Goal: Task Accomplishment & Management: Manage account settings

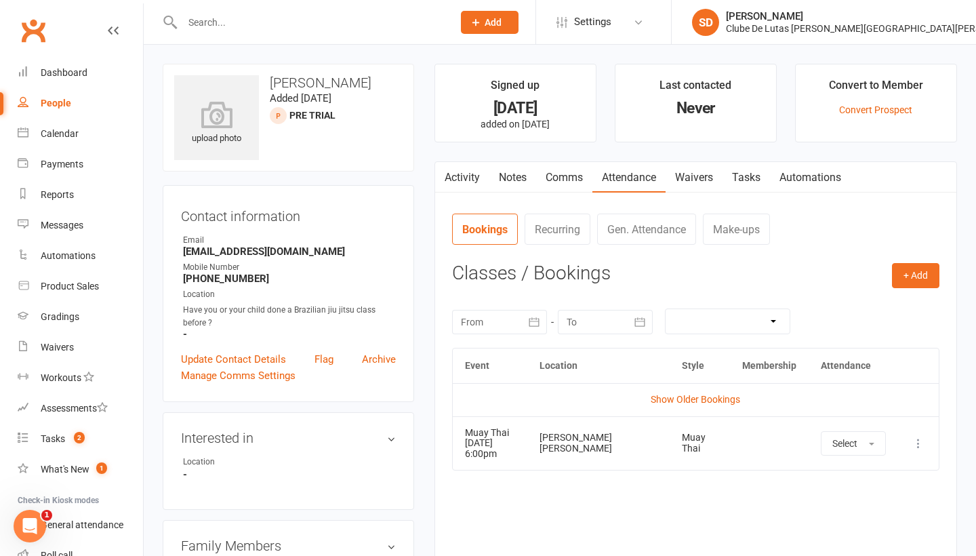
click at [47, 98] on div "People" at bounding box center [56, 103] width 30 height 11
select select "100"
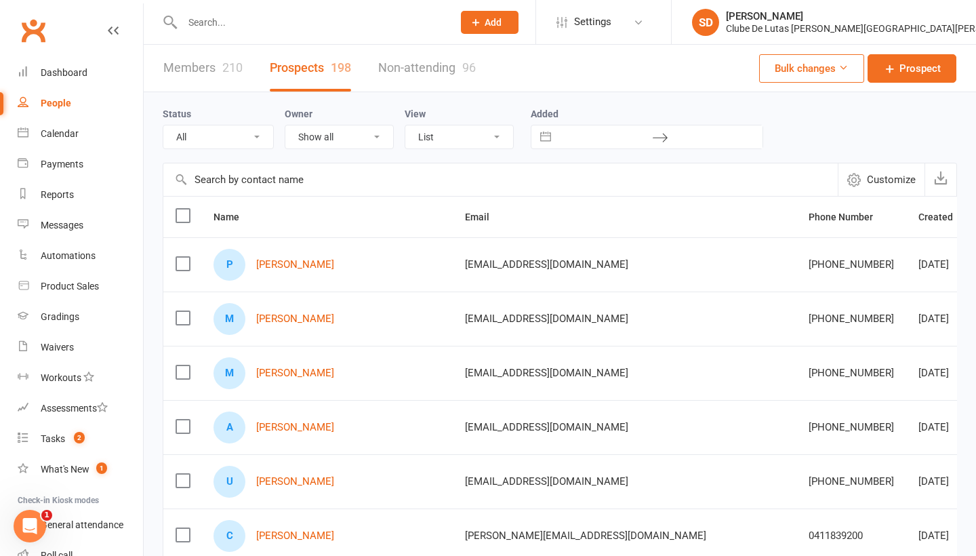
click at [175, 375] on label at bounding box center [182, 372] width 14 height 14
click at [175, 365] on input "checkbox" at bounding box center [182, 365] width 14 height 0
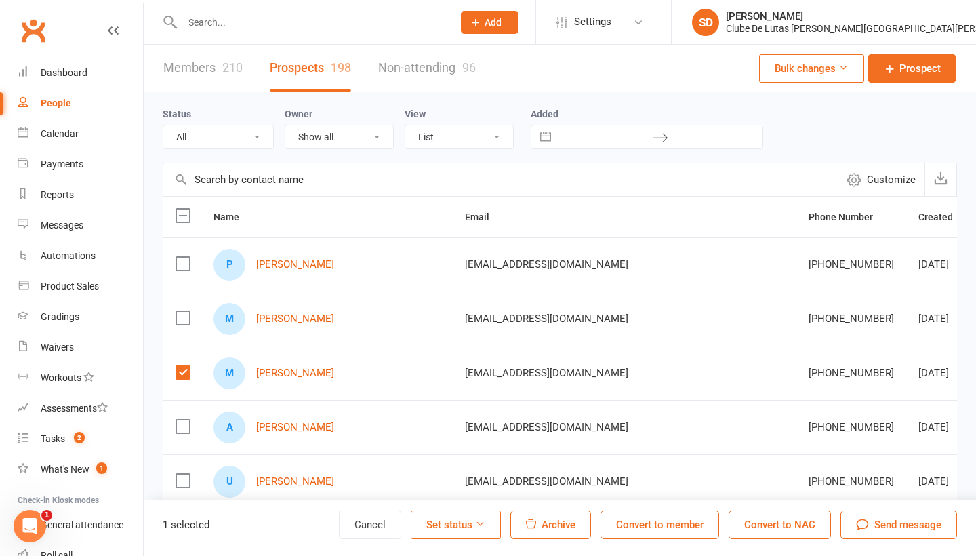
click at [783, 525] on button "Convert to NAC" at bounding box center [779, 524] width 102 height 28
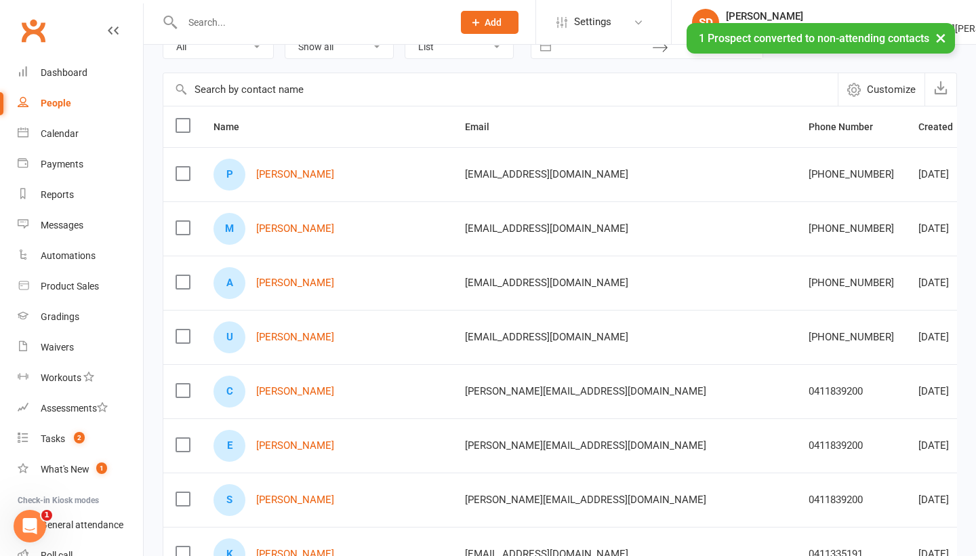
scroll to position [76, 0]
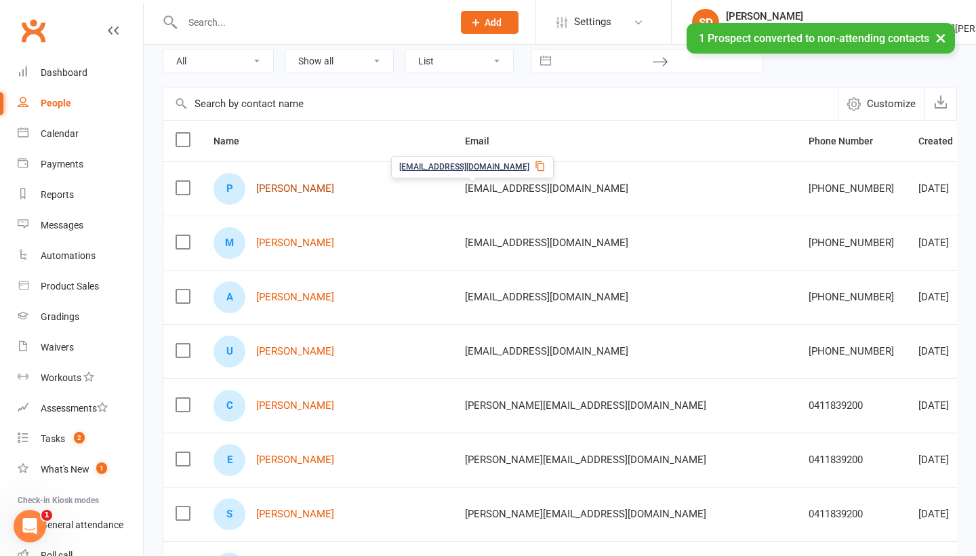
click at [329, 185] on link "Peter Karakatsanis" at bounding box center [295, 189] width 78 height 12
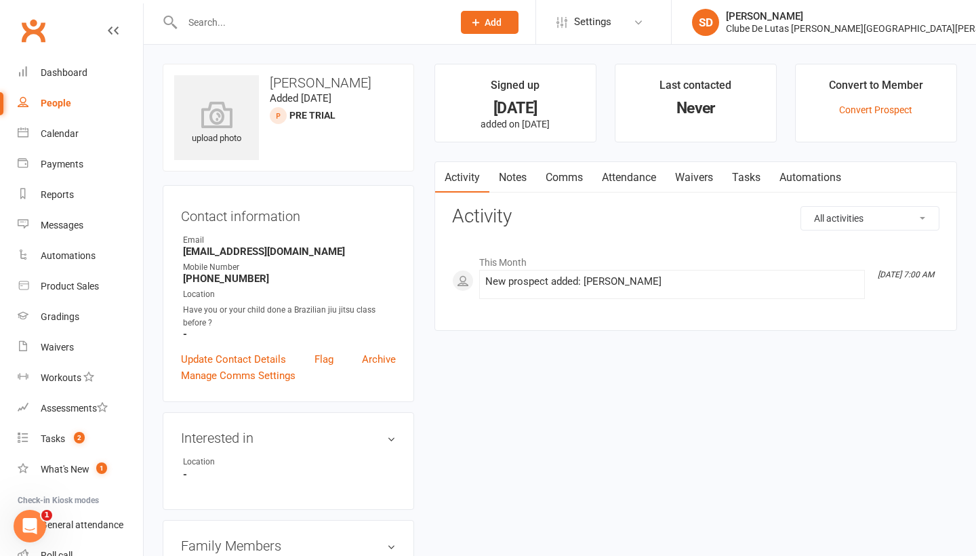
click at [571, 182] on link "Comms" at bounding box center [564, 177] width 56 height 31
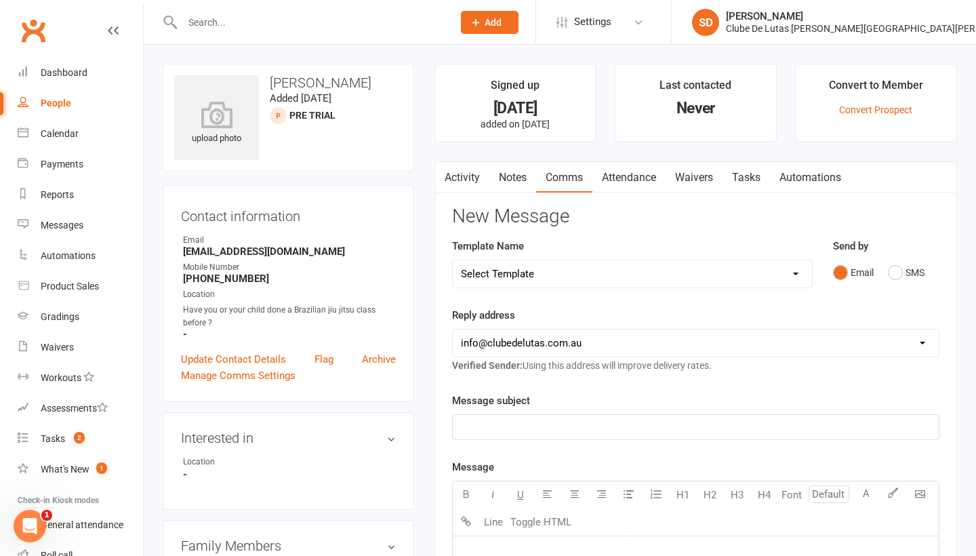
select select "124"
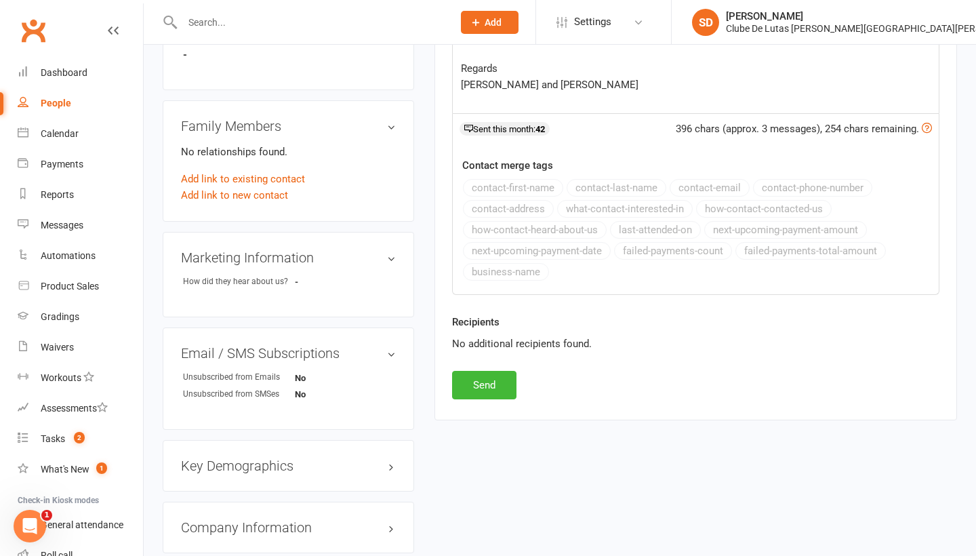
scroll to position [489, 0]
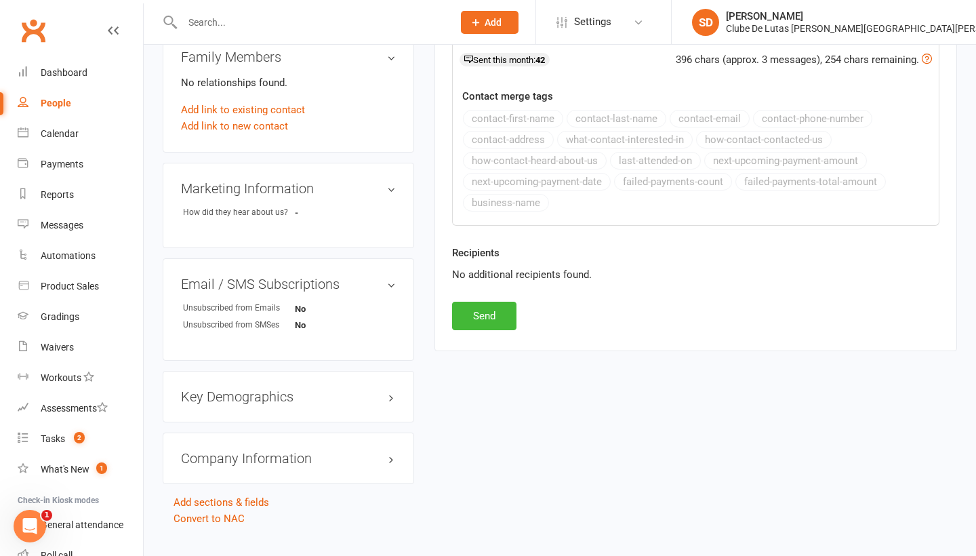
click at [518, 309] on div "New Message Template Name Select Template [Email] School Program - 1 ( Welcome …" at bounding box center [695, 23] width 487 height 613
click at [503, 310] on button "Send" at bounding box center [484, 316] width 64 height 28
select select
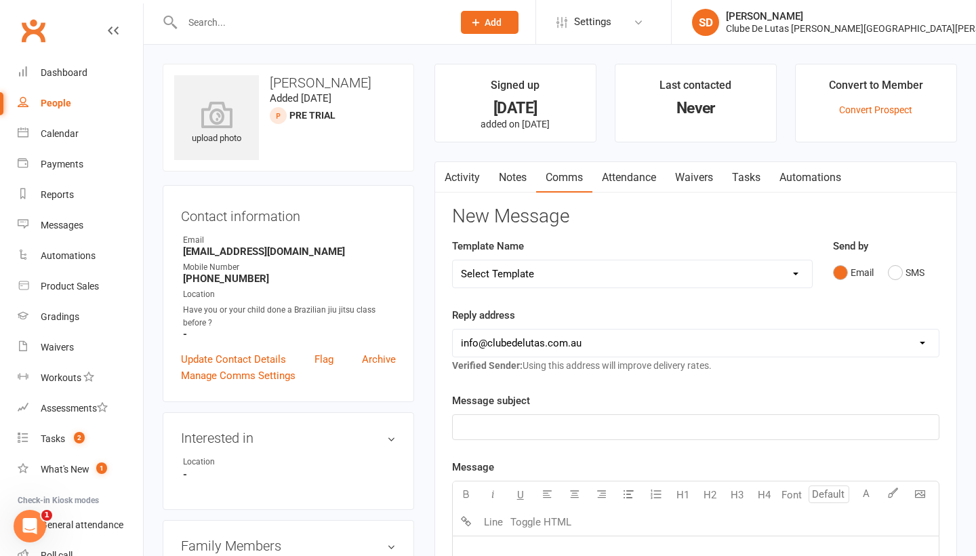
scroll to position [0, 0]
click at [56, 98] on div "People" at bounding box center [56, 103] width 30 height 11
select select "100"
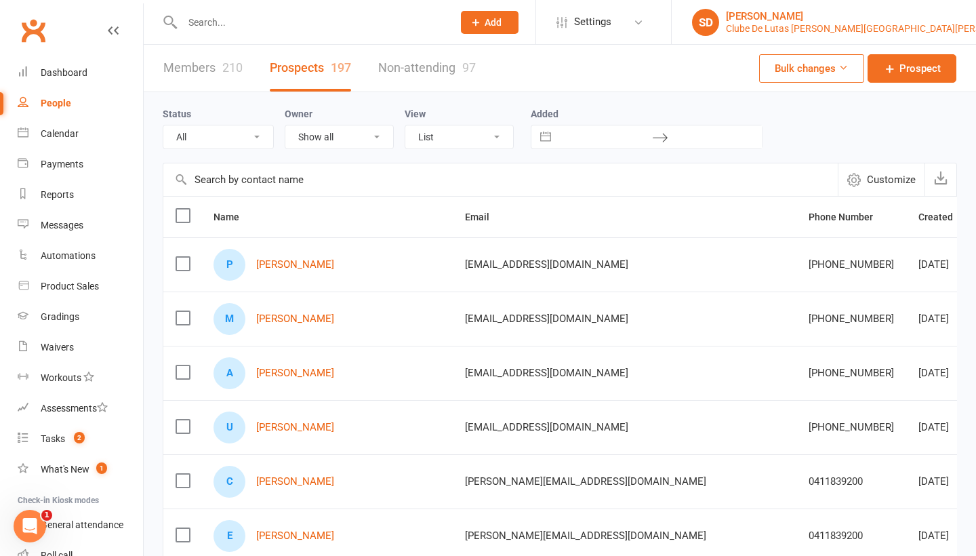
click at [900, 11] on div "[PERSON_NAME]" at bounding box center [877, 16] width 302 height 12
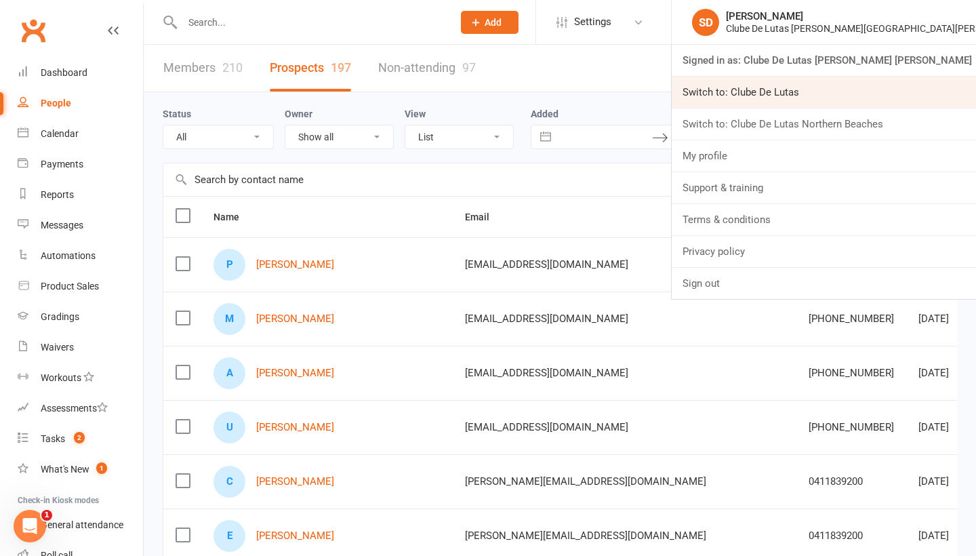
click at [888, 96] on link "Switch to: Clube De Lutas" at bounding box center [823, 92] width 304 height 31
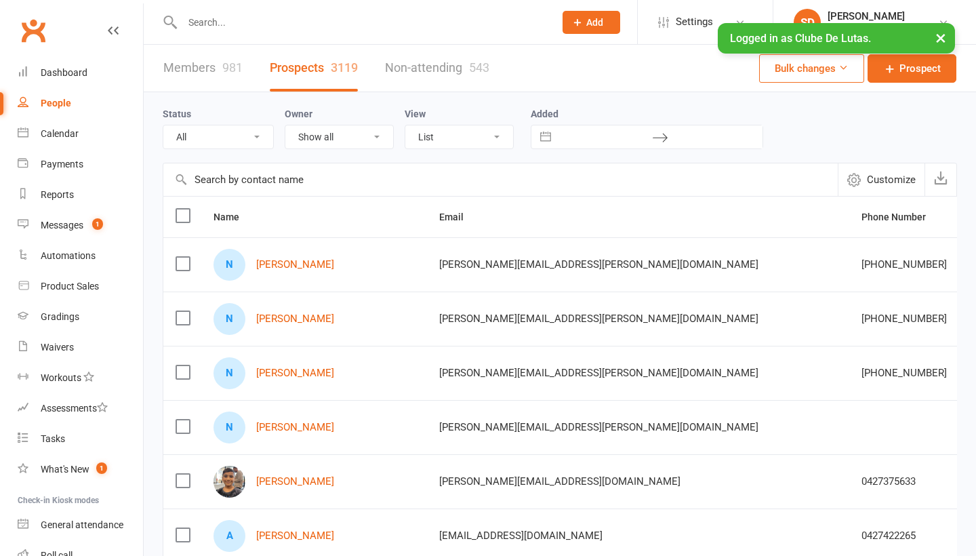
select select "100"
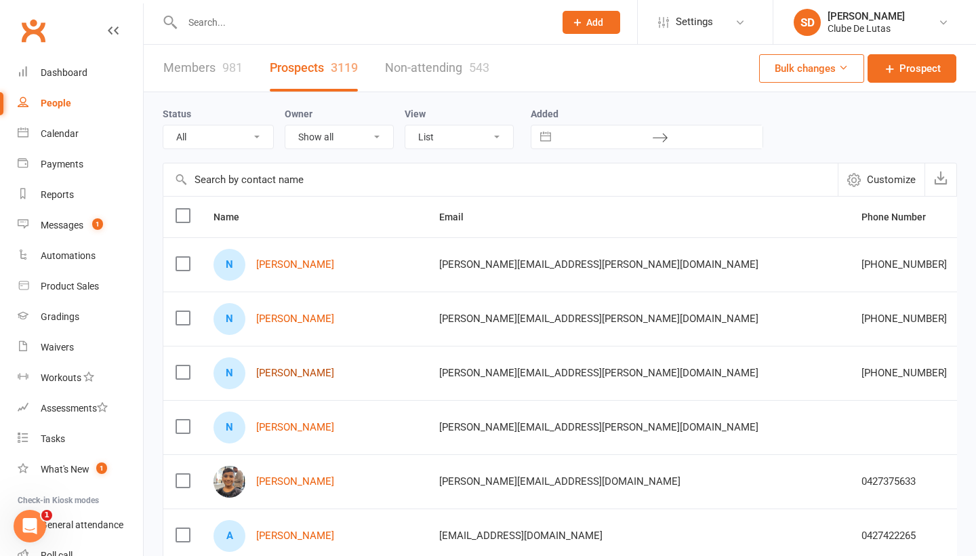
click at [310, 379] on link "Narmadha Sreenivasan" at bounding box center [295, 373] width 78 height 12
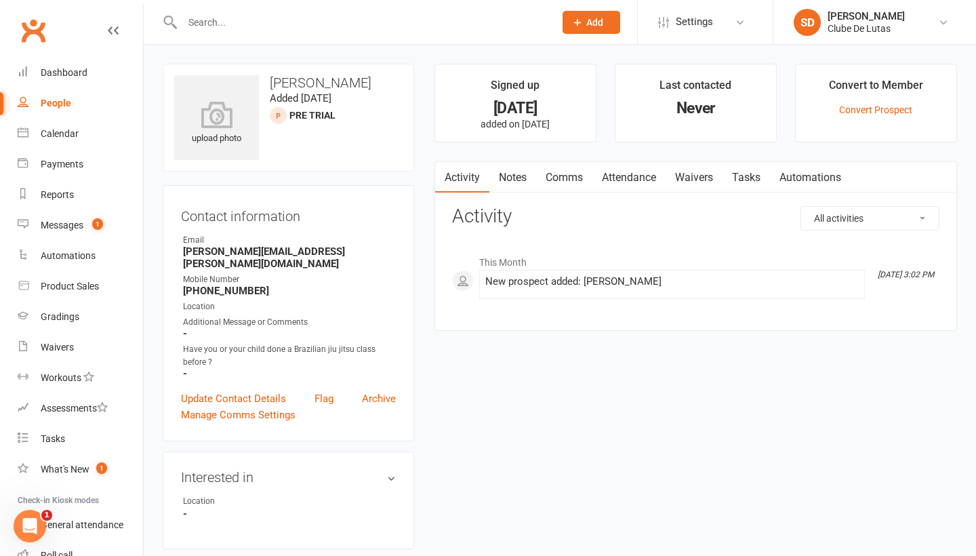
click at [514, 184] on link "Notes" at bounding box center [512, 177] width 47 height 31
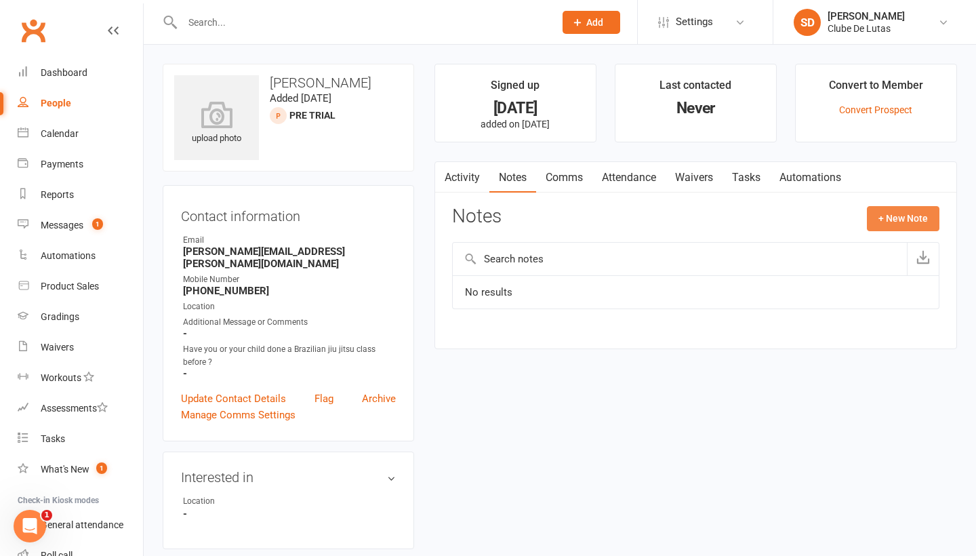
click at [888, 214] on button "+ New Note" at bounding box center [903, 218] width 72 height 24
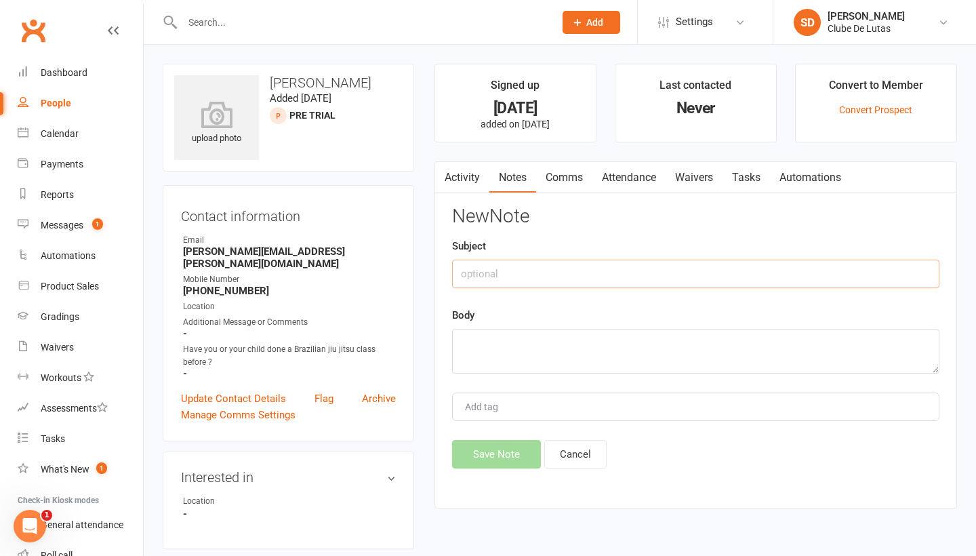
click at [525, 270] on input "text" at bounding box center [695, 274] width 487 height 28
type input "Enquiry"
click at [491, 348] on textarea at bounding box center [695, 351] width 487 height 45
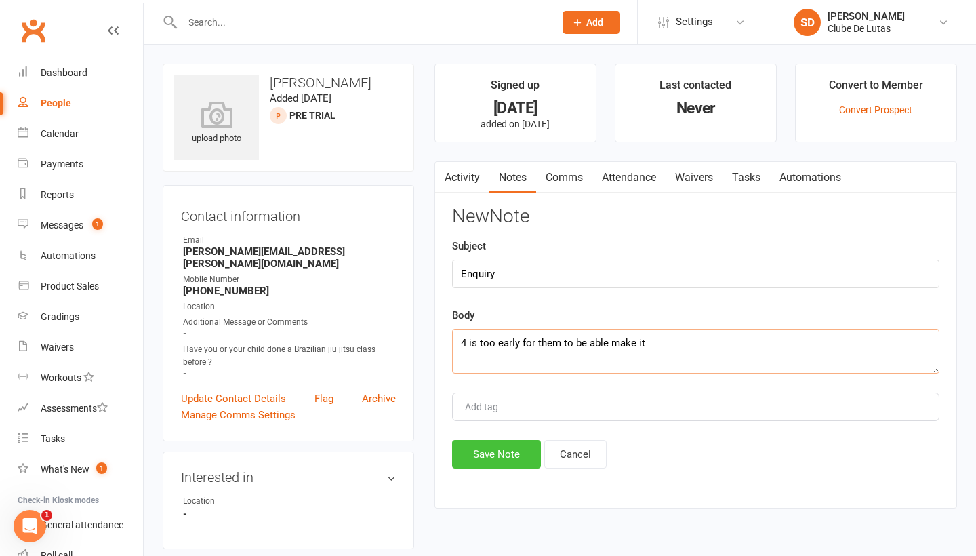
type textarea "4 is too early for them to be able make it"
click at [532, 450] on button "Save Note" at bounding box center [496, 454] width 89 height 28
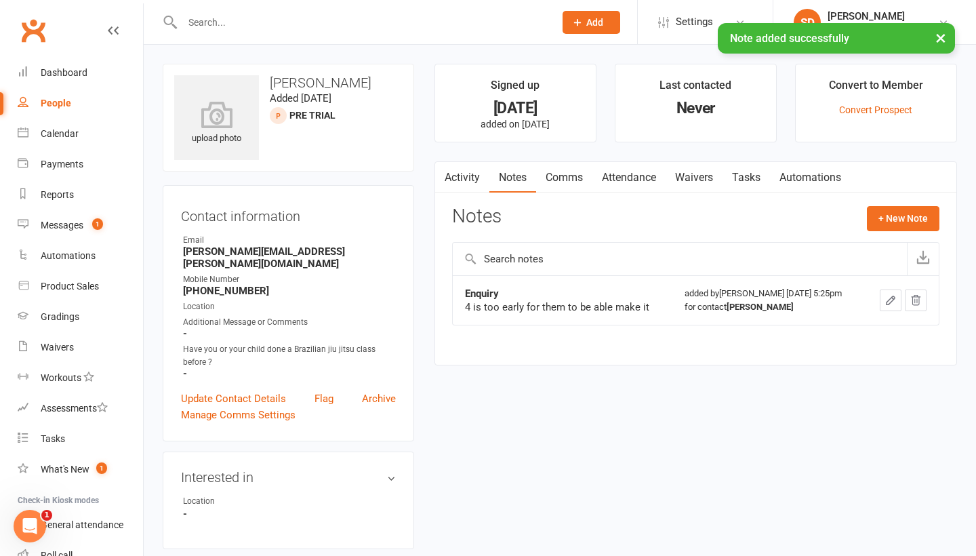
click at [68, 100] on div "People" at bounding box center [56, 103] width 30 height 11
select select "100"
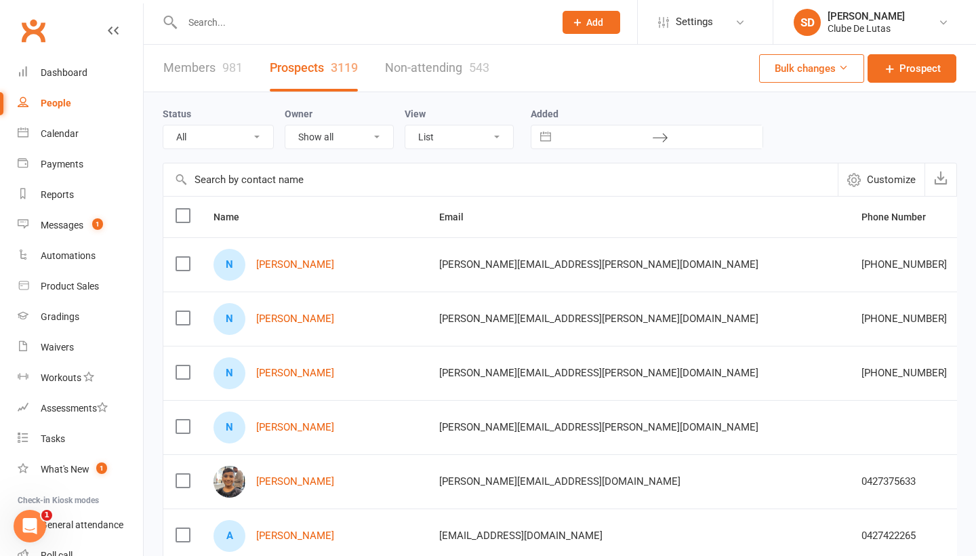
click at [182, 262] on label at bounding box center [182, 264] width 14 height 14
click at [182, 257] on input "checkbox" at bounding box center [182, 257] width 14 height 0
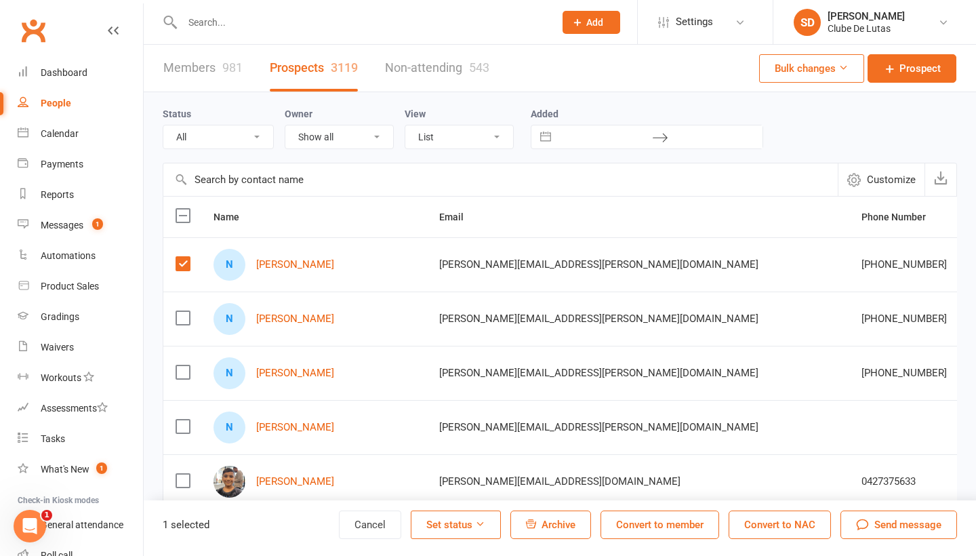
click at [180, 260] on label at bounding box center [182, 264] width 14 height 14
click at [180, 257] on input "checkbox" at bounding box center [182, 257] width 14 height 0
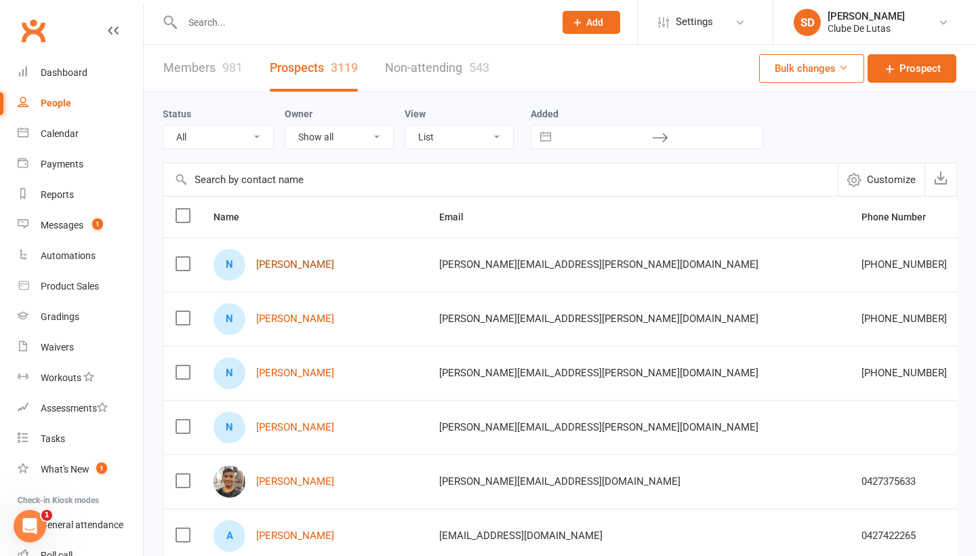
click at [284, 260] on link "Narmadha Sreenivasan" at bounding box center [295, 265] width 78 height 12
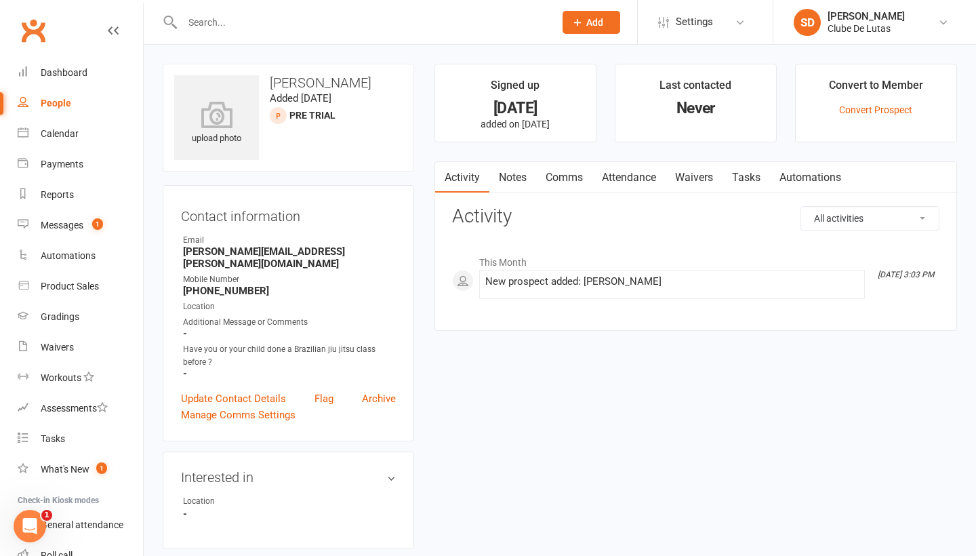
click at [518, 171] on link "Notes" at bounding box center [512, 177] width 47 height 31
click at [60, 110] on link "People" at bounding box center [80, 103] width 125 height 30
select select "100"
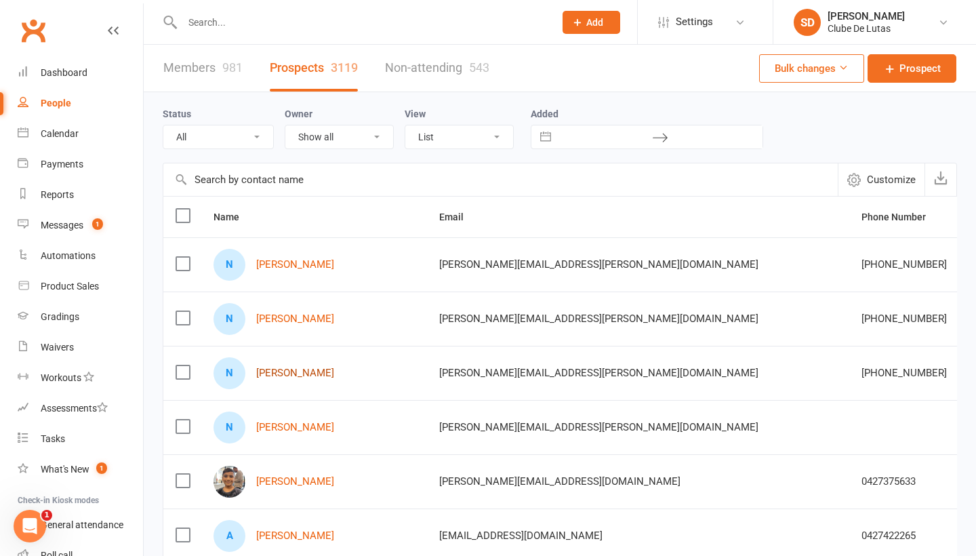
click at [321, 373] on link "[PERSON_NAME]" at bounding box center [295, 373] width 78 height 12
select select "100"
click at [184, 327] on td at bounding box center [182, 318] width 38 height 54
click at [180, 320] on label at bounding box center [182, 318] width 14 height 14
click at [180, 311] on input "checkbox" at bounding box center [182, 311] width 14 height 0
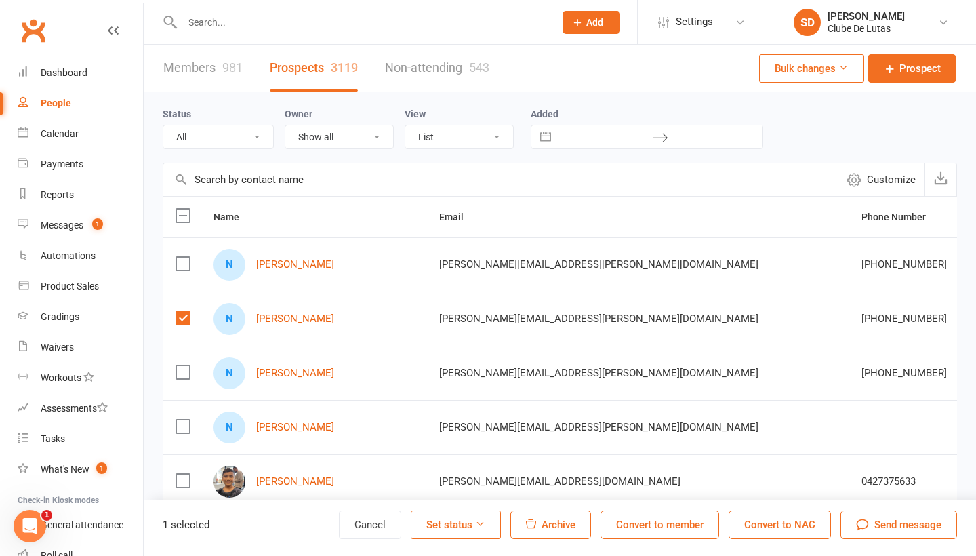
click at [176, 264] on label at bounding box center [182, 264] width 14 height 14
click at [176, 257] on input "checkbox" at bounding box center [182, 257] width 14 height 0
click at [588, 521] on button "Archive" at bounding box center [550, 524] width 81 height 28
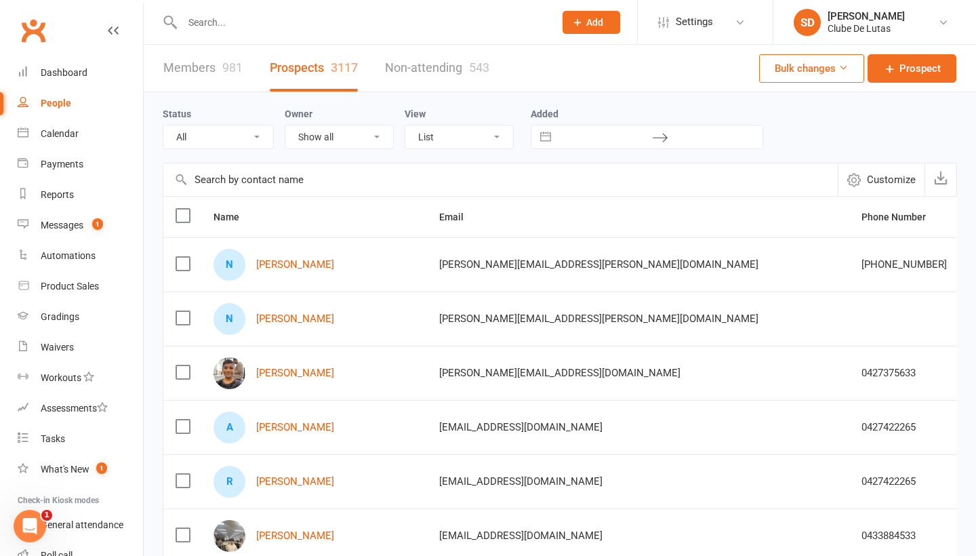
click at [339, 26] on input "text" at bounding box center [361, 22] width 367 height 19
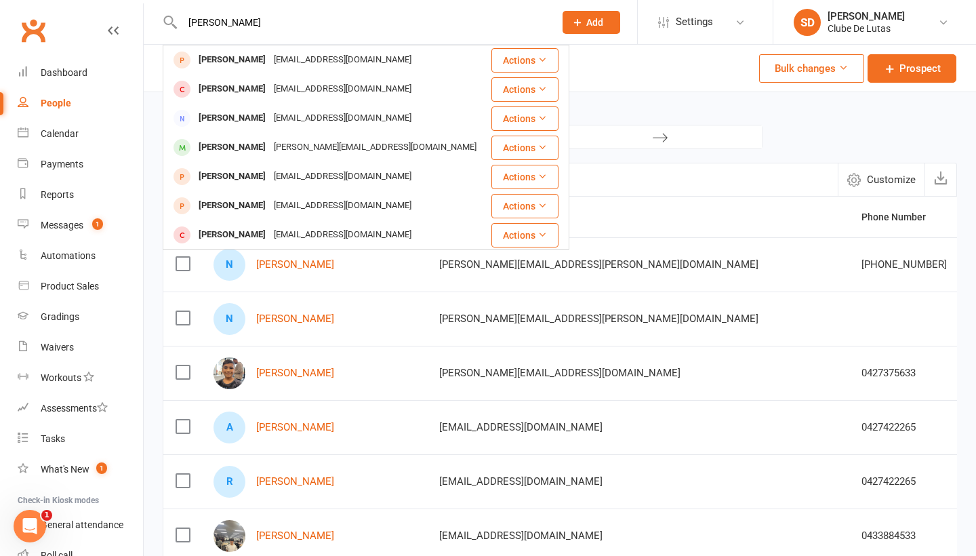
click at [310, 31] on input "Daniel" at bounding box center [361, 22] width 367 height 19
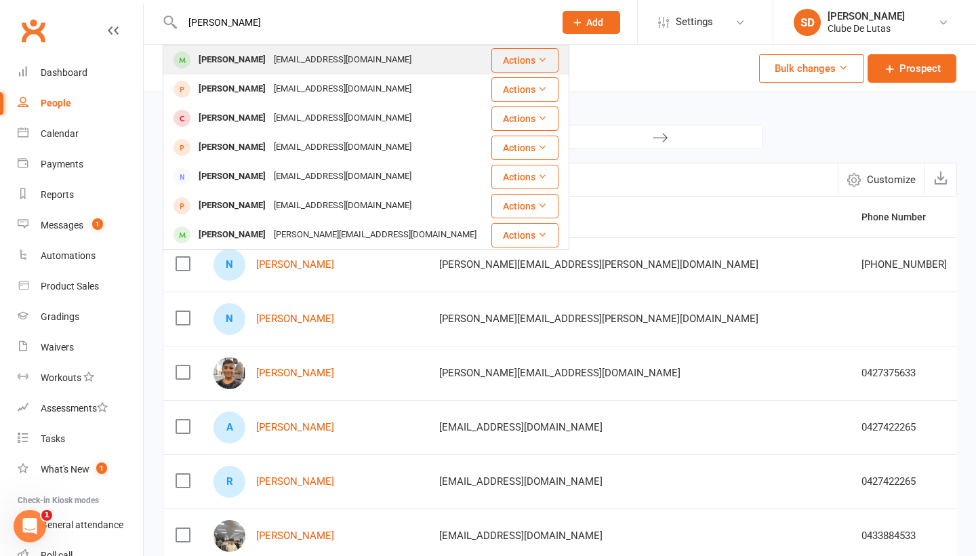
type input "Daniel lev"
click at [285, 63] on div "dlevett05@gmail.com" at bounding box center [343, 60] width 146 height 20
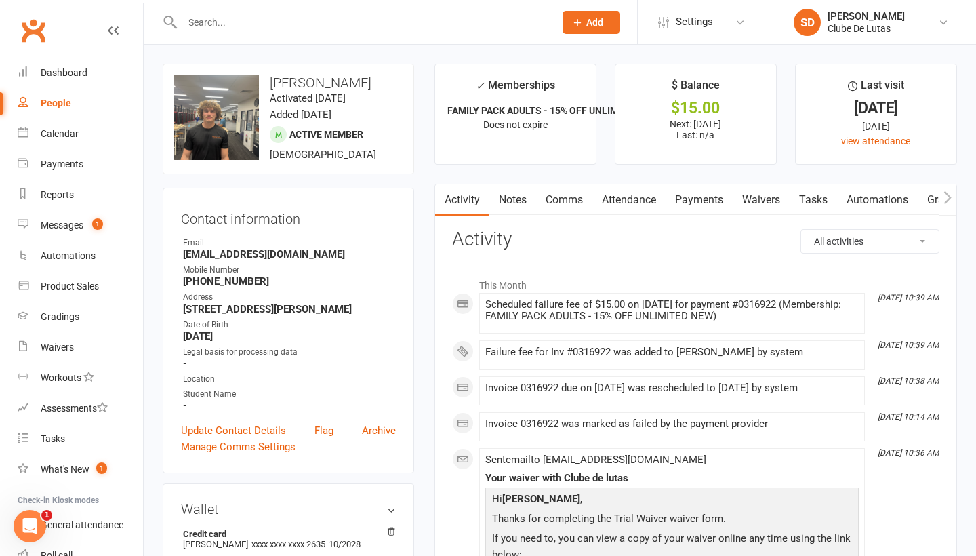
click at [702, 192] on link "Payments" at bounding box center [698, 199] width 67 height 31
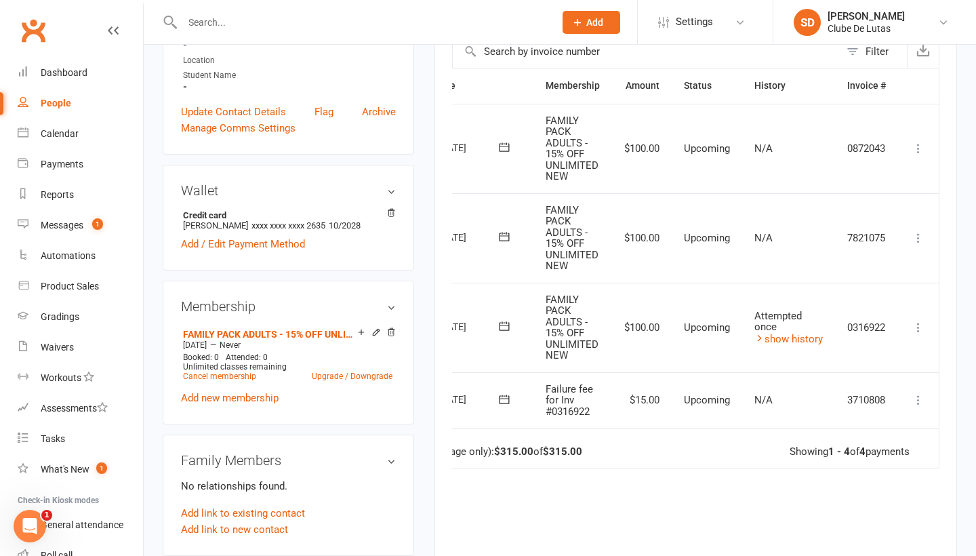
scroll to position [323, 0]
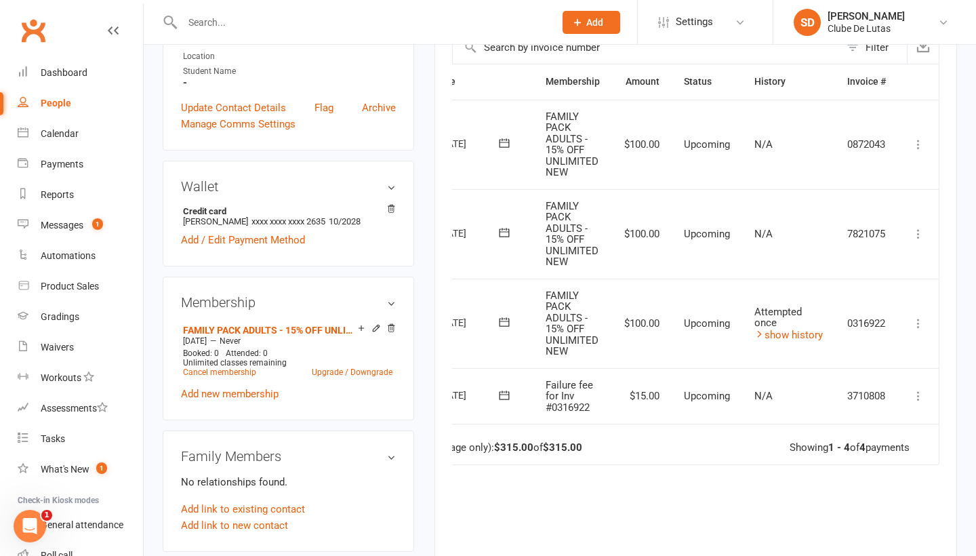
click at [918, 391] on icon at bounding box center [918, 396] width 14 height 14
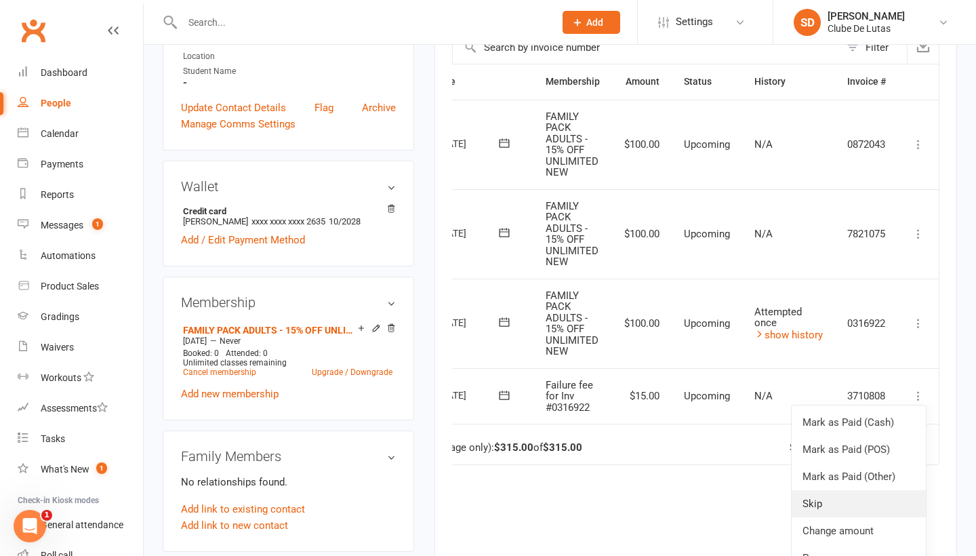
click at [861, 497] on link "Skip" at bounding box center [858, 503] width 134 height 27
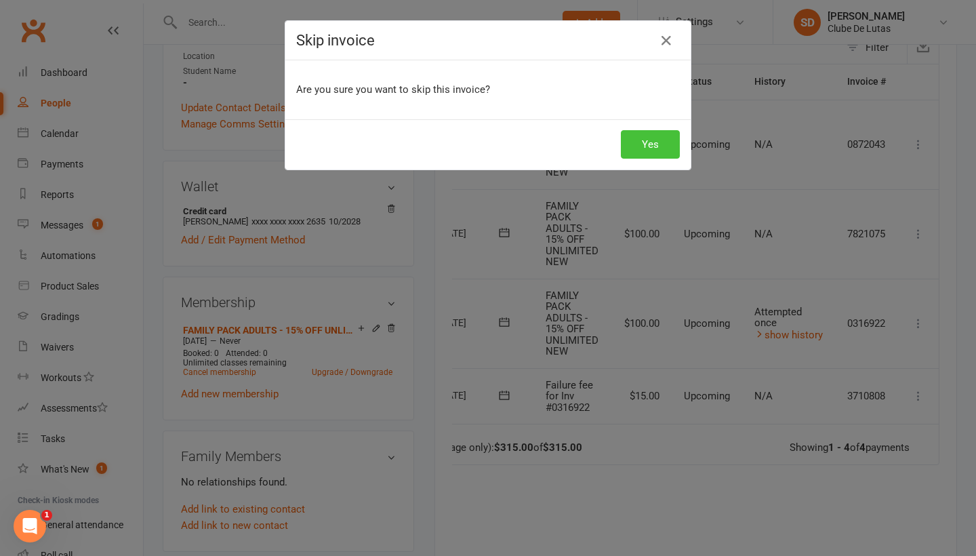
click at [641, 140] on button "Yes" at bounding box center [650, 144] width 59 height 28
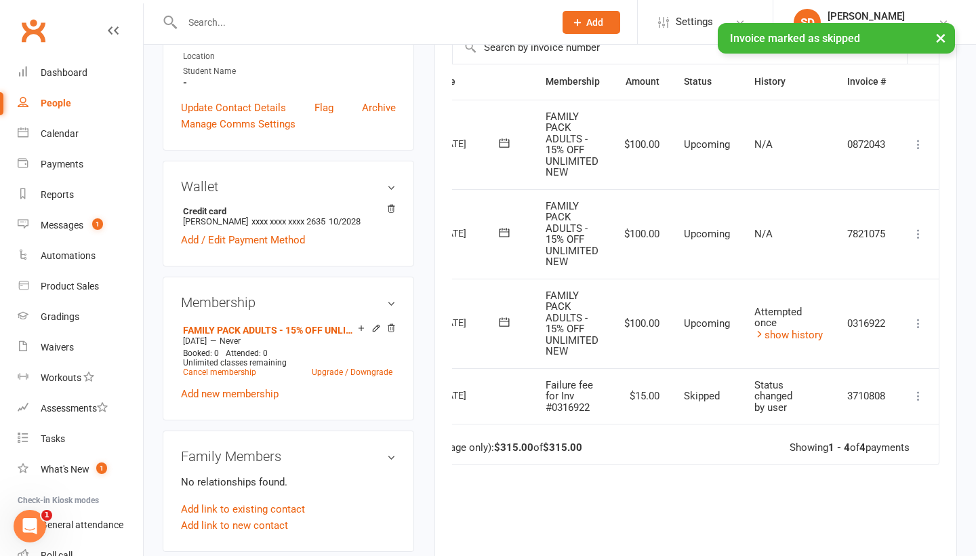
scroll to position [0, 73]
click at [924, 317] on icon at bounding box center [918, 323] width 14 height 14
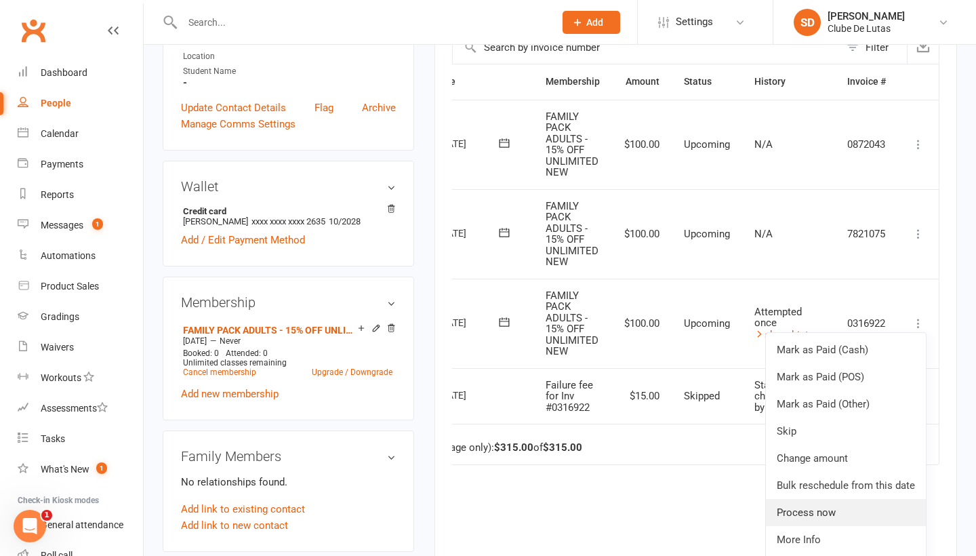
click at [877, 507] on link "Process now" at bounding box center [846, 512] width 160 height 27
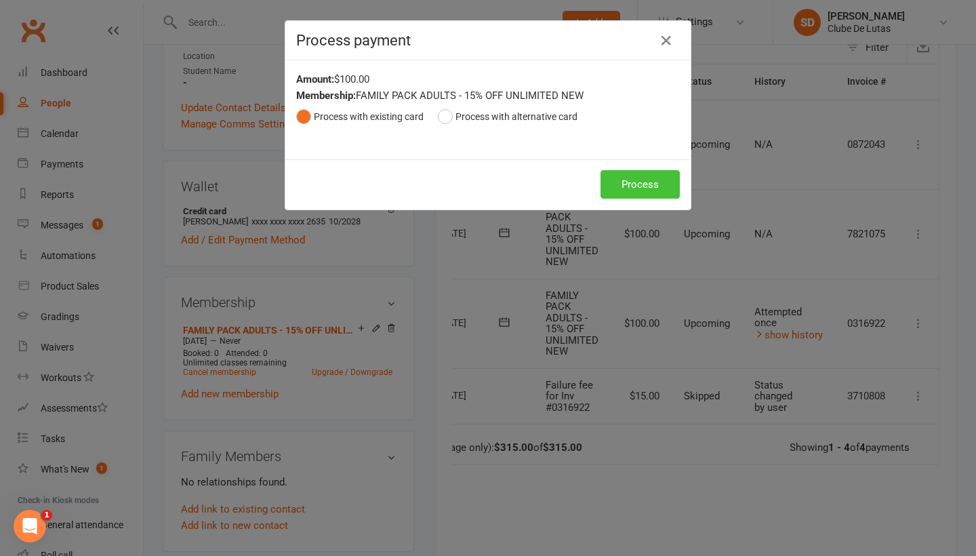
click at [619, 182] on button "Process" at bounding box center [639, 184] width 79 height 28
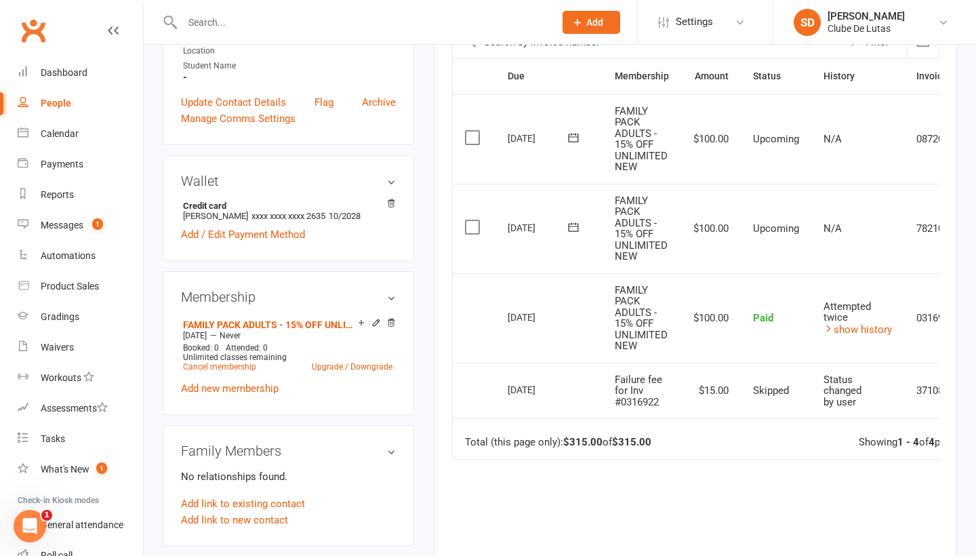
scroll to position [351, 0]
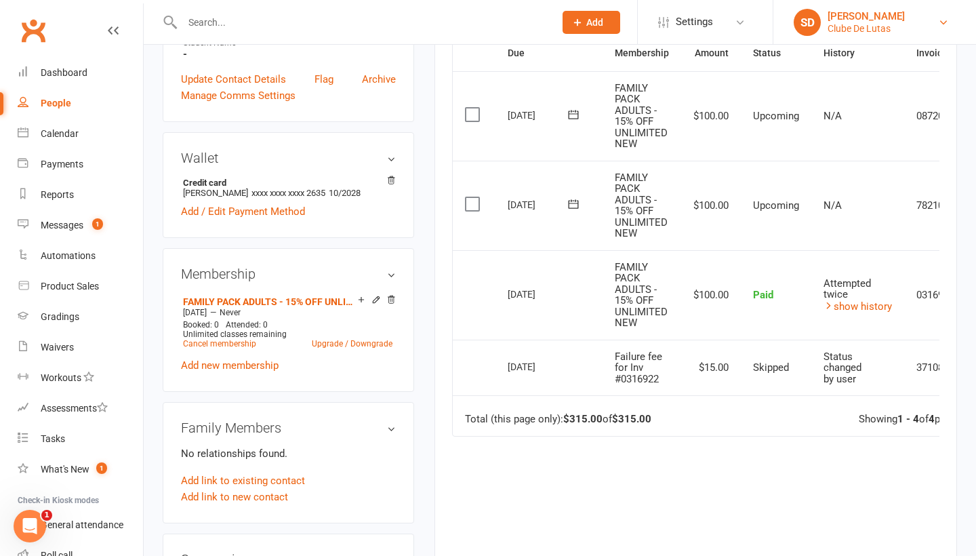
click at [917, 23] on link "SD Siobhan Duffy Clube De Lutas" at bounding box center [874, 22] width 162 height 27
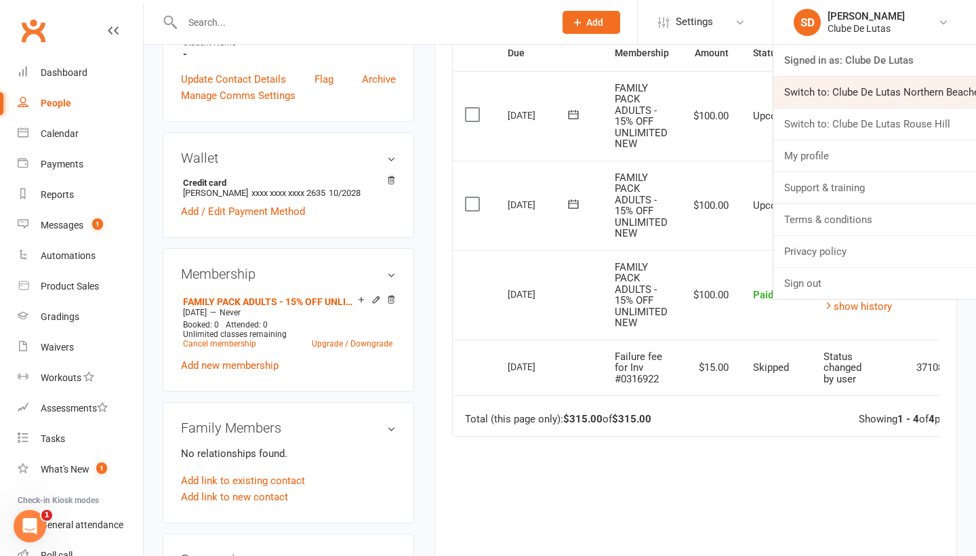
click at [902, 91] on link "Switch to: Clube De Lutas Northern Beaches" at bounding box center [874, 92] width 203 height 31
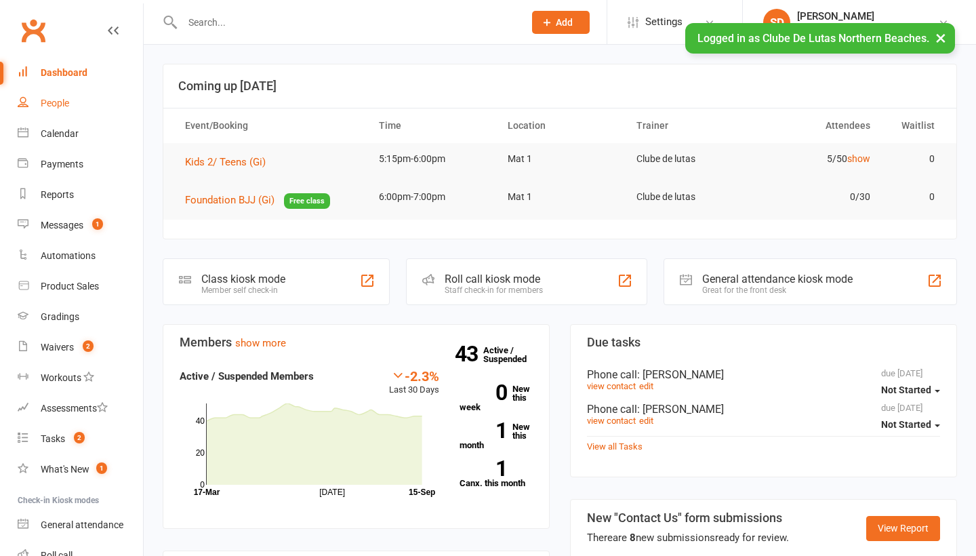
click at [64, 112] on link "People" at bounding box center [80, 103] width 125 height 30
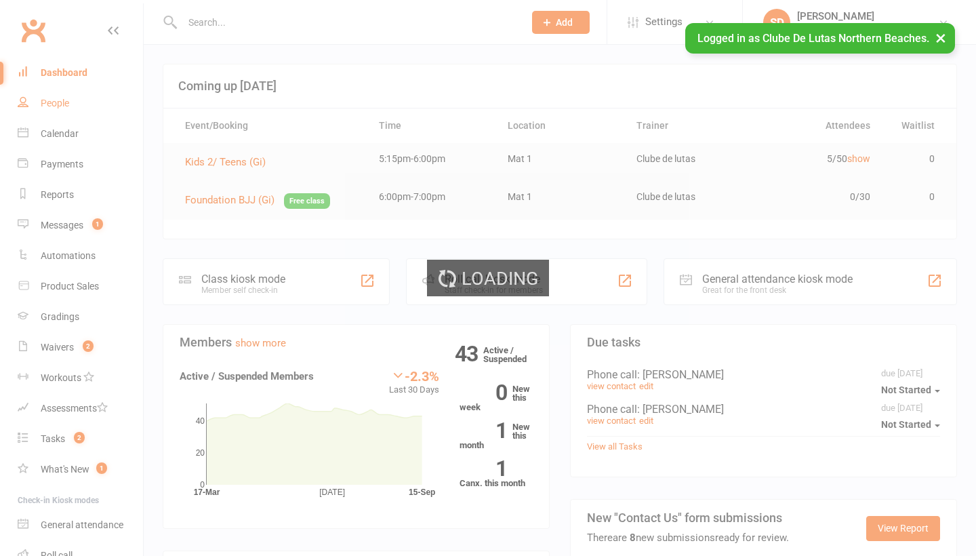
select select "100"
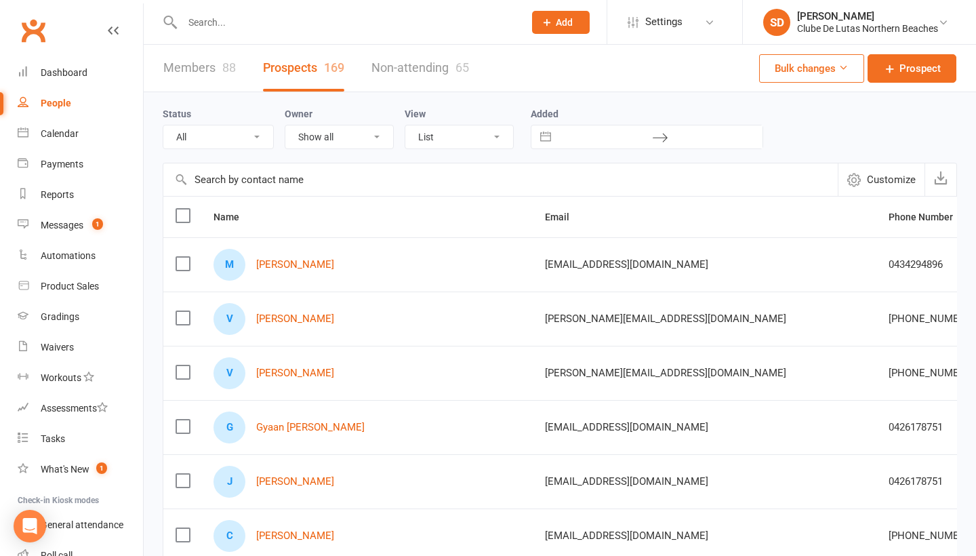
select select "100"
click at [912, 18] on div "[PERSON_NAME]" at bounding box center [867, 16] width 141 height 12
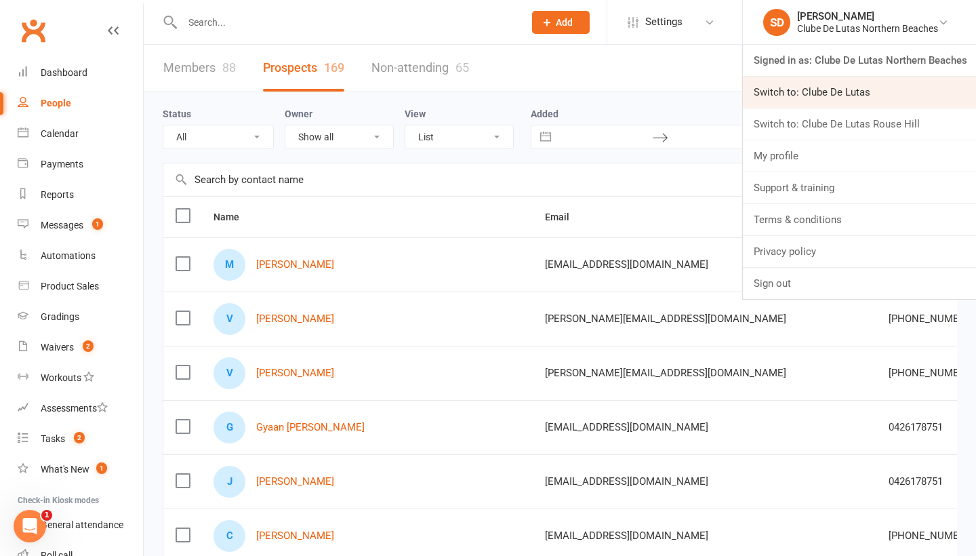
click at [869, 89] on link "Switch to: Clube De Lutas" at bounding box center [859, 92] width 233 height 31
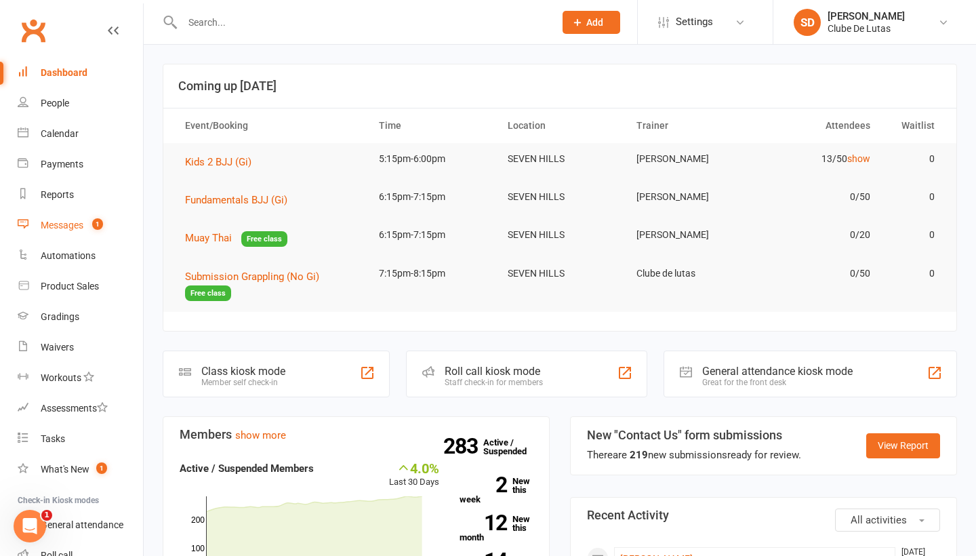
click at [83, 227] on div "Messages" at bounding box center [62, 225] width 43 height 11
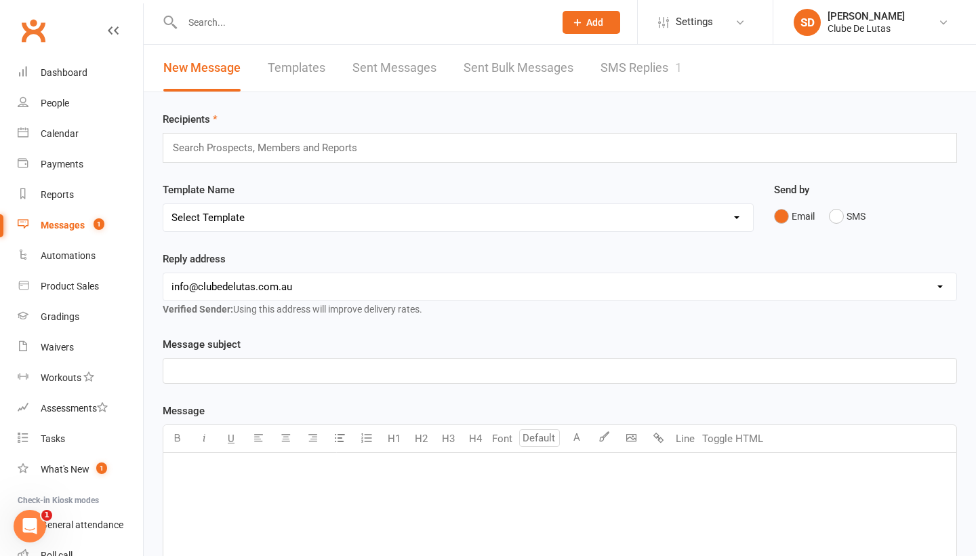
click at [630, 66] on link "SMS Replies 1" at bounding box center [640, 68] width 81 height 47
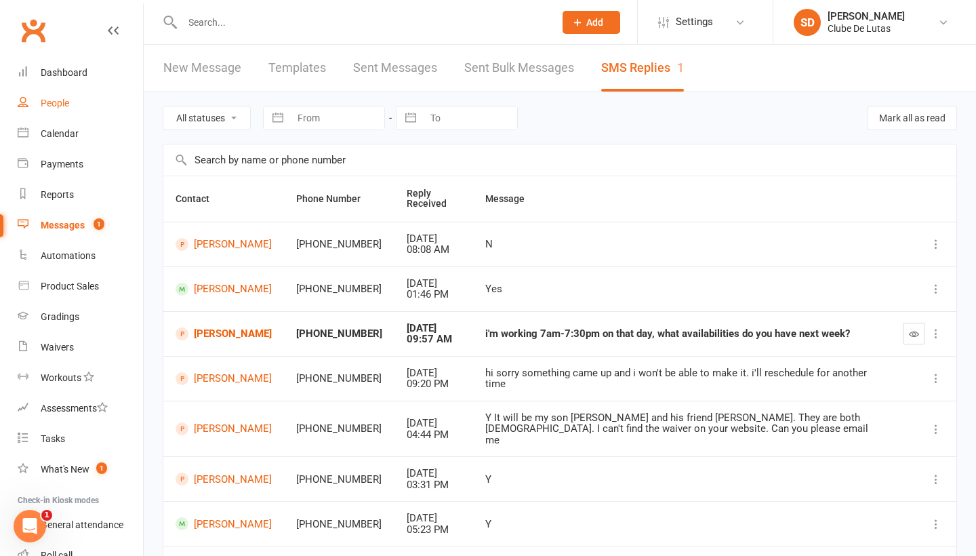
click at [66, 94] on link "People" at bounding box center [80, 103] width 125 height 30
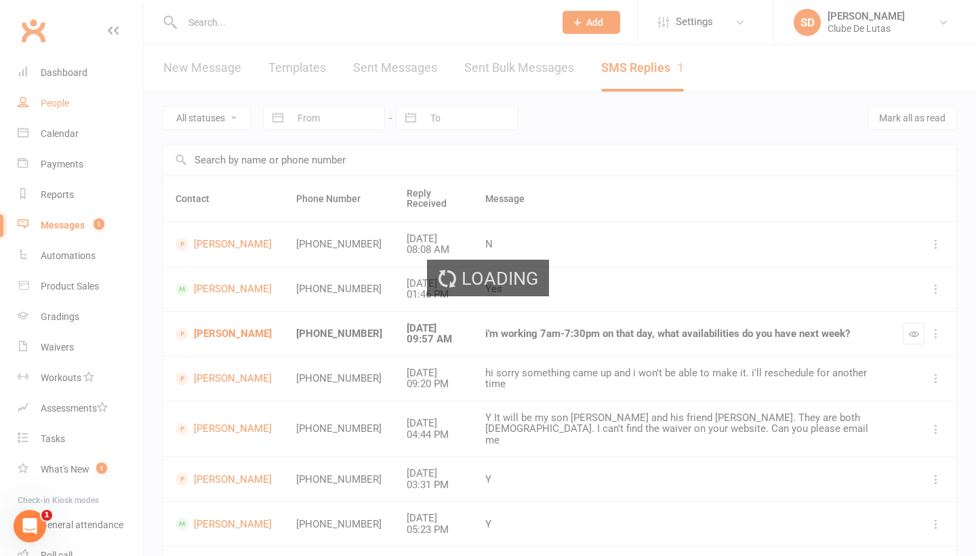
select select "100"
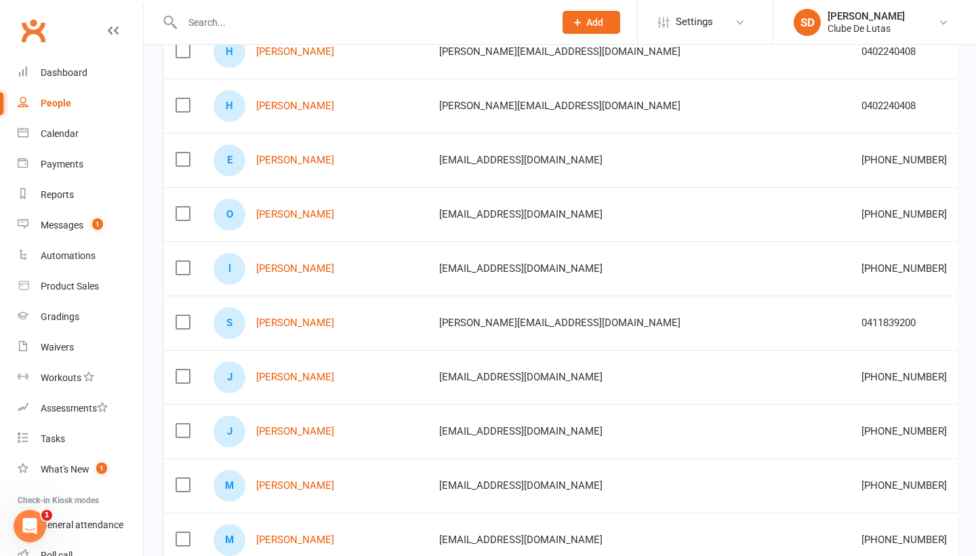
scroll to position [657, 0]
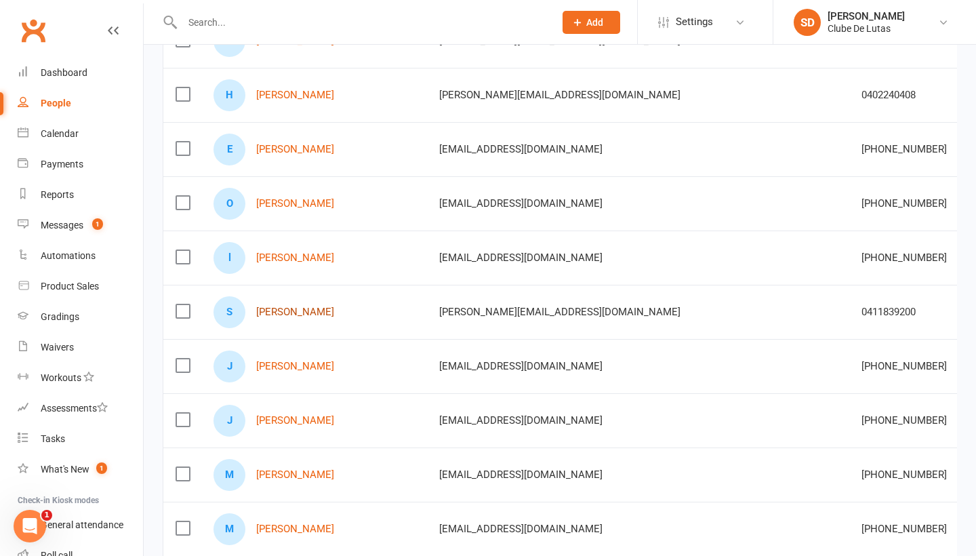
click at [312, 316] on link "[PERSON_NAME]" at bounding box center [295, 312] width 78 height 12
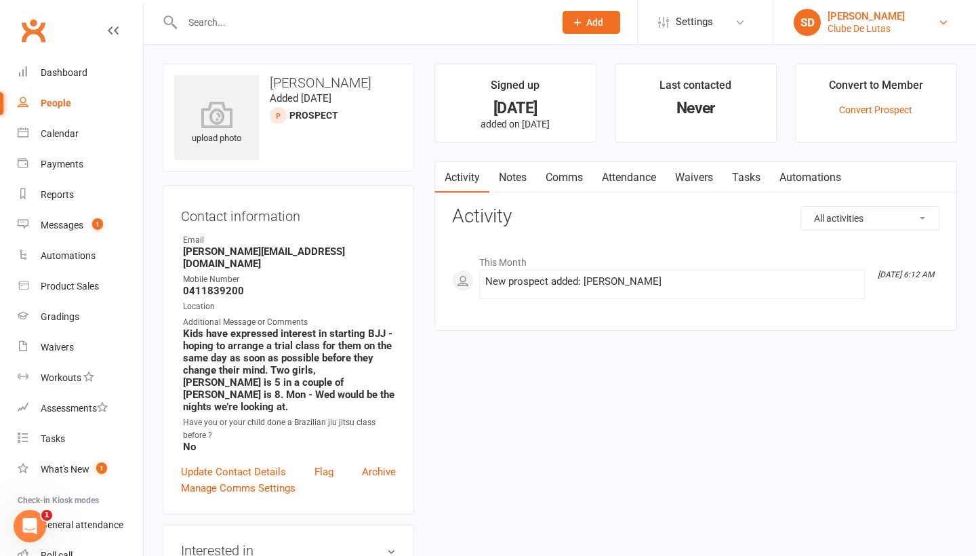
click at [927, 28] on link "SD Siobhan Duffy Clube De Lutas" at bounding box center [874, 22] width 162 height 27
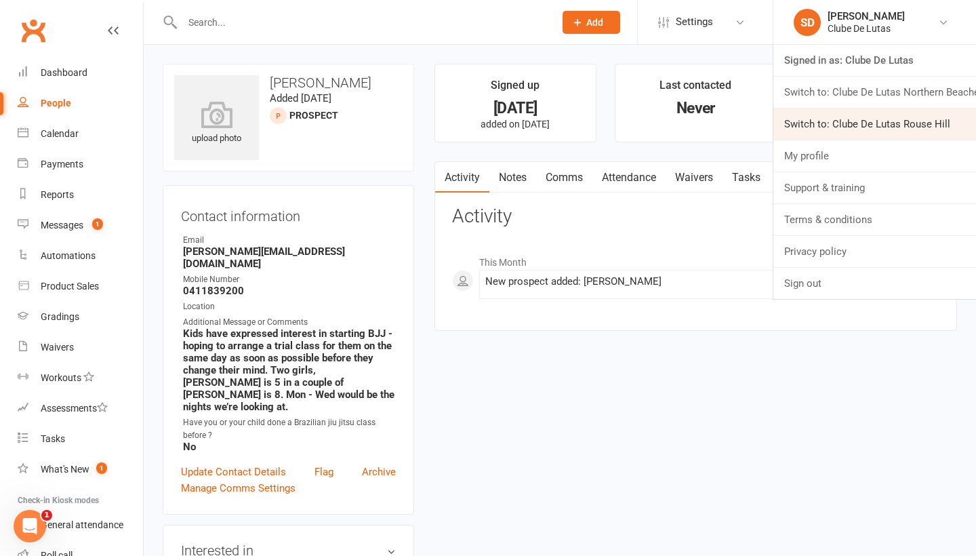
click at [926, 118] on link "Switch to: Clube De Lutas Rouse Hill" at bounding box center [874, 123] width 203 height 31
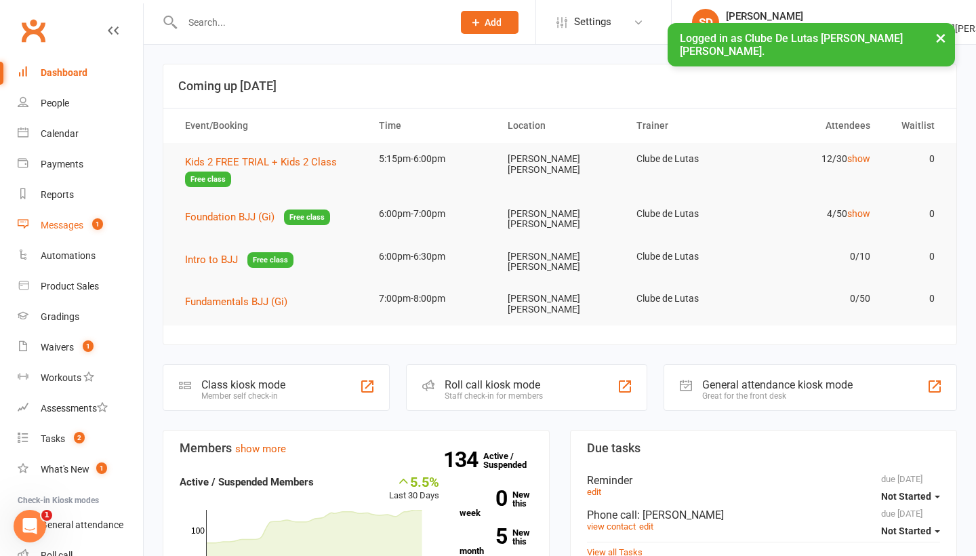
click at [66, 227] on div "Messages" at bounding box center [62, 225] width 43 height 11
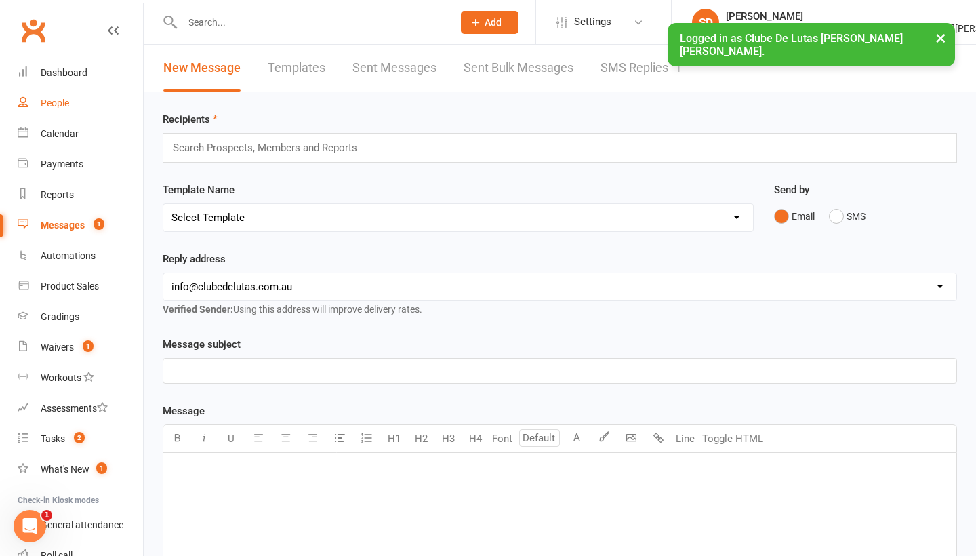
click at [54, 104] on div "People" at bounding box center [55, 103] width 28 height 11
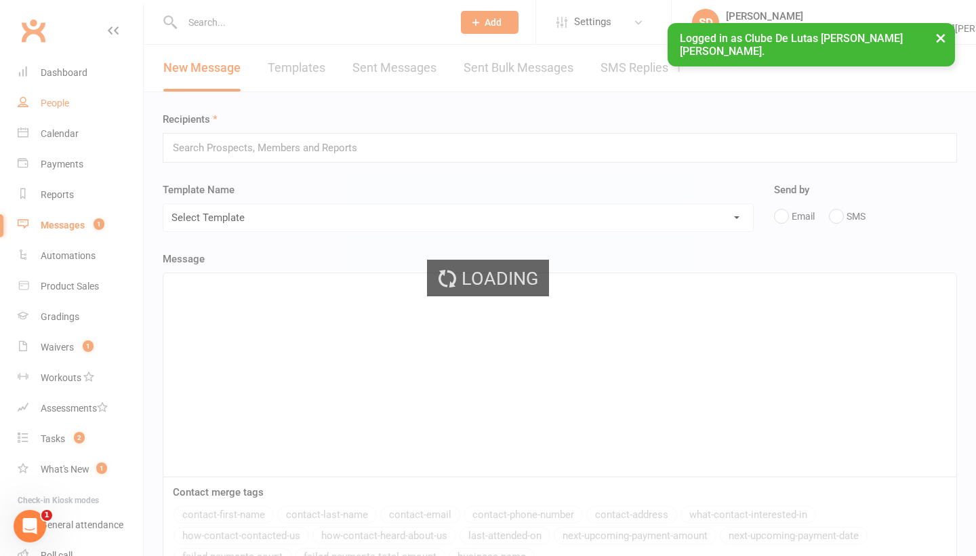
select select "100"
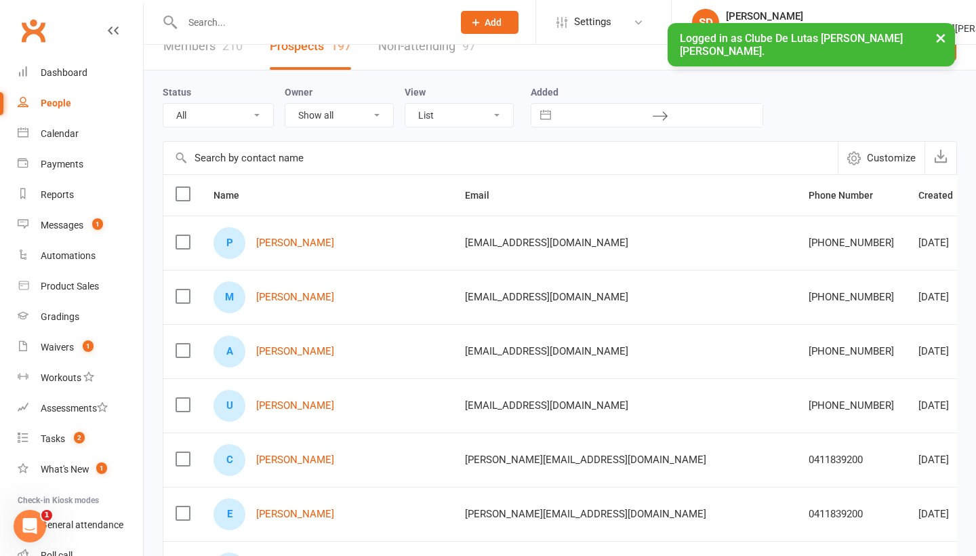
scroll to position [28, 0]
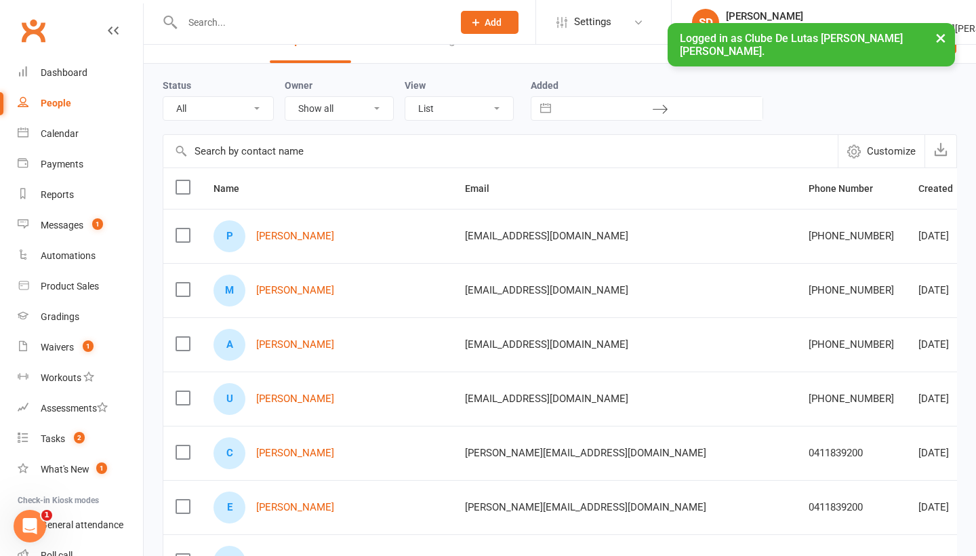
click at [946, 35] on button "×" at bounding box center [940, 37] width 24 height 29
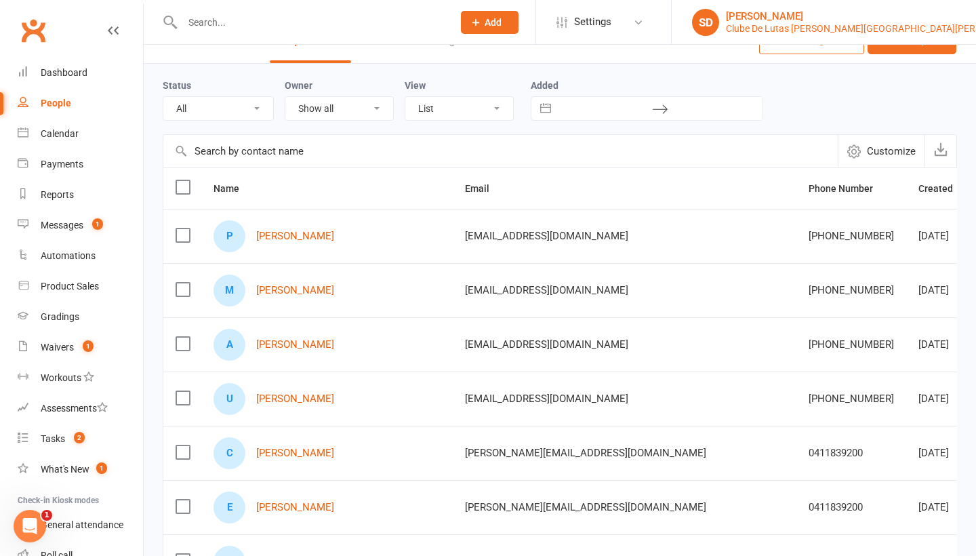
click at [920, 21] on div "[PERSON_NAME]" at bounding box center [877, 16] width 302 height 12
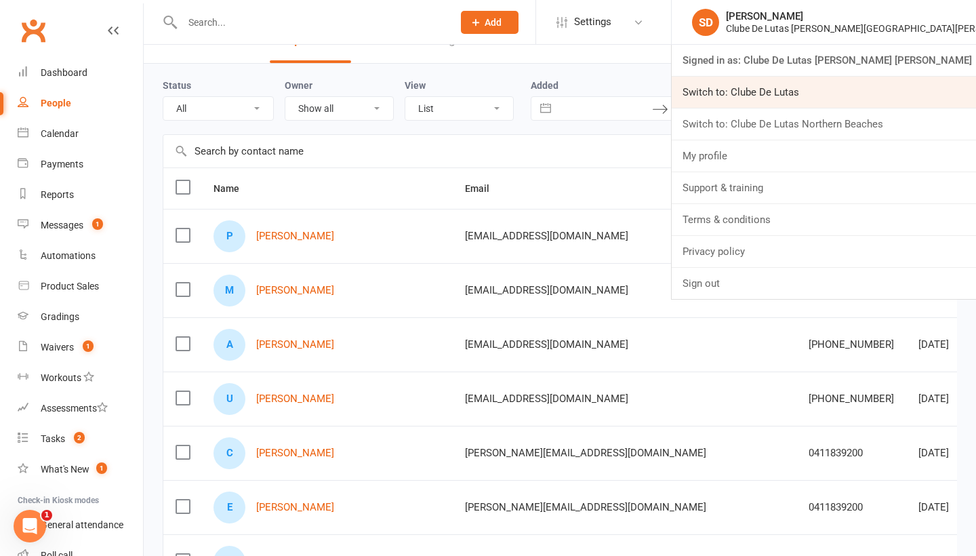
click at [886, 94] on link "Switch to: Clube De Lutas" at bounding box center [823, 92] width 304 height 31
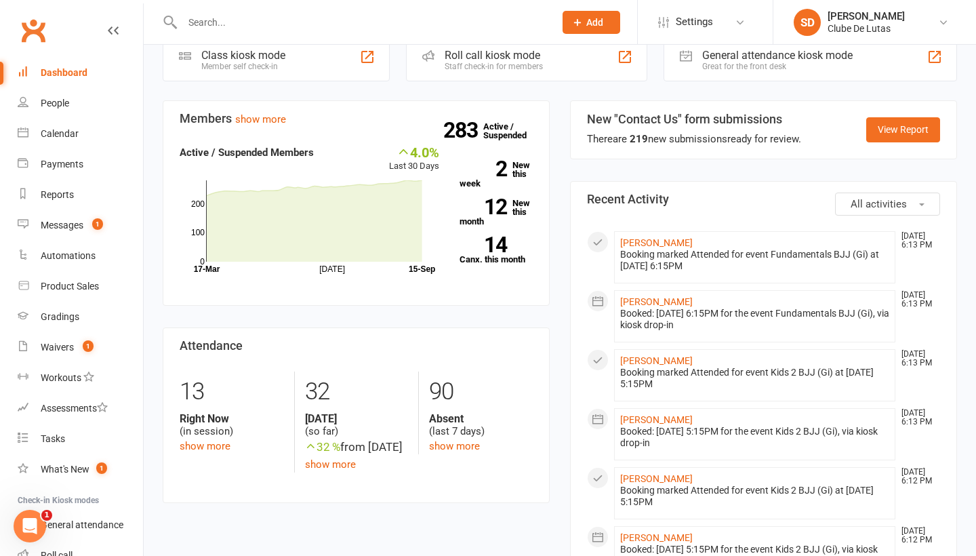
scroll to position [241, 0]
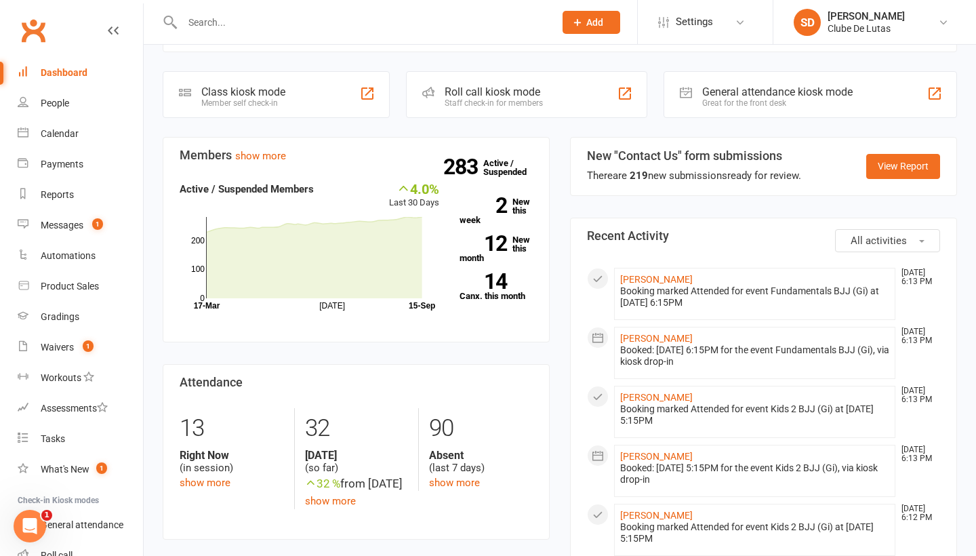
click at [333, 28] on input "text" at bounding box center [361, 22] width 367 height 19
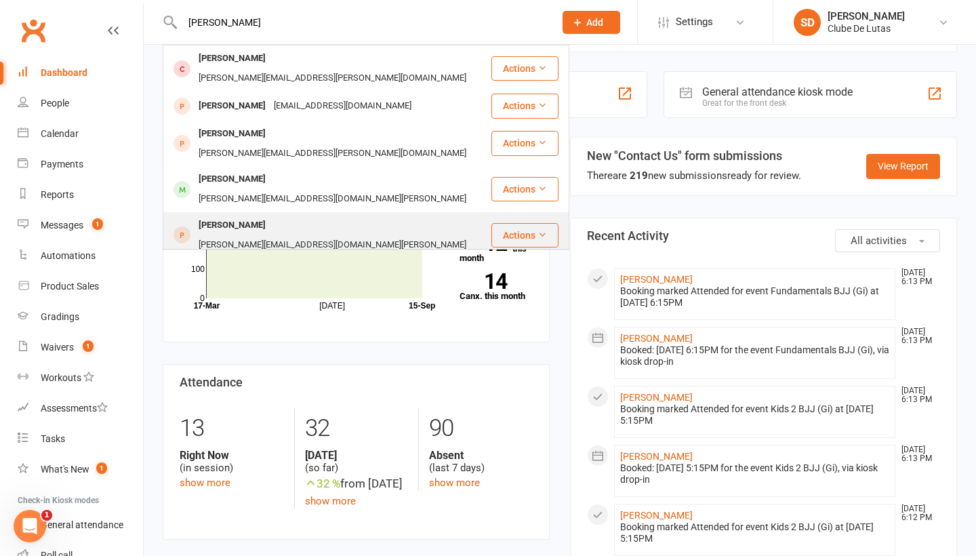
type input "[PERSON_NAME]"
click at [299, 235] on div "[PERSON_NAME][EMAIL_ADDRESS][DOMAIN_NAME][PERSON_NAME]" at bounding box center [332, 245] width 276 height 20
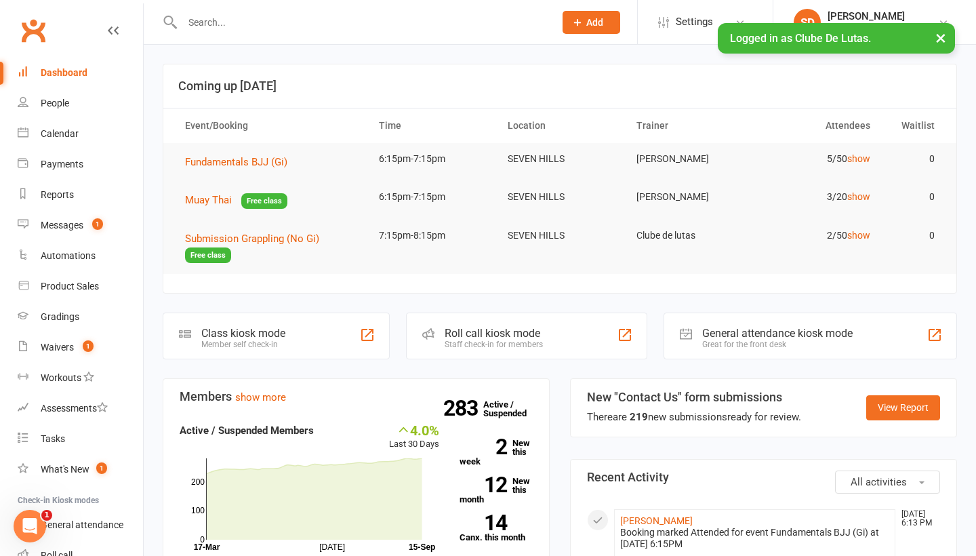
click at [940, 37] on button "×" at bounding box center [940, 37] width 24 height 29
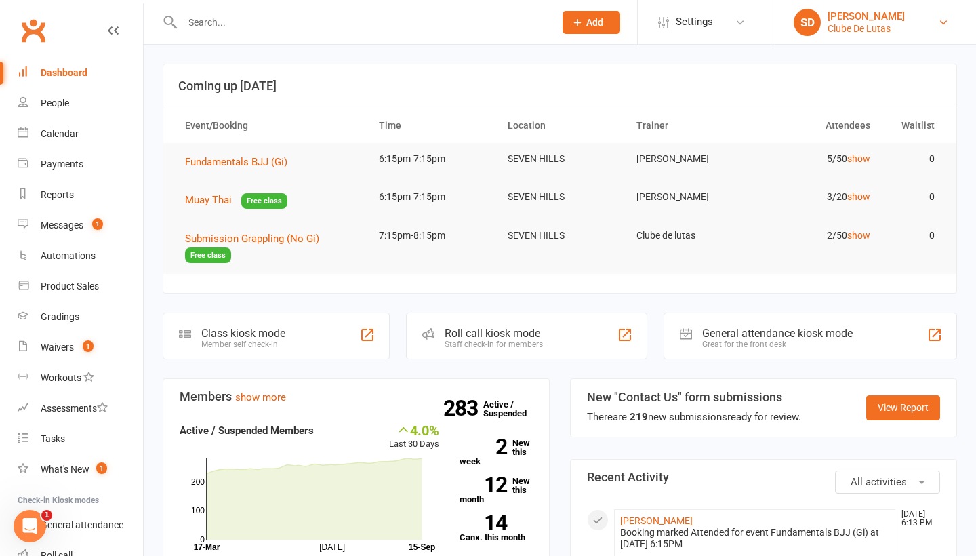
click at [931, 21] on link "SD Siobhan Duffy Clube De Lutas" at bounding box center [874, 22] width 162 height 27
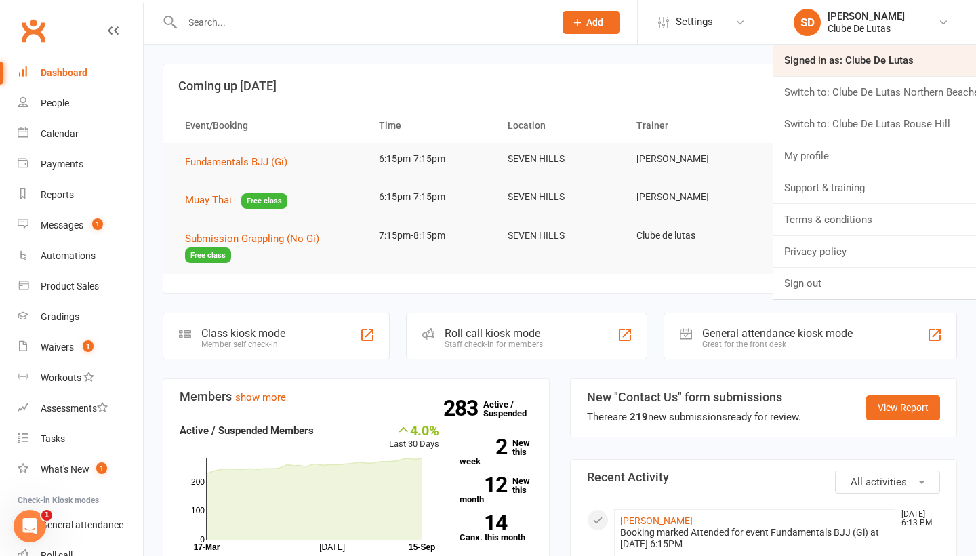
click at [858, 60] on link "Signed in as: Clube De Lutas" at bounding box center [874, 60] width 203 height 31
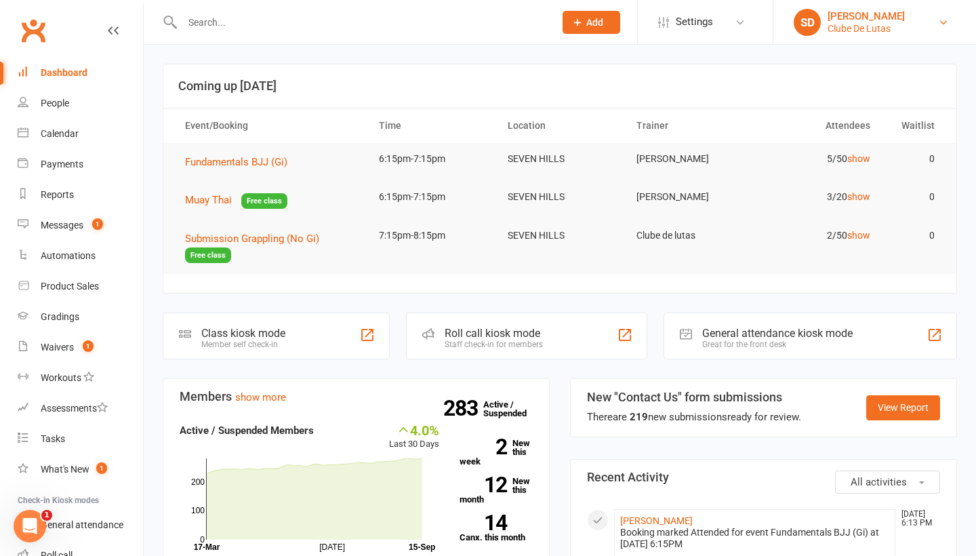
click at [910, 30] on link "SD Siobhan Duffy Clube De Lutas" at bounding box center [874, 22] width 162 height 27
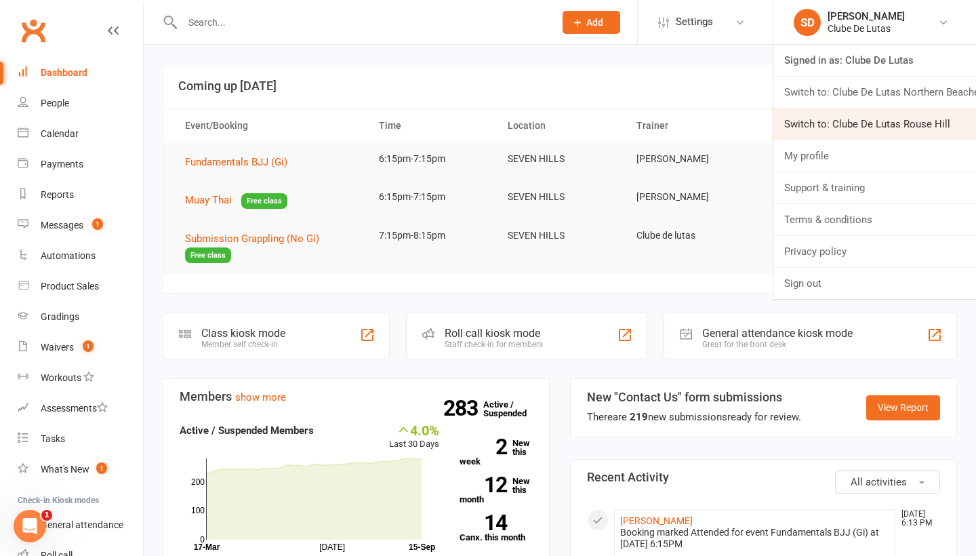
click at [893, 118] on link "Switch to: Clube De Lutas Rouse Hill" at bounding box center [874, 123] width 203 height 31
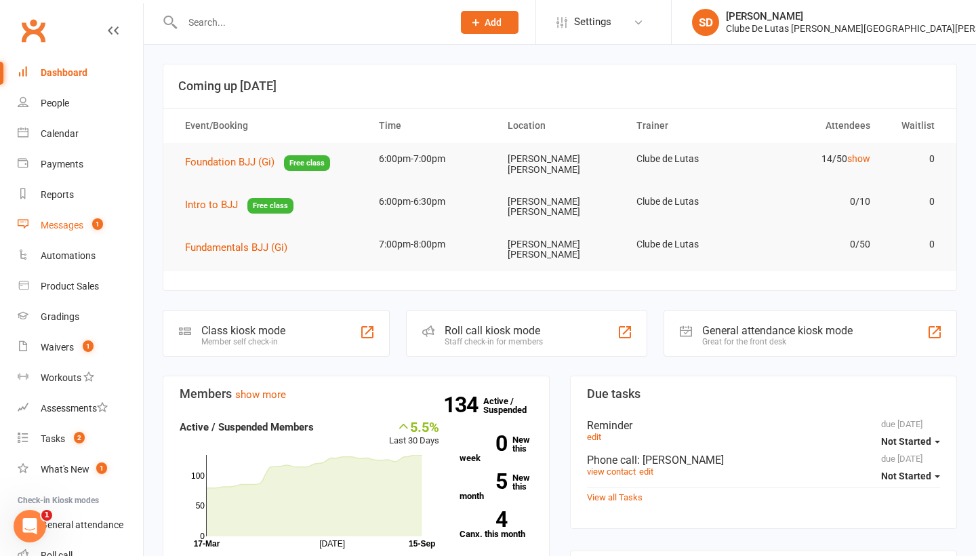
click at [69, 221] on div "Messages" at bounding box center [62, 225] width 43 height 11
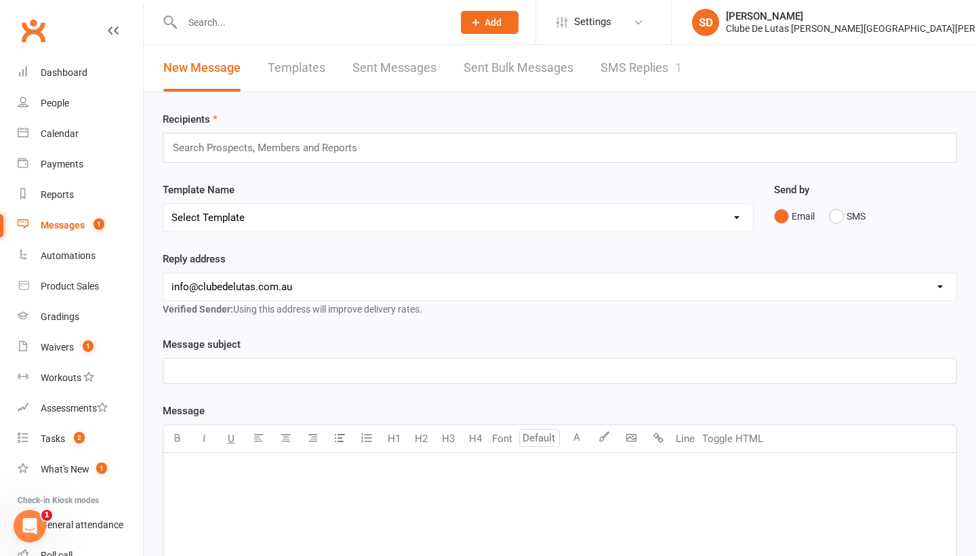
click at [631, 68] on link "SMS Replies 1" at bounding box center [640, 68] width 81 height 47
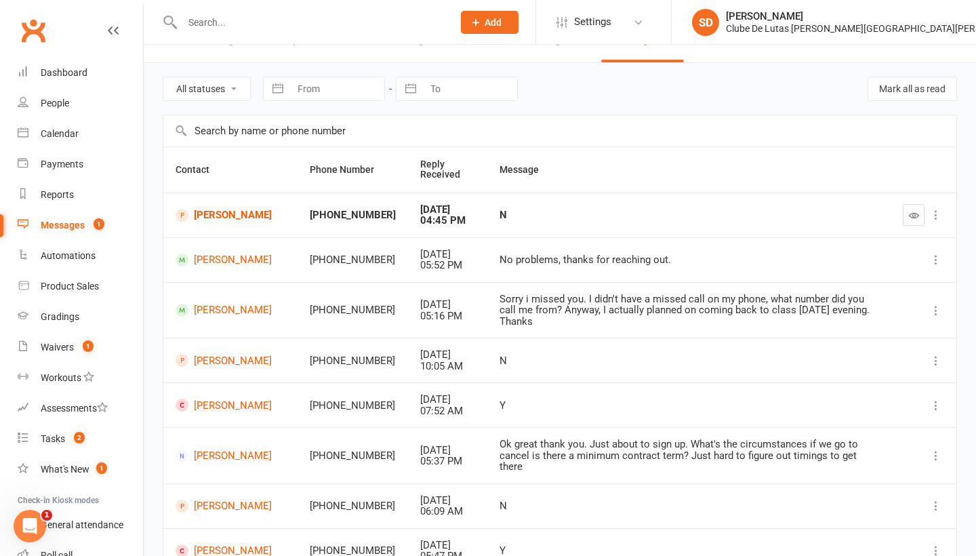
scroll to position [32, 0]
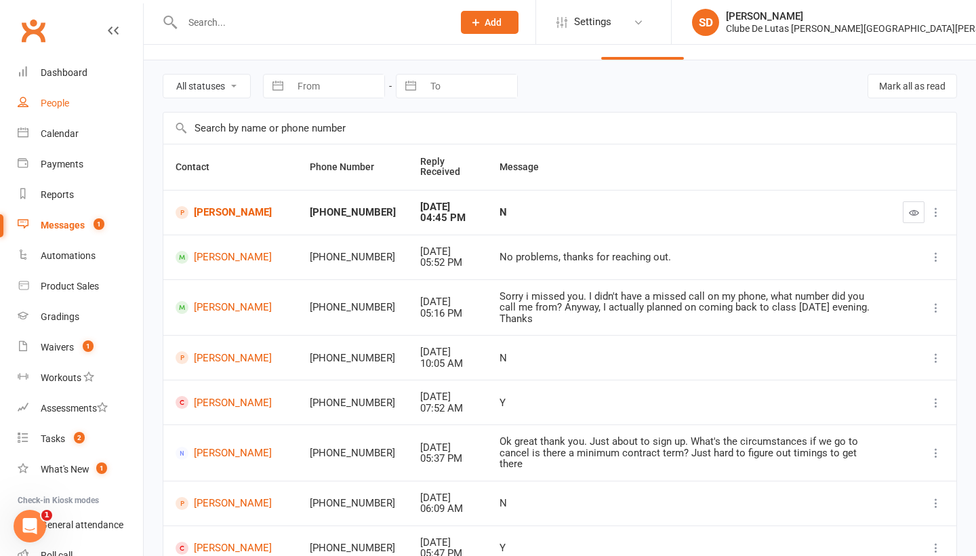
click at [69, 104] on div "People" at bounding box center [55, 103] width 28 height 11
select select "100"
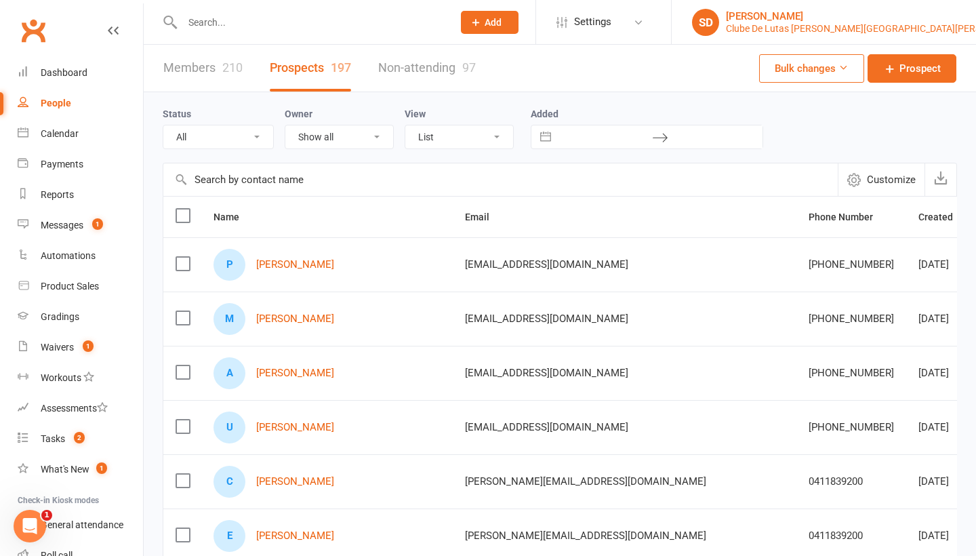
click at [923, 9] on link "SD Siobhan Duffy Clube De Lutas Rouse Hill" at bounding box center [824, 22] width 264 height 27
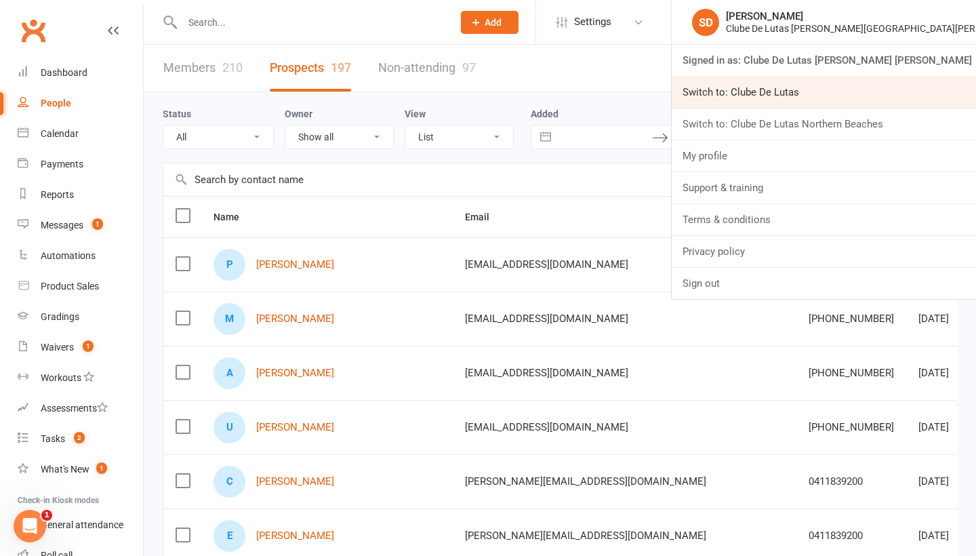
click at [909, 98] on link "Switch to: Clube De Lutas" at bounding box center [823, 92] width 304 height 31
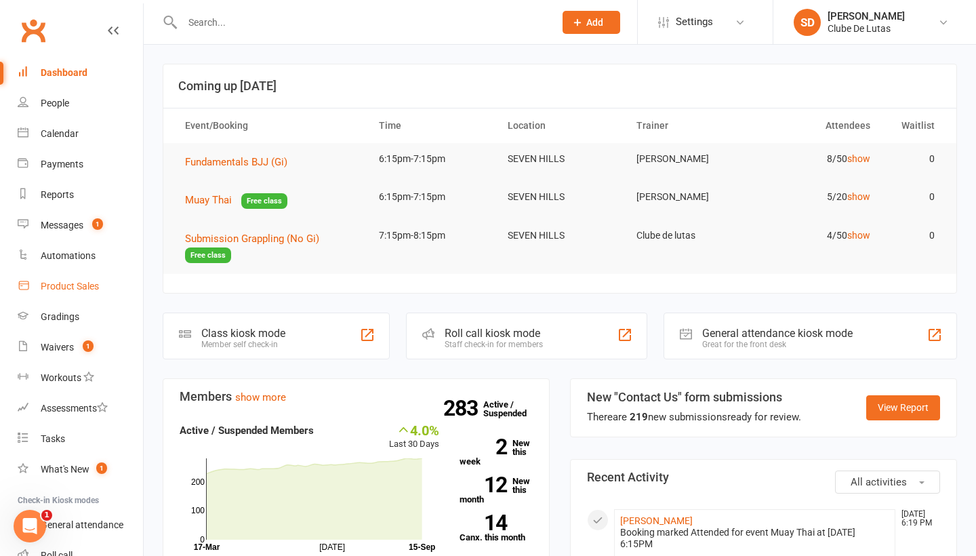
click at [73, 293] on link "Product Sales" at bounding box center [80, 286] width 125 height 30
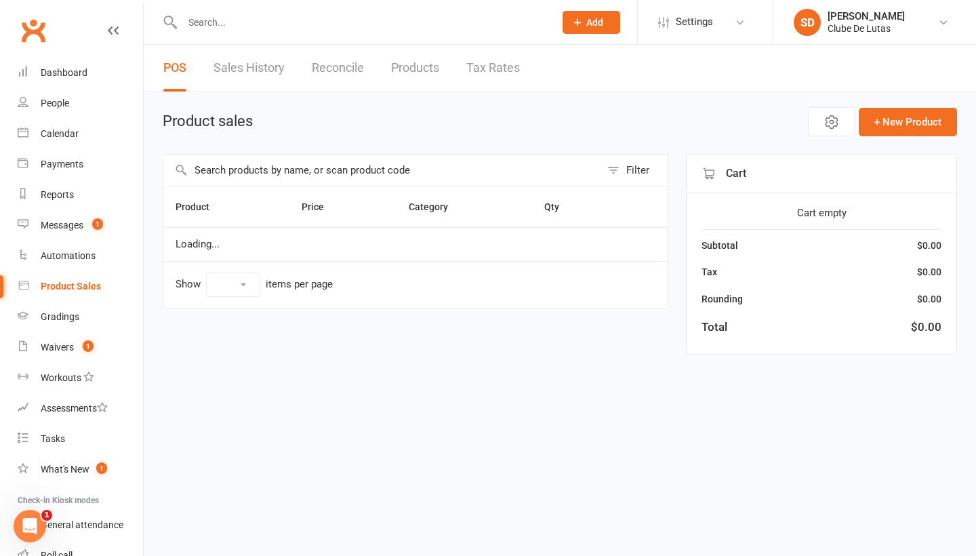
select select "10"
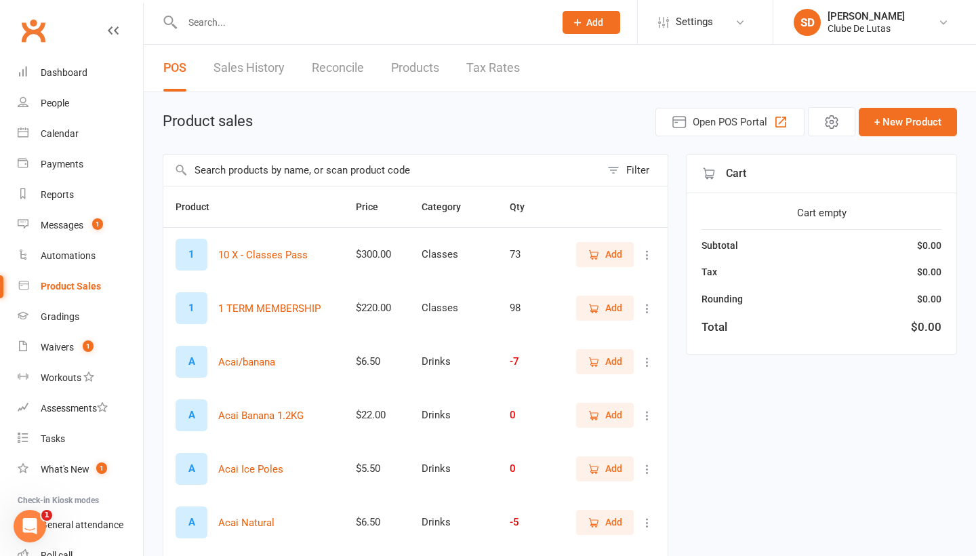
click at [274, 173] on input "text" at bounding box center [381, 169] width 437 height 31
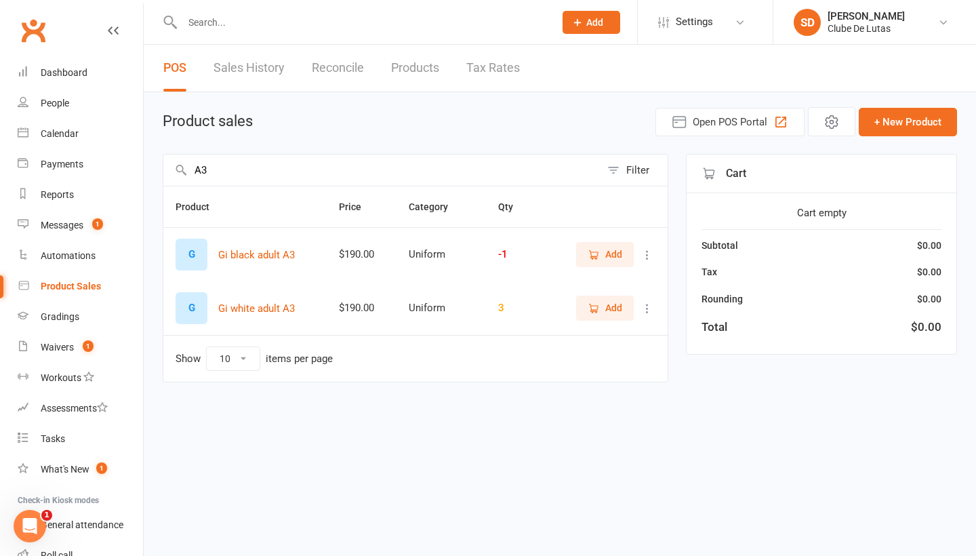
type input "A3"
click at [617, 248] on span "Add" at bounding box center [613, 254] width 17 height 15
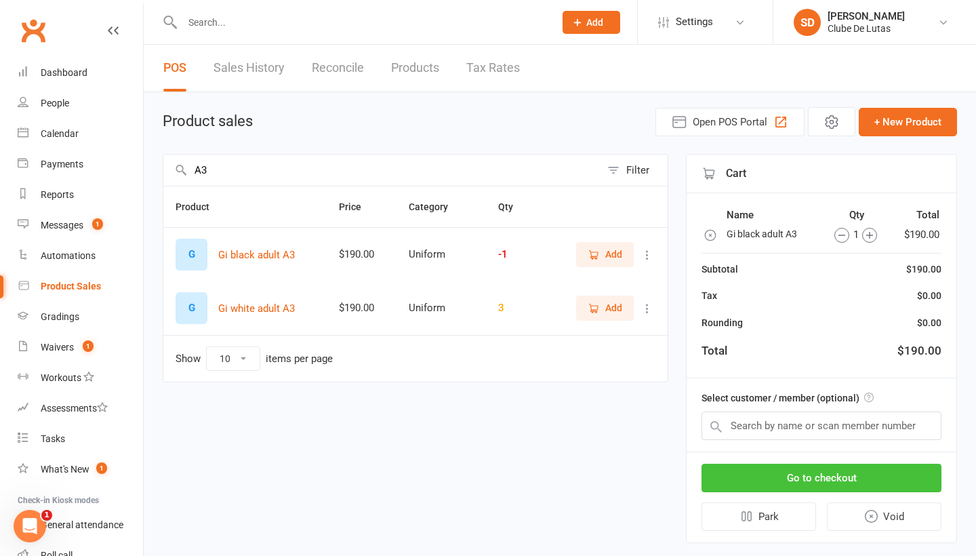
click at [808, 484] on button "Go to checkout" at bounding box center [821, 477] width 240 height 28
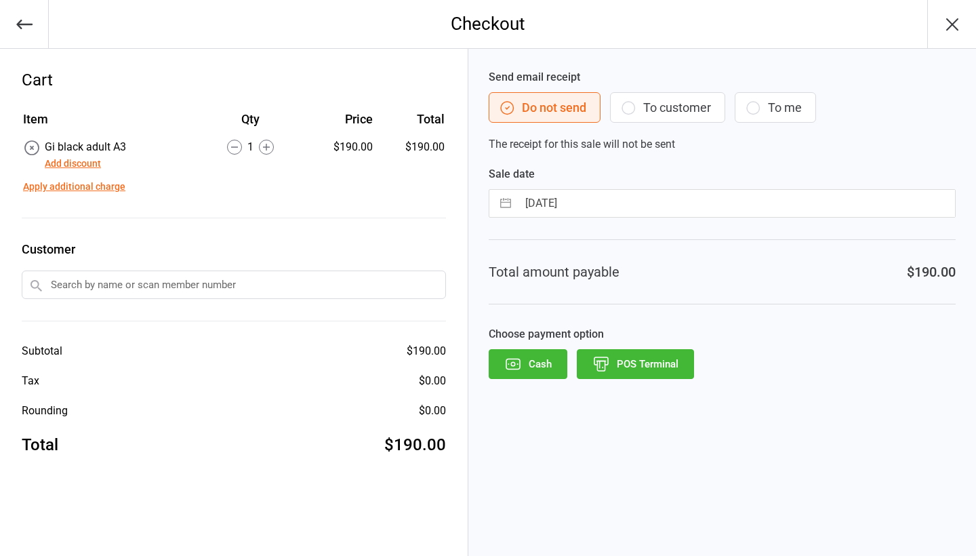
click at [648, 362] on button "POS Terminal" at bounding box center [635, 364] width 117 height 30
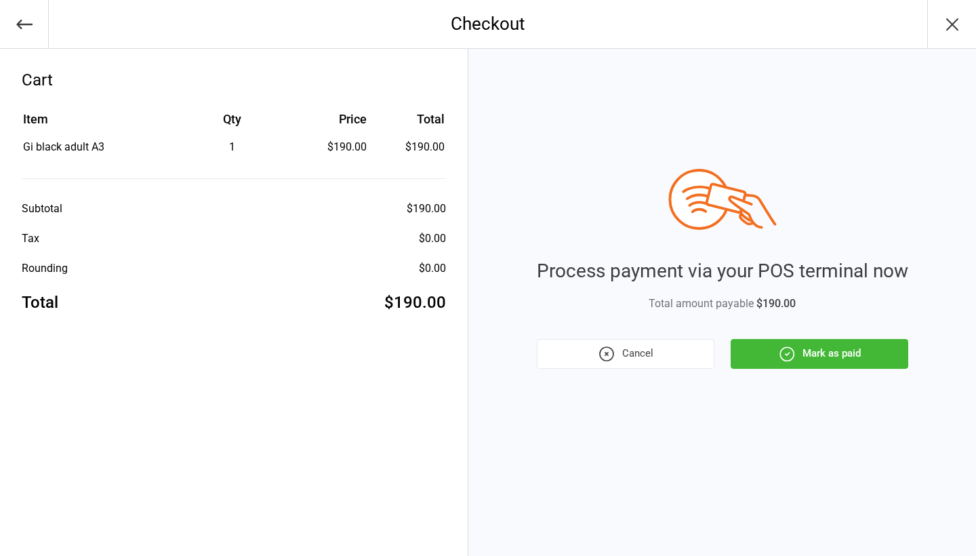
click at [852, 355] on button "Mark as paid" at bounding box center [819, 354] width 178 height 30
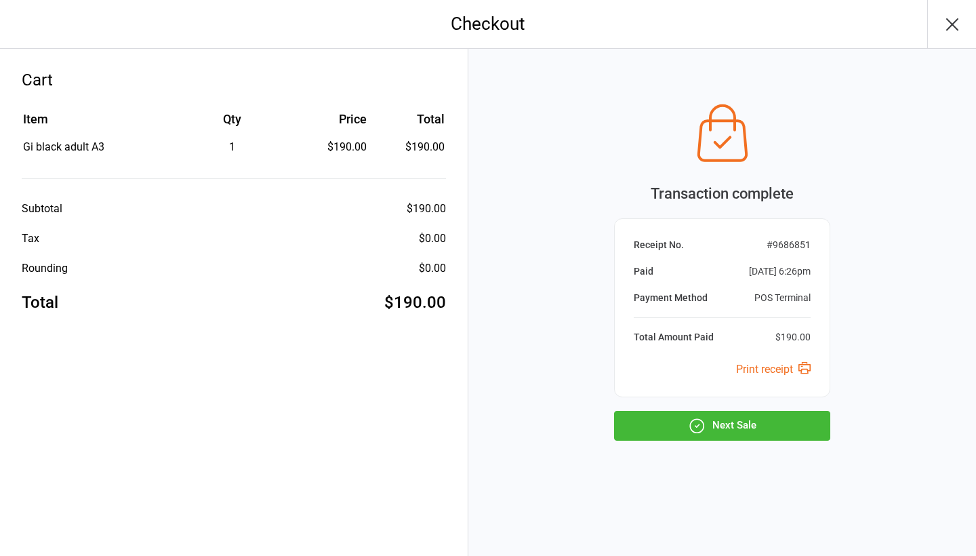
click at [782, 417] on button "Next Sale" at bounding box center [722, 426] width 216 height 30
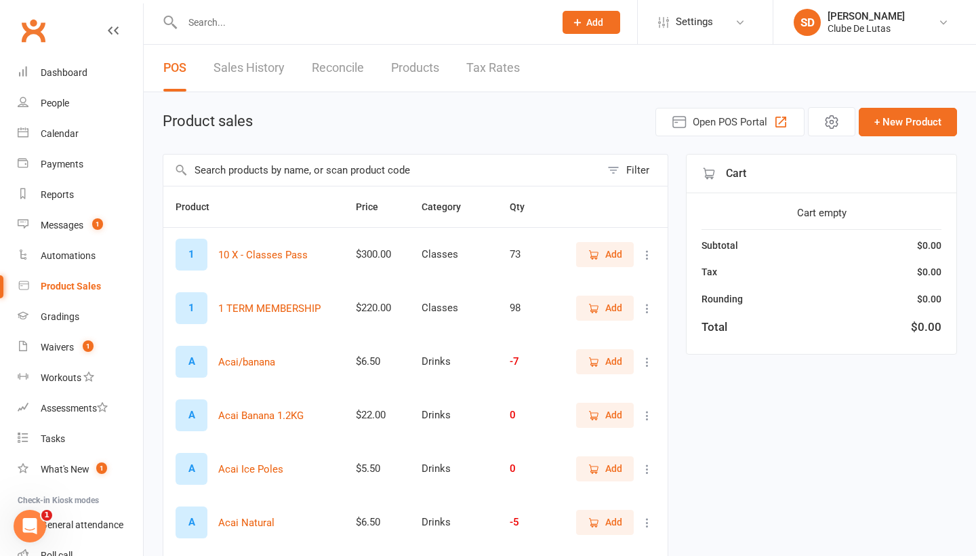
click at [369, 16] on input "text" at bounding box center [361, 22] width 367 height 19
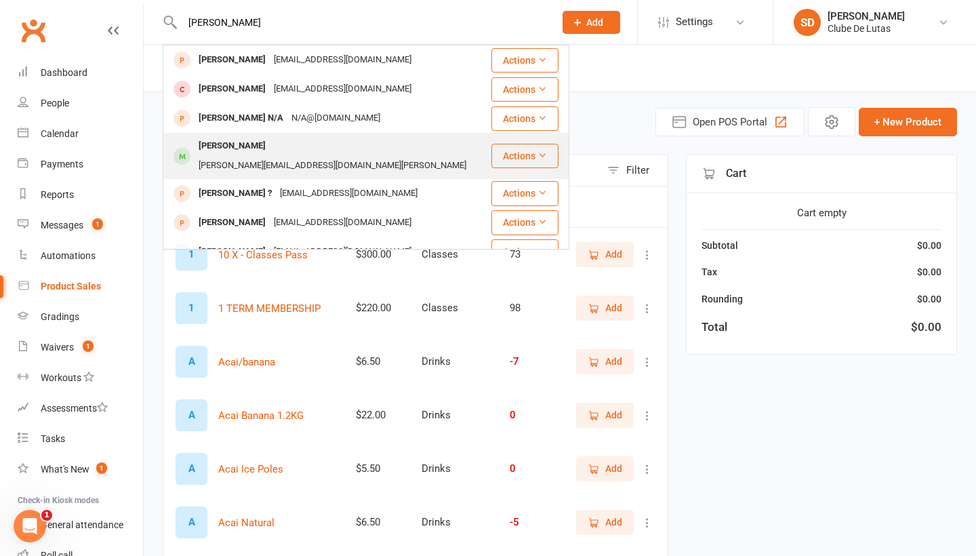
type input "Annabell"
click at [348, 156] on div "brad@edelweisschemicalsupplies.com.au" at bounding box center [332, 166] width 276 height 20
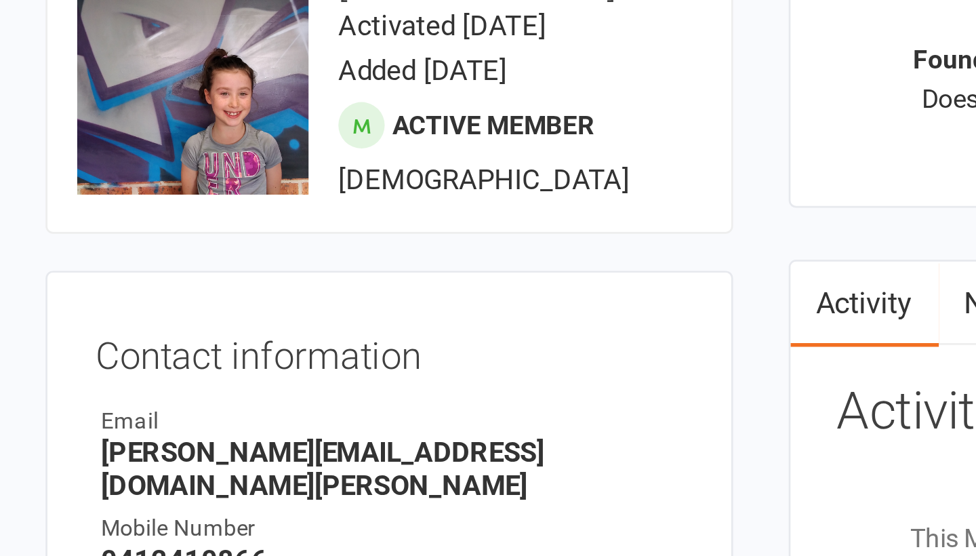
scroll to position [20, 0]
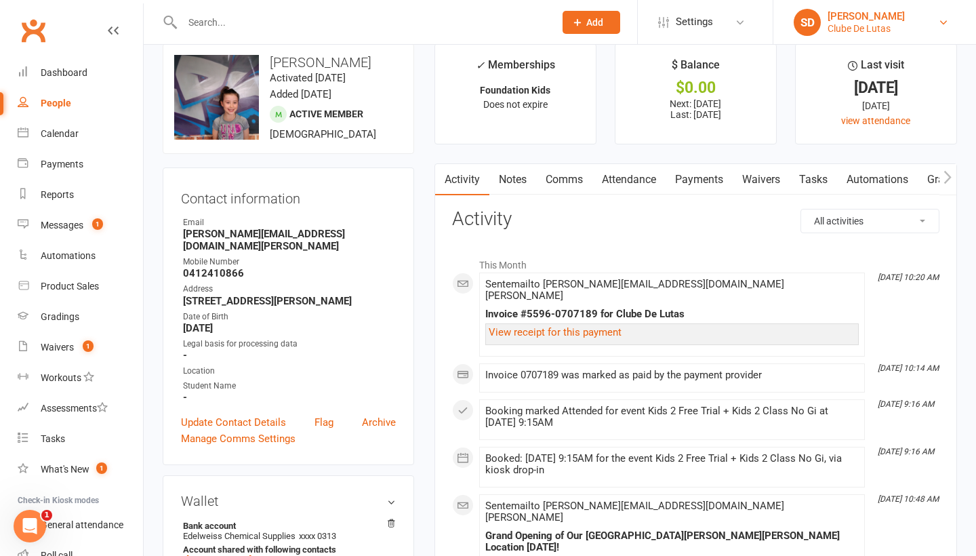
click at [863, 31] on div "Clube De Lutas" at bounding box center [865, 28] width 77 height 12
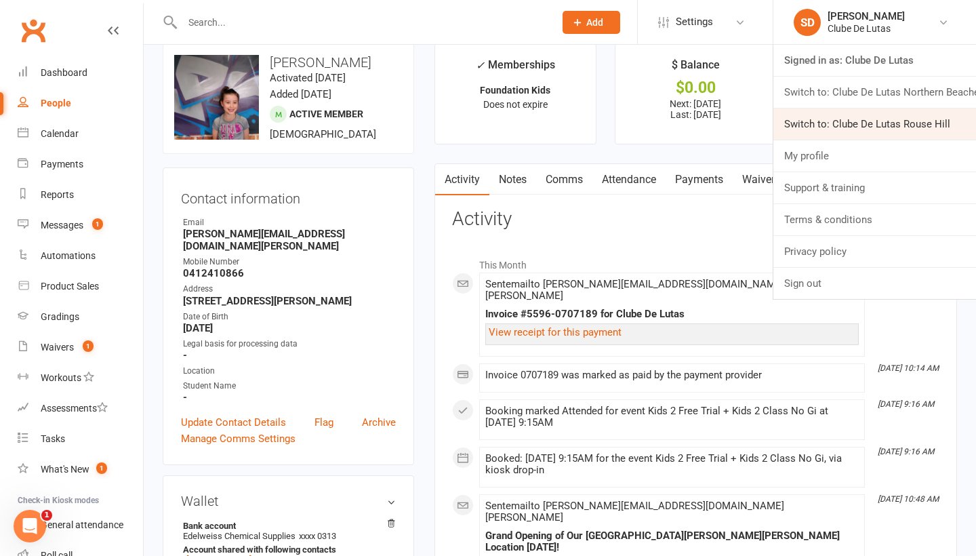
click at [842, 133] on link "Switch to: Clube De Lutas Rouse Hill" at bounding box center [874, 123] width 203 height 31
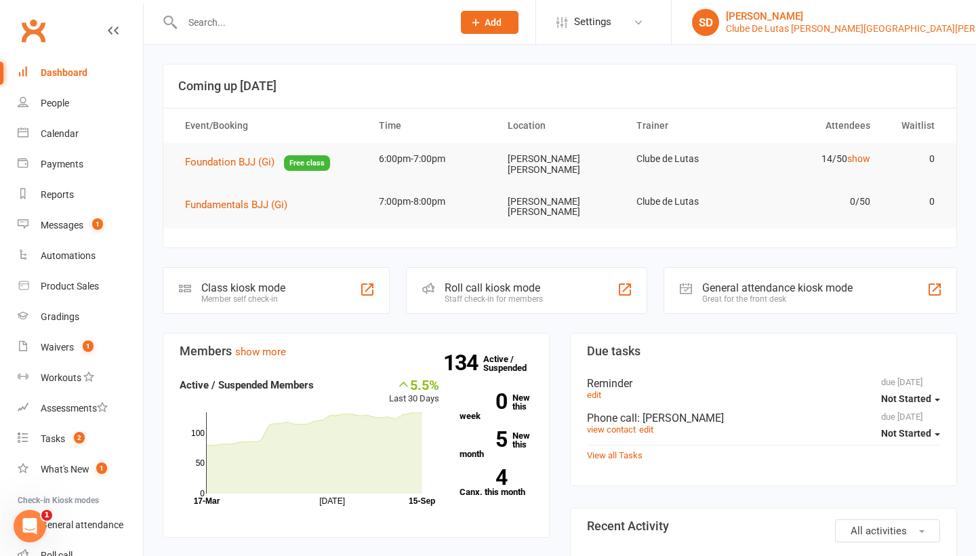
click at [921, 25] on div "Clube De Lutas [PERSON_NAME][GEOGRAPHIC_DATA][PERSON_NAME]" at bounding box center [877, 28] width 302 height 12
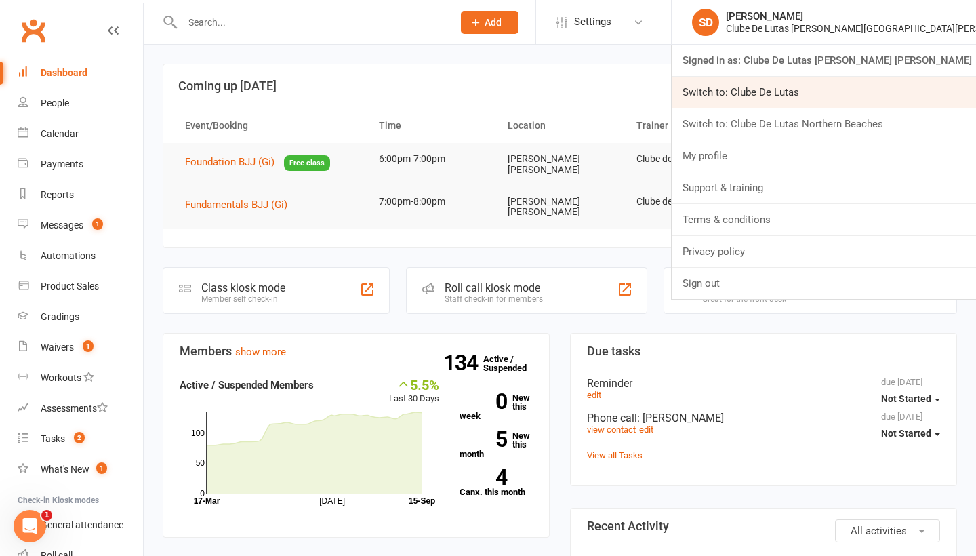
click at [889, 106] on link "Switch to: Clube De Lutas" at bounding box center [823, 92] width 304 height 31
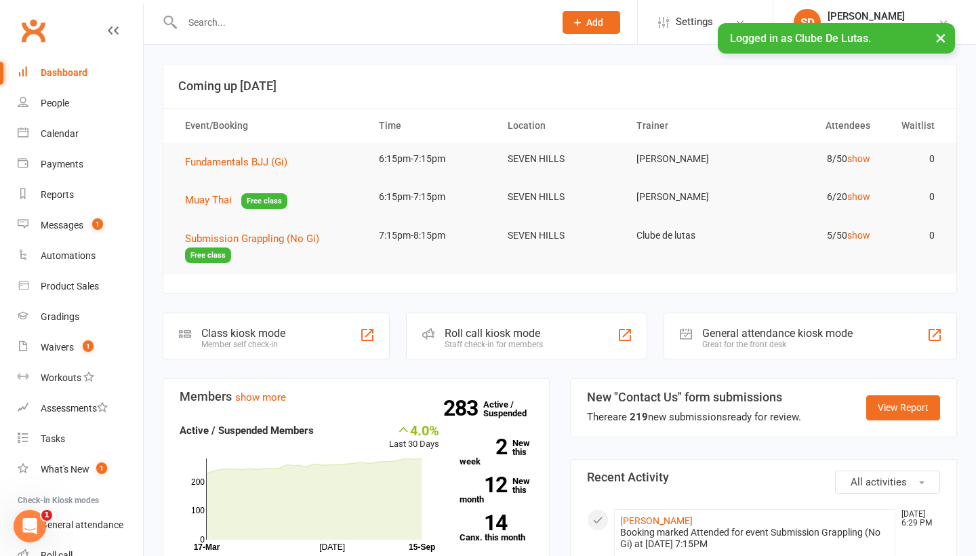
click at [585, 22] on button "Add" at bounding box center [591, 22] width 58 height 23
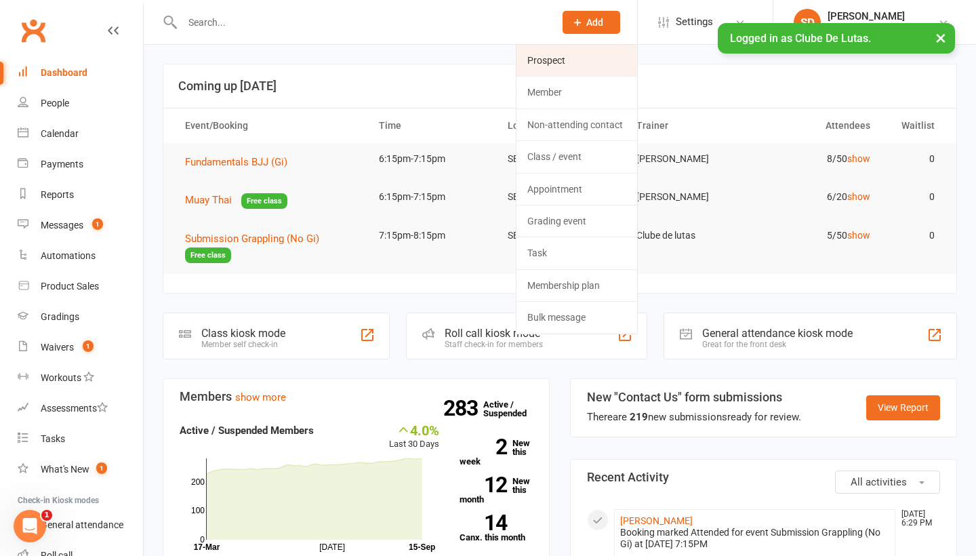
click at [568, 63] on link "Prospect" at bounding box center [576, 60] width 121 height 31
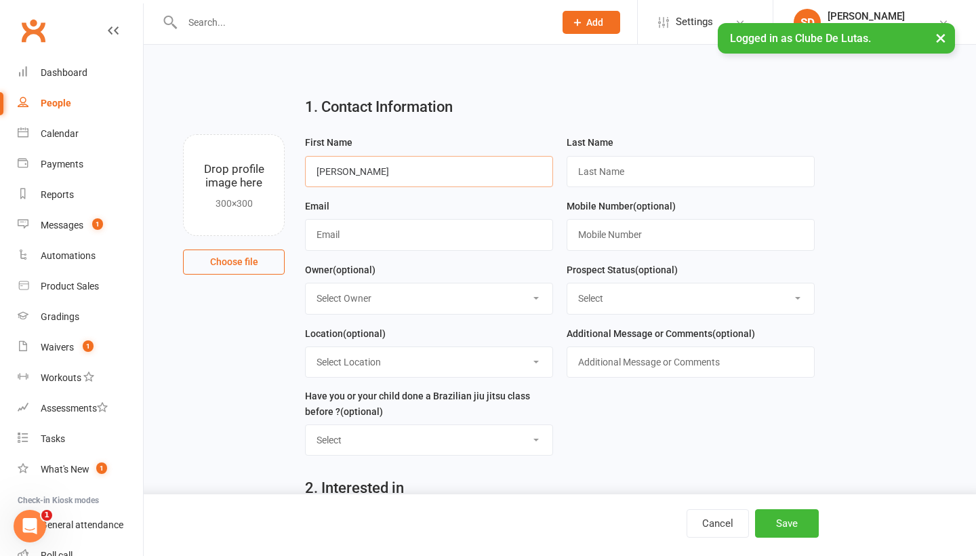
type input "[PERSON_NAME]"
type input "Chae"
type input "[EMAIL_ADDRESS][DOMAIN_NAME]"
type input "0404807837"
click at [772, 516] on button "Save" at bounding box center [787, 523] width 64 height 28
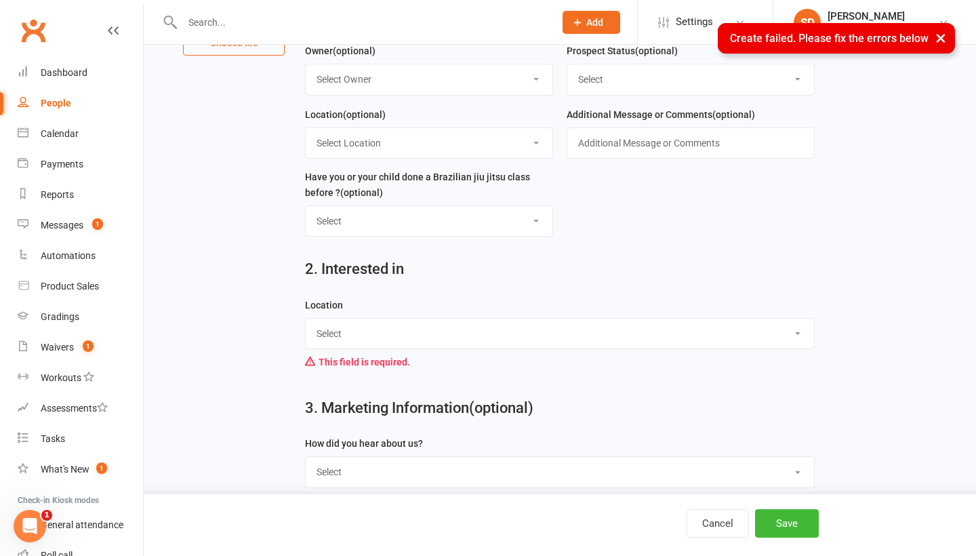
scroll to position [223, 0]
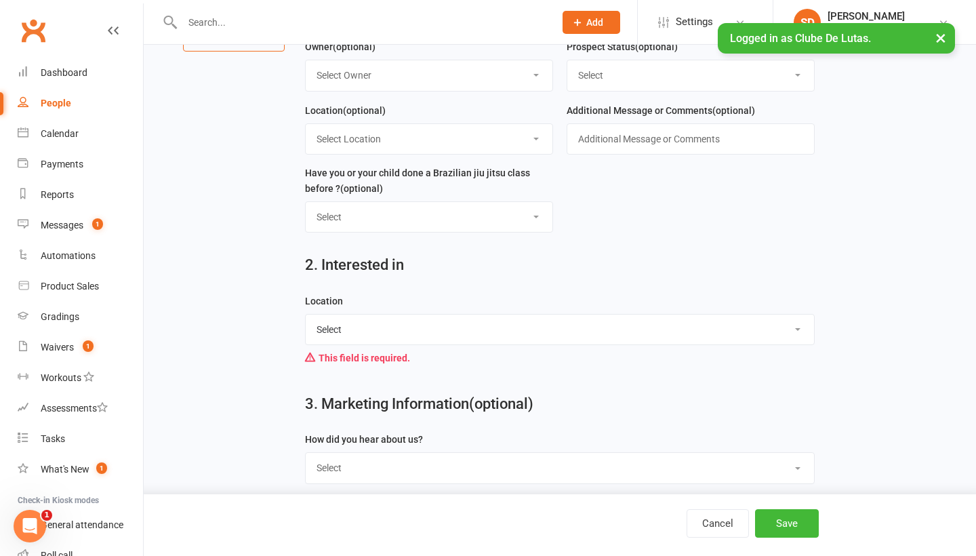
select select "[GEOGRAPHIC_DATA]"
click at [796, 524] on button "Save" at bounding box center [787, 523] width 64 height 28
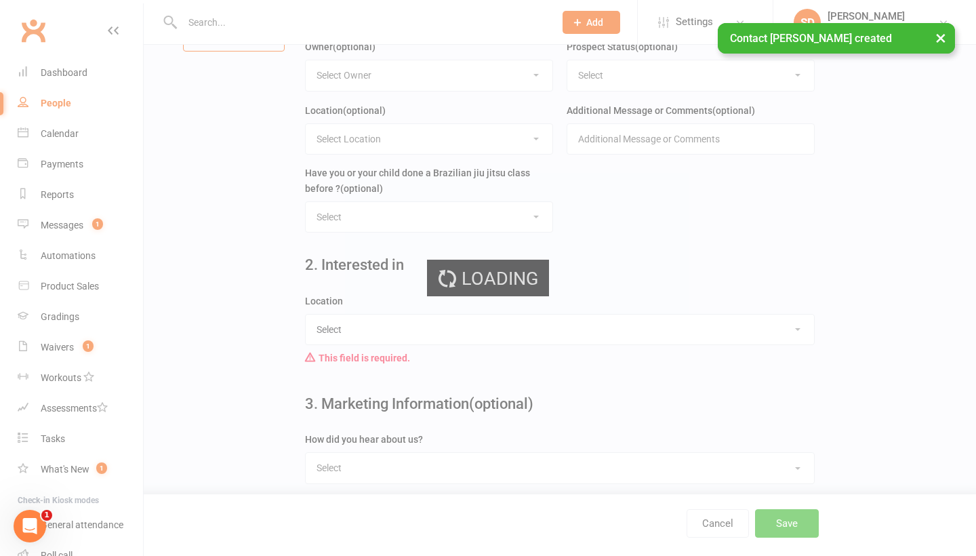
scroll to position [0, 0]
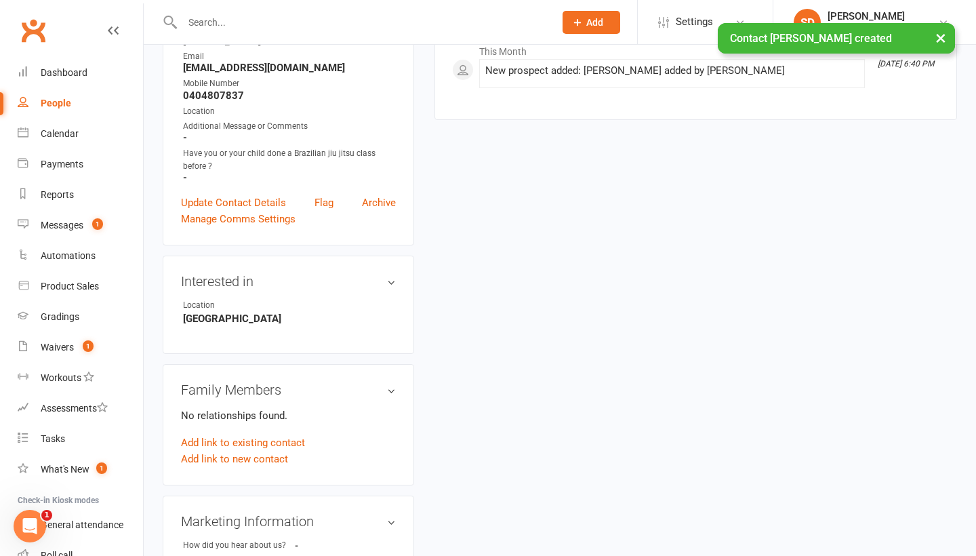
scroll to position [229, 0]
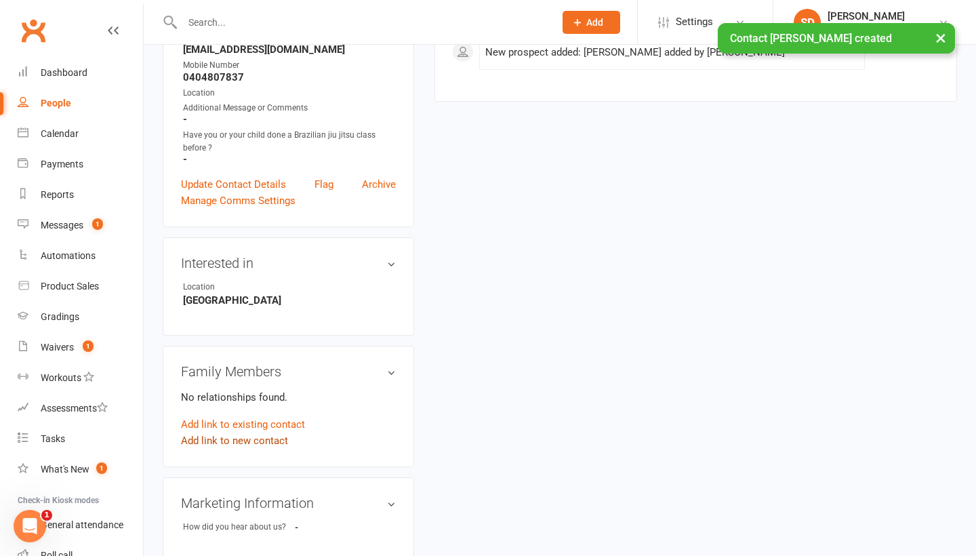
click at [269, 432] on link "Add link to new contact" at bounding box center [234, 440] width 107 height 16
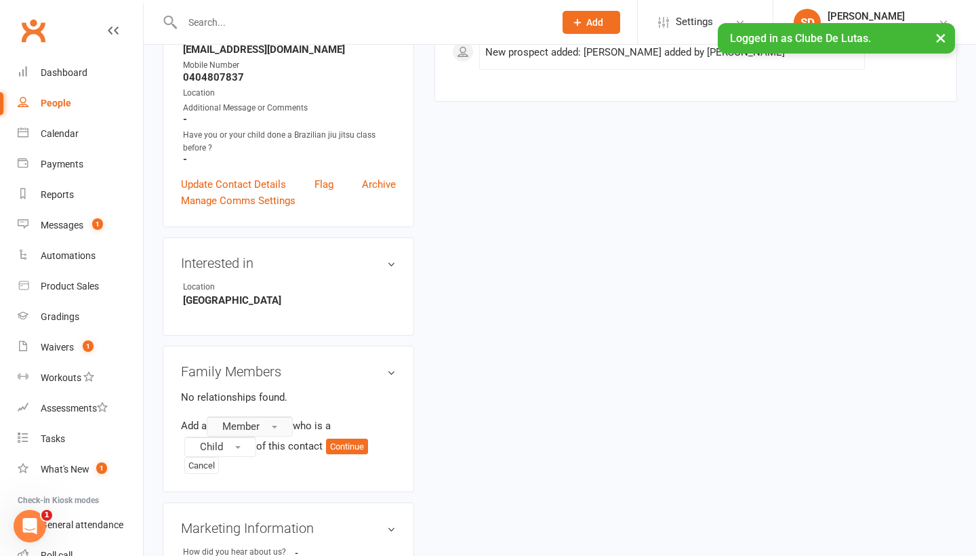
click at [272, 422] on button "Member" at bounding box center [250, 426] width 86 height 20
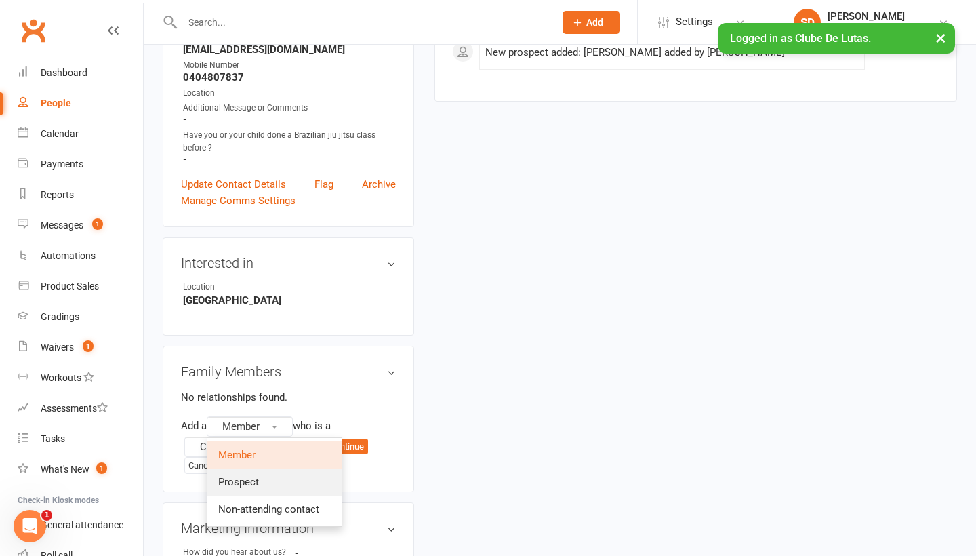
click at [272, 478] on link "Prospect" at bounding box center [274, 481] width 134 height 27
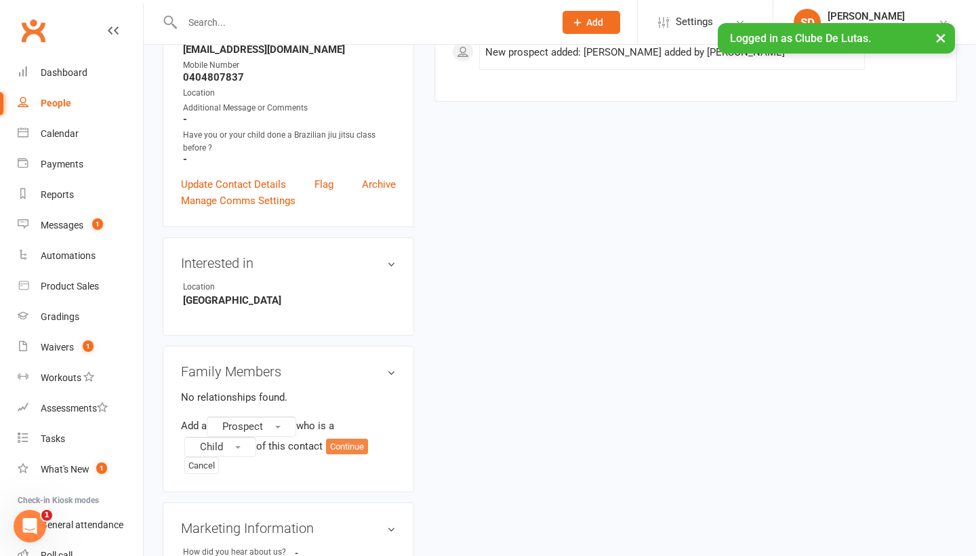
click at [352, 451] on button "Continue" at bounding box center [347, 446] width 42 height 16
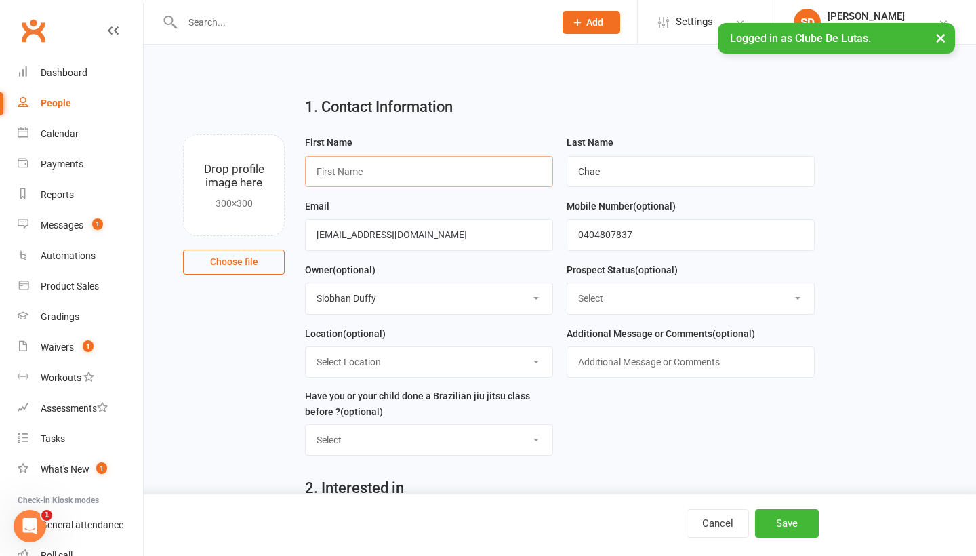
type input "y"
type input "[PERSON_NAME]"
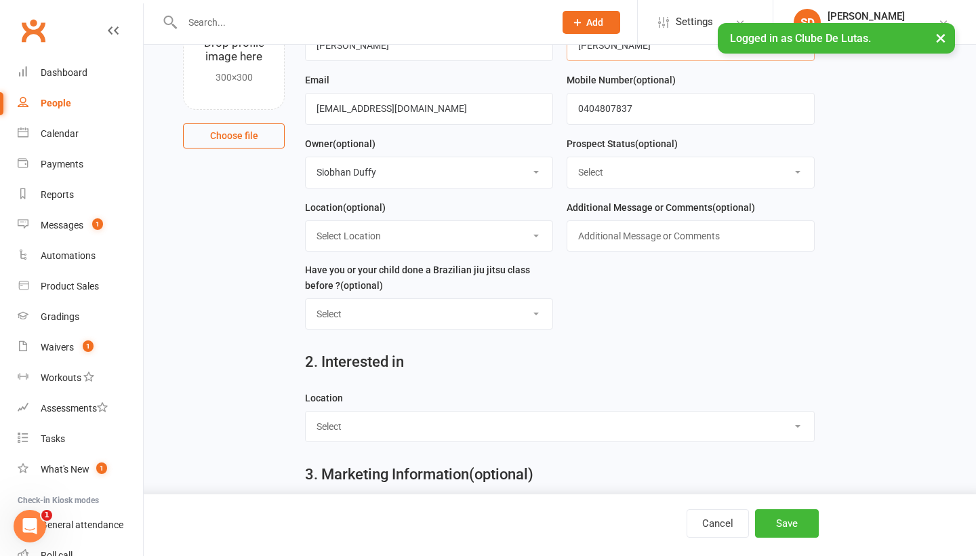
scroll to position [140, 0]
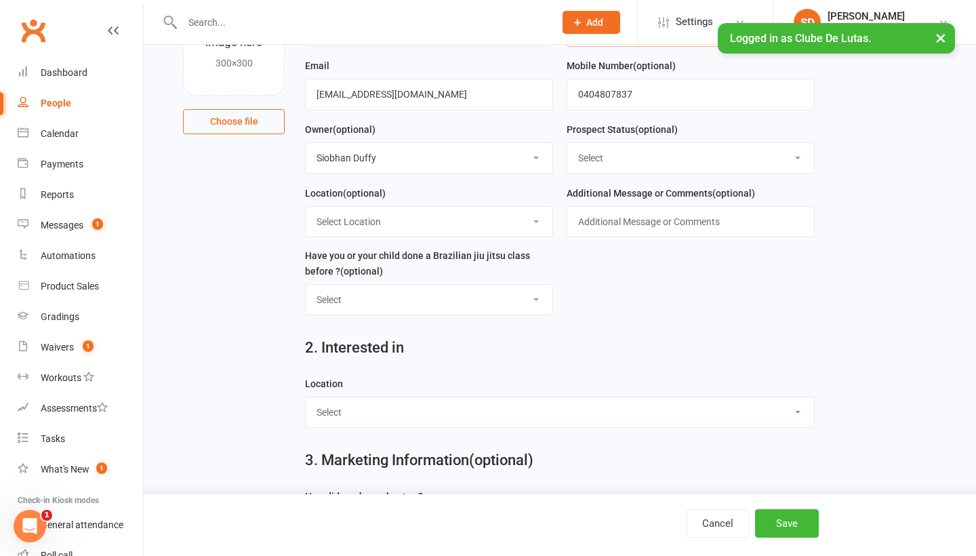
type input "[PERSON_NAME]"
select select "[GEOGRAPHIC_DATA]"
click at [806, 536] on button "Save" at bounding box center [787, 523] width 64 height 28
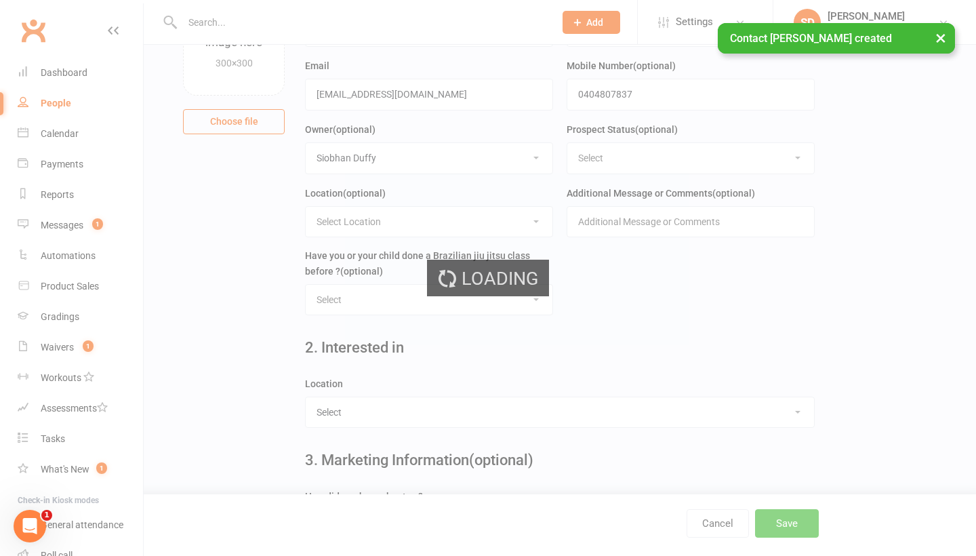
scroll to position [0, 0]
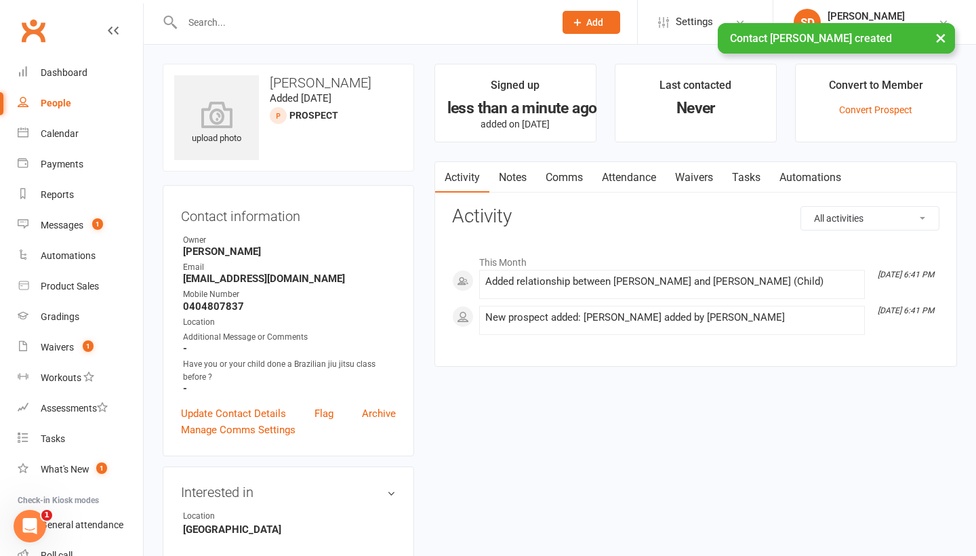
click at [630, 178] on link "Attendance" at bounding box center [628, 177] width 73 height 31
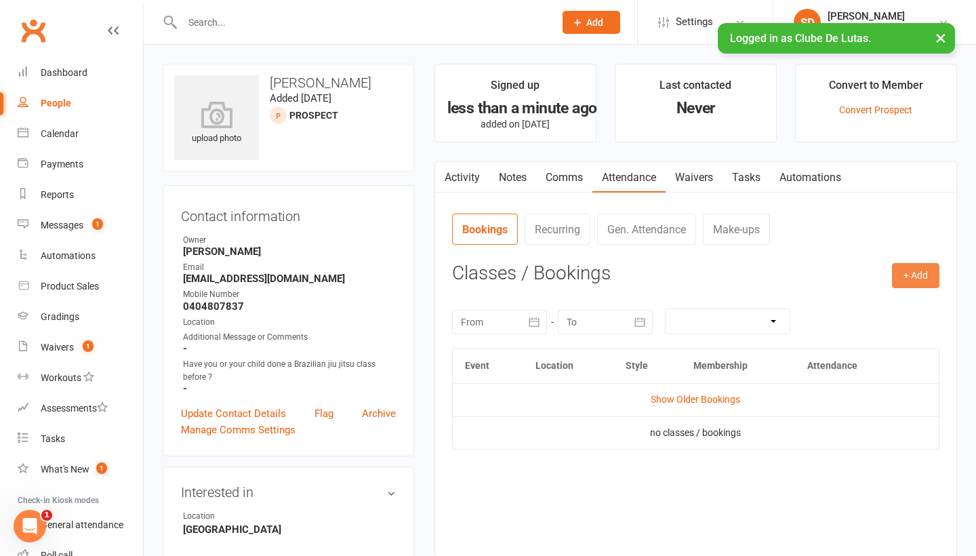
click at [926, 274] on button "+ Add" at bounding box center [915, 275] width 47 height 24
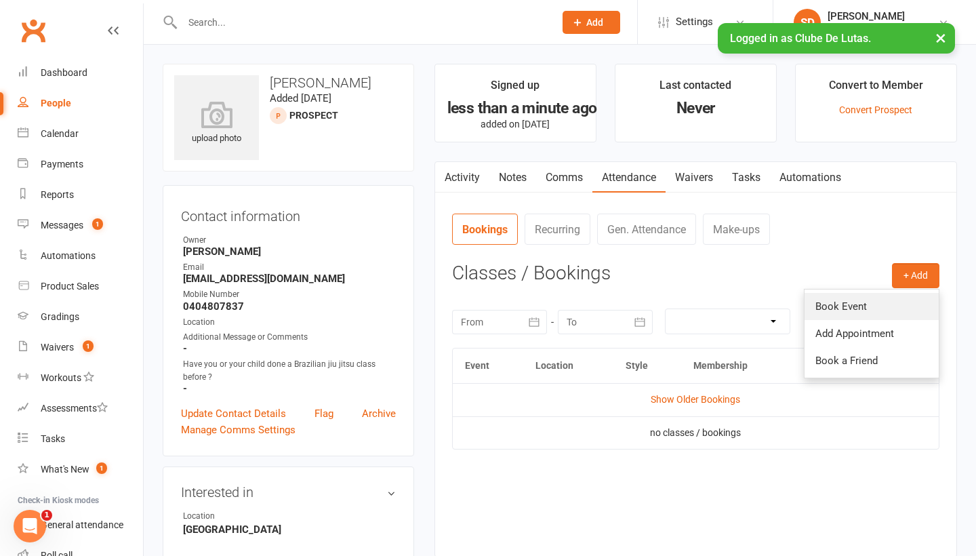
click at [864, 297] on link "Book Event" at bounding box center [871, 306] width 134 height 27
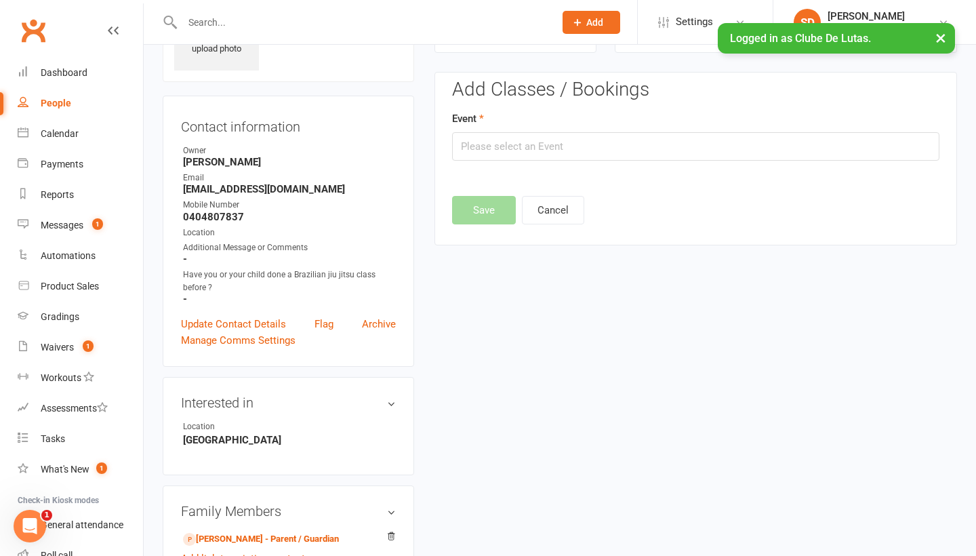
scroll to position [93, 0]
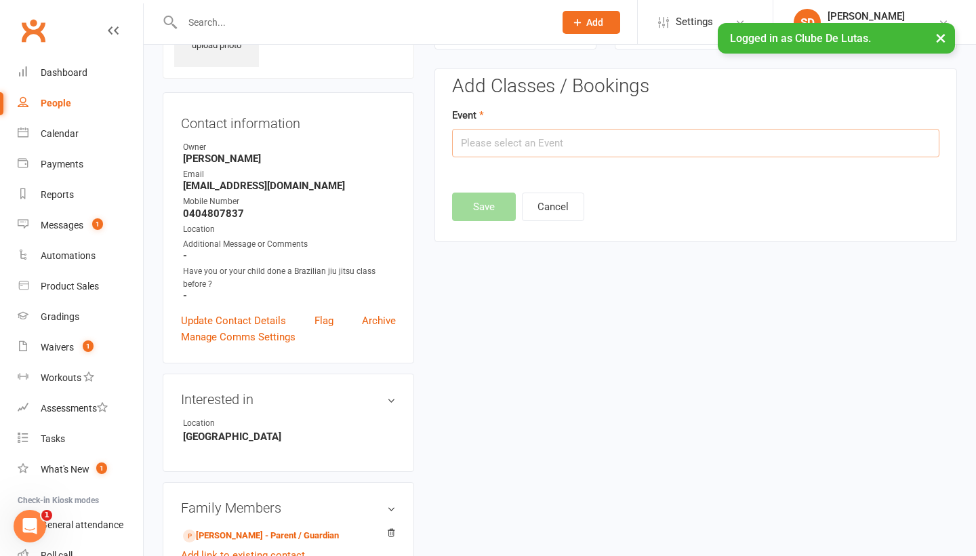
click at [739, 146] on input "text" at bounding box center [695, 143] width 487 height 28
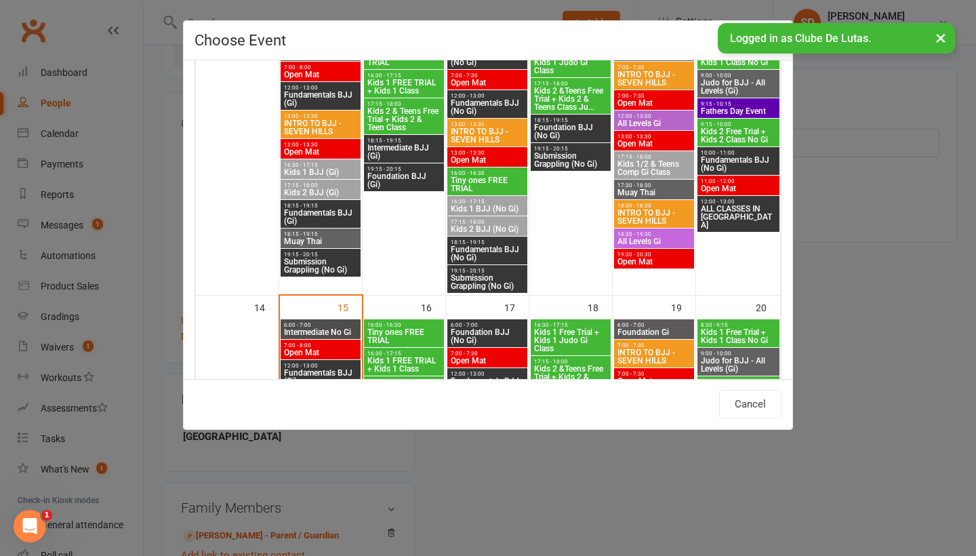
scroll to position [476, 0]
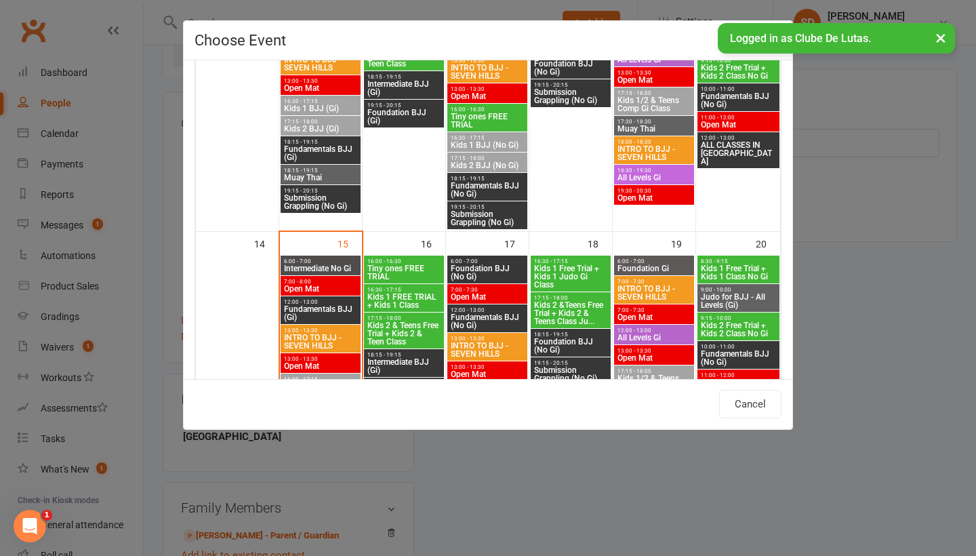
click at [417, 327] on span "Kids 2 & Teens Free Trial + Kids 2 & Teen Class" at bounding box center [404, 333] width 75 height 24
type input "Kids 2 & Teens Free Trial + Kids 2 & Teen Class - [DATE] 5:15:00 PM"
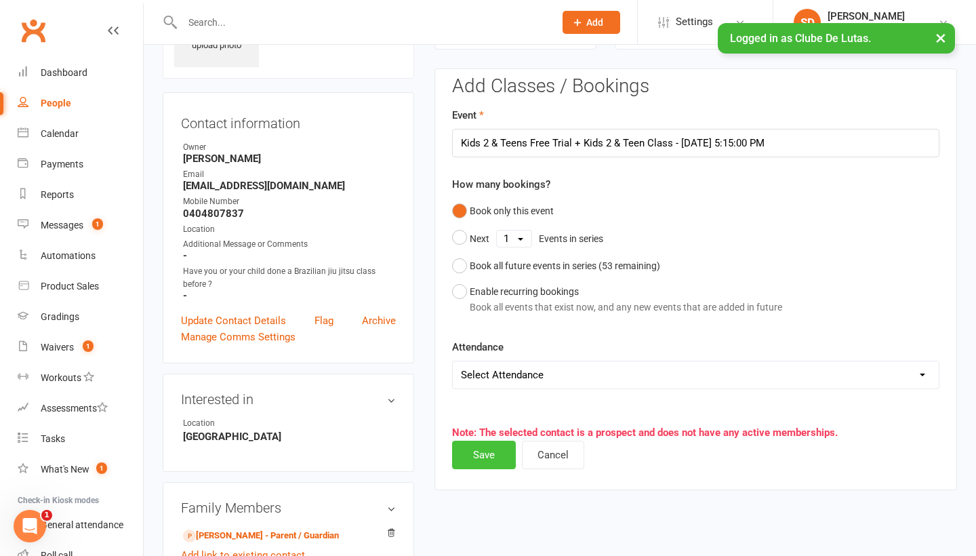
click at [492, 450] on button "Save" at bounding box center [484, 454] width 64 height 28
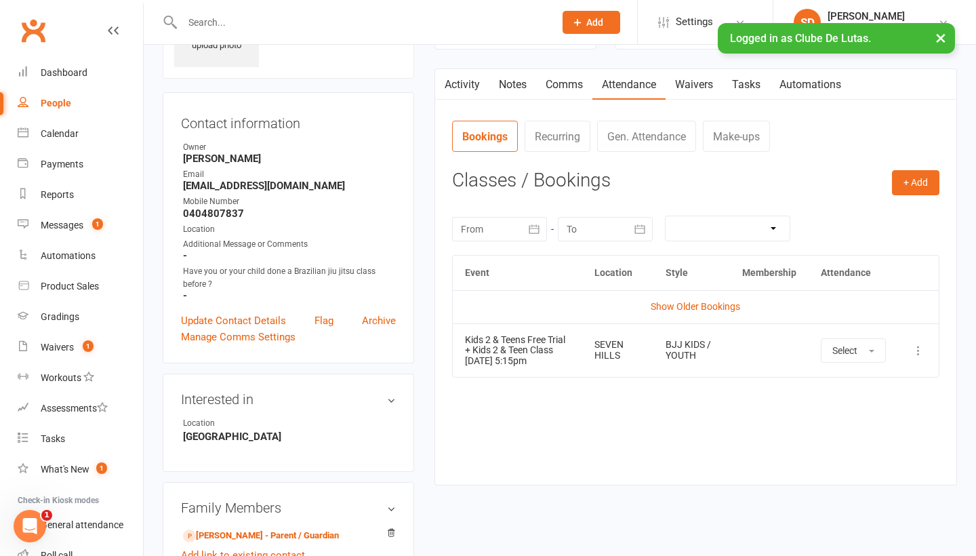
click at [943, 28] on button "×" at bounding box center [940, 37] width 24 height 29
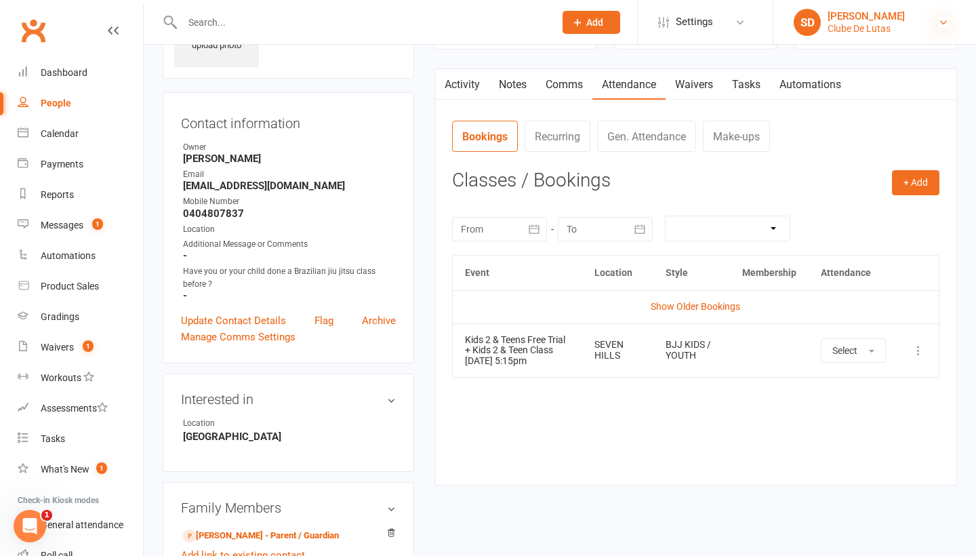
click at [942, 25] on icon at bounding box center [943, 22] width 11 height 11
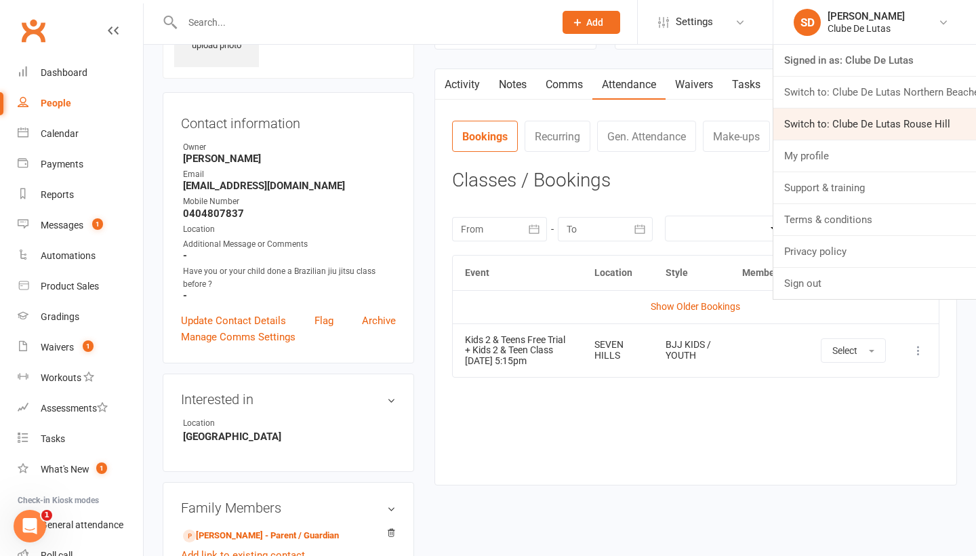
click at [921, 122] on link "Switch to: Clube De Lutas Rouse Hill" at bounding box center [874, 123] width 203 height 31
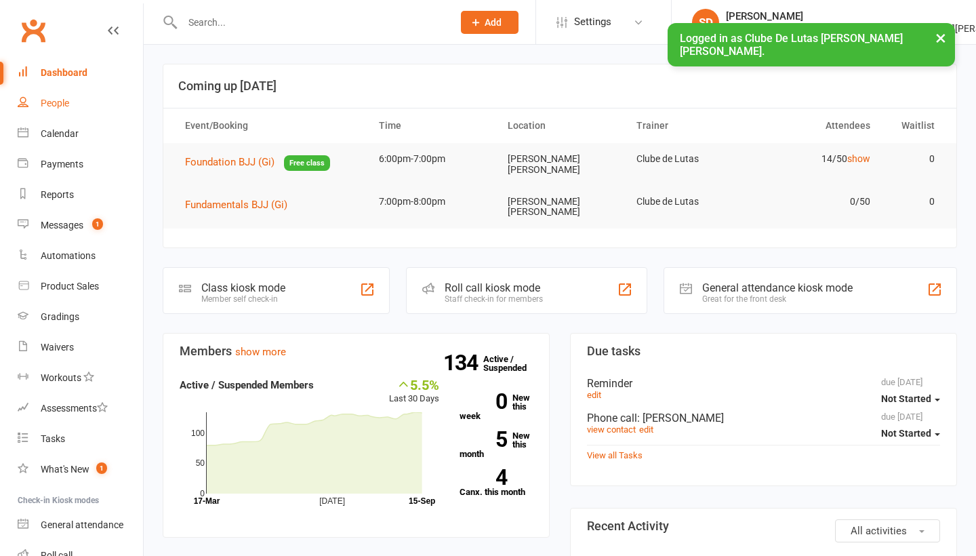
click at [56, 99] on div "People" at bounding box center [55, 103] width 28 height 11
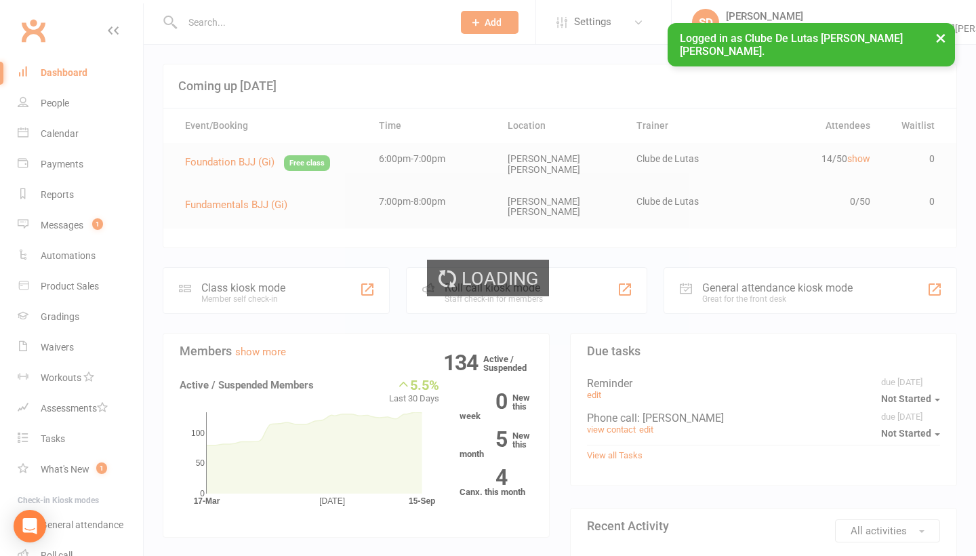
select select "100"
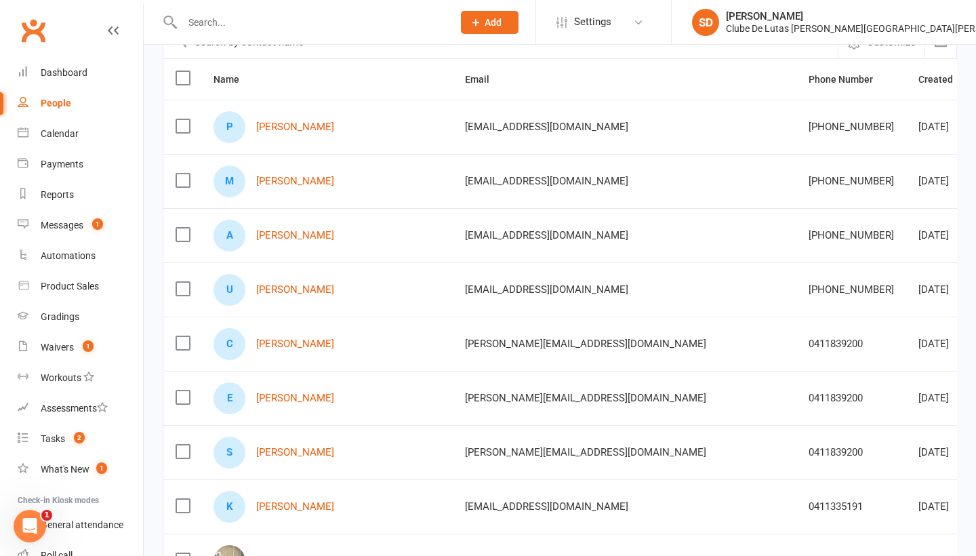
scroll to position [143, 0]
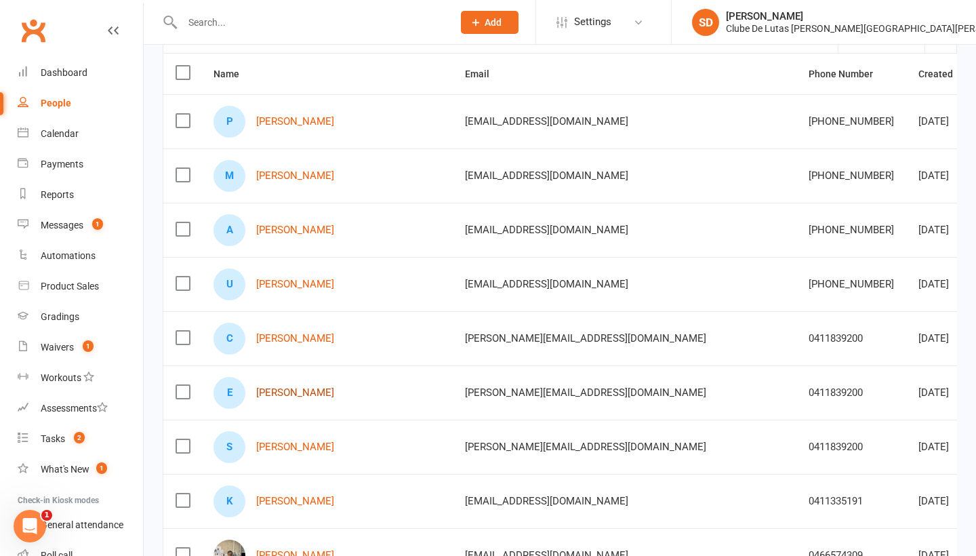
click at [276, 397] on link "[PERSON_NAME]" at bounding box center [295, 393] width 78 height 12
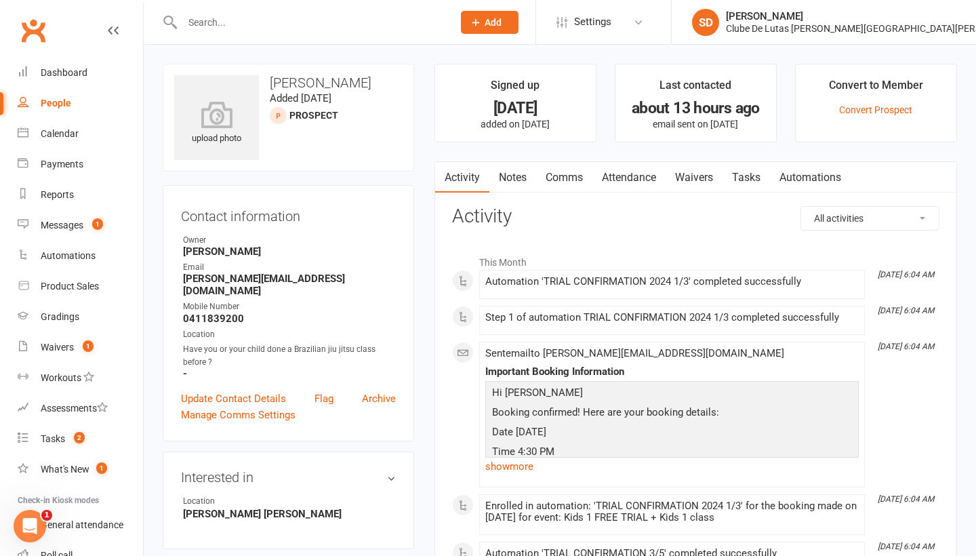
click at [623, 167] on link "Attendance" at bounding box center [628, 177] width 73 height 31
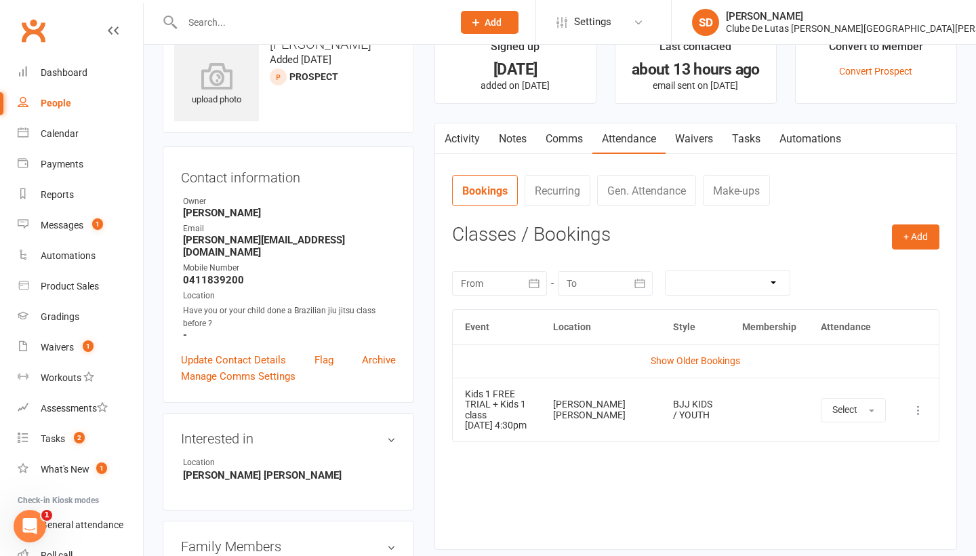
scroll to position [38, 0]
click at [929, 22] on div "Clube De Lutas [PERSON_NAME][GEOGRAPHIC_DATA][PERSON_NAME]" at bounding box center [877, 28] width 302 height 12
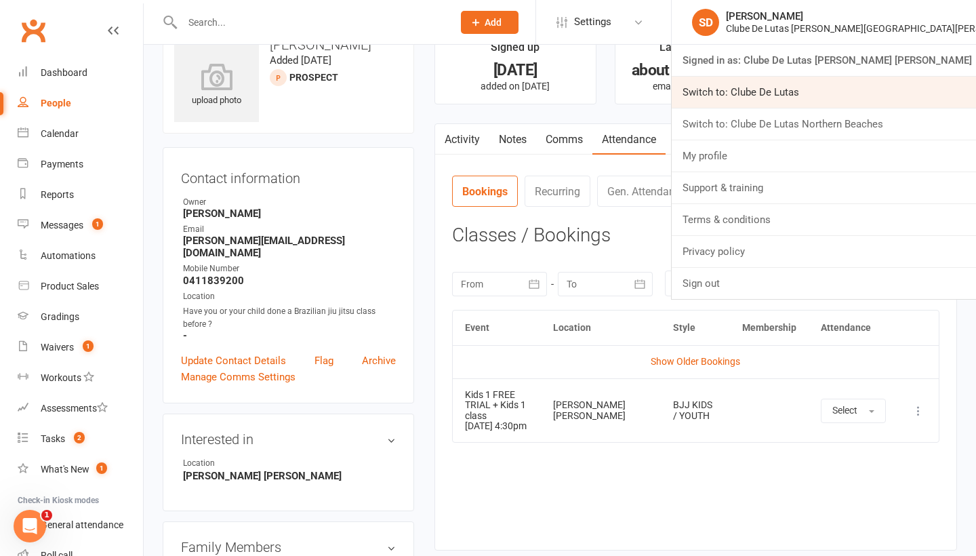
click at [900, 94] on link "Switch to: Clube De Lutas" at bounding box center [823, 92] width 304 height 31
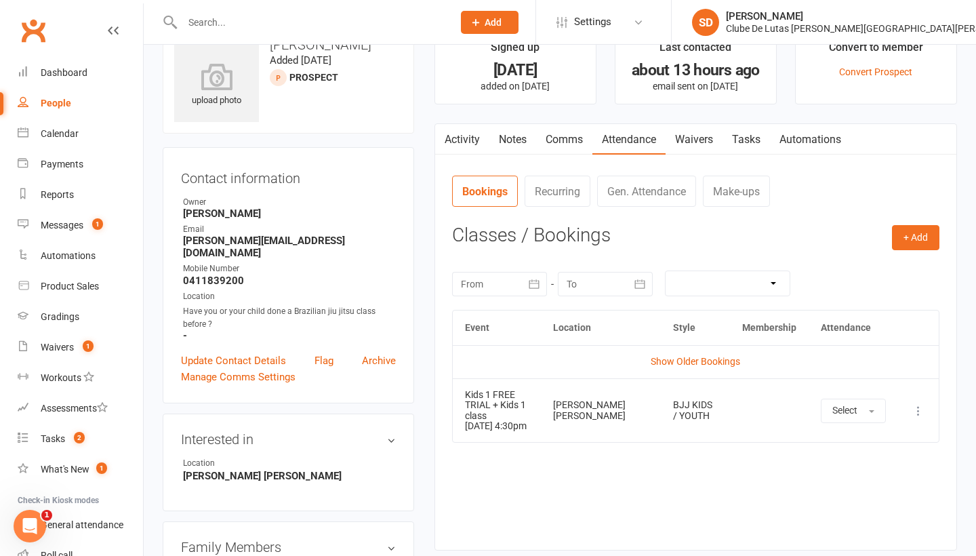
click at [347, 24] on input "text" at bounding box center [310, 22] width 265 height 19
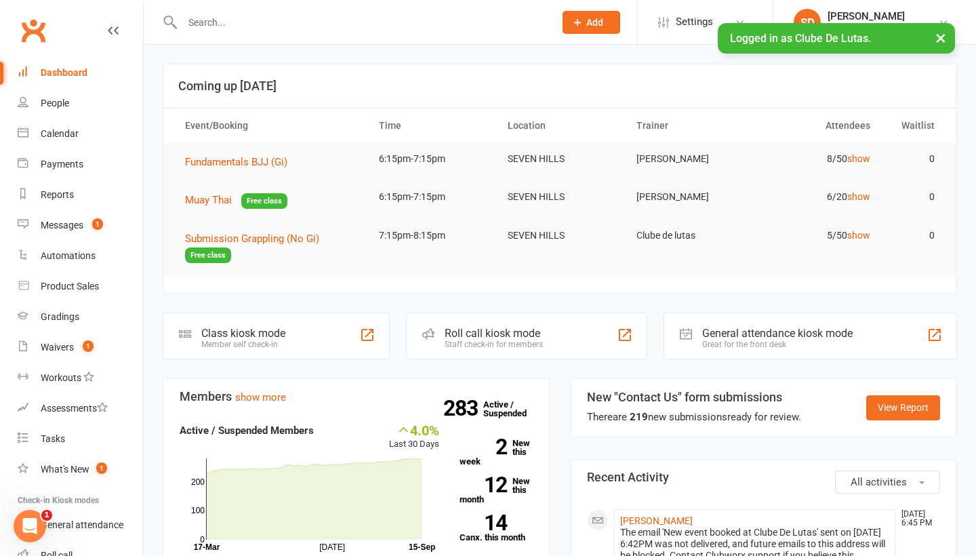
click at [306, 30] on input "text" at bounding box center [361, 22] width 367 height 19
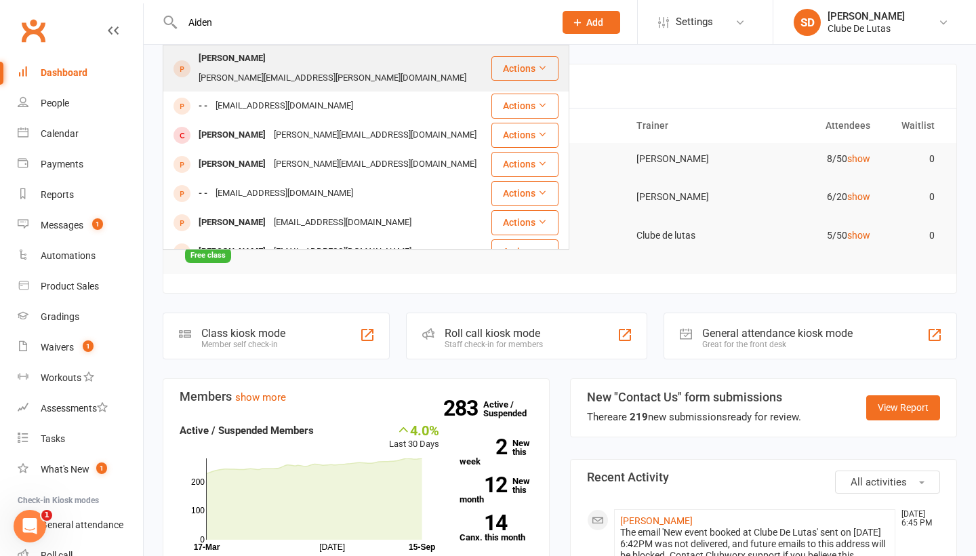
type input "Aiden"
click at [270, 64] on div "Aiden Sorongan-Gonzales" at bounding box center [231, 59] width 75 height 20
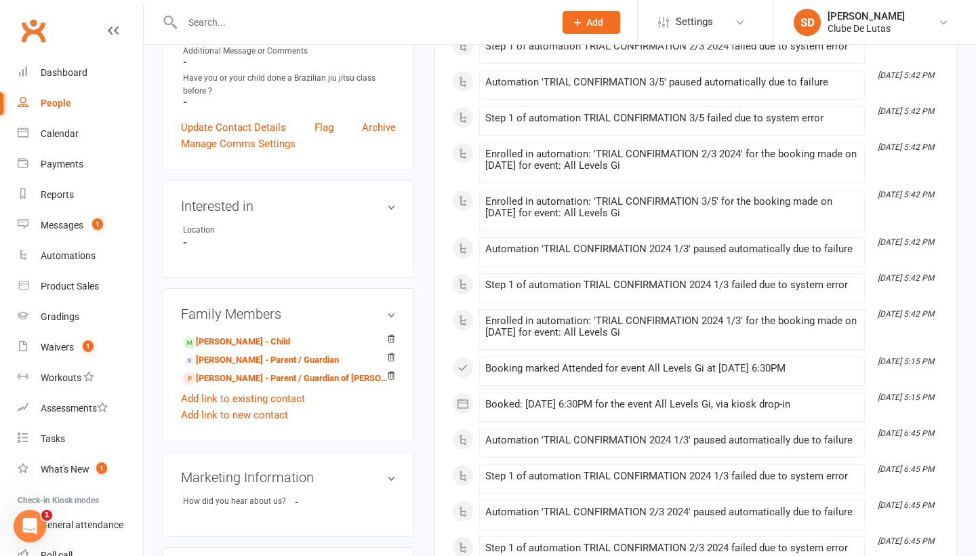
scroll to position [270, 0]
click at [940, 15] on link "SD Siobhan Duffy Clube De Lutas" at bounding box center [874, 22] width 162 height 27
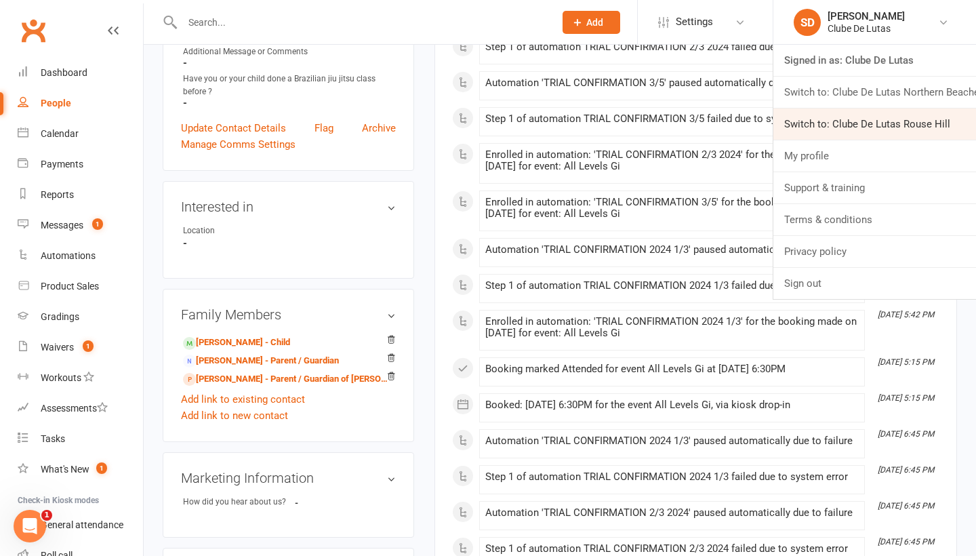
click at [921, 119] on link "Switch to: Clube De Lutas Rouse Hill" at bounding box center [874, 123] width 203 height 31
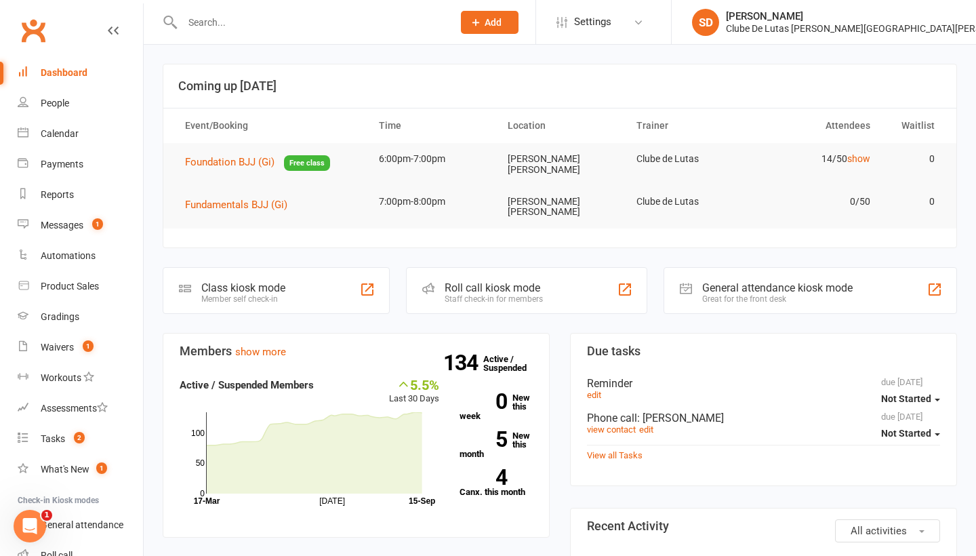
click at [311, 37] on div at bounding box center [303, 22] width 281 height 44
click at [317, 24] on input "text" at bounding box center [310, 22] width 265 height 19
type input "S"
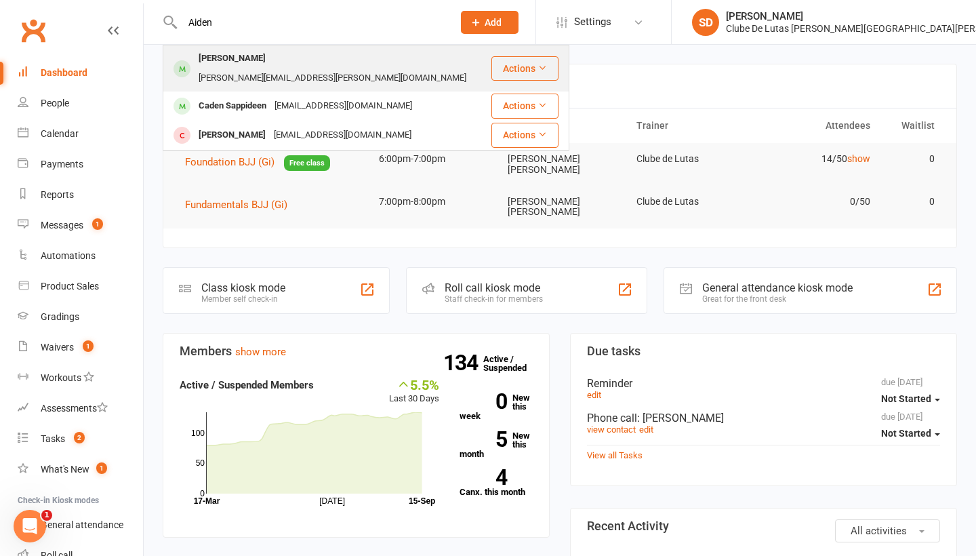
type input "Aiden"
click at [333, 68] on div "[PERSON_NAME][EMAIL_ADDRESS][PERSON_NAME][DOMAIN_NAME]" at bounding box center [332, 78] width 276 height 20
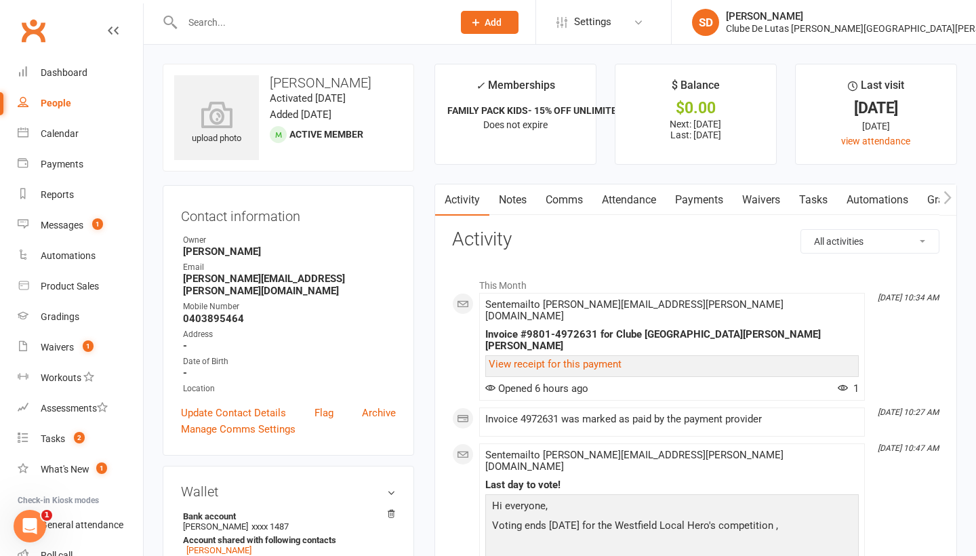
click at [713, 203] on link "Payments" at bounding box center [698, 199] width 67 height 31
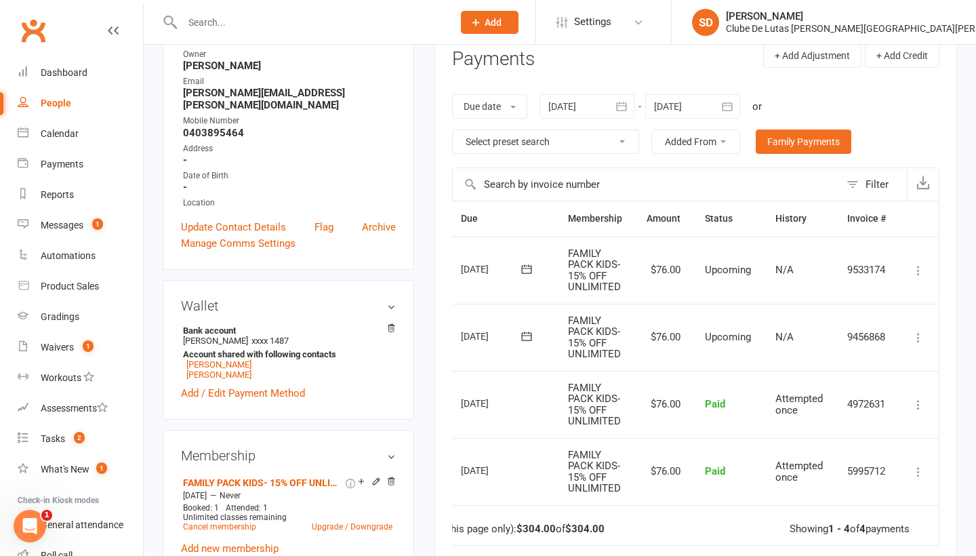
scroll to position [0, 47]
click at [916, 331] on icon at bounding box center [918, 338] width 14 height 14
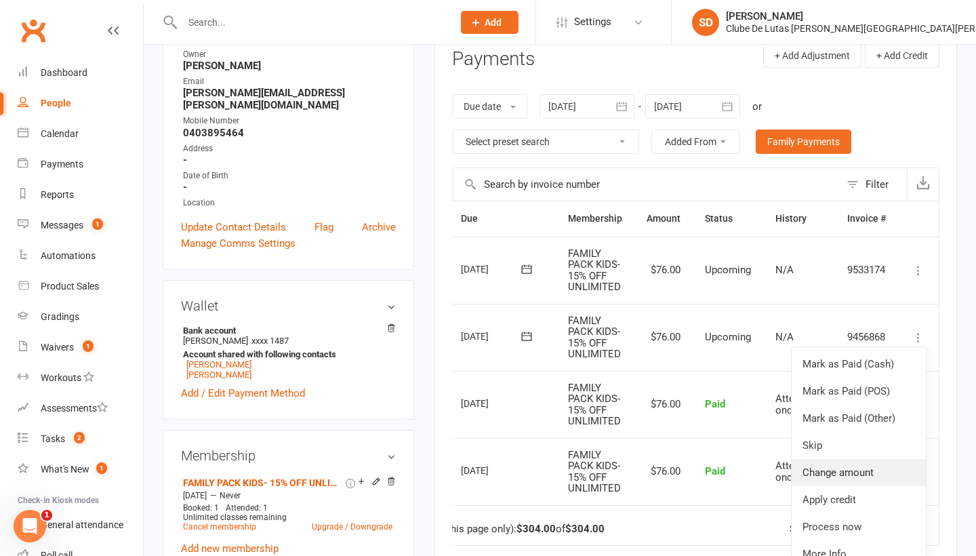
click at [863, 468] on link "Change amount" at bounding box center [858, 472] width 134 height 27
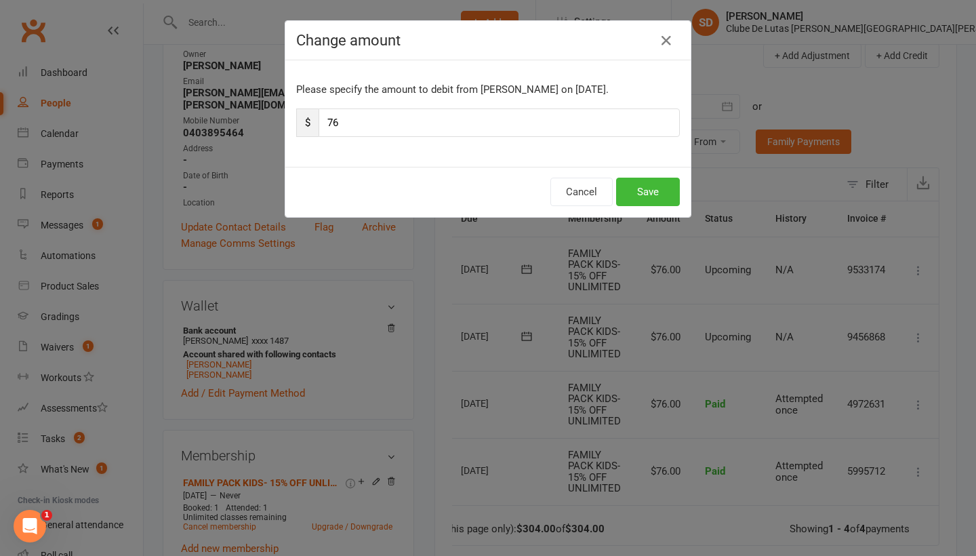
click at [446, 121] on input "76" at bounding box center [498, 122] width 361 height 28
type input "7"
type input "101"
click at [657, 188] on button "Save" at bounding box center [648, 192] width 64 height 28
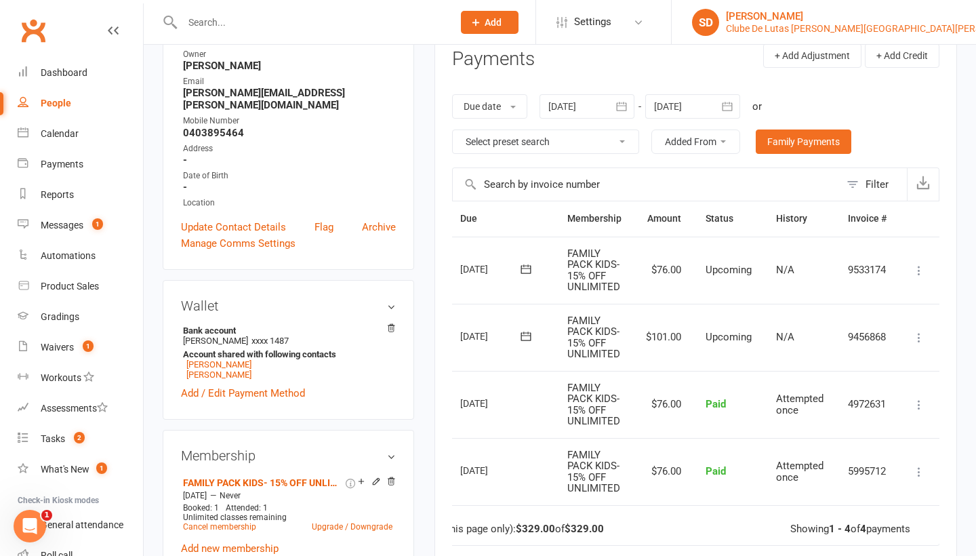
click at [882, 11] on div "[PERSON_NAME]" at bounding box center [877, 16] width 302 height 12
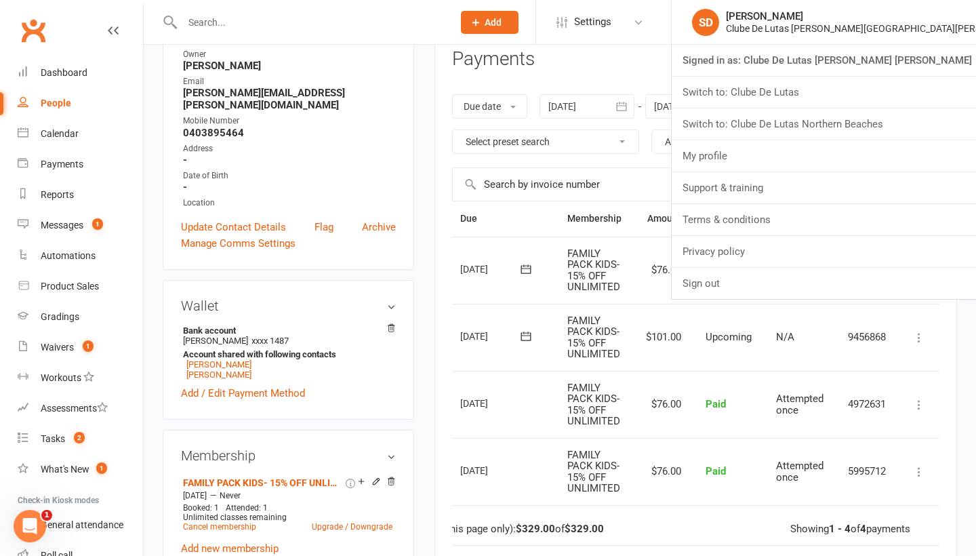
click at [443, 33] on div at bounding box center [303, 22] width 281 height 44
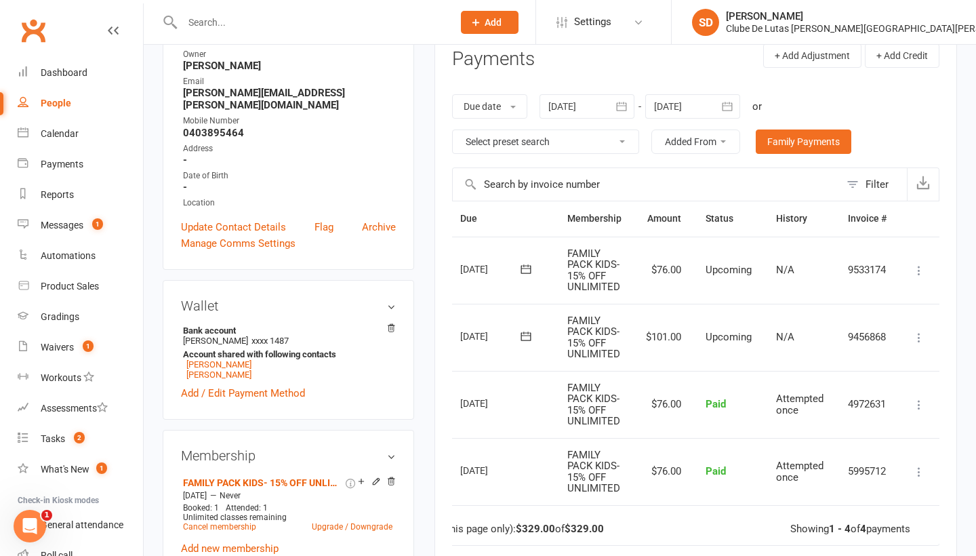
click at [443, 33] on div at bounding box center [303, 22] width 281 height 44
click at [440, 18] on input "text" at bounding box center [310, 22] width 265 height 19
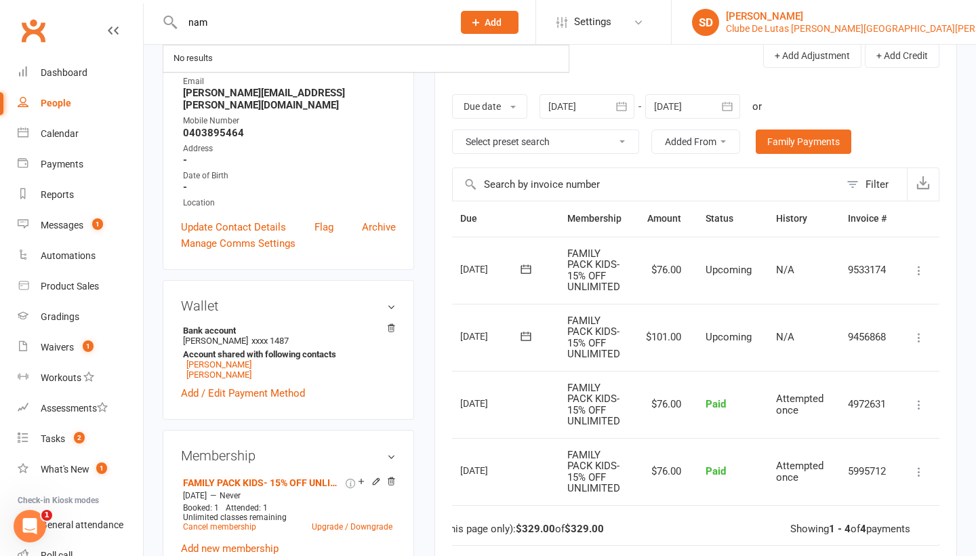
type input "nam"
click at [842, 25] on div "Clube De Lutas [PERSON_NAME][GEOGRAPHIC_DATA][PERSON_NAME]" at bounding box center [877, 28] width 302 height 12
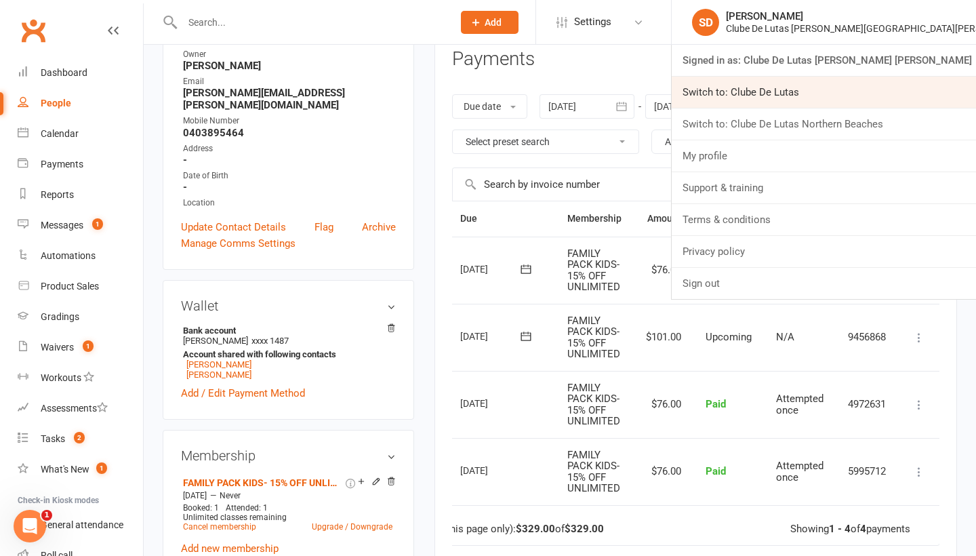
click at [834, 94] on link "Switch to: Clube De Lutas" at bounding box center [823, 92] width 304 height 31
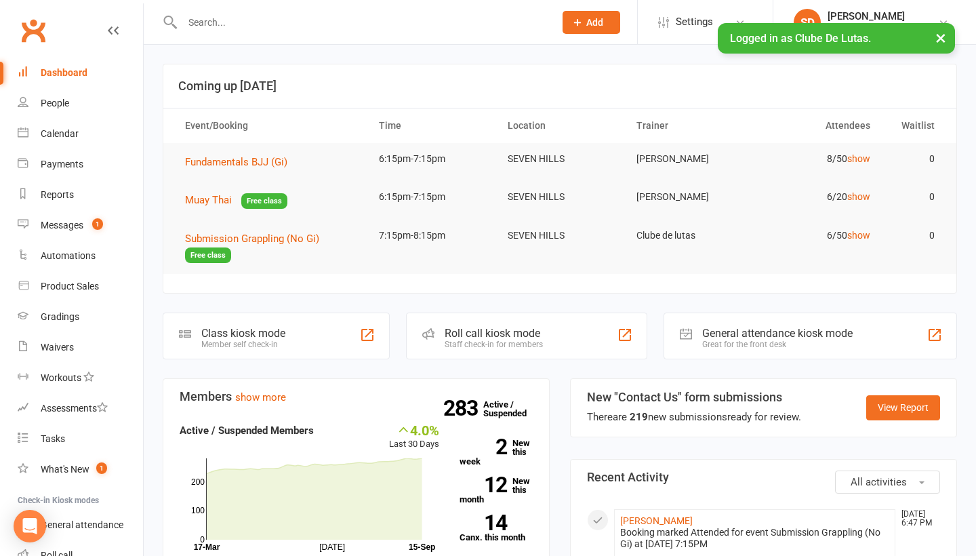
click at [263, 24] on input "text" at bounding box center [361, 22] width 367 height 19
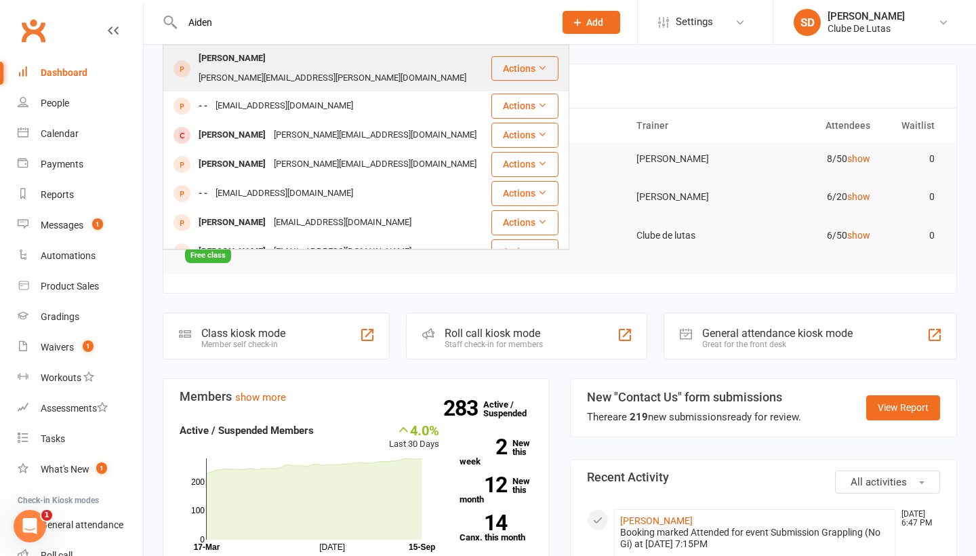
type input "Aiden"
click at [270, 64] on div "[PERSON_NAME]" at bounding box center [231, 59] width 75 height 20
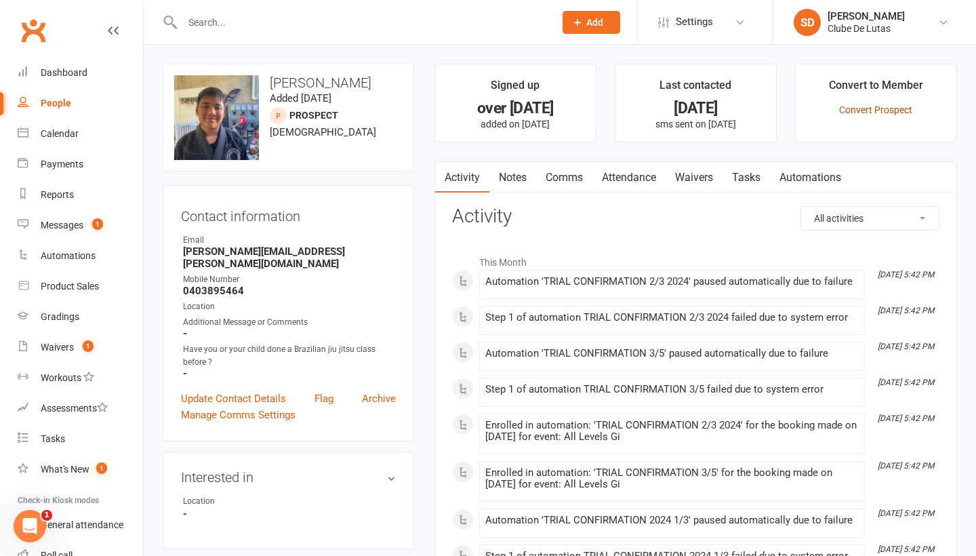
click at [865, 110] on link "Convert Prospect" at bounding box center [875, 109] width 73 height 11
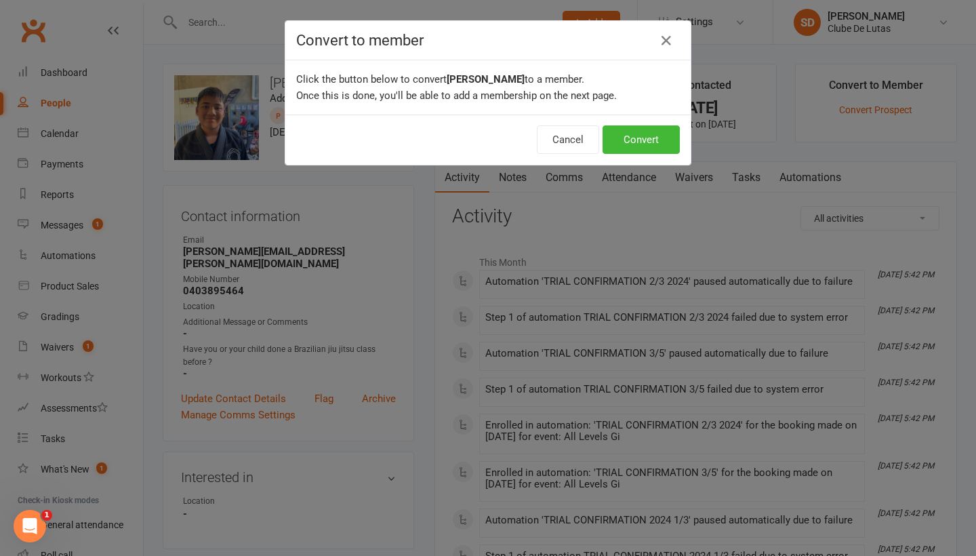
click at [668, 154] on div "Cancel Convert" at bounding box center [487, 140] width 405 height 50
click at [651, 142] on button "Convert" at bounding box center [640, 139] width 77 height 28
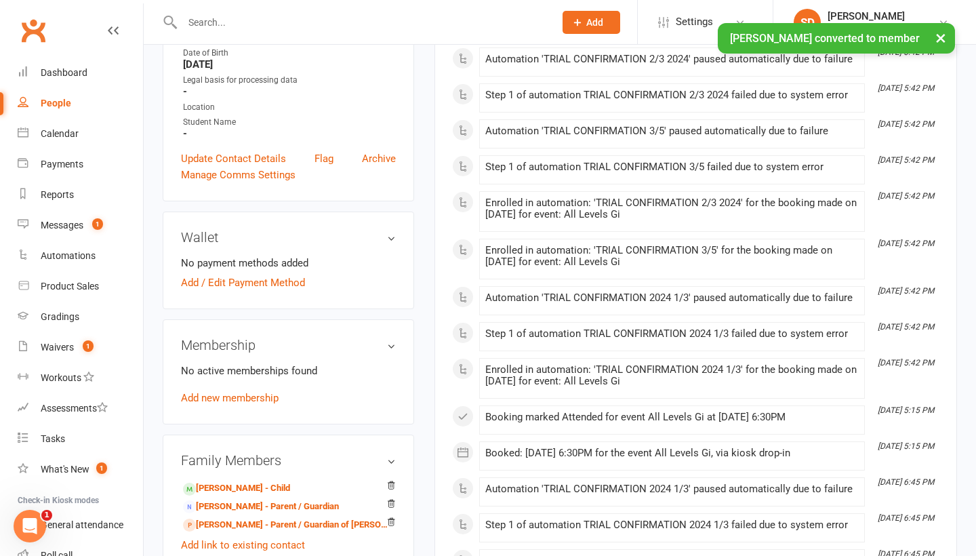
scroll to position [283, 0]
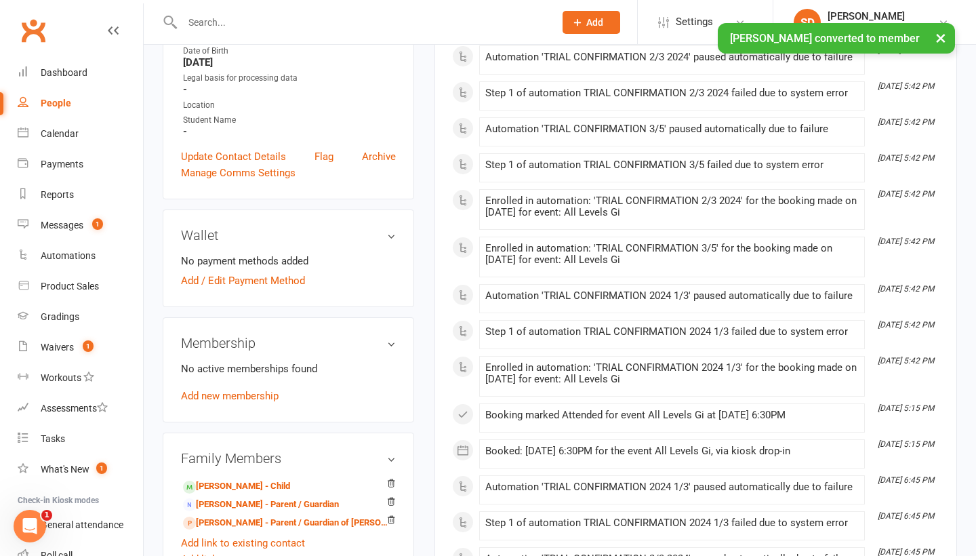
click at [256, 402] on div "Membership No active memberships found Add new membership" at bounding box center [288, 369] width 251 height 105
click at [258, 394] on link "Add new membership" at bounding box center [230, 396] width 98 height 12
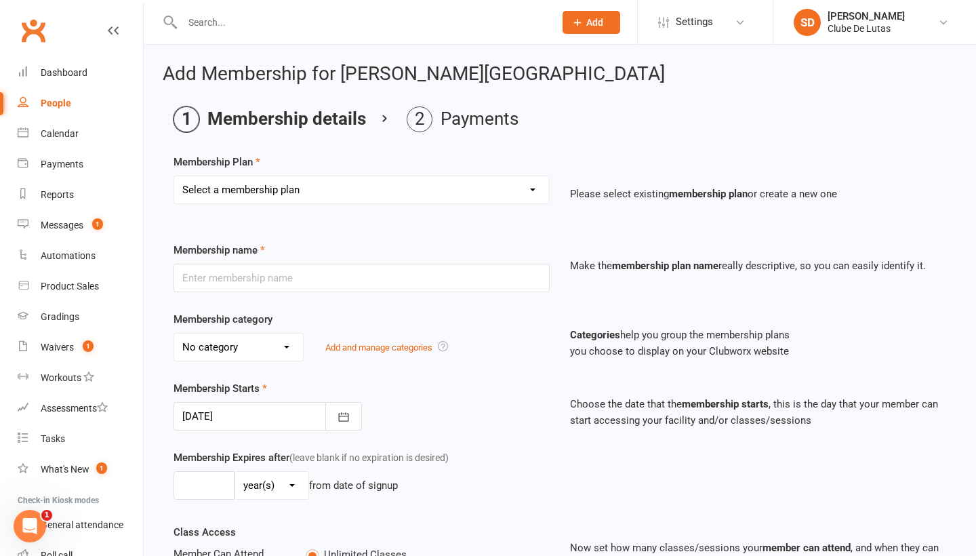
select select "42"
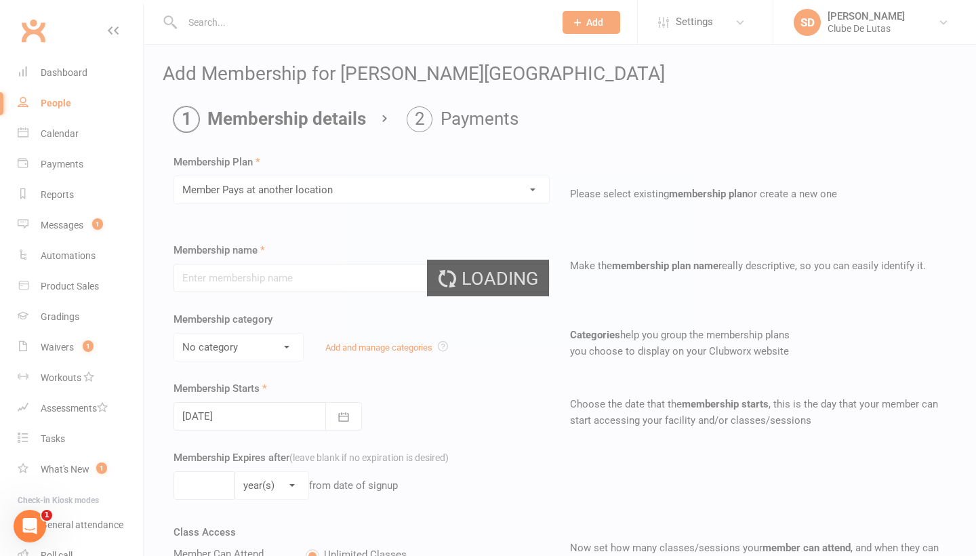
type input "Member Pays at another location"
select select "1"
type input "0"
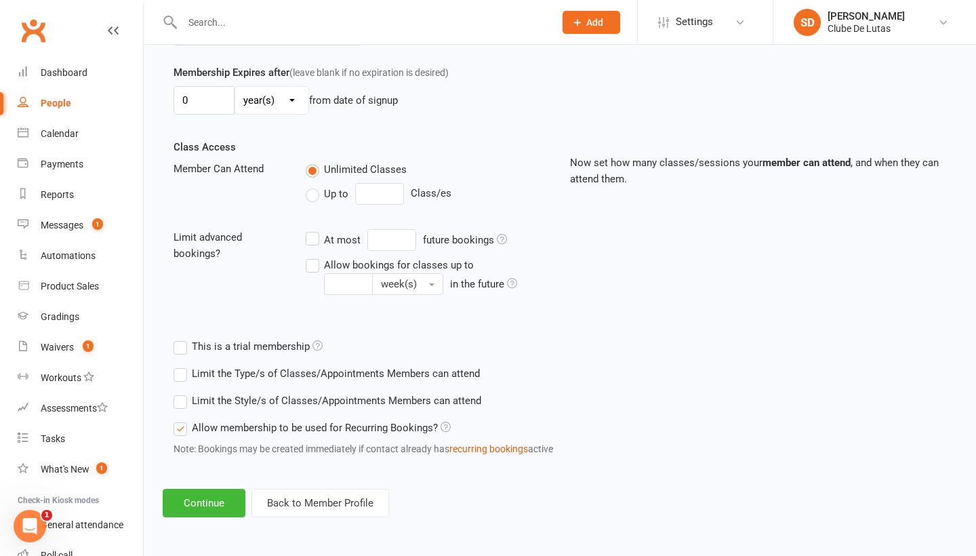
scroll to position [396, 0]
drag, startPoint x: 286, startPoint y: 536, endPoint x: 214, endPoint y: 493, distance: 83.5
click at [214, 493] on button "Continue" at bounding box center [204, 503] width 83 height 28
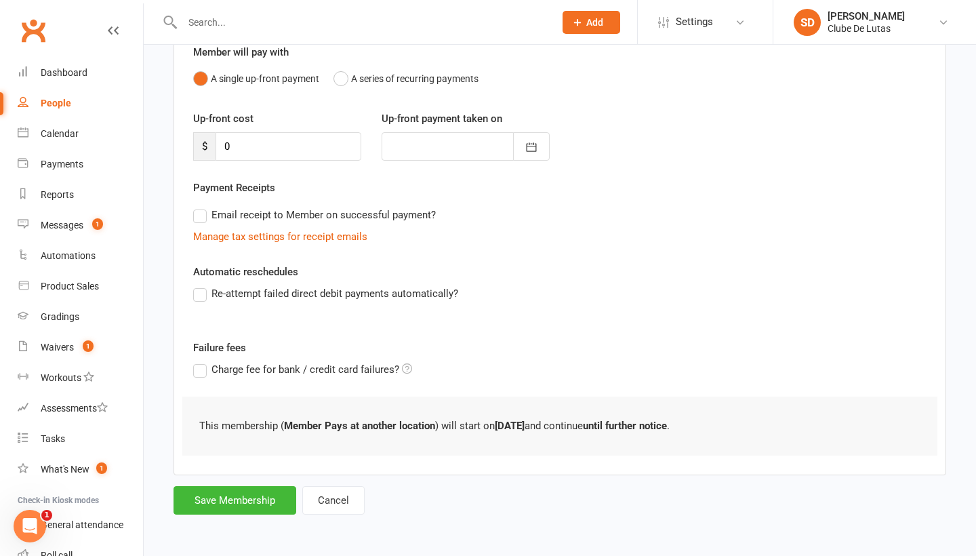
scroll to position [139, 0]
drag, startPoint x: 562, startPoint y: 377, endPoint x: 221, endPoint y: 495, distance: 361.3
click at [221, 495] on button "Save Membership" at bounding box center [234, 500] width 123 height 28
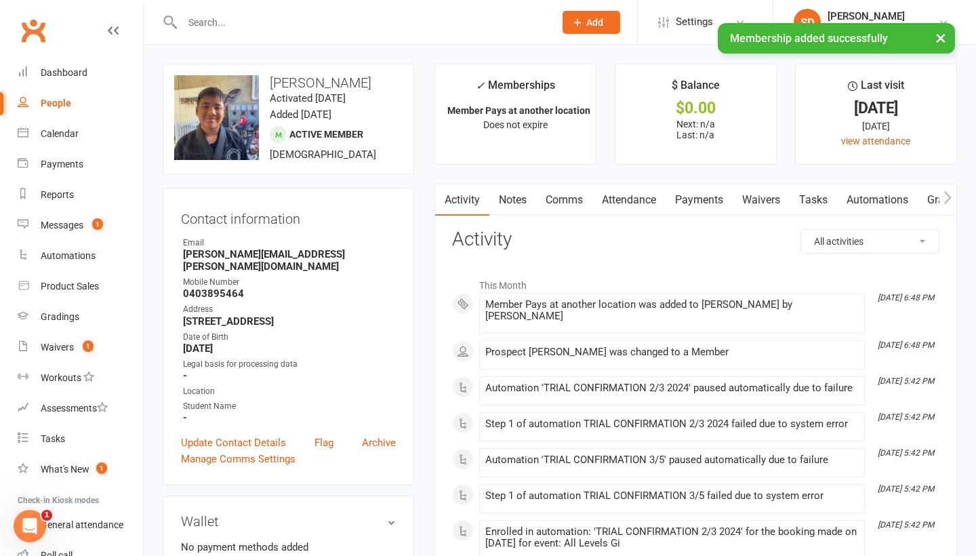
drag, startPoint x: 221, startPoint y: 495, endPoint x: 937, endPoint y: 43, distance: 846.5
click at [937, 43] on button "×" at bounding box center [940, 37] width 24 height 29
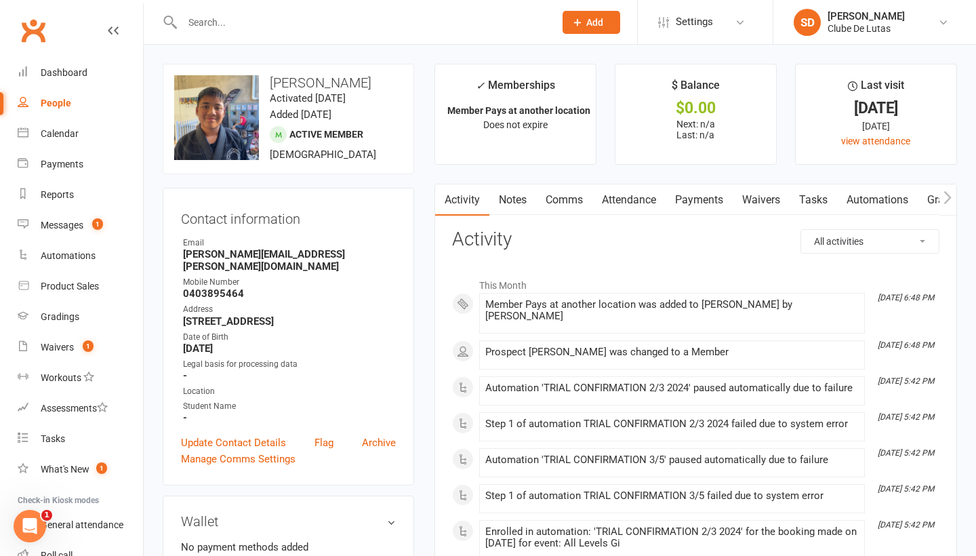
click at [904, 35] on link "SD Siobhan Duffy Clube De Lutas" at bounding box center [874, 22] width 162 height 27
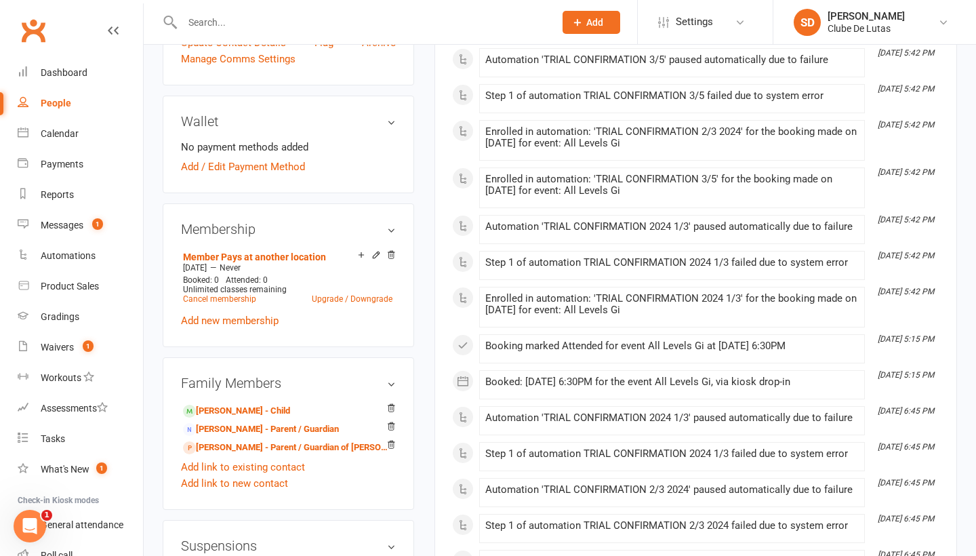
scroll to position [416, 0]
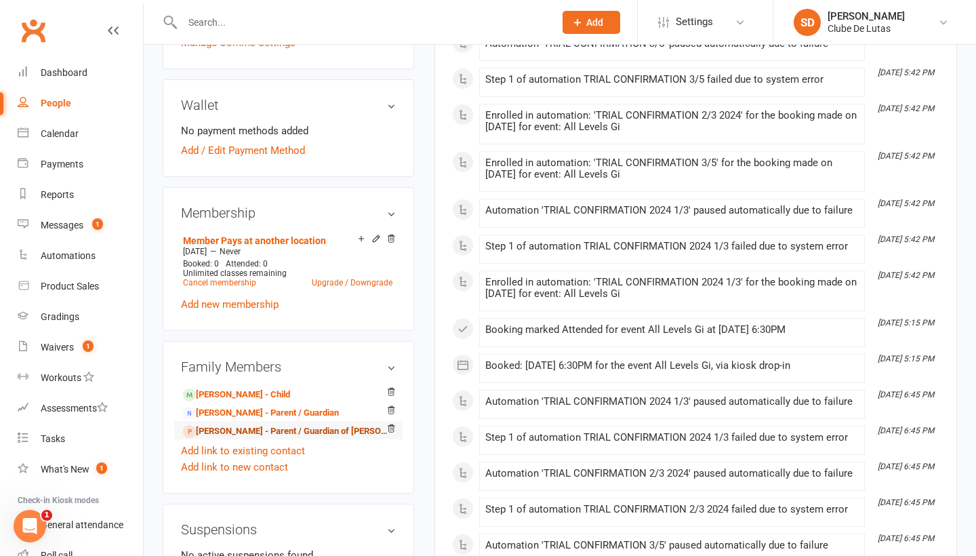
click at [274, 428] on link "Ethan Gonzales - Parent / Guardian of Allen Gonzales" at bounding box center [286, 431] width 206 height 14
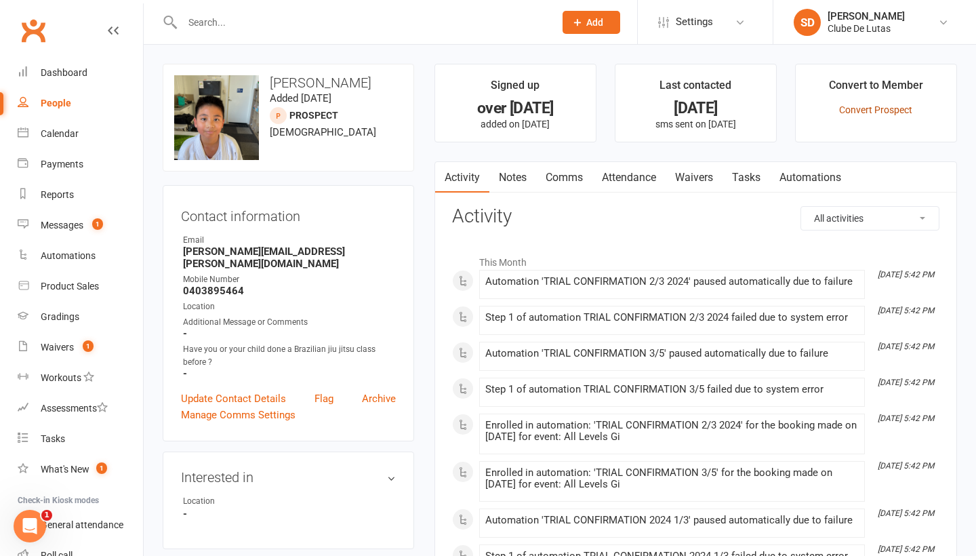
click at [882, 114] on link "Convert Prospect" at bounding box center [875, 109] width 73 height 11
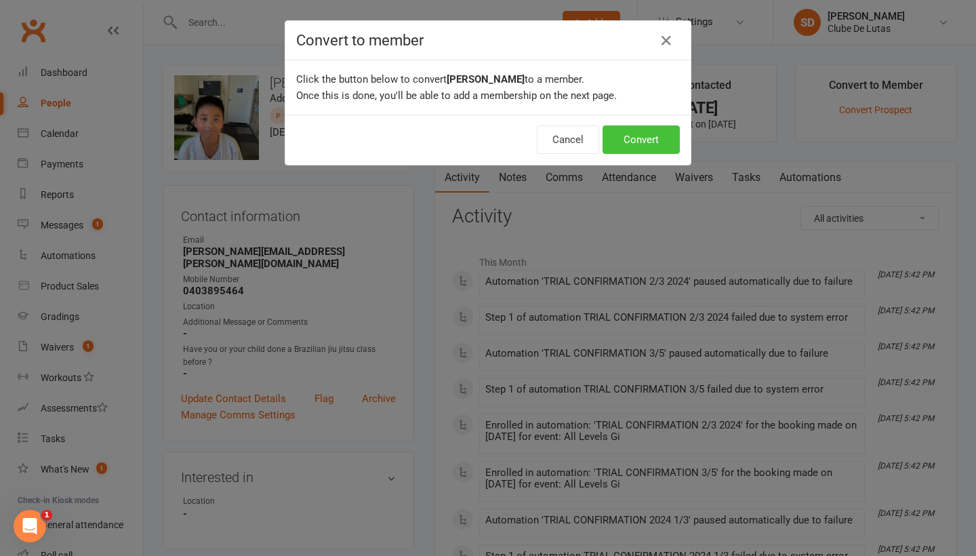
click at [671, 143] on button "Convert" at bounding box center [640, 139] width 77 height 28
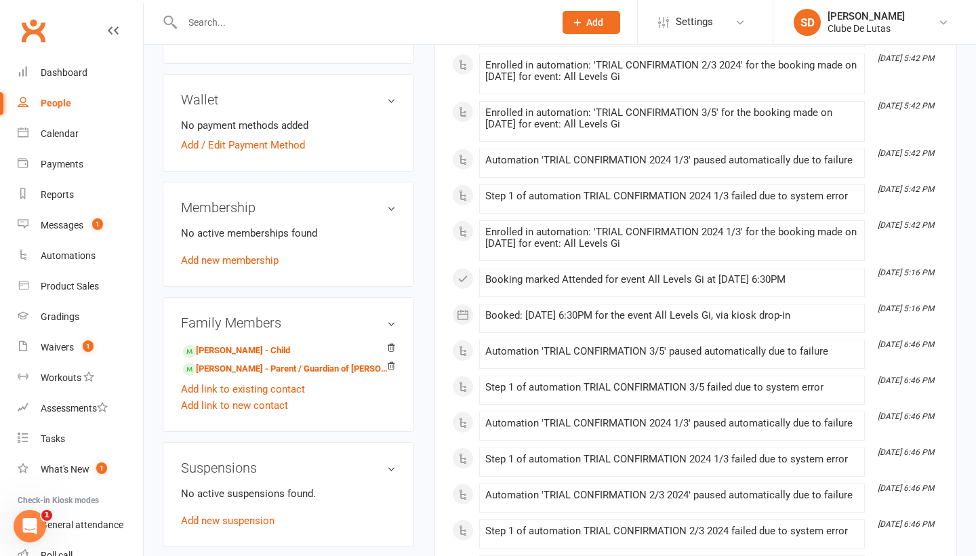
scroll to position [425, 0]
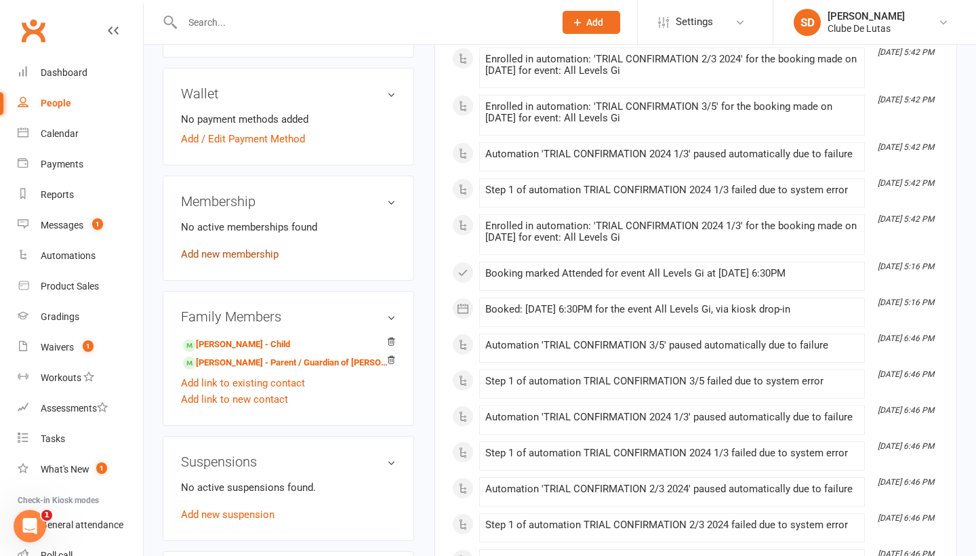
click at [241, 248] on link "Add new membership" at bounding box center [230, 254] width 98 height 12
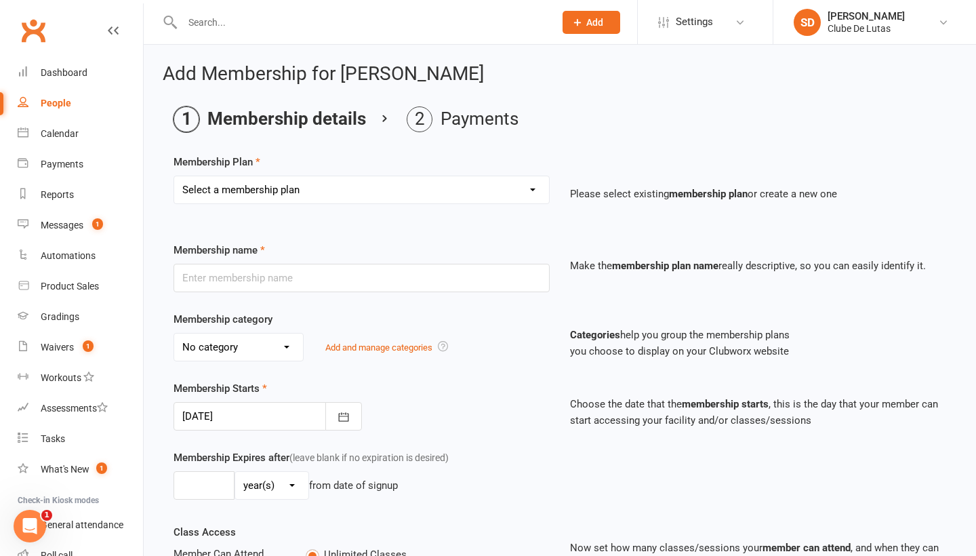
select select "42"
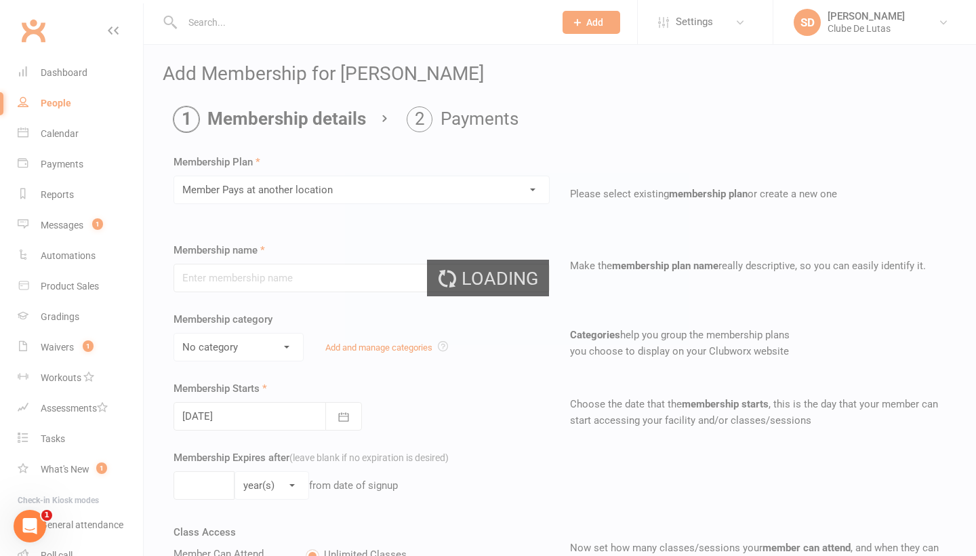
type input "Member Pays at another location"
select select "1"
type input "0"
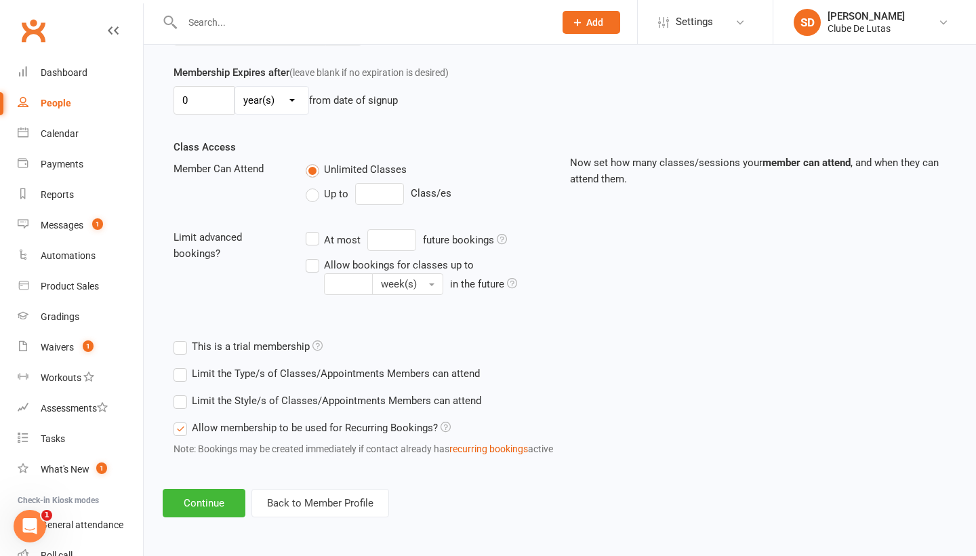
scroll to position [396, 0]
click at [217, 501] on button "Continue" at bounding box center [204, 503] width 83 height 28
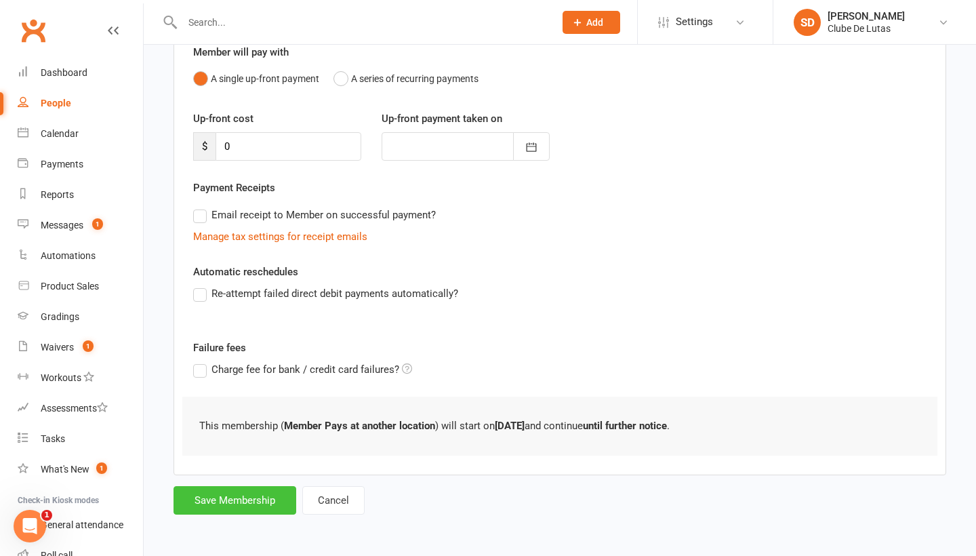
scroll to position [139, 0]
click at [233, 491] on button "Save Membership" at bounding box center [234, 500] width 123 height 28
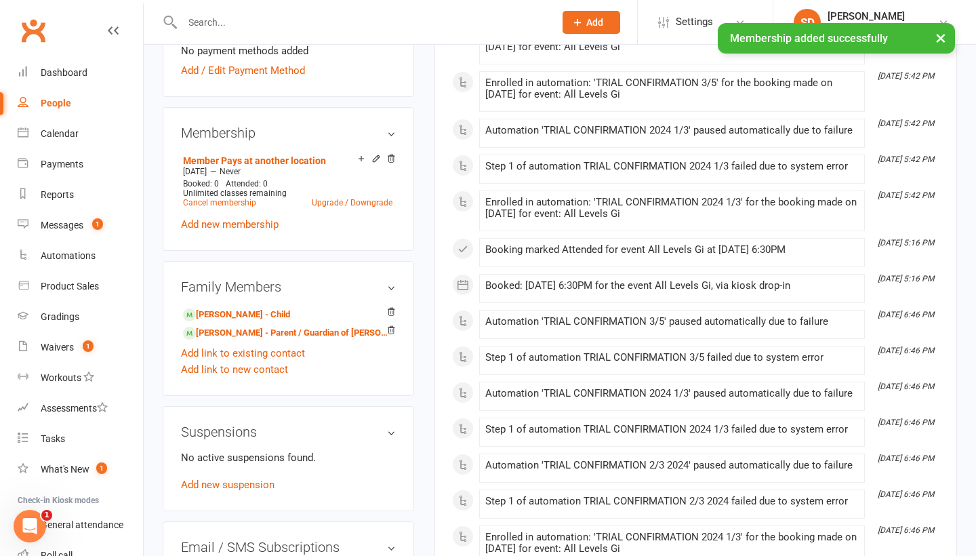
scroll to position [667, 0]
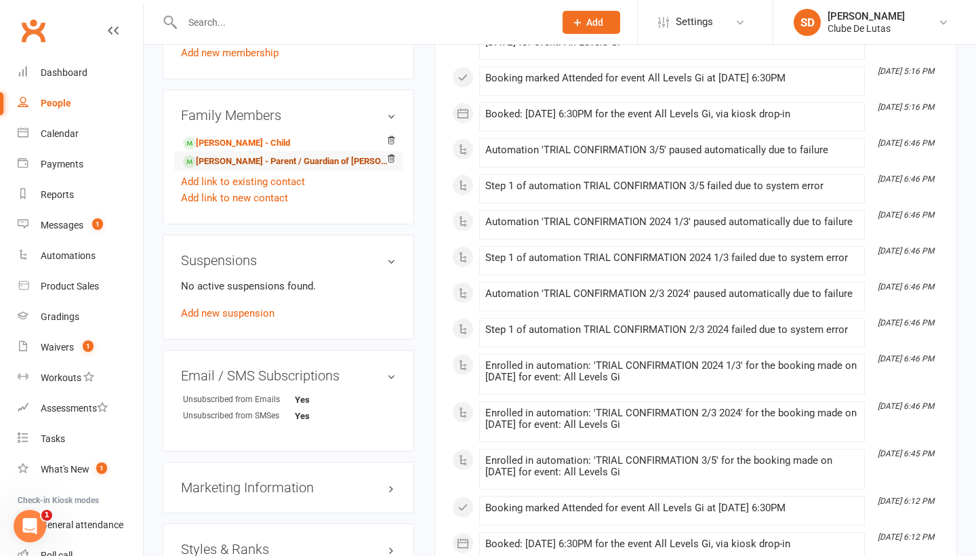
click at [218, 154] on link "Aiden Sorongan-Gonzales - Parent / Guardian of Allen Gonzales" at bounding box center [286, 161] width 206 height 14
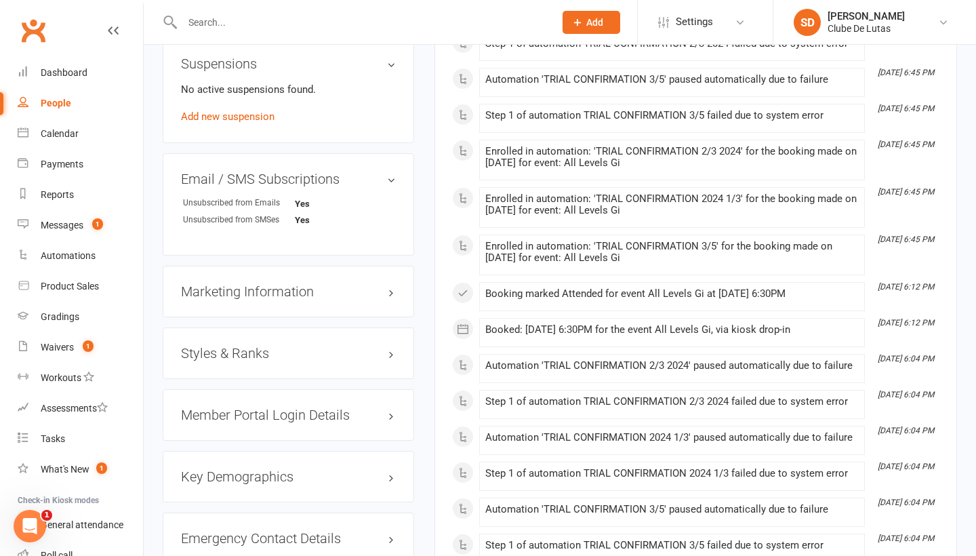
scroll to position [906, 0]
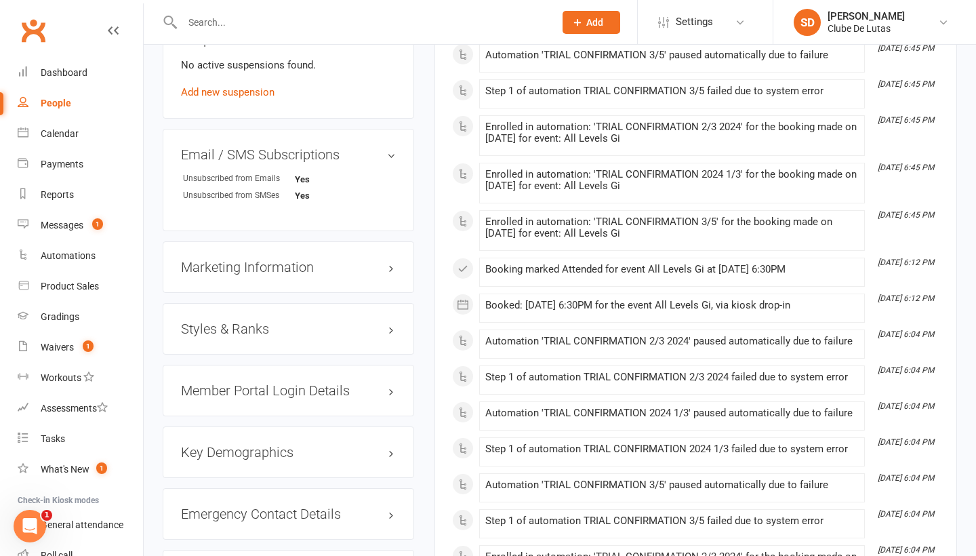
click at [275, 338] on div "Styles & Ranks" at bounding box center [288, 328] width 251 height 51
click at [262, 327] on h3 "Styles & Ranks" at bounding box center [288, 328] width 215 height 15
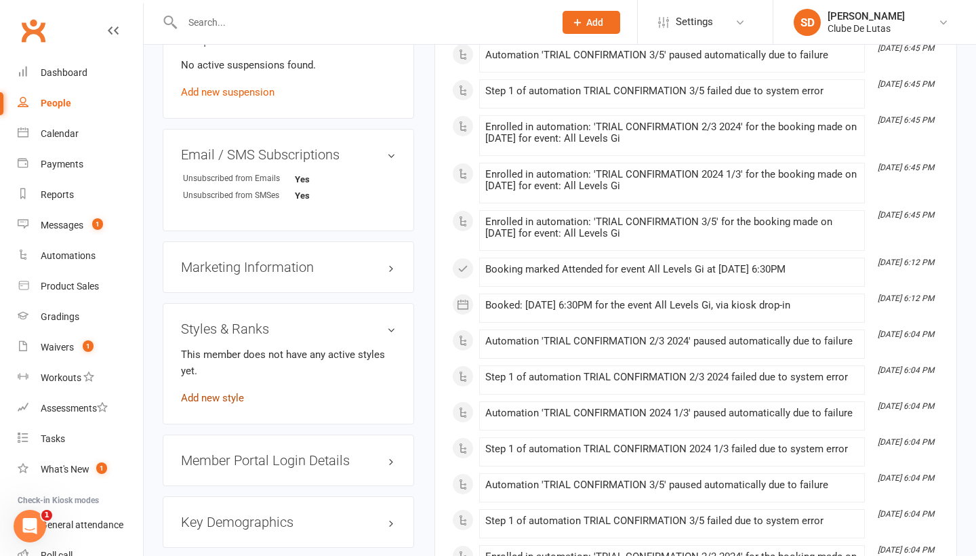
click at [243, 398] on link "Add new style" at bounding box center [212, 398] width 63 height 12
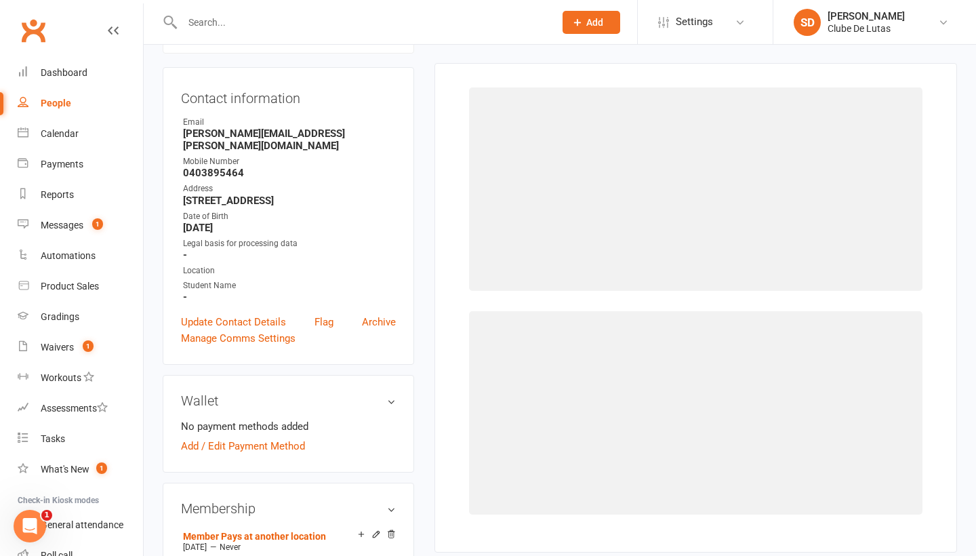
scroll to position [115, 0]
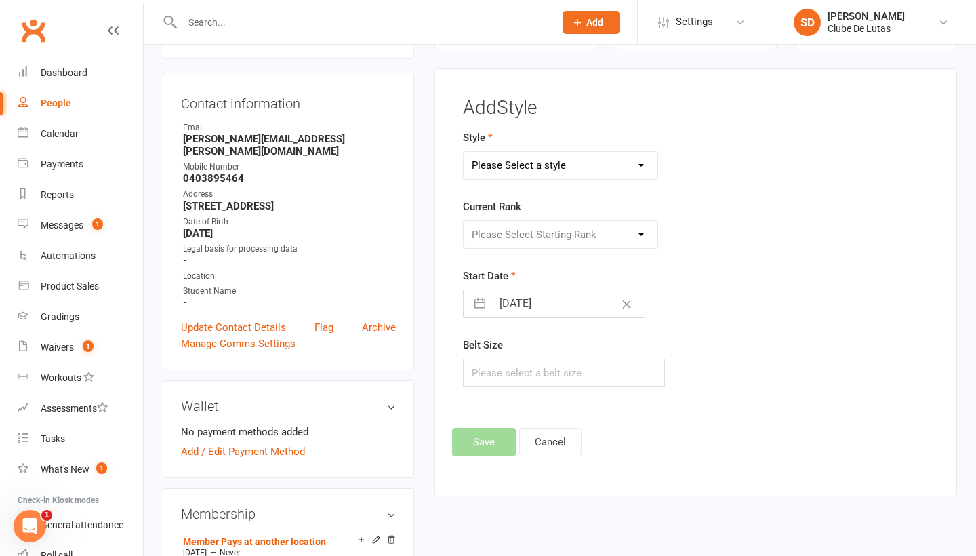
select select "1467"
select select "14338"
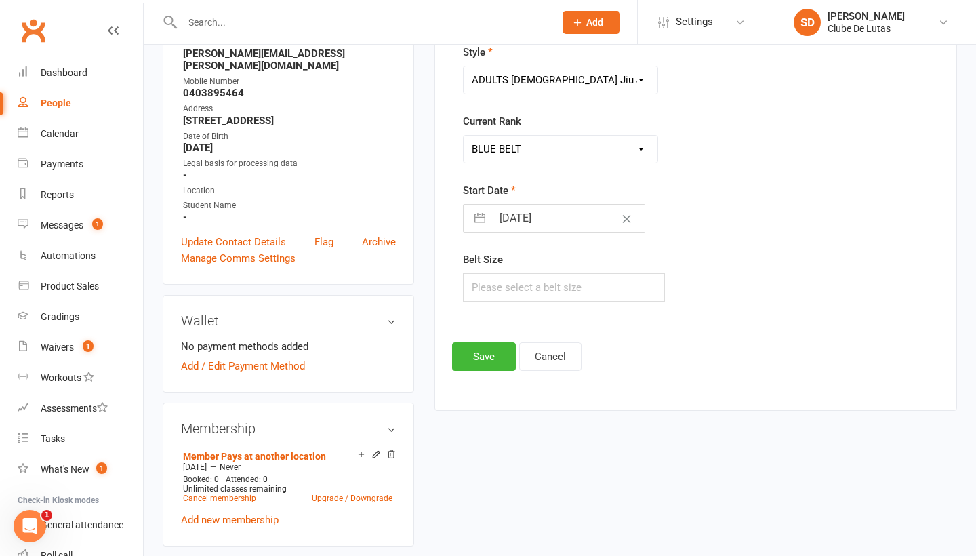
scroll to position [217, 0]
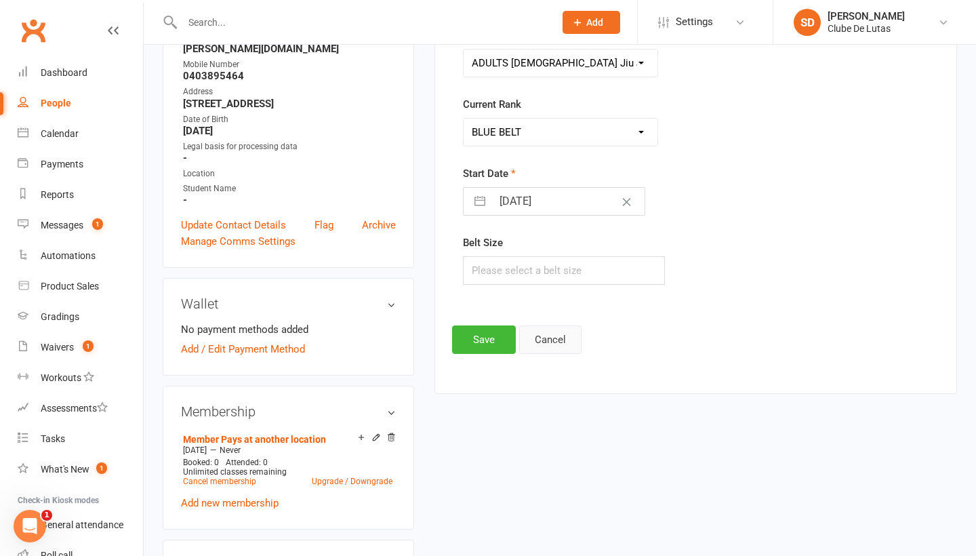
click at [479, 341] on button "Save" at bounding box center [484, 339] width 64 height 28
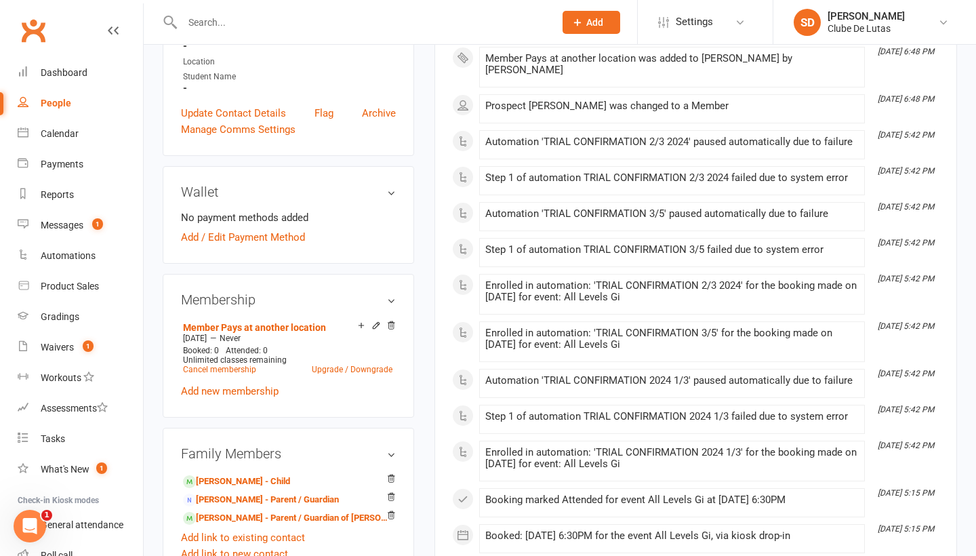
scroll to position [420, 0]
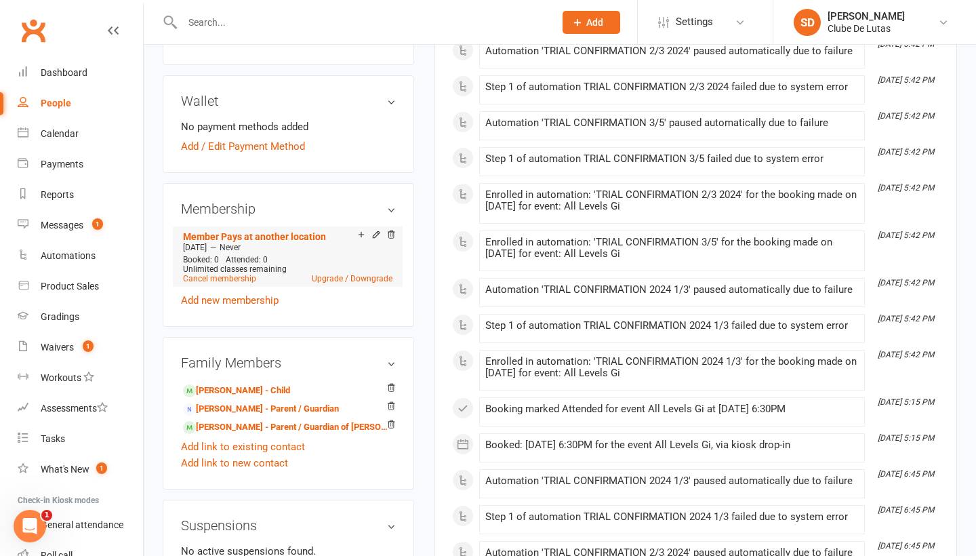
click at [231, 430] on link "Ethan Gonzales - Parent / Guardian of Allen Gonzales" at bounding box center [286, 427] width 206 height 14
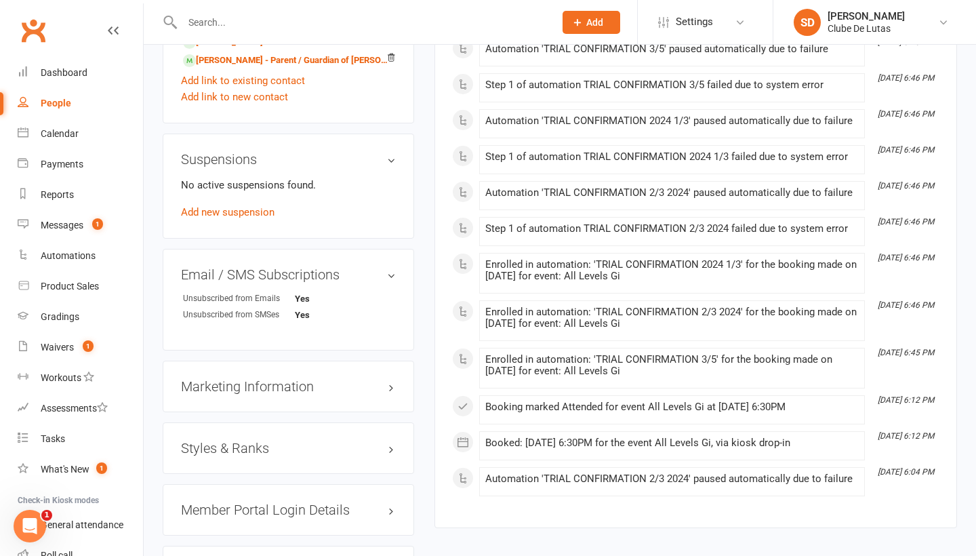
scroll to position [841, 0]
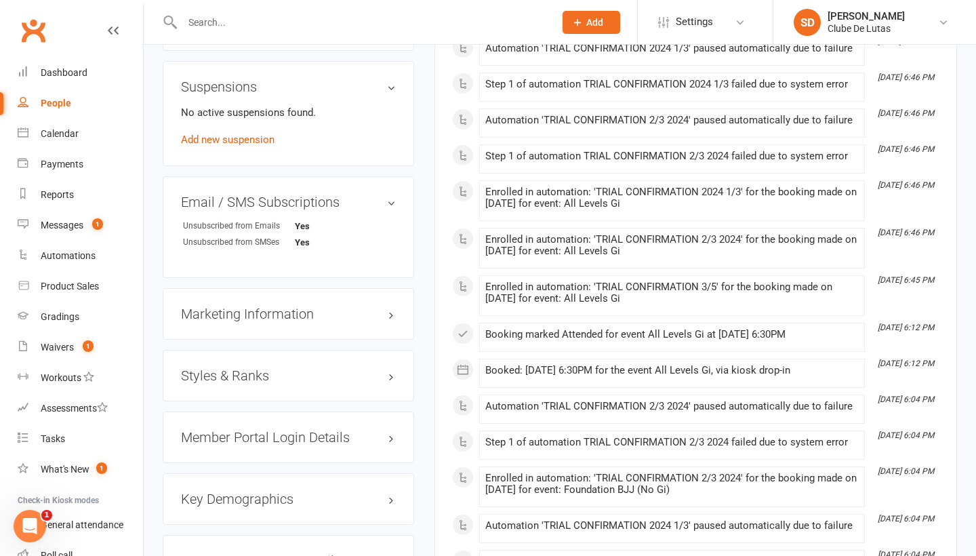
drag, startPoint x: 367, startPoint y: 239, endPoint x: 268, endPoint y: 363, distance: 159.1
click at [268, 368] on h3 "Styles & Ranks" at bounding box center [288, 375] width 215 height 15
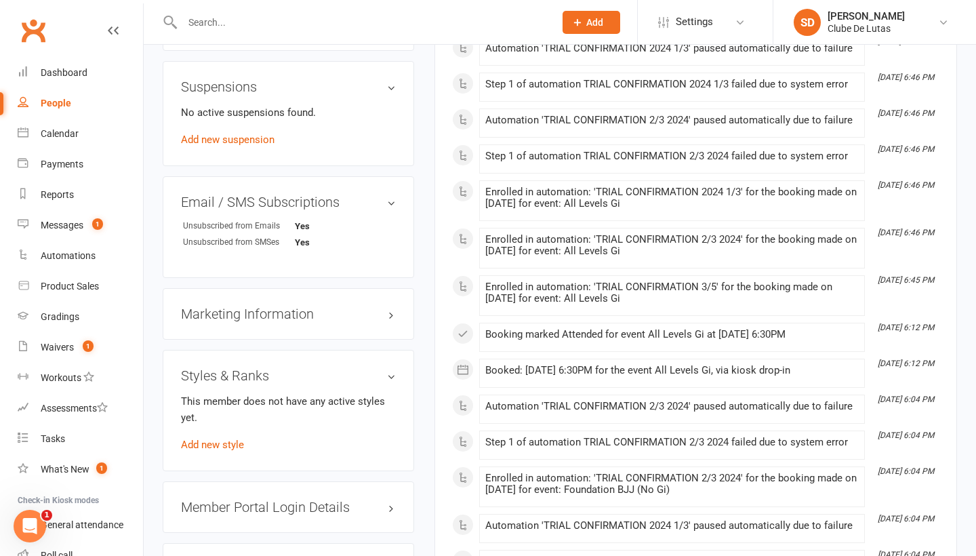
click at [228, 438] on link "Add new style" at bounding box center [212, 444] width 63 height 12
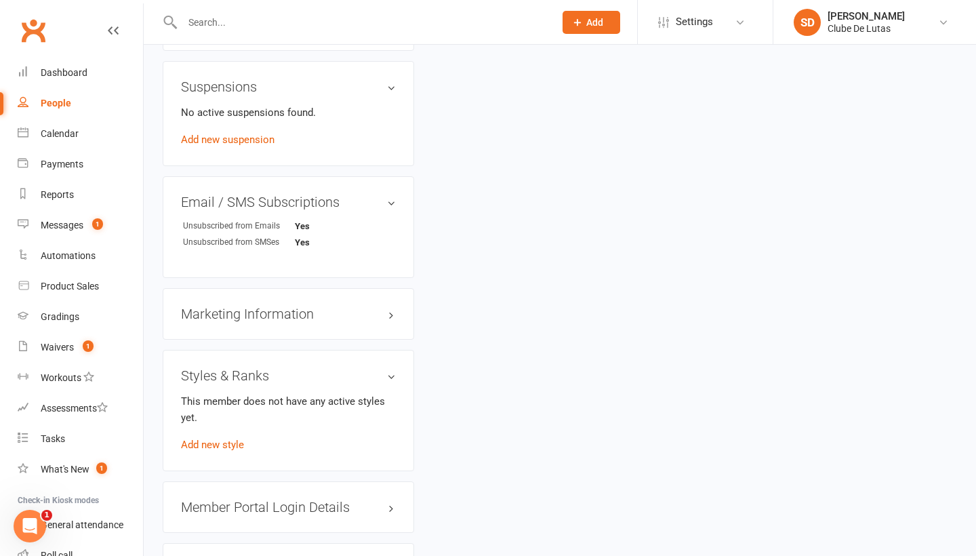
scroll to position [115, 0]
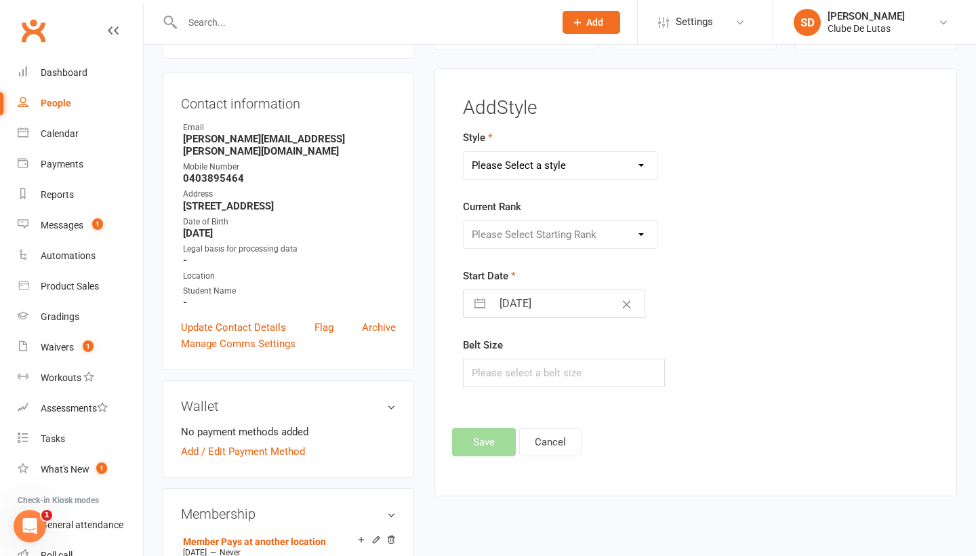
select select "1524"
select select "14708"
click at [498, 441] on button "Save" at bounding box center [484, 442] width 64 height 28
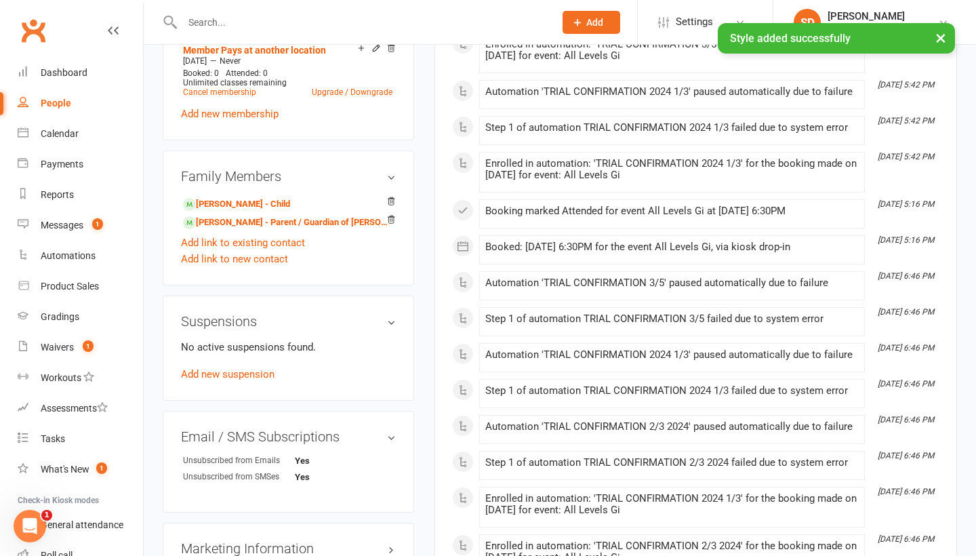
scroll to position [537, 0]
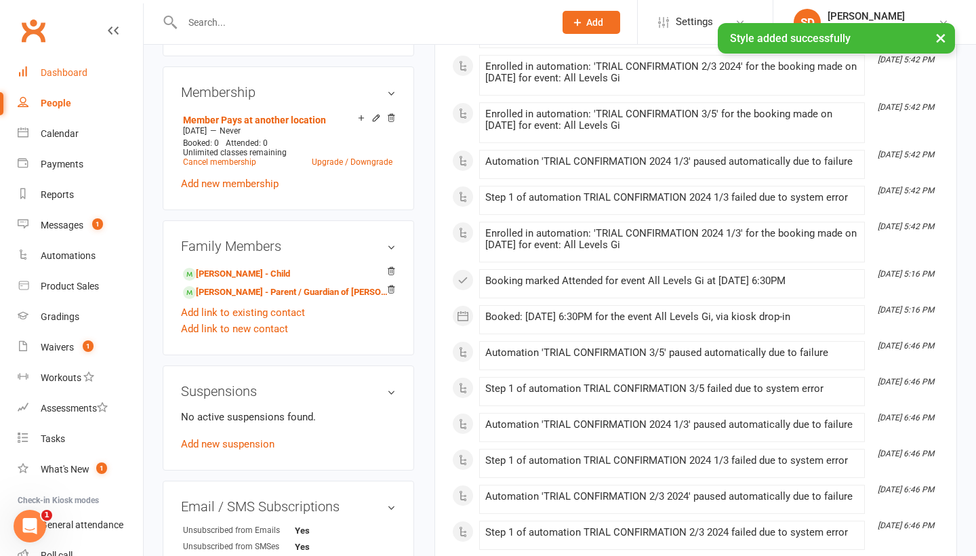
click at [76, 72] on div "Dashboard" at bounding box center [64, 72] width 47 height 11
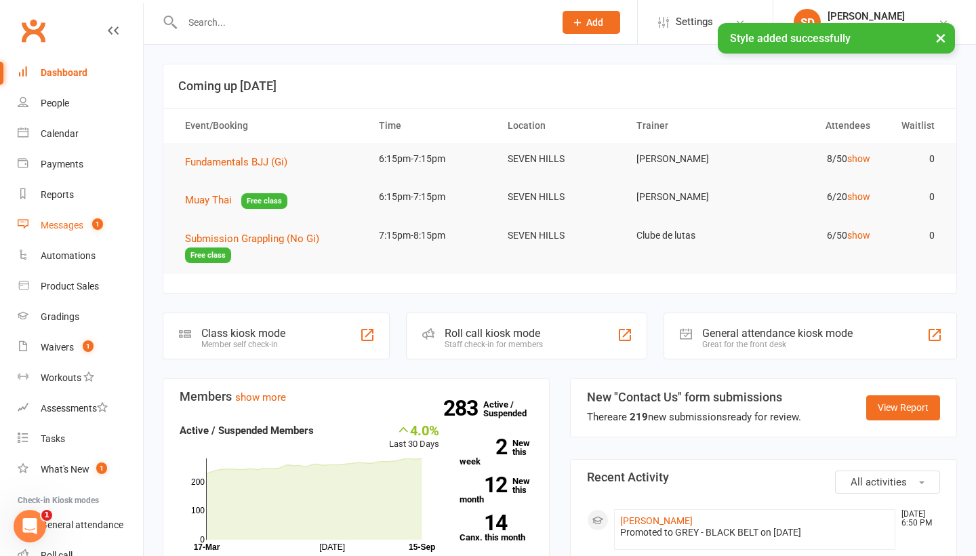
click at [60, 230] on link "Messages 1" at bounding box center [80, 225] width 125 height 30
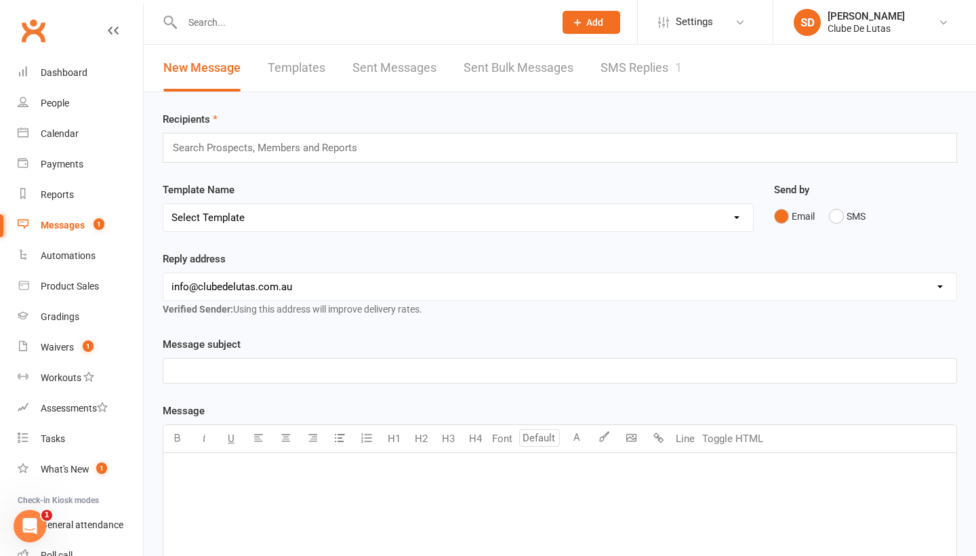
click at [637, 78] on link "SMS Replies 1" at bounding box center [640, 68] width 81 height 47
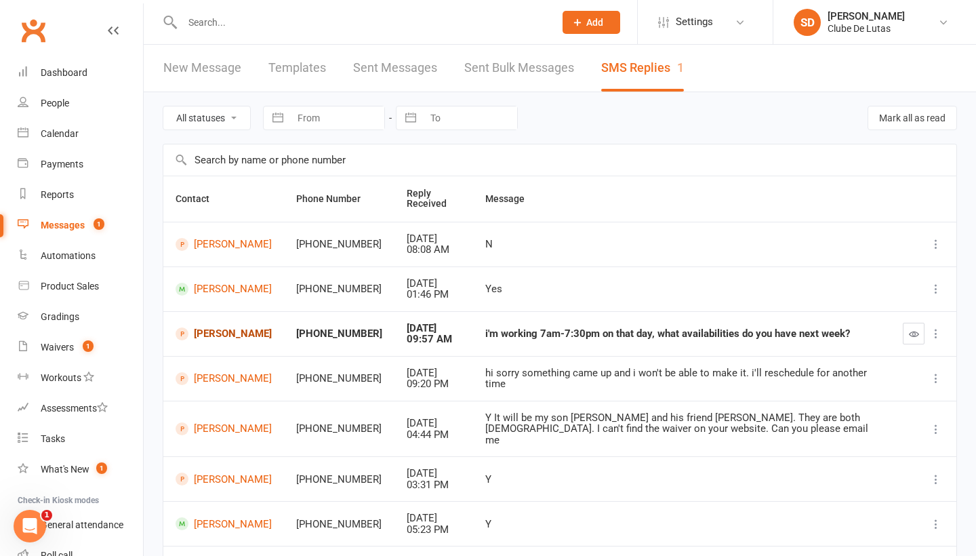
click at [199, 339] on link "[PERSON_NAME]" at bounding box center [223, 333] width 96 height 13
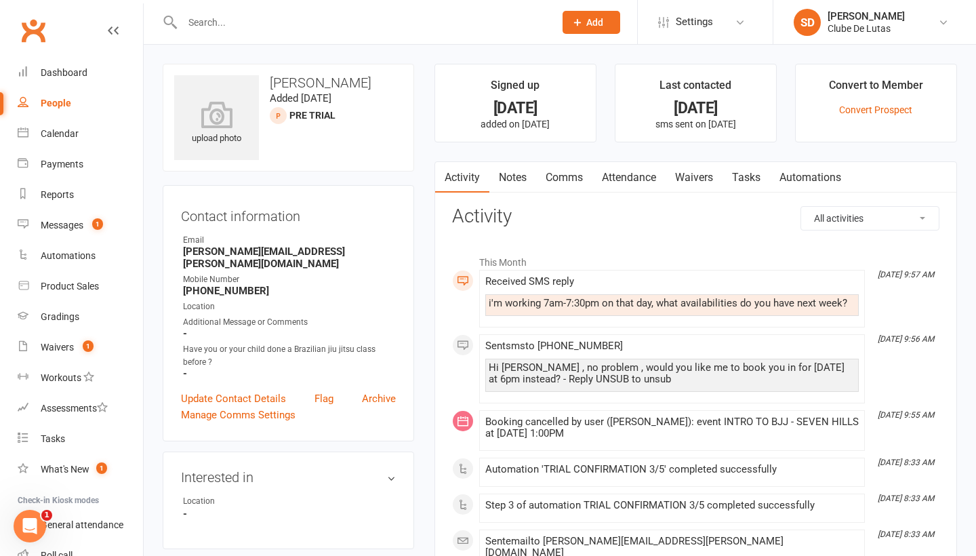
click at [648, 183] on link "Attendance" at bounding box center [628, 177] width 73 height 31
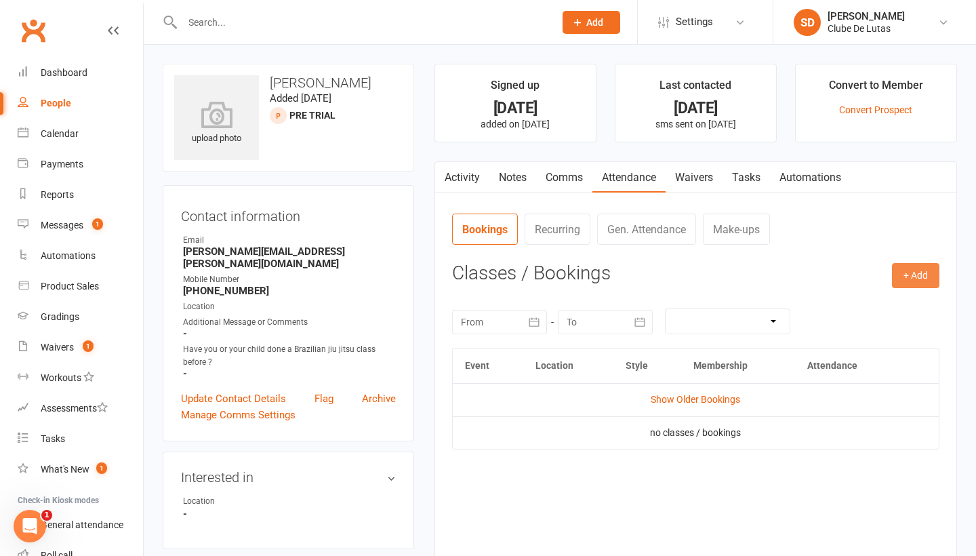
click at [911, 277] on button "+ Add" at bounding box center [915, 275] width 47 height 24
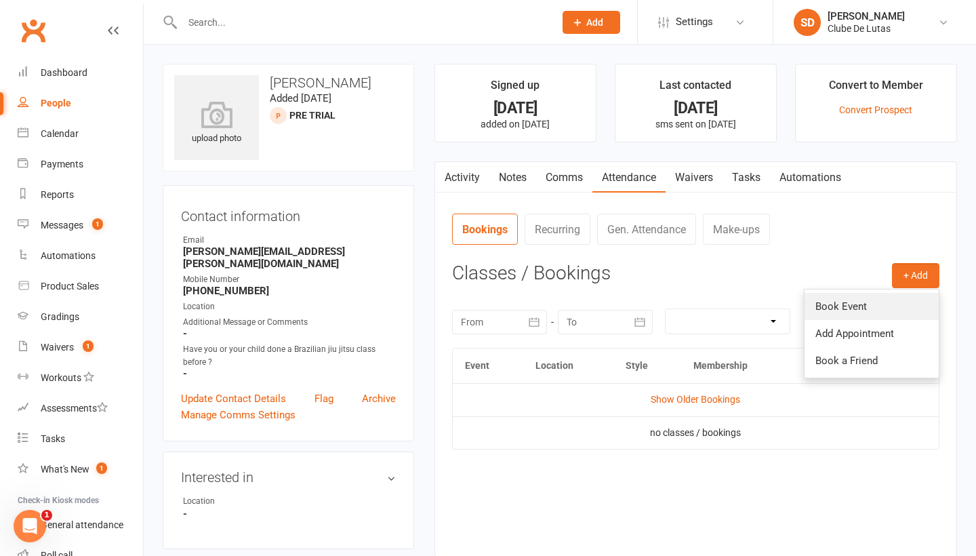
click at [849, 304] on link "Book Event" at bounding box center [871, 306] width 134 height 27
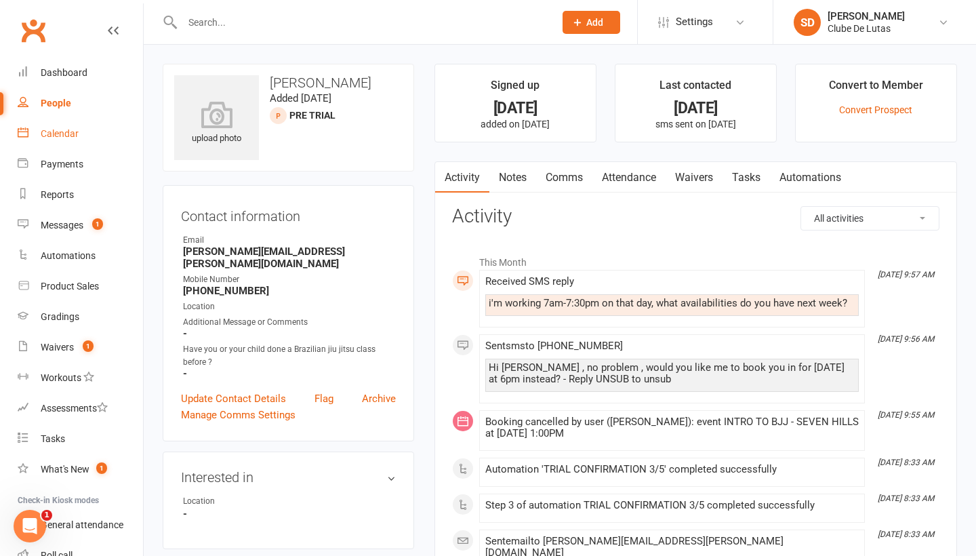
click at [70, 139] on link "Calendar" at bounding box center [80, 134] width 125 height 30
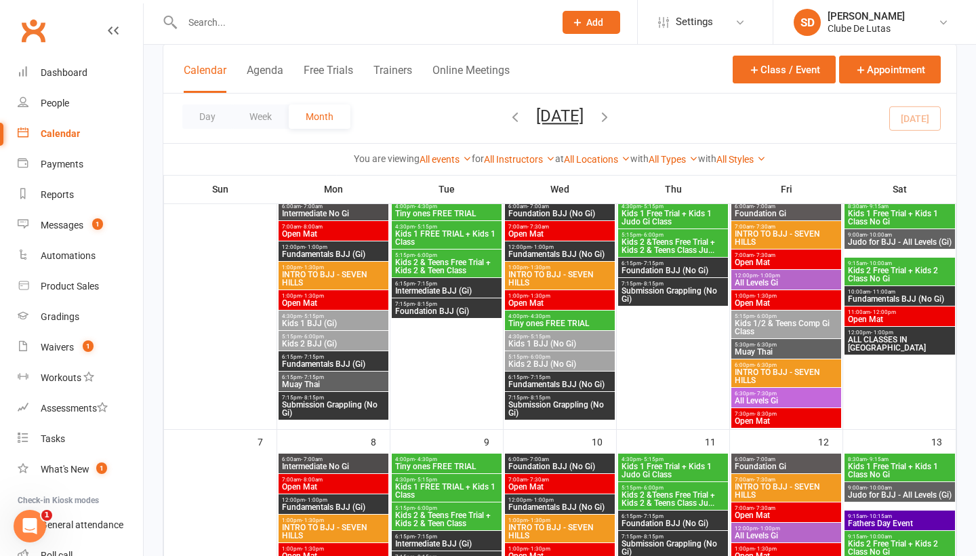
scroll to position [111, 0]
click at [352, 33] on div at bounding box center [354, 22] width 382 height 44
click at [349, 30] on input "text" at bounding box center [361, 22] width 367 height 19
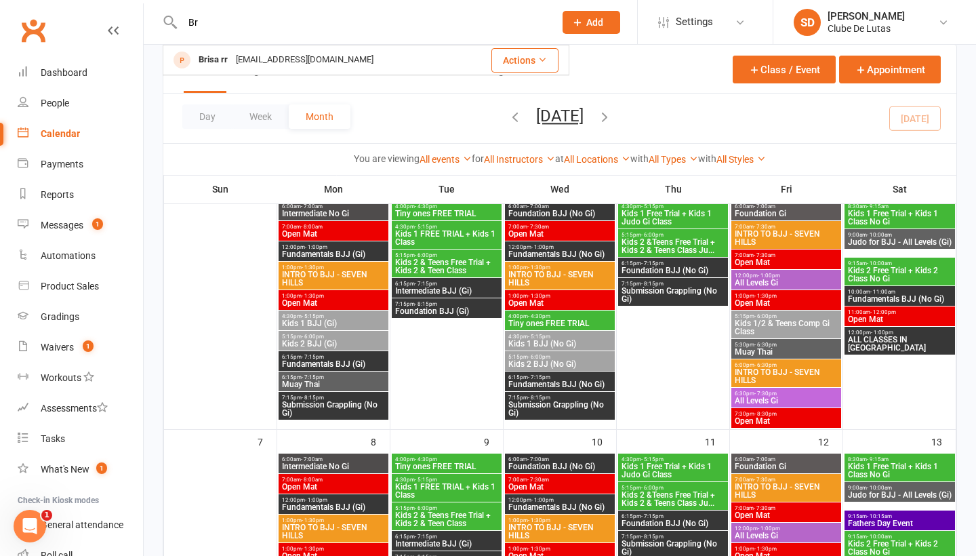
type input "B"
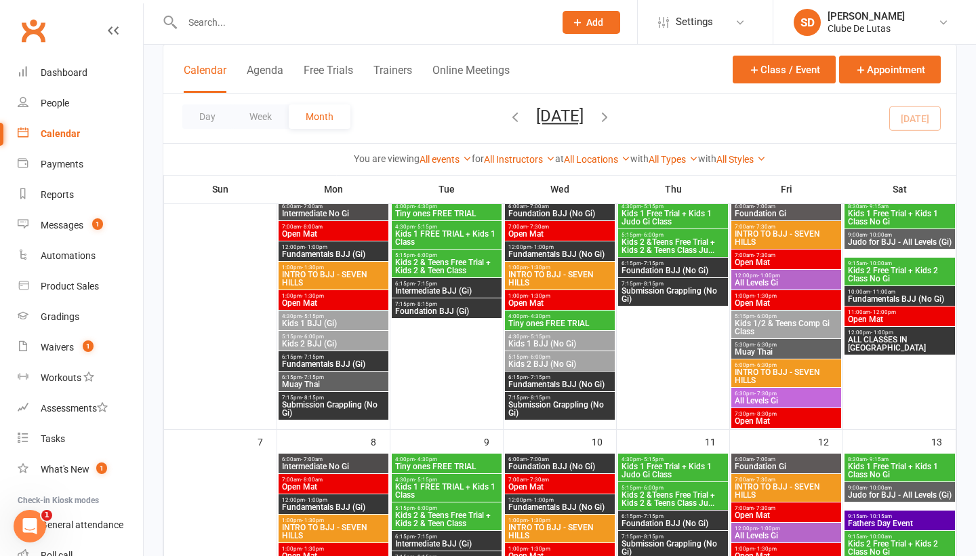
click at [227, 29] on input "text" at bounding box center [361, 22] width 367 height 19
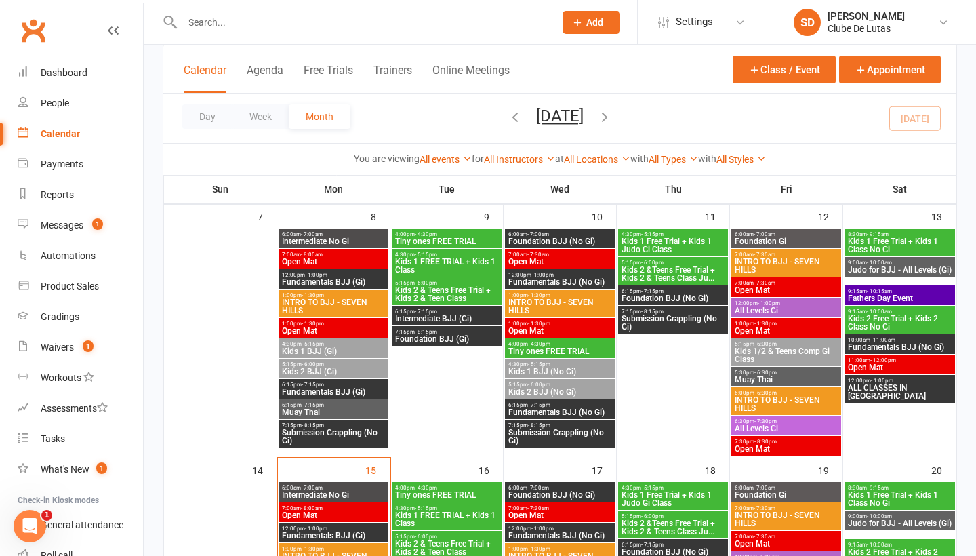
scroll to position [355, 0]
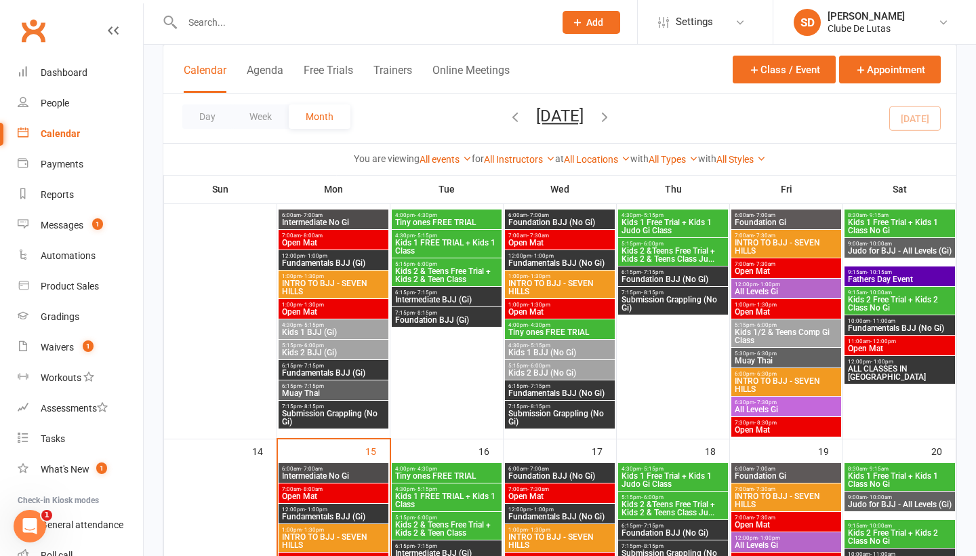
click at [796, 373] on span "6:00pm - 6:30pm" at bounding box center [786, 374] width 104 height 6
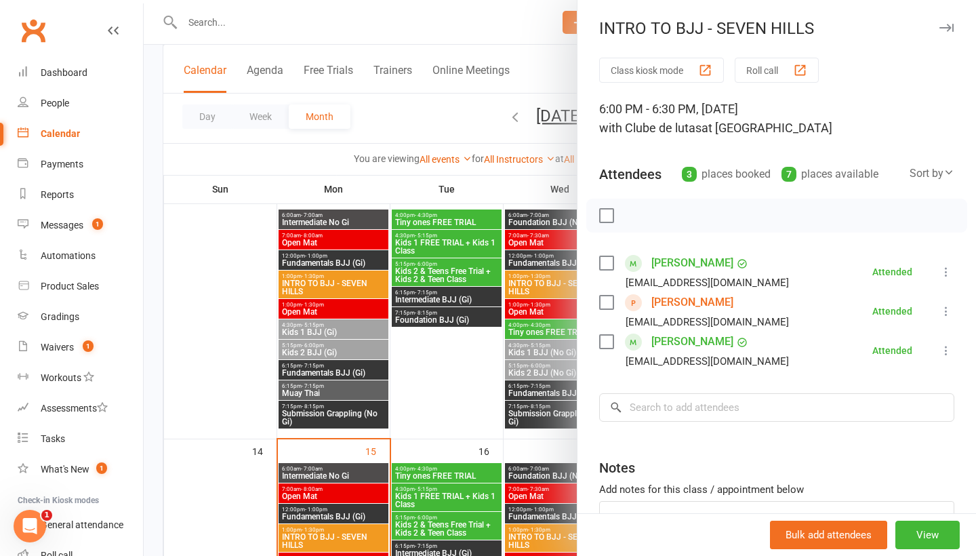
click at [683, 297] on link "[PERSON_NAME]" at bounding box center [692, 302] width 82 height 22
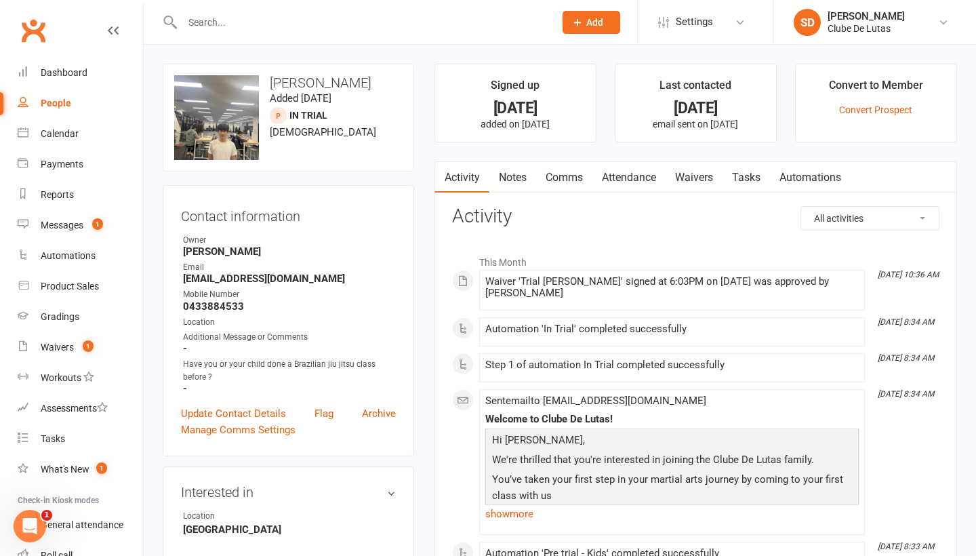
click at [711, 178] on link "Waivers" at bounding box center [693, 177] width 57 height 31
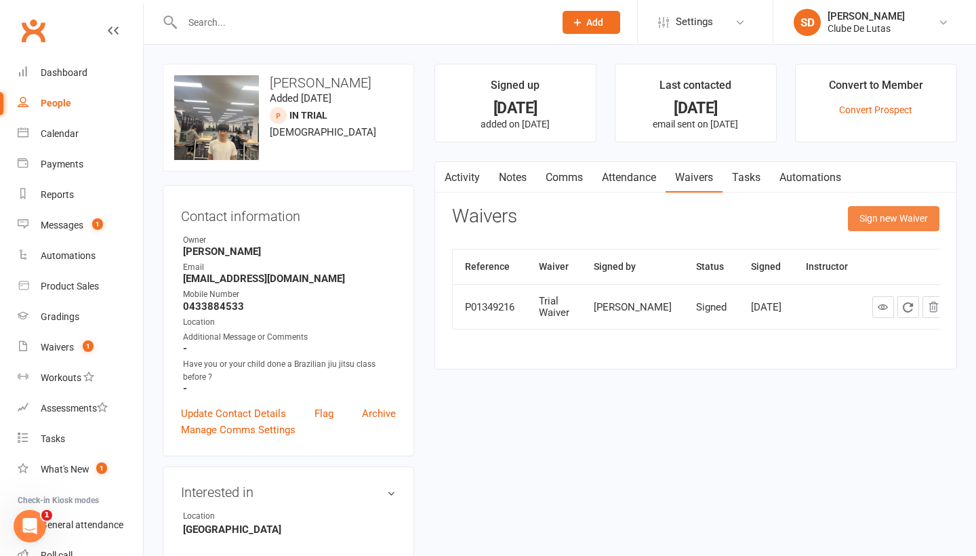
click at [857, 220] on button "Sign new Waiver" at bounding box center [893, 218] width 91 height 24
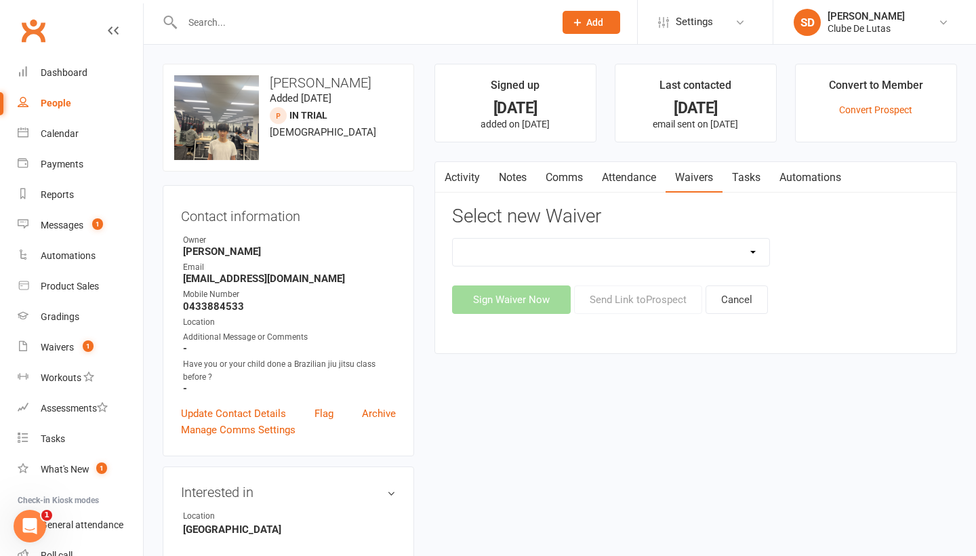
click at [463, 181] on link "Activity" at bounding box center [462, 177] width 54 height 31
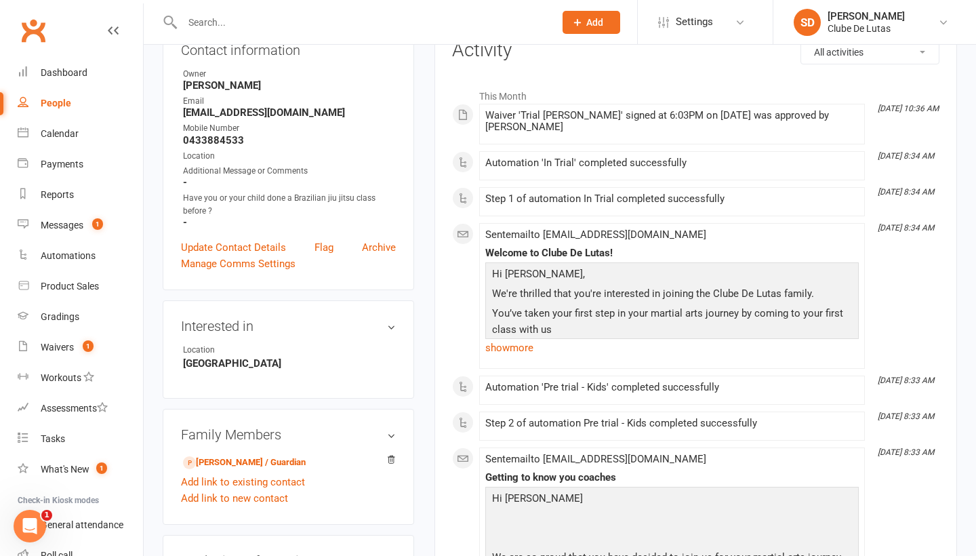
scroll to position [195, 0]
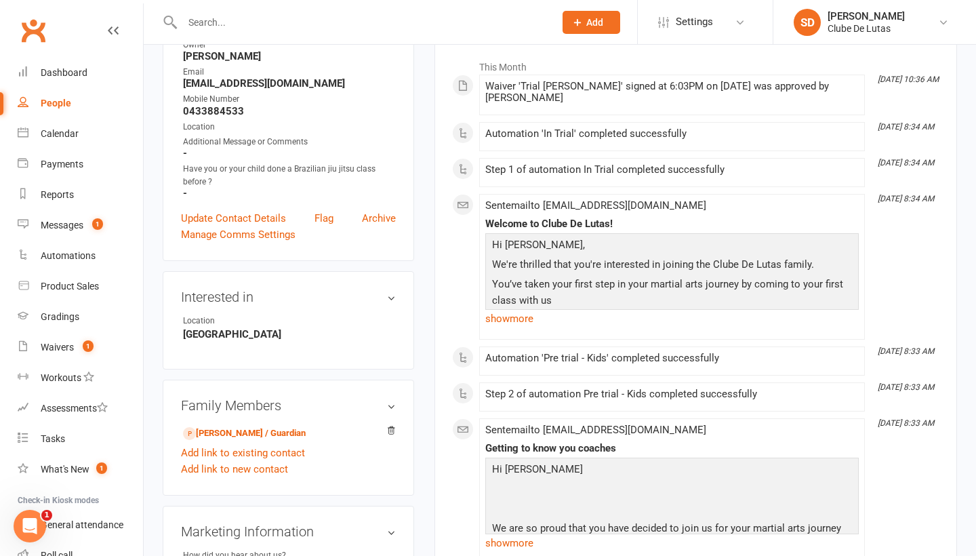
click at [526, 302] on p "You’ve taken your first step in your martial arts journey by coming to your fir…" at bounding box center [672, 294] width 367 height 36
click at [520, 323] on link "show more" at bounding box center [671, 318] width 373 height 19
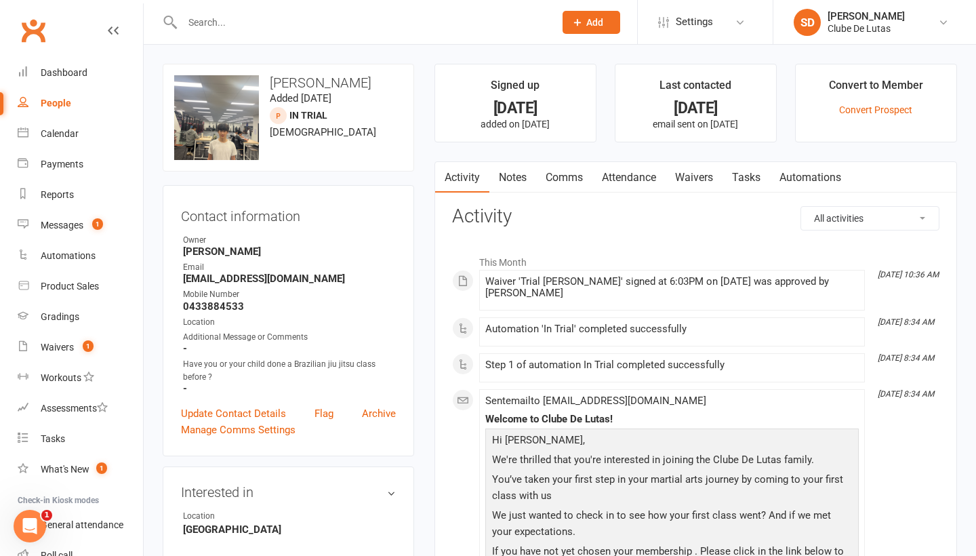
scroll to position [0, 0]
click at [705, 172] on link "Waivers" at bounding box center [693, 177] width 57 height 31
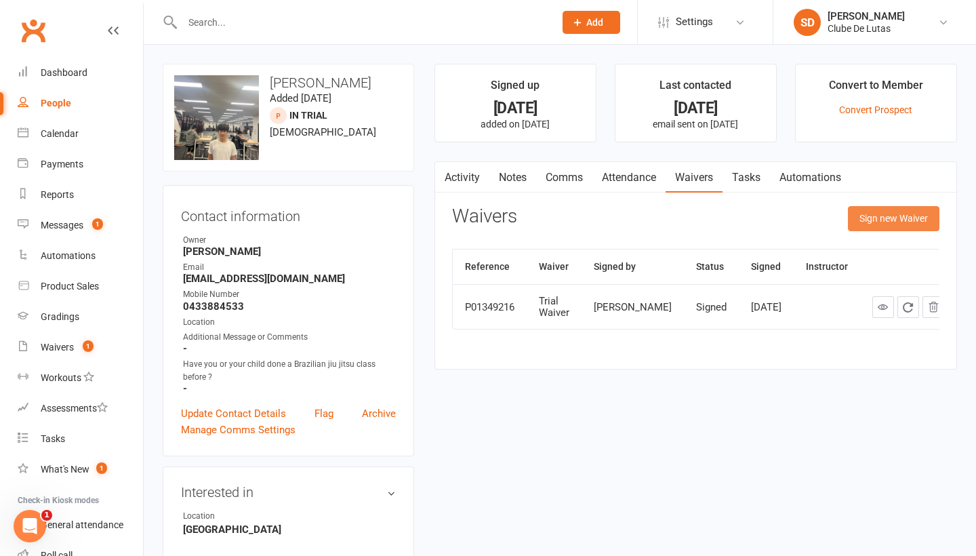
click at [904, 217] on button "Sign new Waiver" at bounding box center [893, 218] width 91 height 24
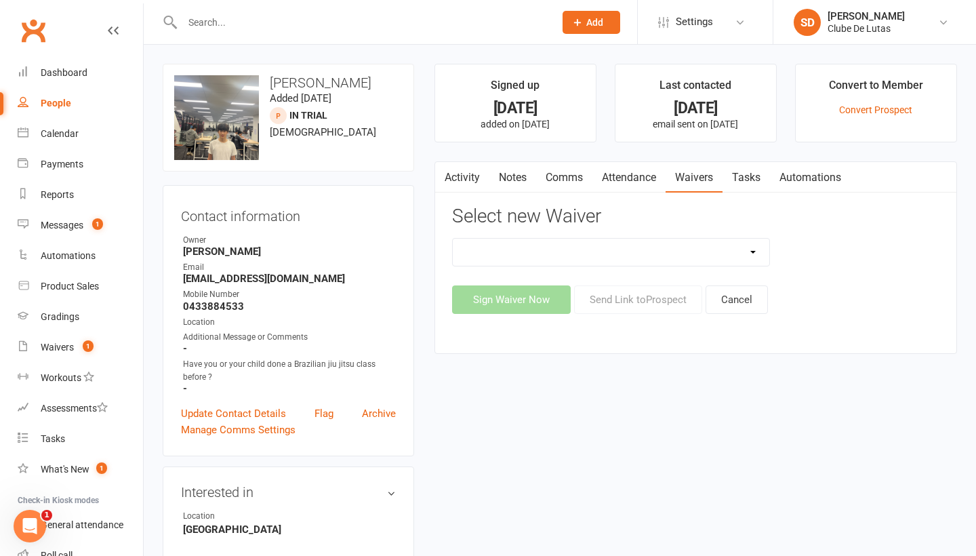
select select "7489"
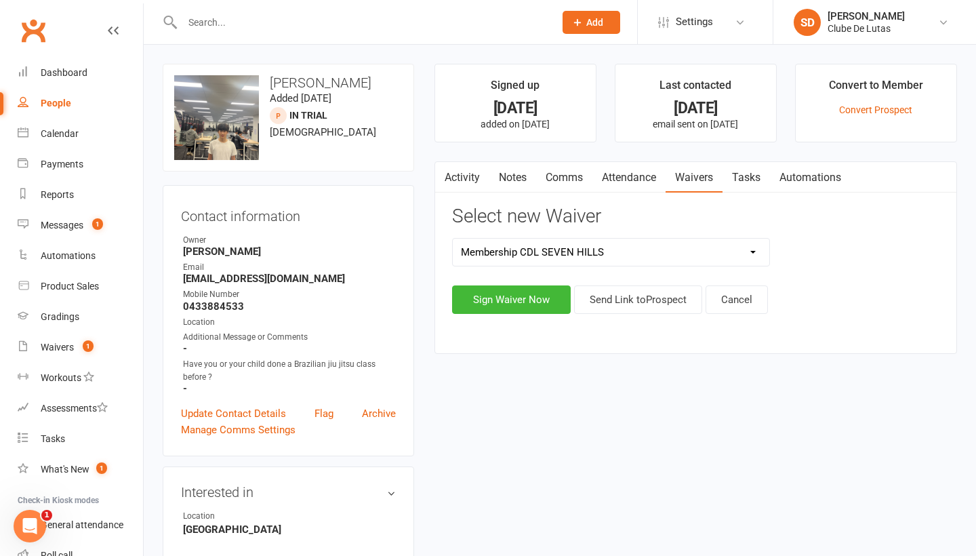
click at [640, 299] on button "Send Link to Prospect" at bounding box center [638, 299] width 128 height 28
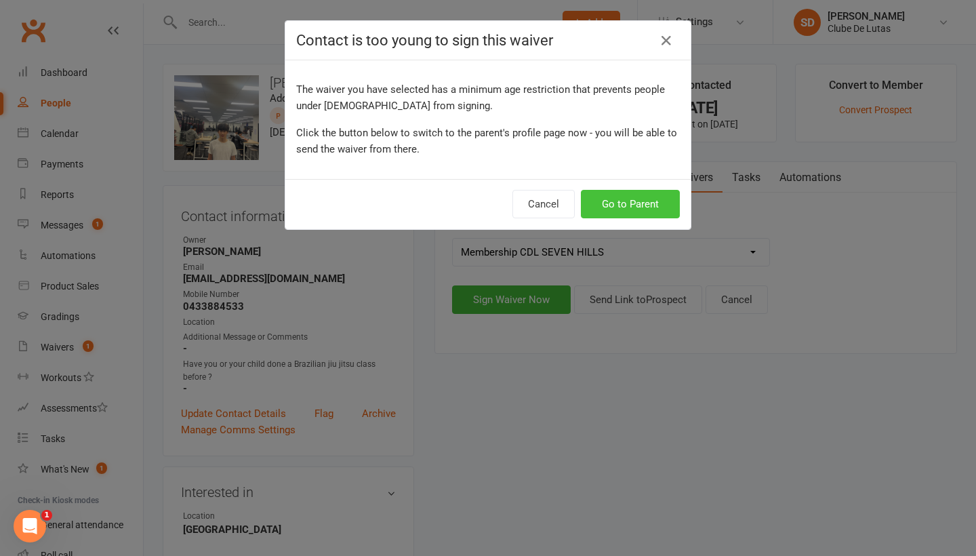
drag, startPoint x: 677, startPoint y: 271, endPoint x: 638, endPoint y: 211, distance: 72.0
click at [638, 211] on button "Go to Parent" at bounding box center [630, 204] width 99 height 28
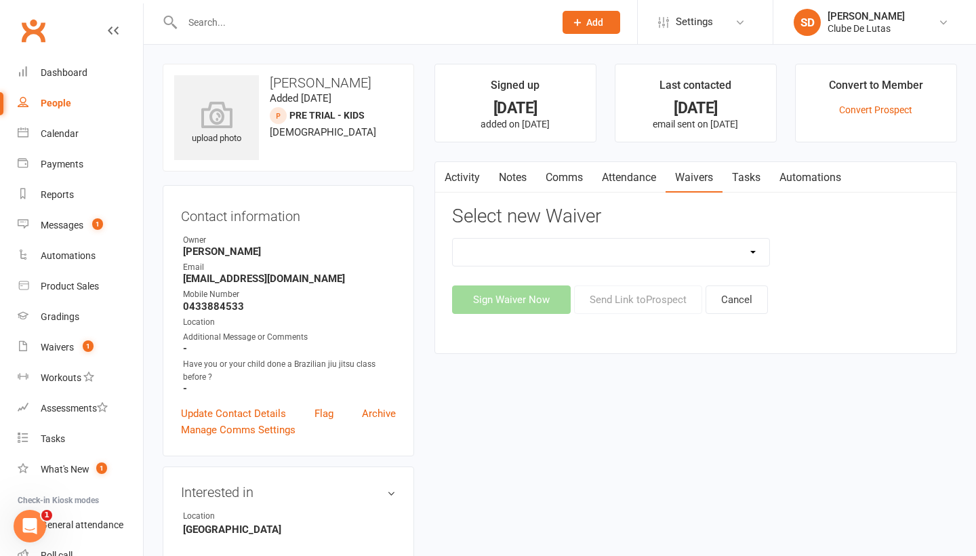
select select "7489"
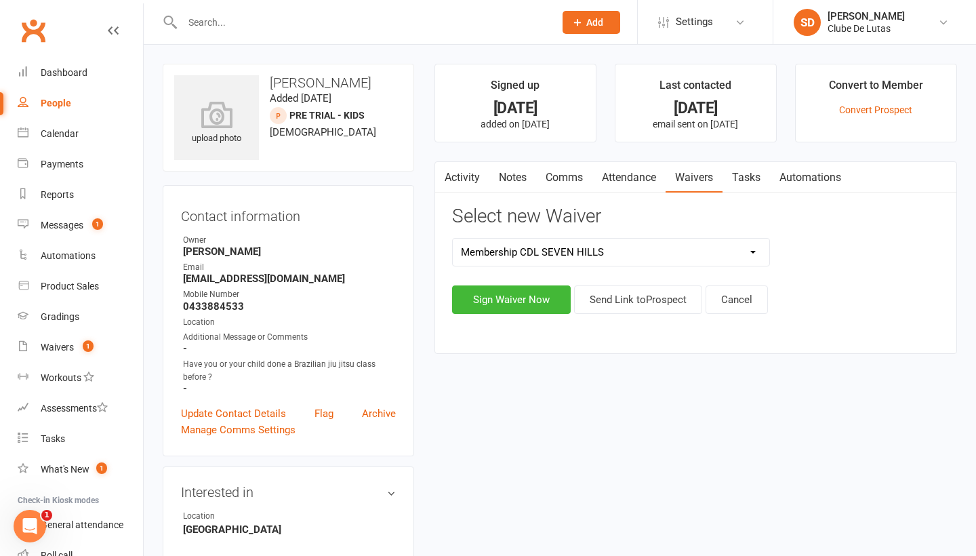
click at [646, 295] on button "Send Link to Prospect" at bounding box center [638, 299] width 128 height 28
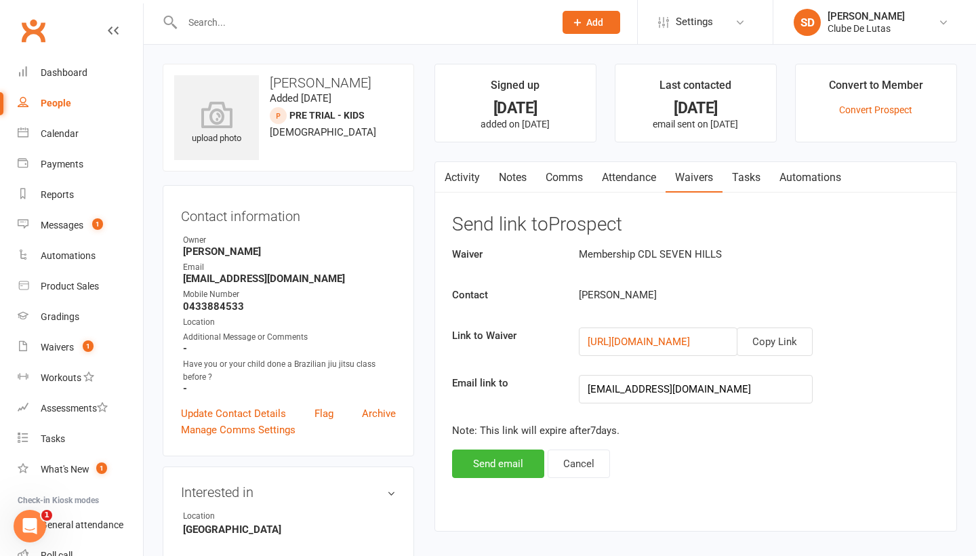
click at [518, 453] on button "Send email" at bounding box center [498, 463] width 92 height 28
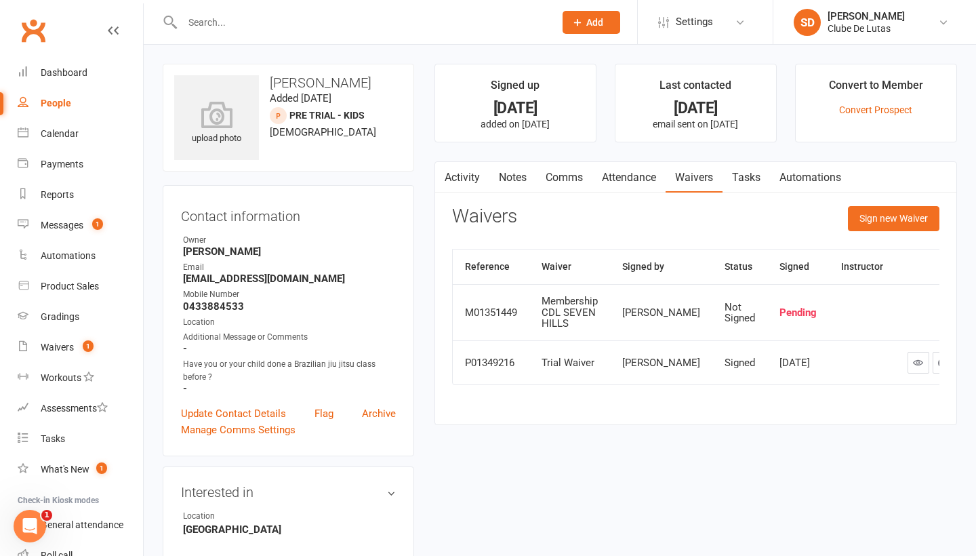
click at [505, 179] on link "Notes" at bounding box center [512, 177] width 47 height 31
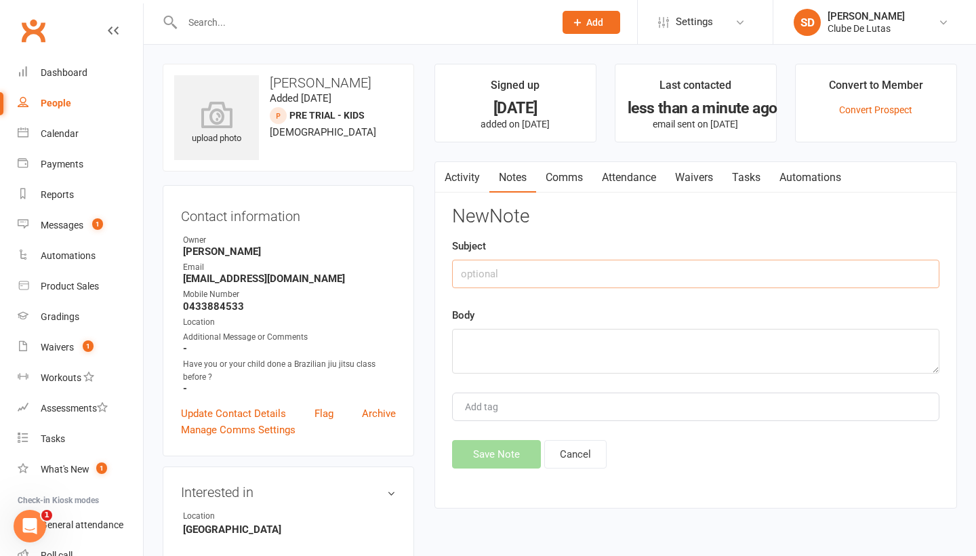
drag, startPoint x: 908, startPoint y: 210, endPoint x: 601, endPoint y: 268, distance: 312.3
click at [601, 268] on input "text" at bounding box center [695, 274] width 487 height 28
type input "Follow up trial"
drag, startPoint x: 601, startPoint y: 268, endPoint x: 535, endPoint y: 336, distance: 95.4
click at [535, 336] on textarea at bounding box center [695, 351] width 487 height 45
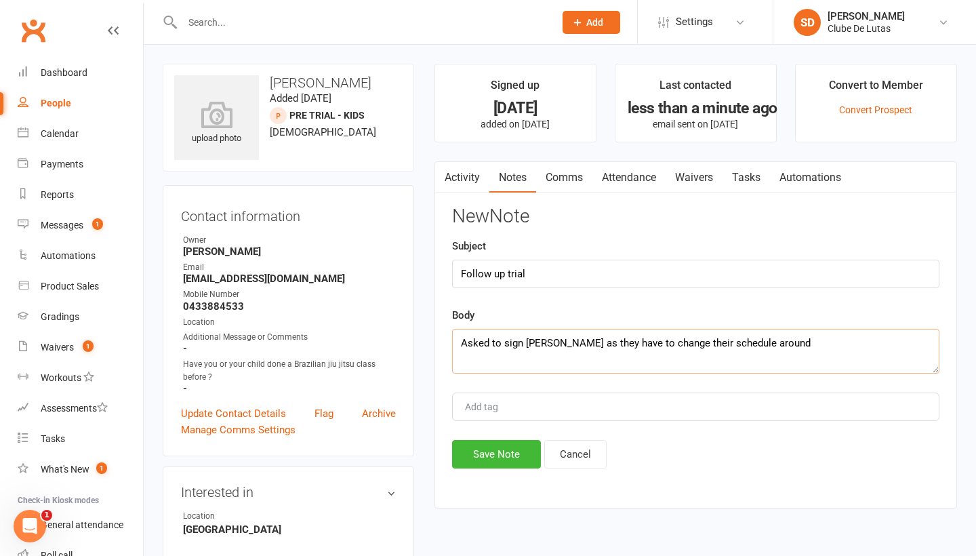
type textarea "Asked to sign pinto weeks as they have to change their schedule around"
drag, startPoint x: 535, startPoint y: 336, endPoint x: 514, endPoint y: 459, distance: 125.1
click at [514, 459] on button "Save Note" at bounding box center [496, 454] width 89 height 28
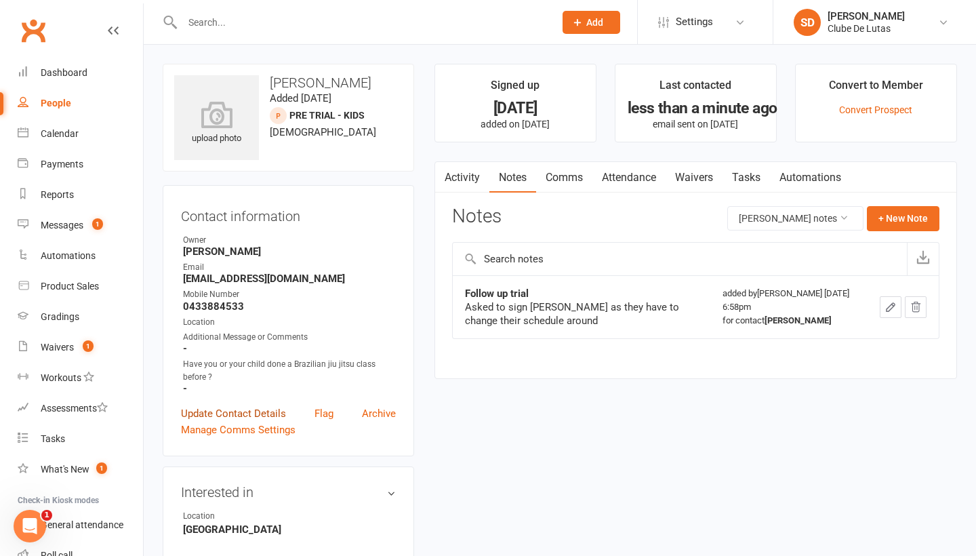
click at [255, 409] on link "Update Contact Details" at bounding box center [233, 413] width 105 height 16
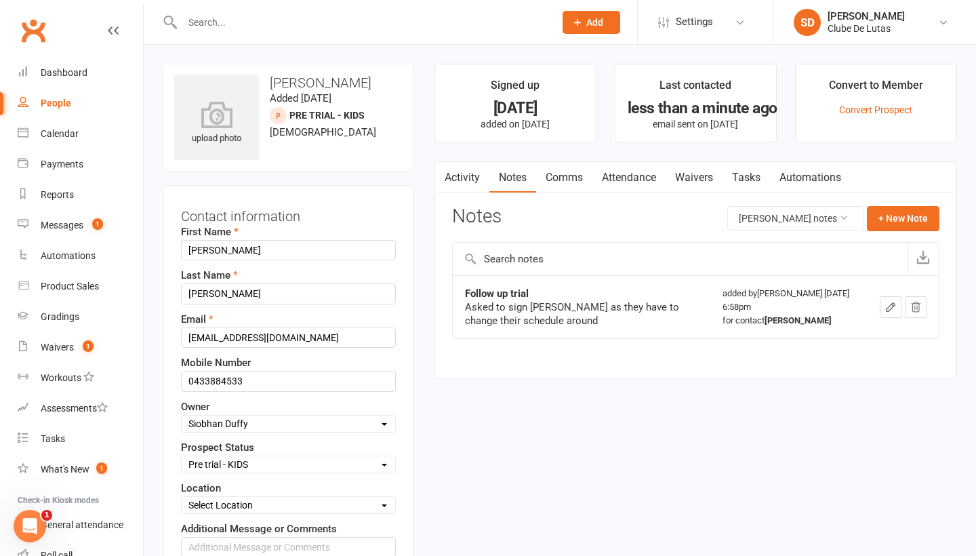
scroll to position [64, 0]
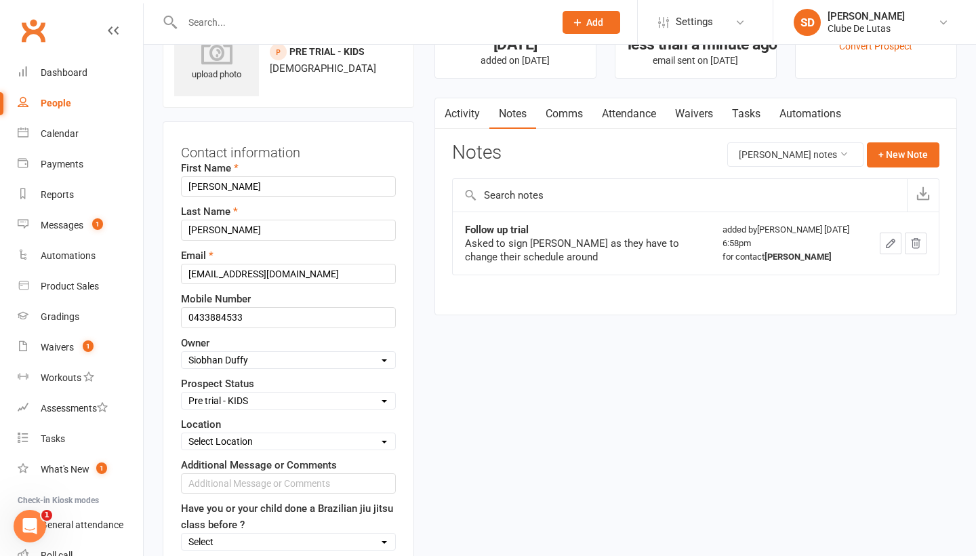
select select "Follow-up Call Trial"
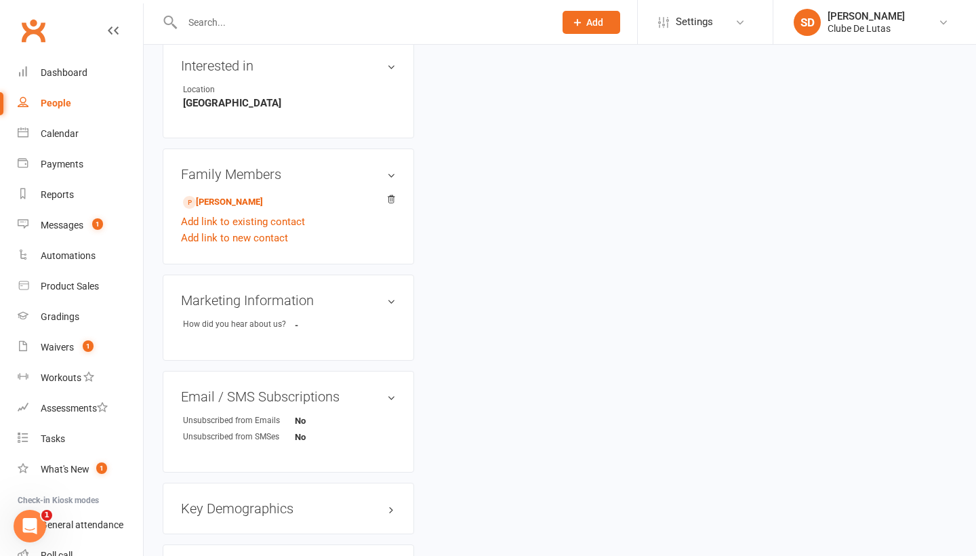
scroll to position [600, 0]
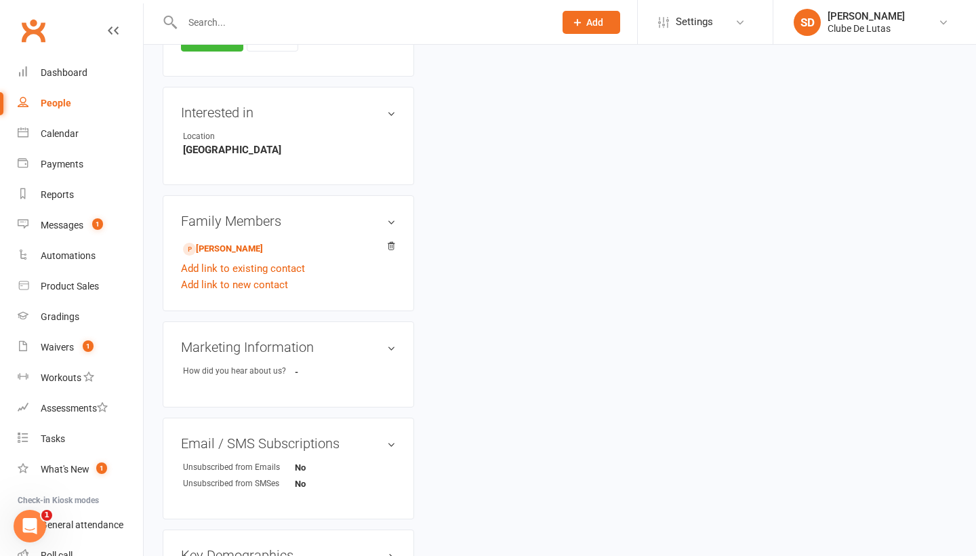
drag, startPoint x: 542, startPoint y: 245, endPoint x: 94, endPoint y: 112, distance: 467.3
click at [94, 112] on link "People" at bounding box center [80, 103] width 125 height 30
select select "100"
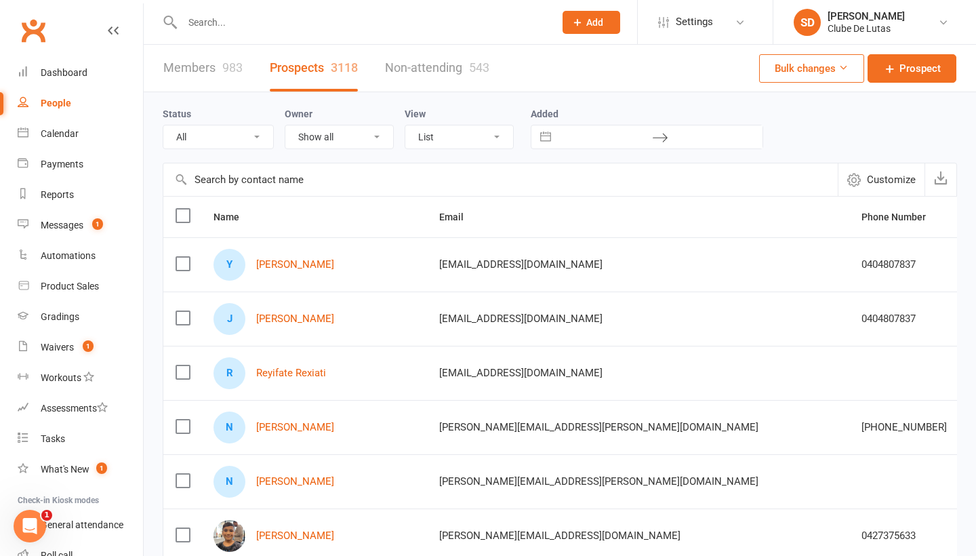
drag, startPoint x: 94, startPoint y: 112, endPoint x: 924, endPoint y: 268, distance: 844.6
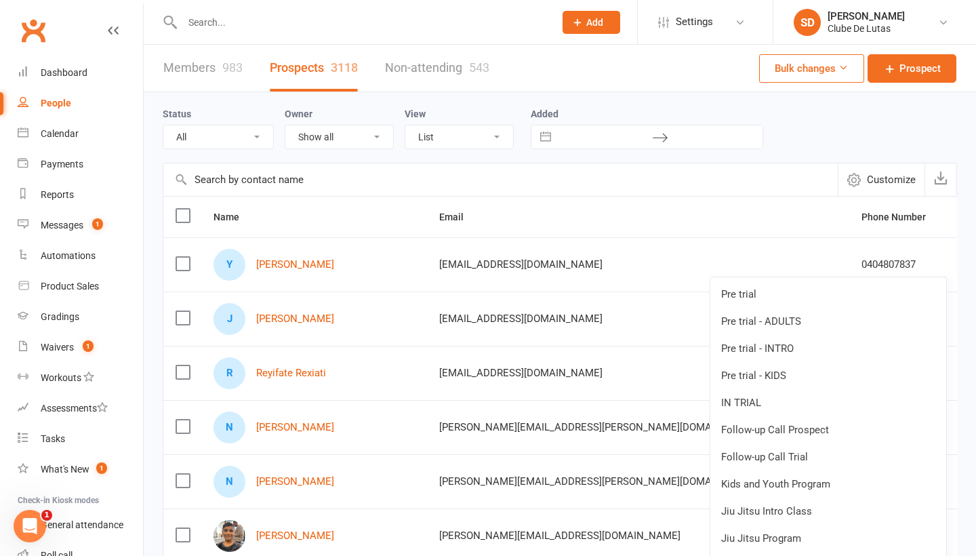
click at [874, 373] on link "Pre trial - KIDS" at bounding box center [828, 375] width 236 height 27
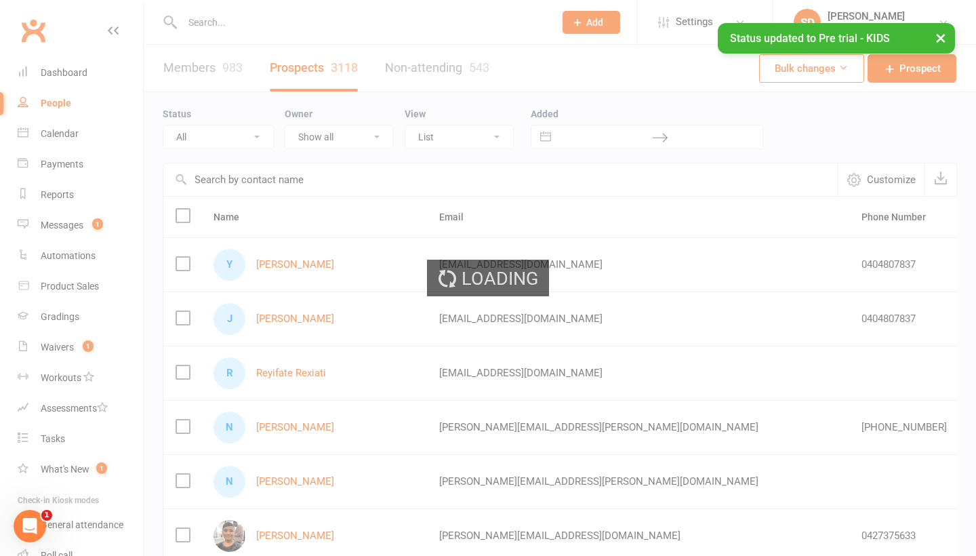
click at [898, 324] on div "Loading" at bounding box center [488, 278] width 976 height 556
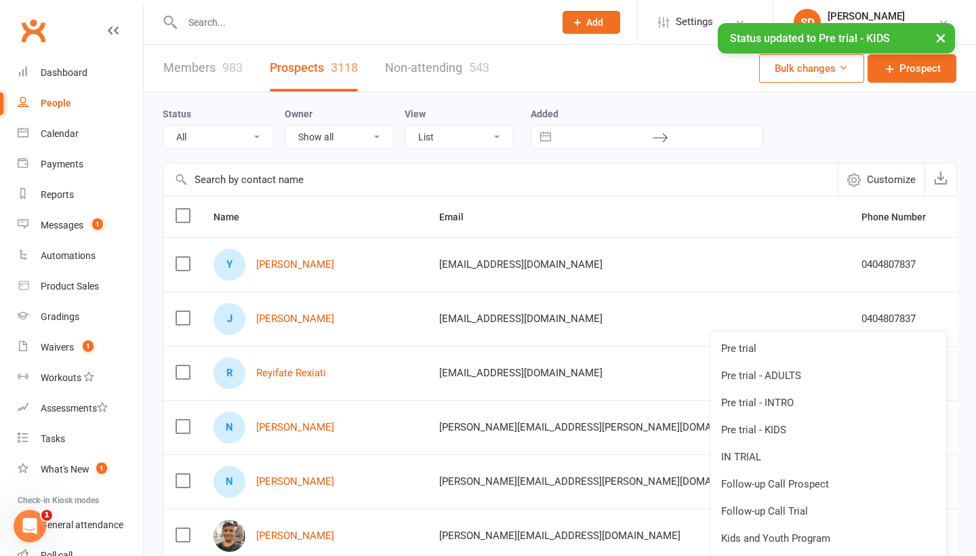
click at [798, 428] on link "Pre trial - KIDS" at bounding box center [828, 429] width 236 height 27
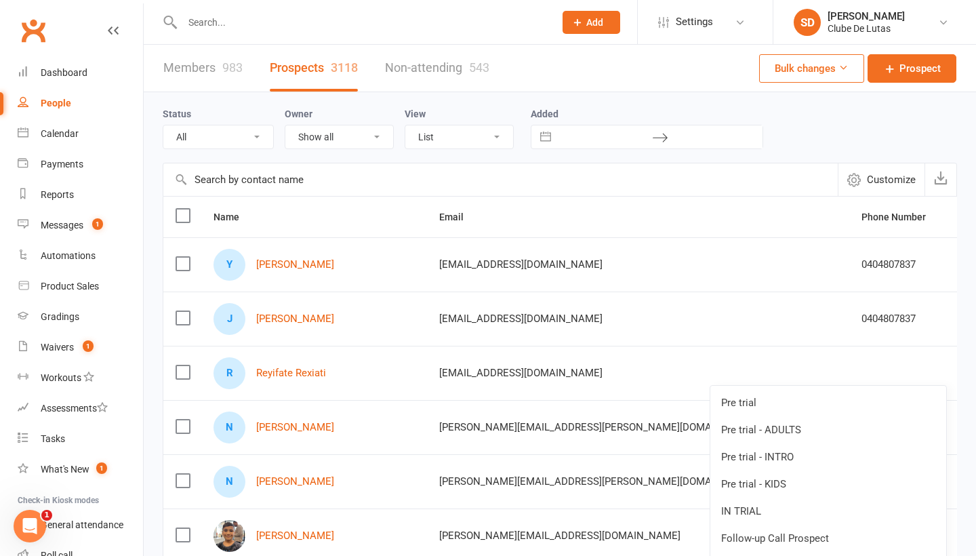
click at [770, 507] on link "IN TRIAL" at bounding box center [828, 510] width 236 height 27
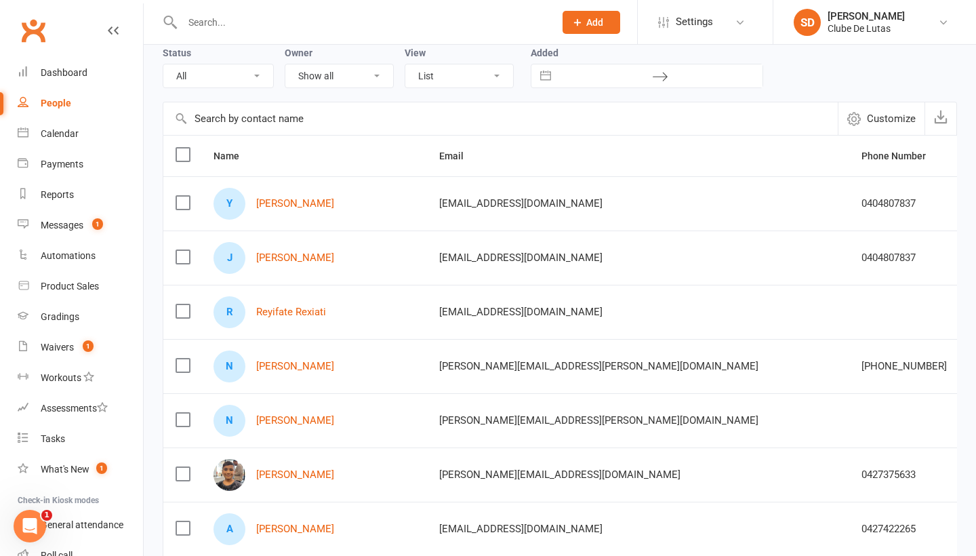
scroll to position [72, 0]
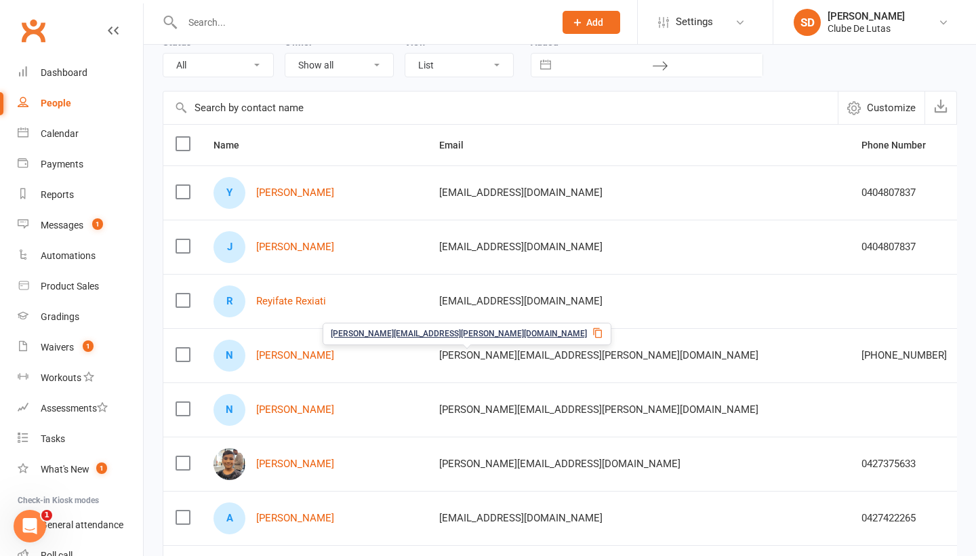
click at [310, 411] on link "Nathan Choy" at bounding box center [295, 410] width 78 height 12
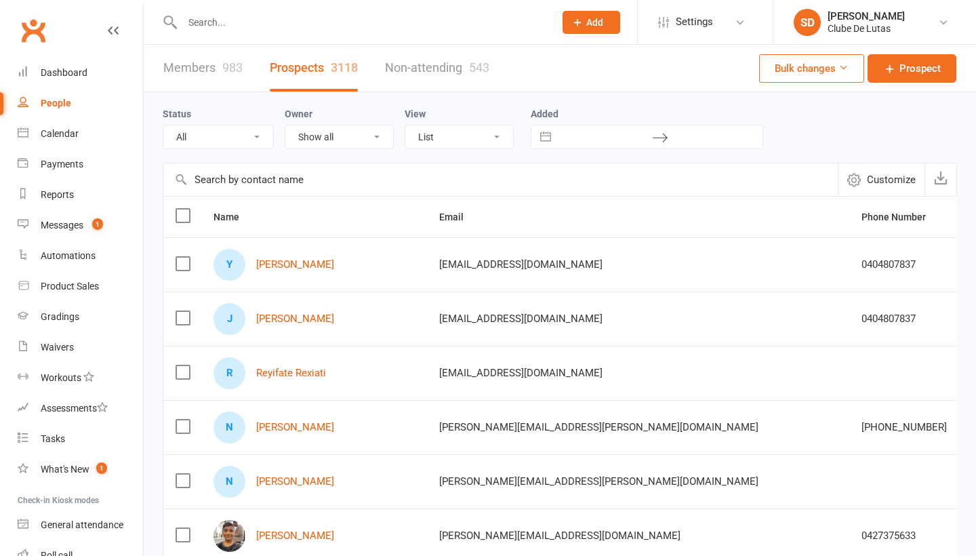
select select "100"
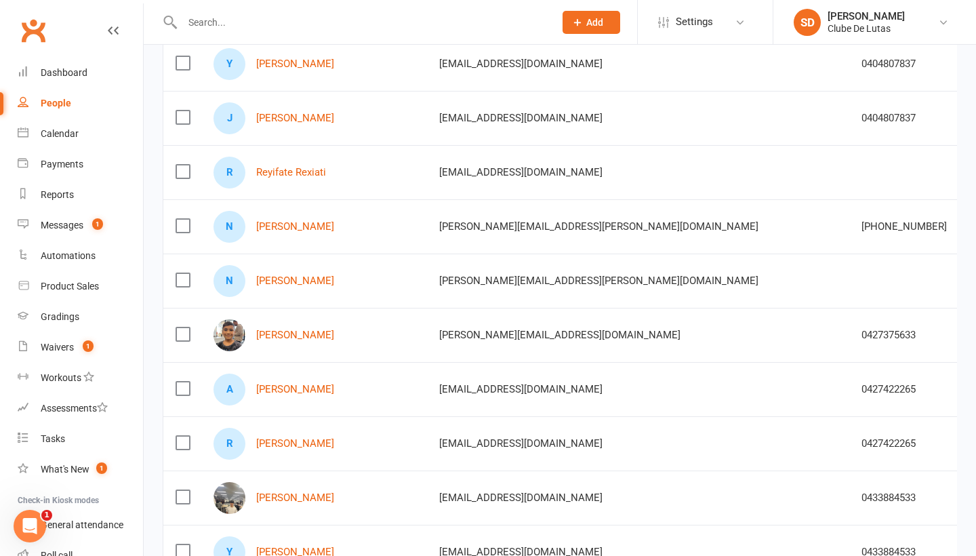
scroll to position [202, 0]
click at [283, 330] on link "[PERSON_NAME]" at bounding box center [295, 334] width 78 height 12
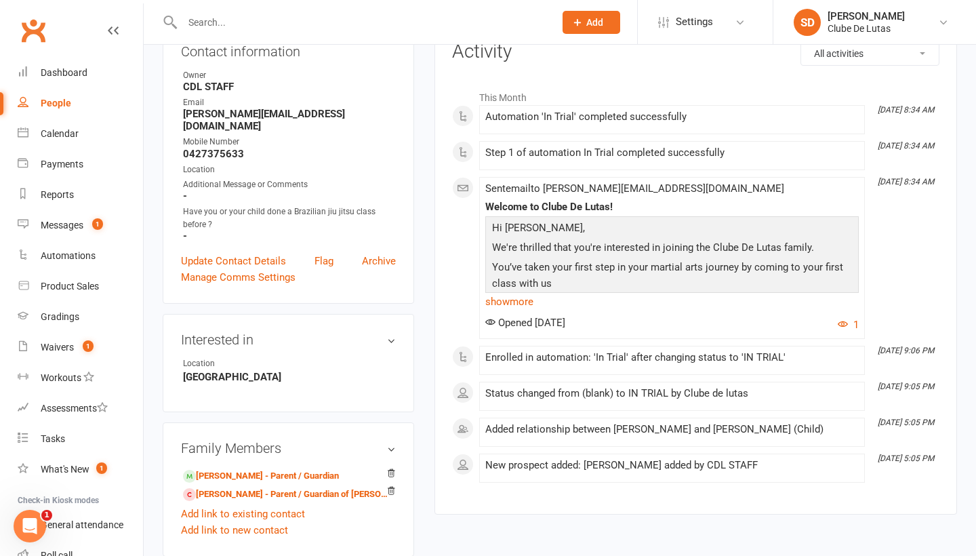
scroll to position [160, 0]
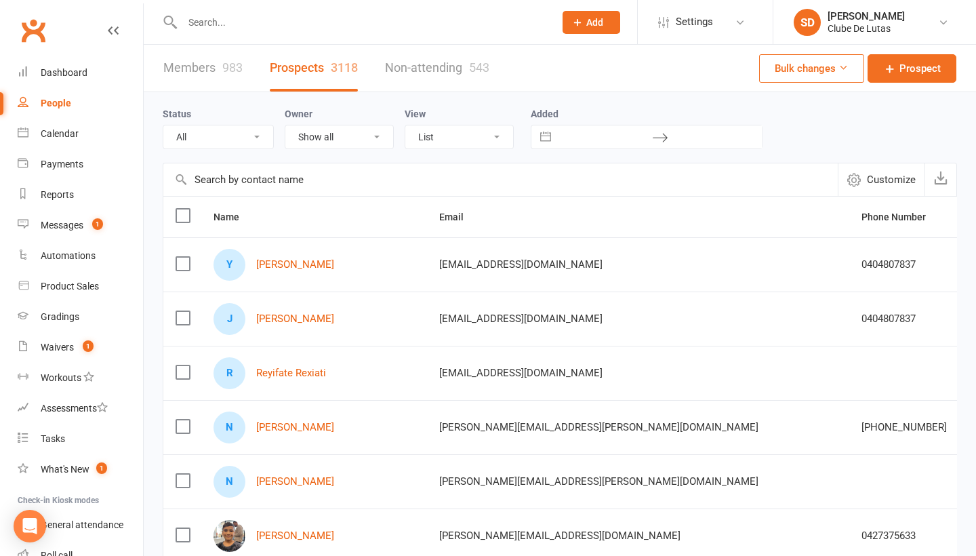
select select "100"
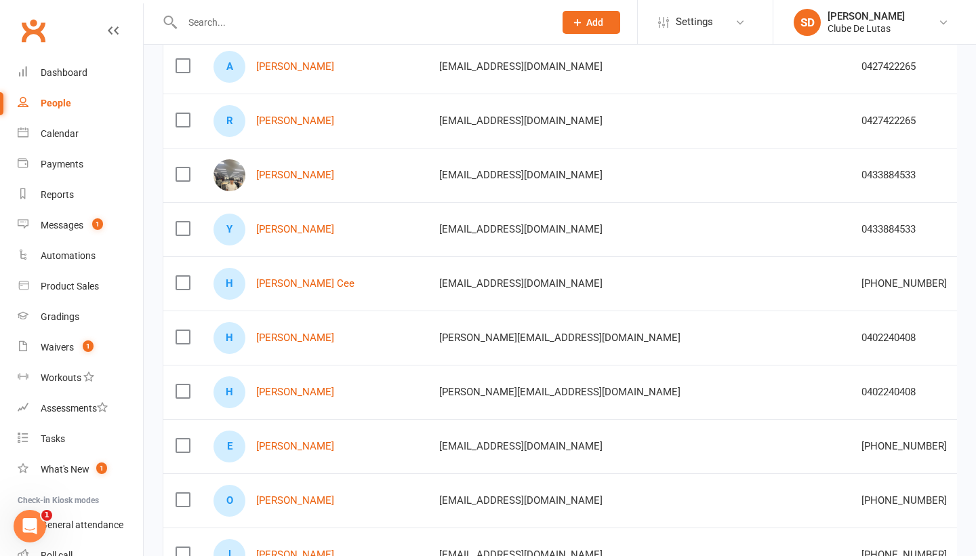
scroll to position [524, 0]
click at [291, 283] on link "[PERSON_NAME] Cee" at bounding box center [305, 282] width 98 height 12
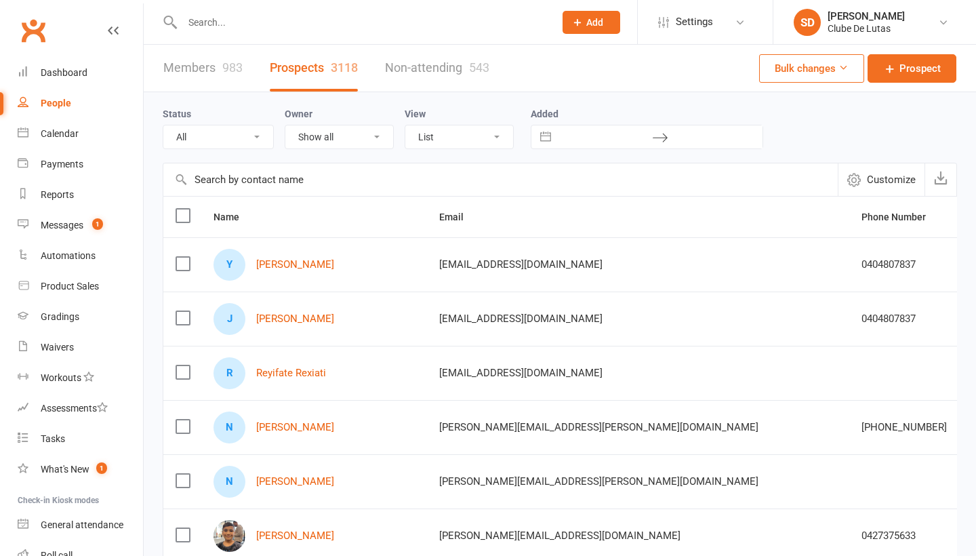
select select "100"
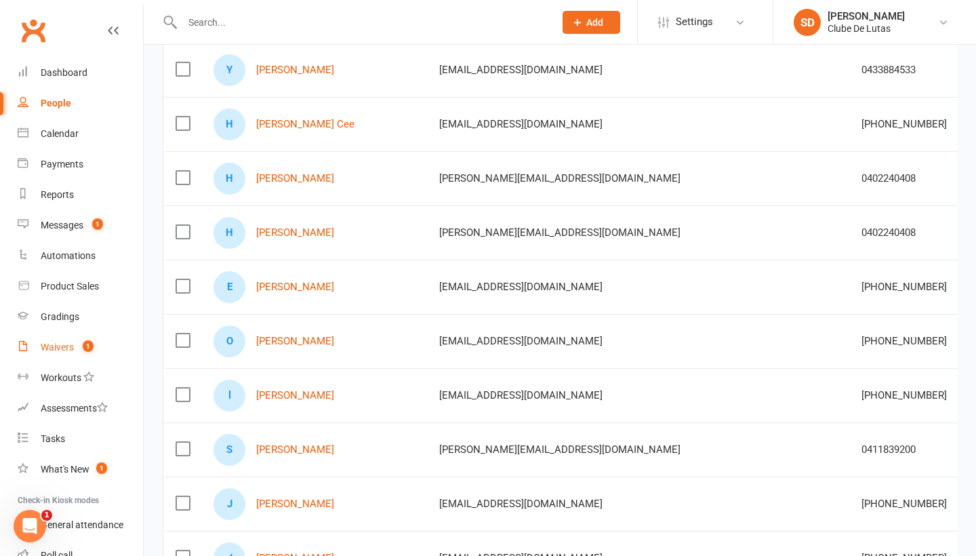
click at [63, 344] on div "Waivers" at bounding box center [57, 346] width 33 height 11
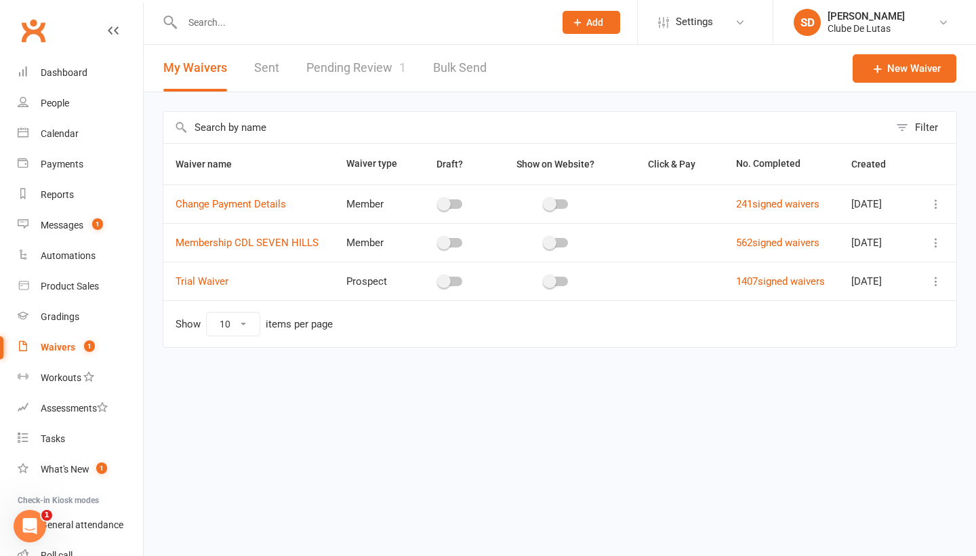
click at [381, 66] on link "Pending Review 1" at bounding box center [356, 68] width 100 height 47
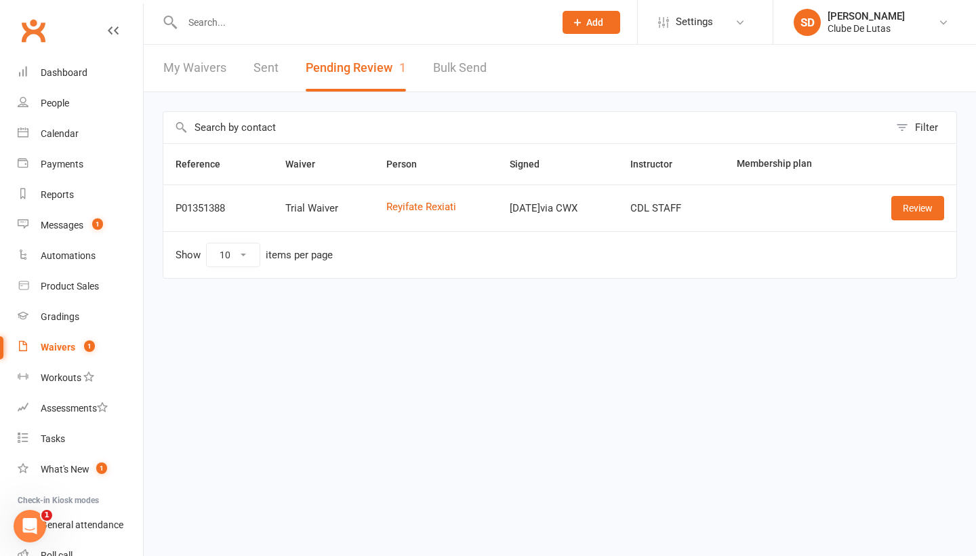
click at [884, 203] on div "Review" at bounding box center [905, 208] width 77 height 24
click at [886, 204] on div "Review" at bounding box center [905, 208] width 77 height 24
click at [905, 207] on link "Review" at bounding box center [917, 208] width 53 height 24
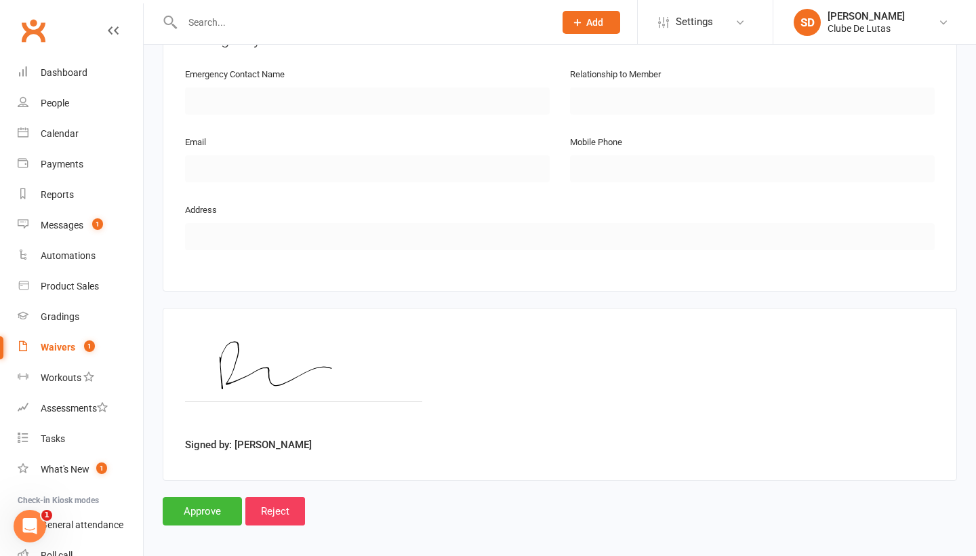
scroll to position [660, 0]
click at [183, 498] on input "Approve" at bounding box center [202, 512] width 79 height 28
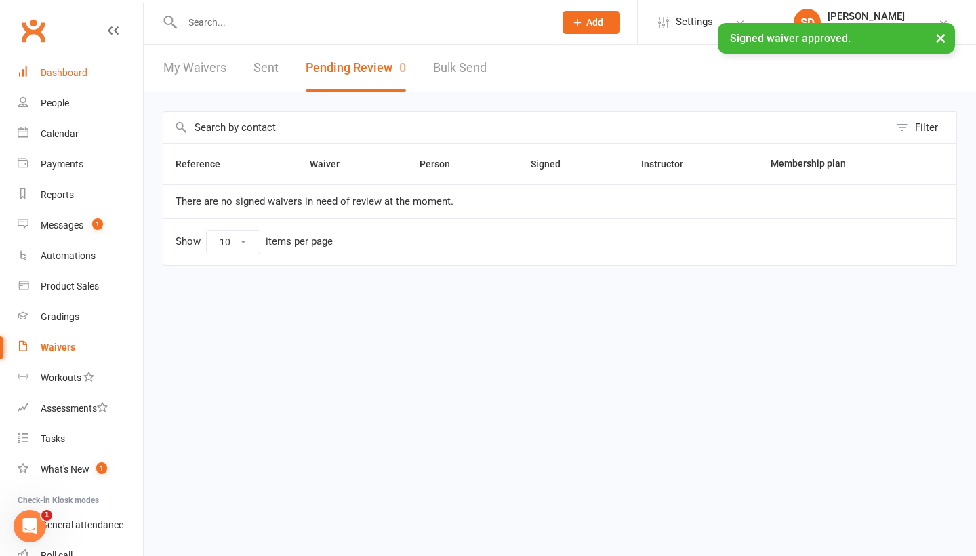
click at [60, 64] on link "Dashboard" at bounding box center [80, 73] width 125 height 30
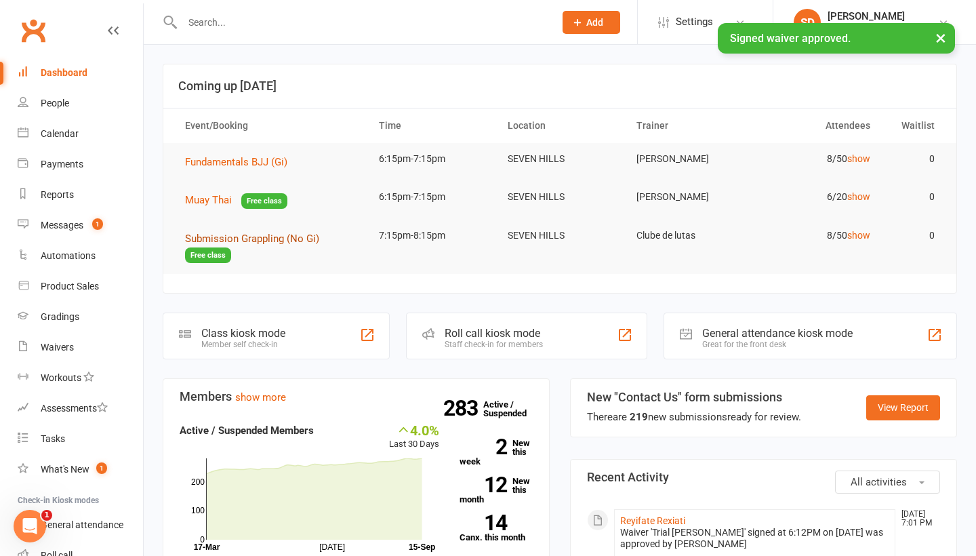
scroll to position [38, 0]
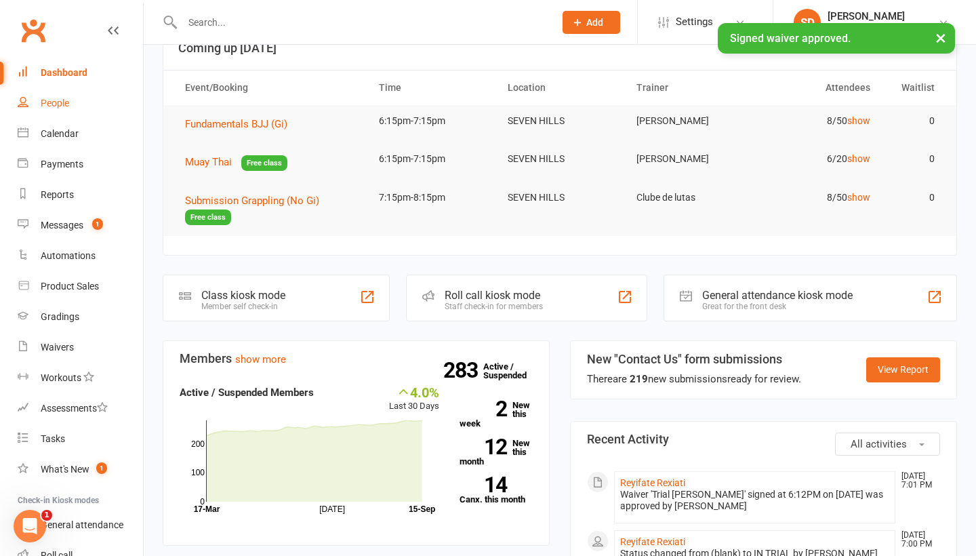
click at [73, 112] on link "People" at bounding box center [80, 103] width 125 height 30
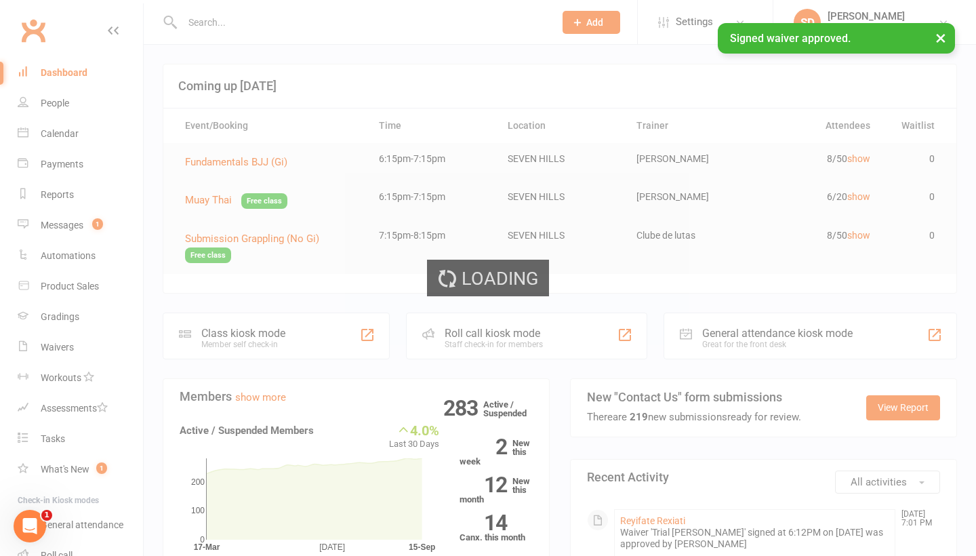
select select "100"
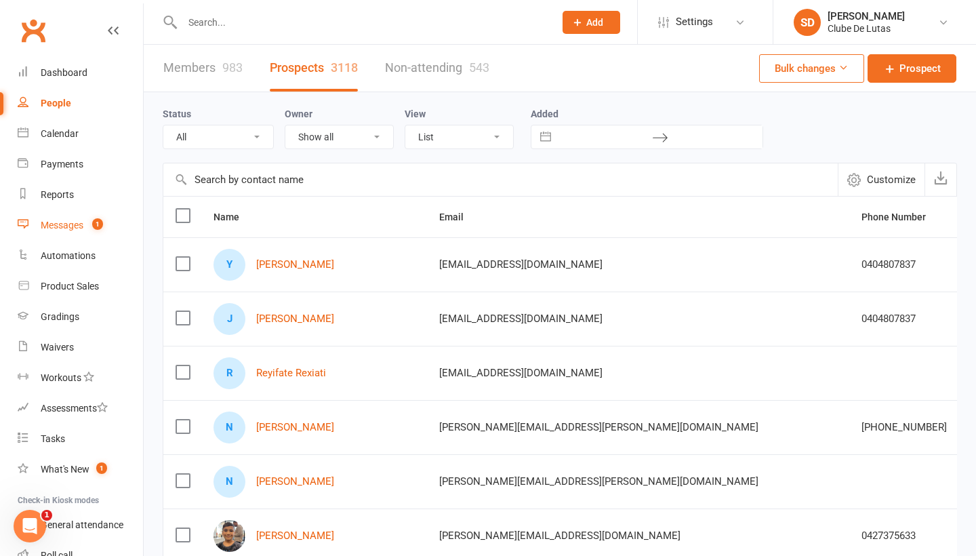
click at [52, 220] on div "Messages" at bounding box center [62, 225] width 43 height 11
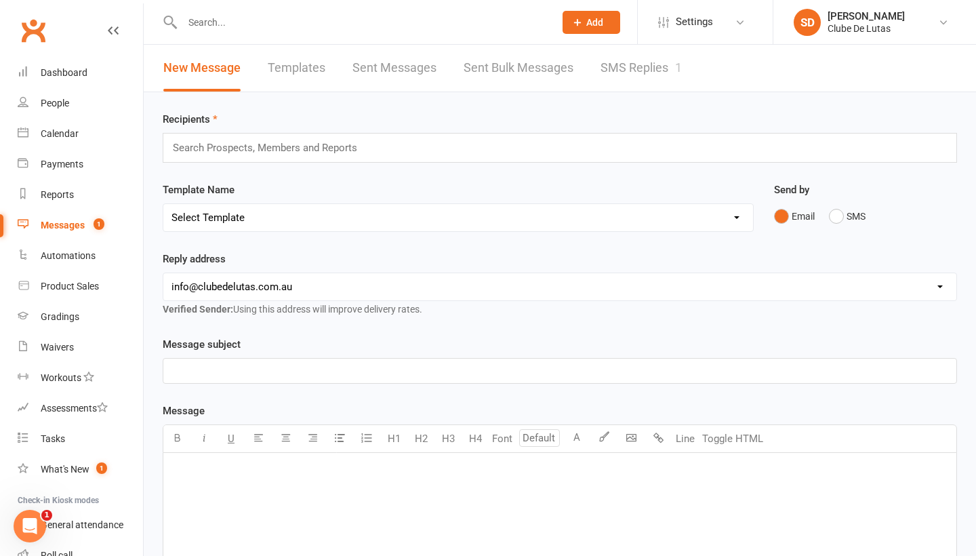
click at [606, 59] on link "SMS Replies 1" at bounding box center [640, 68] width 81 height 47
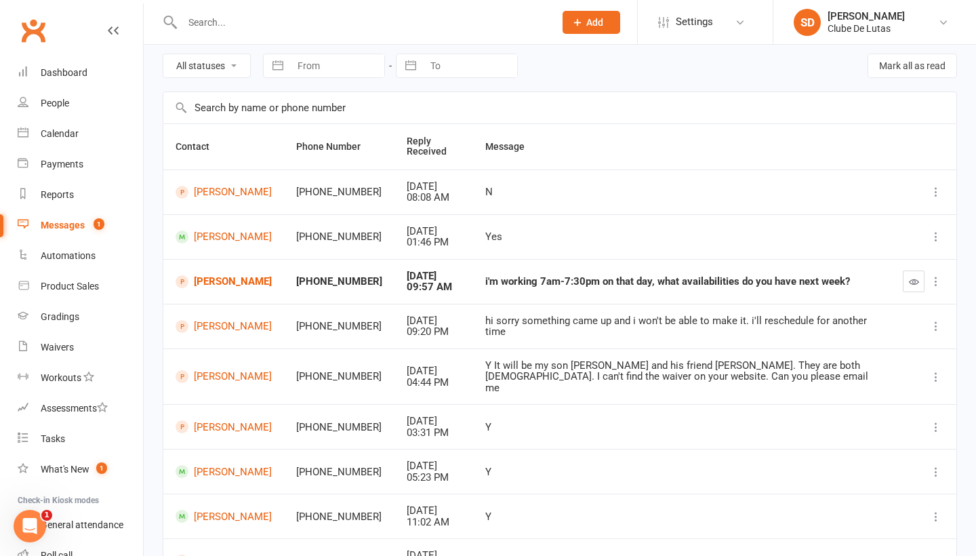
scroll to position [56, 0]
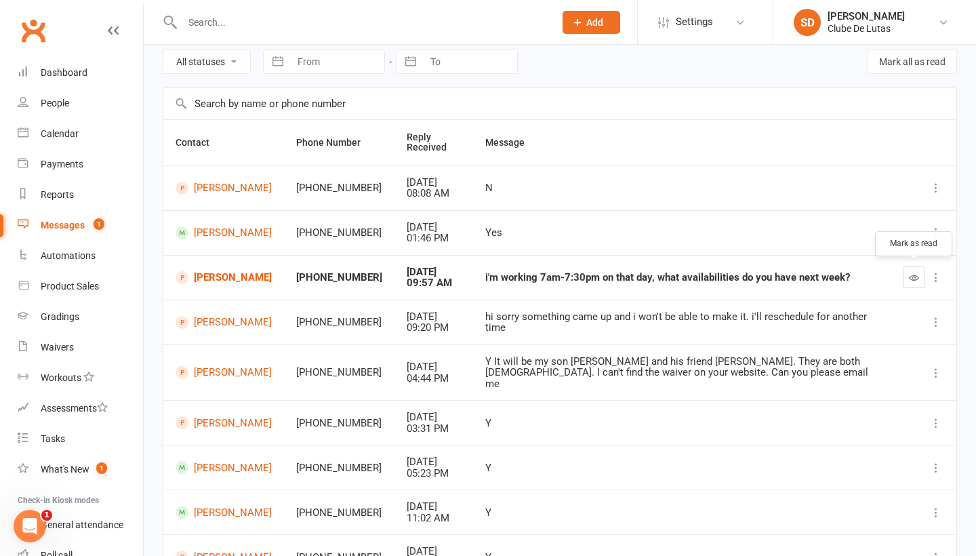
click at [909, 274] on icon "button" at bounding box center [914, 277] width 10 height 10
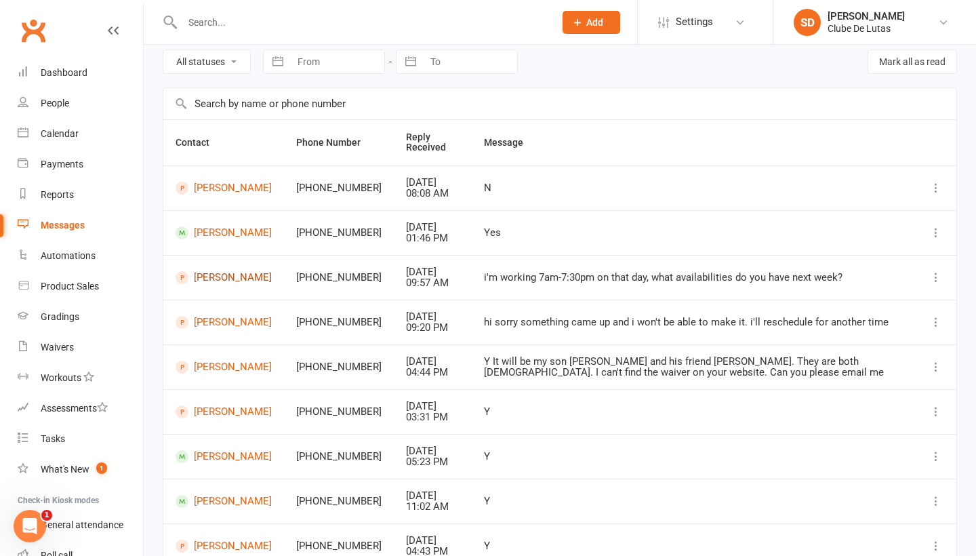
click at [248, 276] on link "Jessica Herbert" at bounding box center [223, 277] width 96 height 13
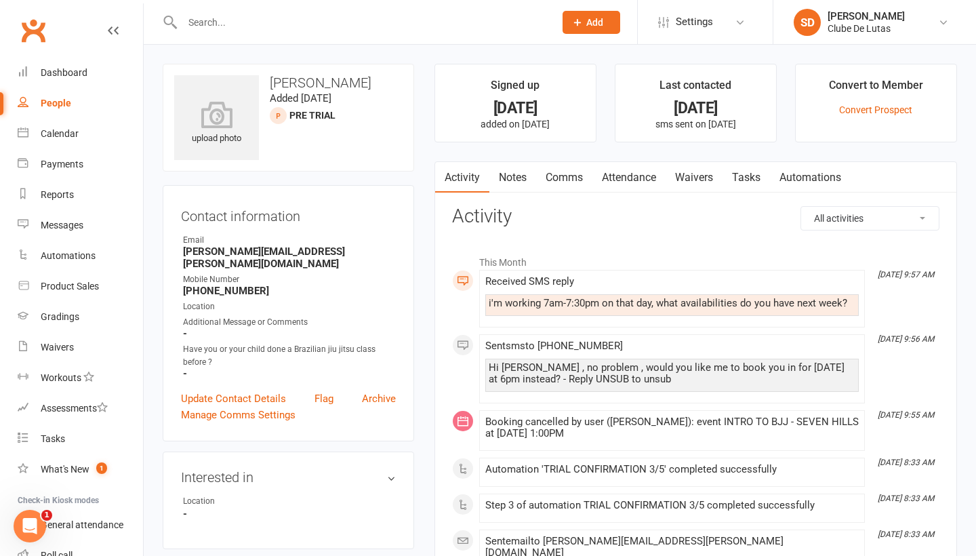
click at [629, 178] on link "Attendance" at bounding box center [628, 177] width 73 height 31
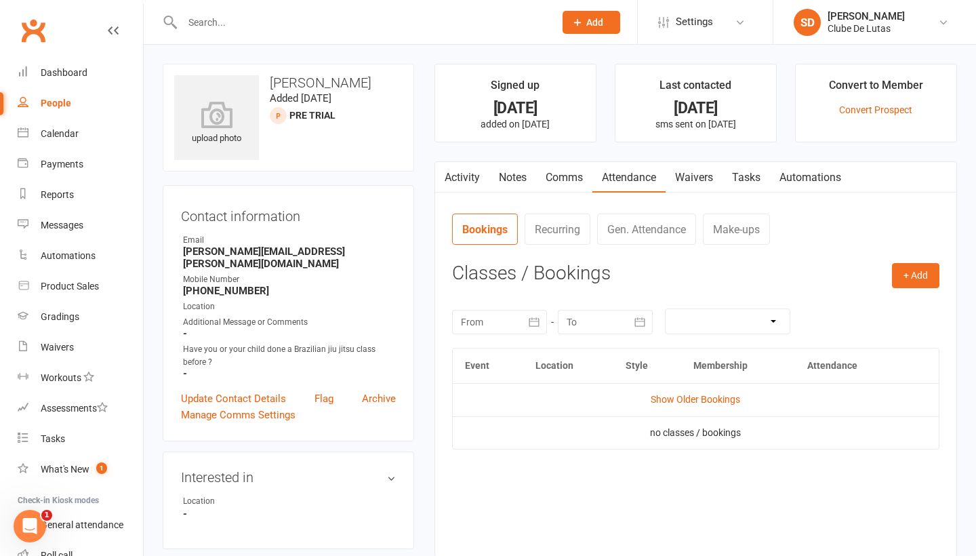
click at [564, 186] on link "Comms" at bounding box center [564, 177] width 56 height 31
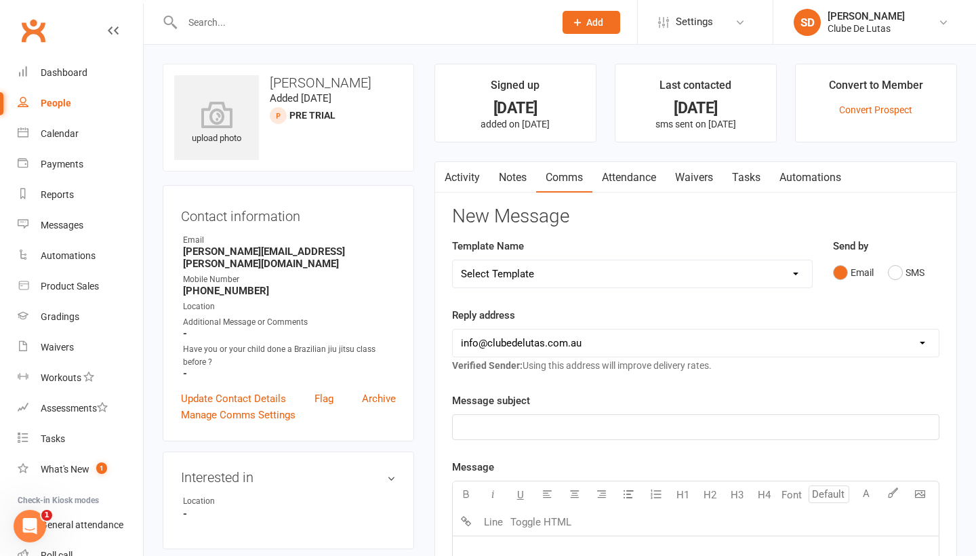
select select "146"
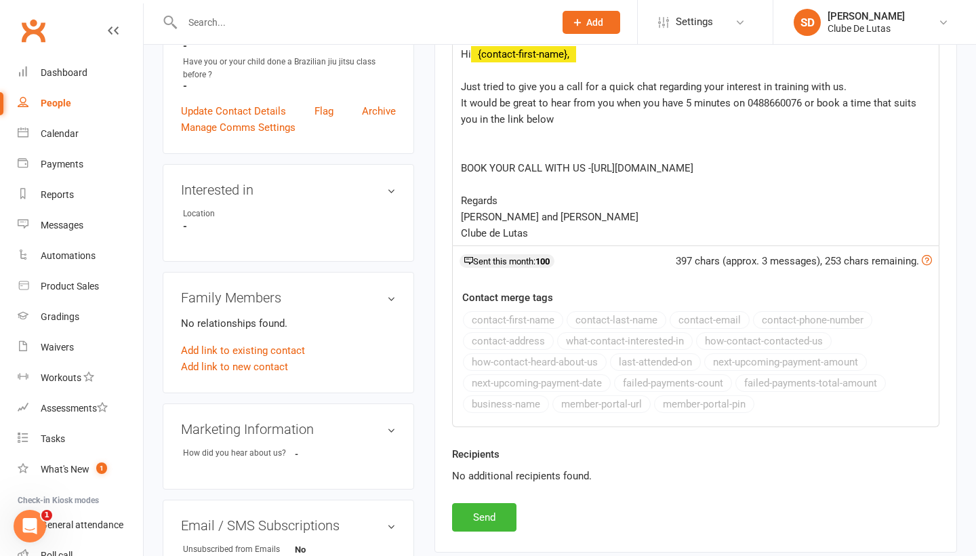
scroll to position [335, 0]
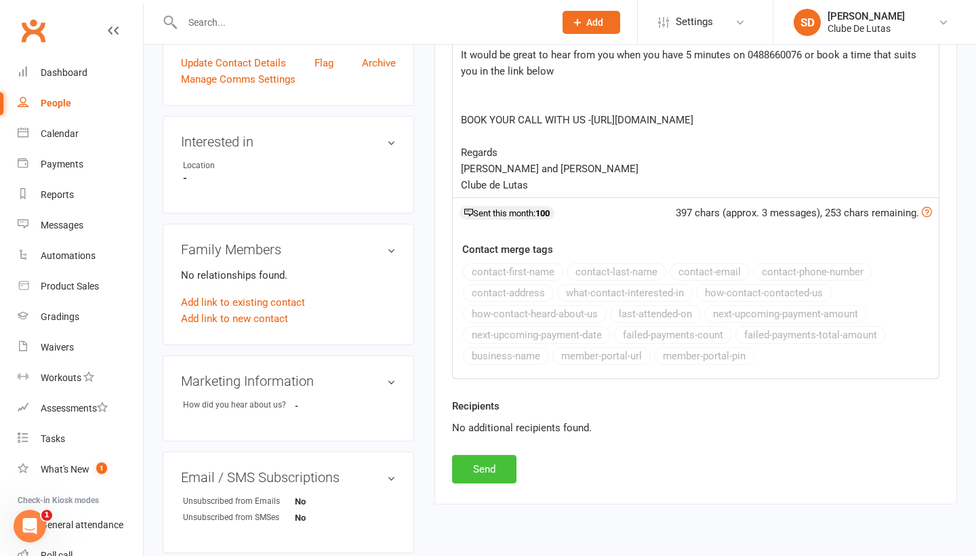
click at [497, 470] on button "Send" at bounding box center [484, 469] width 64 height 28
select select
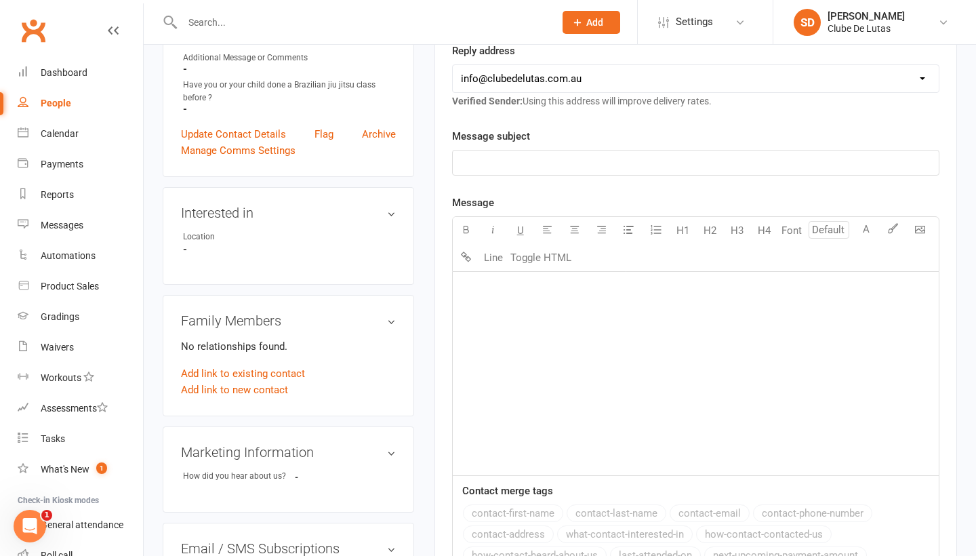
scroll to position [223, 0]
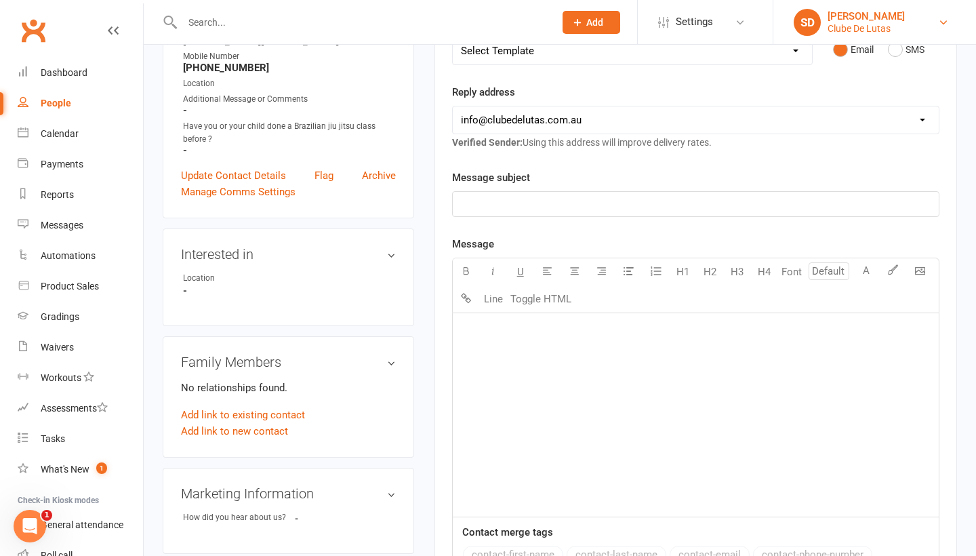
click at [933, 25] on link "SD Siobhan Duffy Clube De Lutas" at bounding box center [874, 22] width 162 height 27
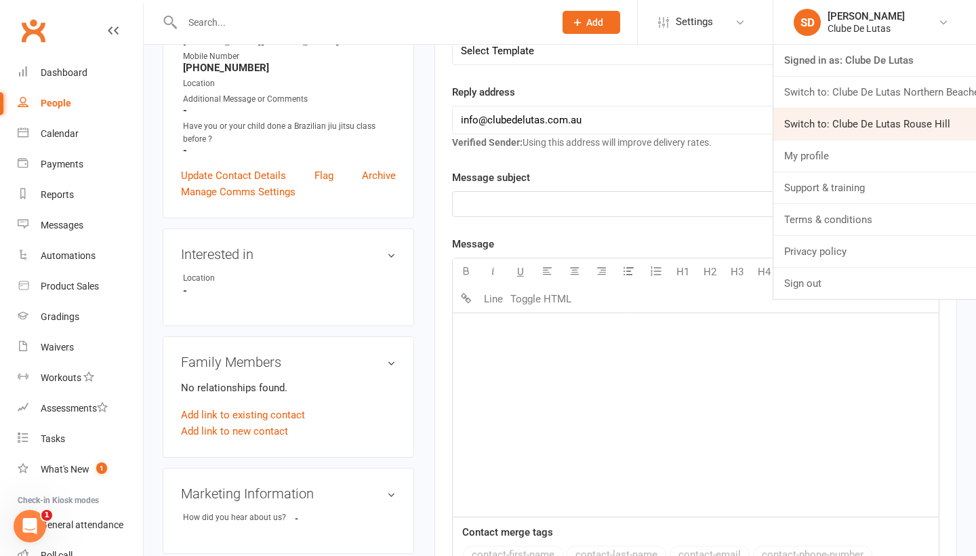
click at [869, 127] on link "Switch to: Clube De Lutas Rouse Hill" at bounding box center [874, 123] width 203 height 31
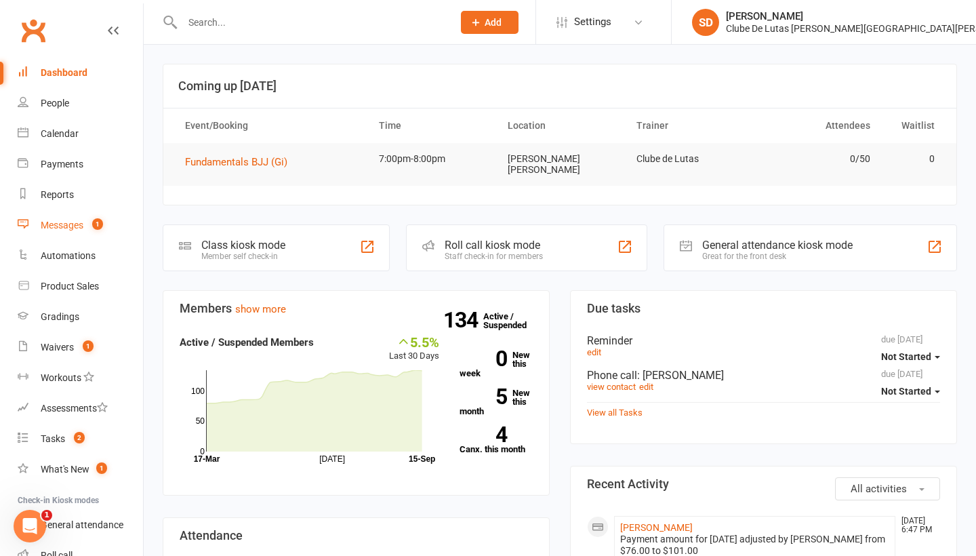
click at [94, 220] on span "1" at bounding box center [97, 224] width 11 height 12
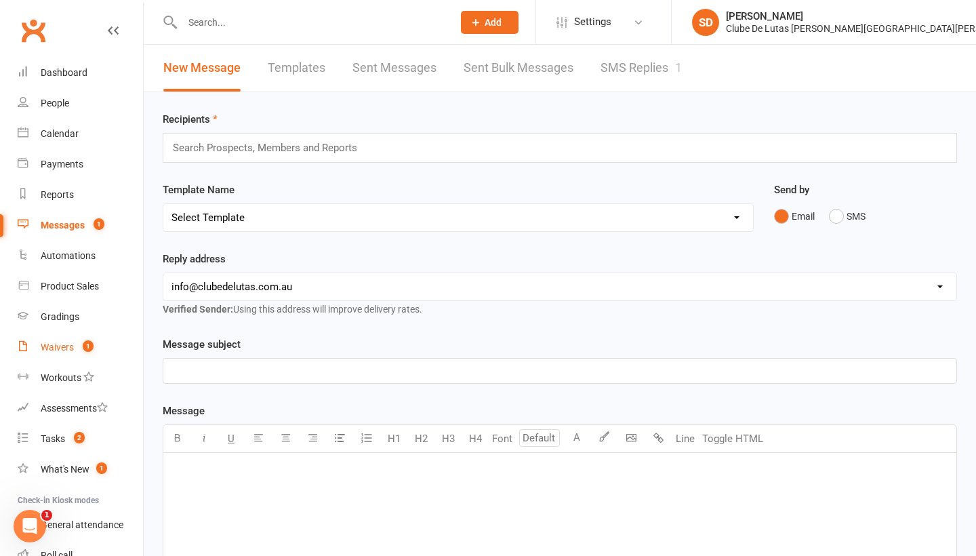
click at [81, 334] on link "Waivers 1" at bounding box center [80, 347] width 125 height 30
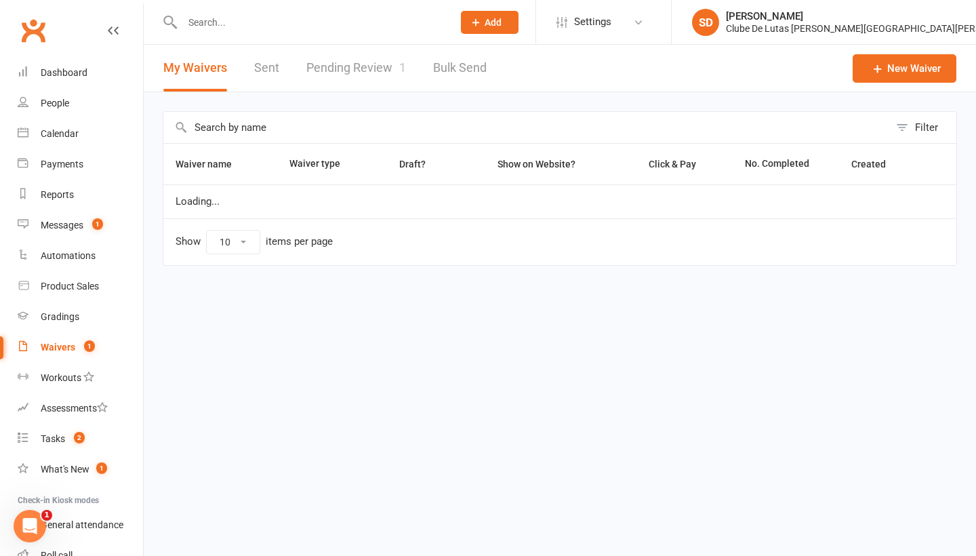
click at [70, 352] on div "Waivers" at bounding box center [58, 346] width 35 height 11
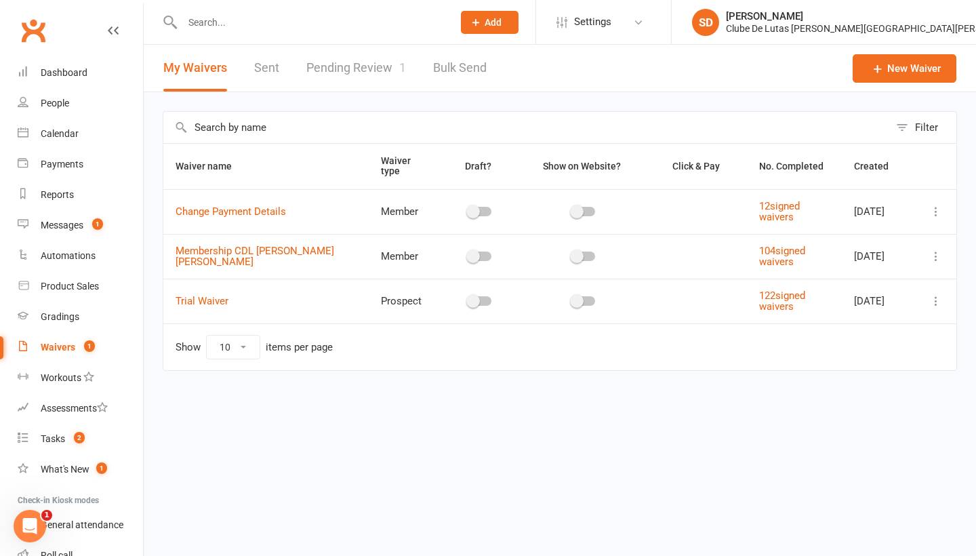
click at [370, 67] on link "Pending Review 1" at bounding box center [356, 68] width 100 height 47
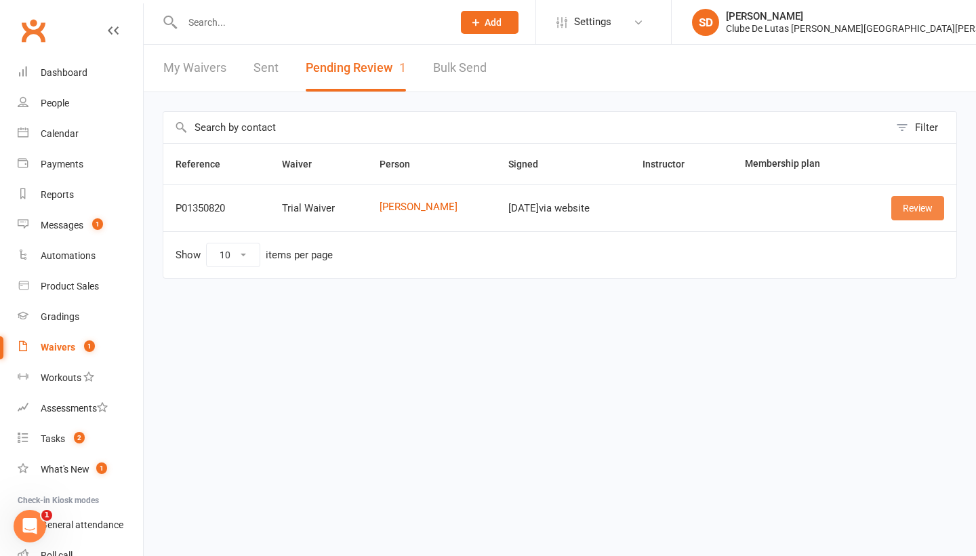
click at [907, 209] on link "Review" at bounding box center [917, 208] width 53 height 24
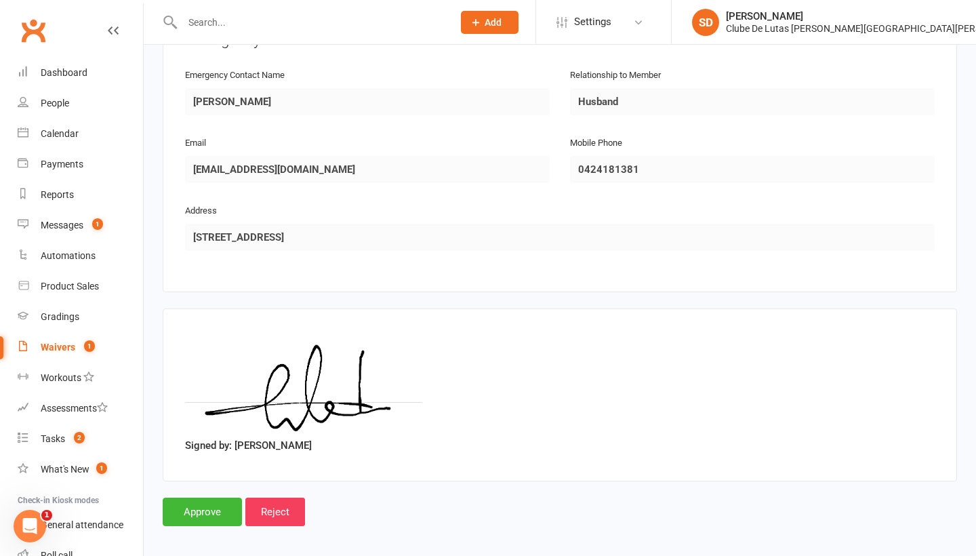
scroll to position [660, 0]
click at [213, 498] on input "Approve" at bounding box center [202, 512] width 79 height 28
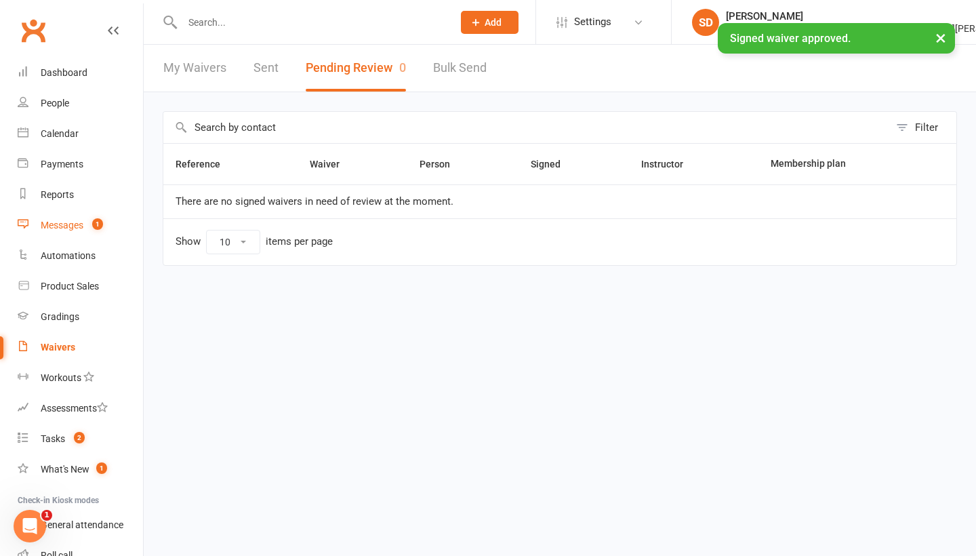
click at [54, 234] on link "Messages 1" at bounding box center [80, 225] width 125 height 30
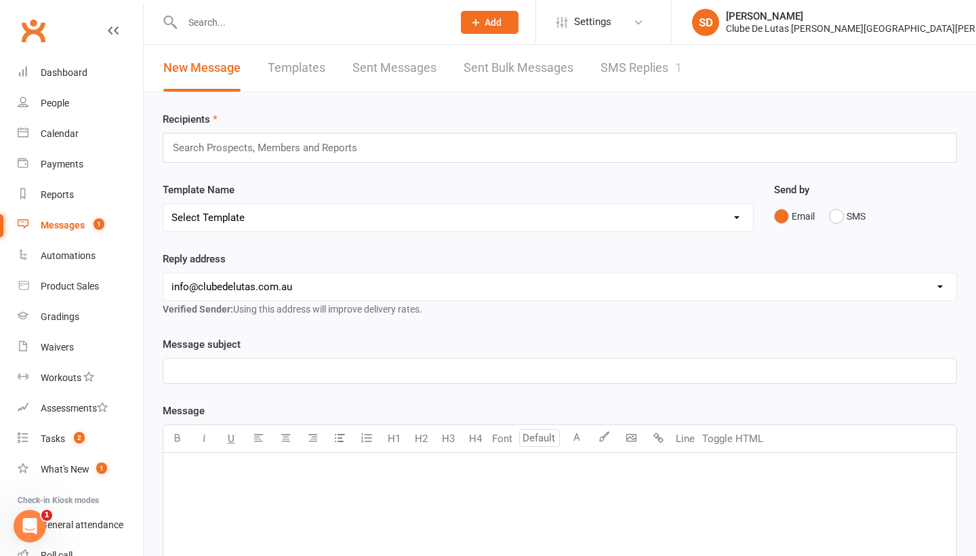
click at [652, 72] on link "SMS Replies 1" at bounding box center [640, 68] width 81 height 47
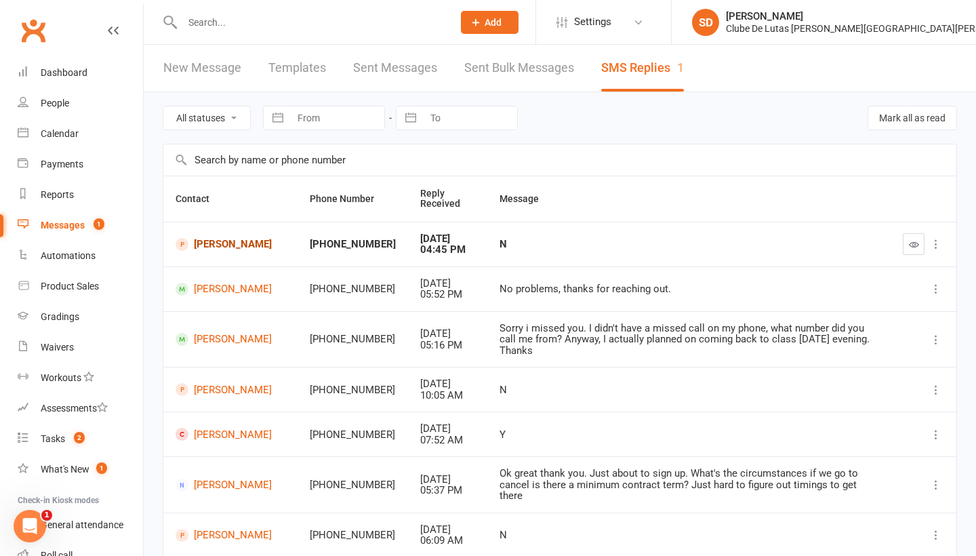
click at [217, 240] on link "[PERSON_NAME]" at bounding box center [230, 244] width 110 height 13
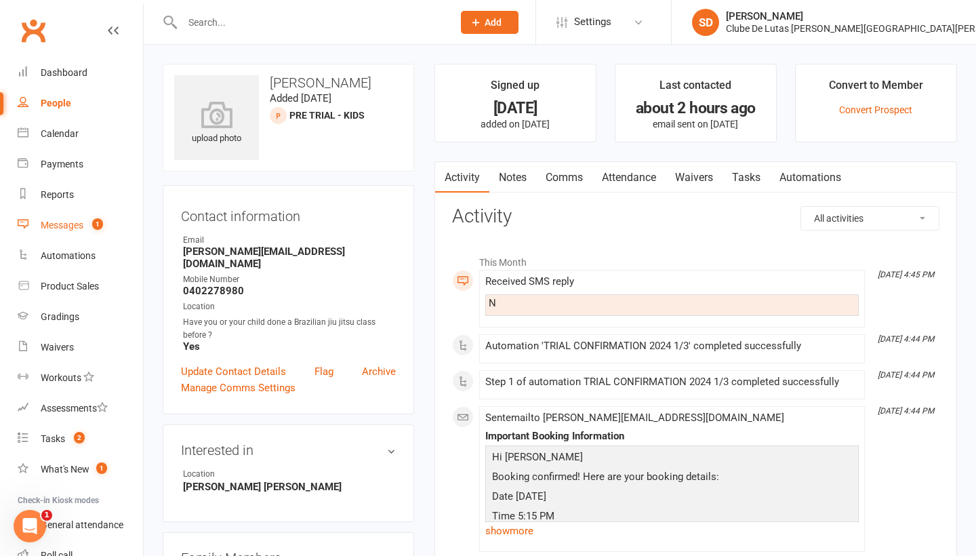
click at [64, 229] on div "Messages" at bounding box center [62, 225] width 43 height 11
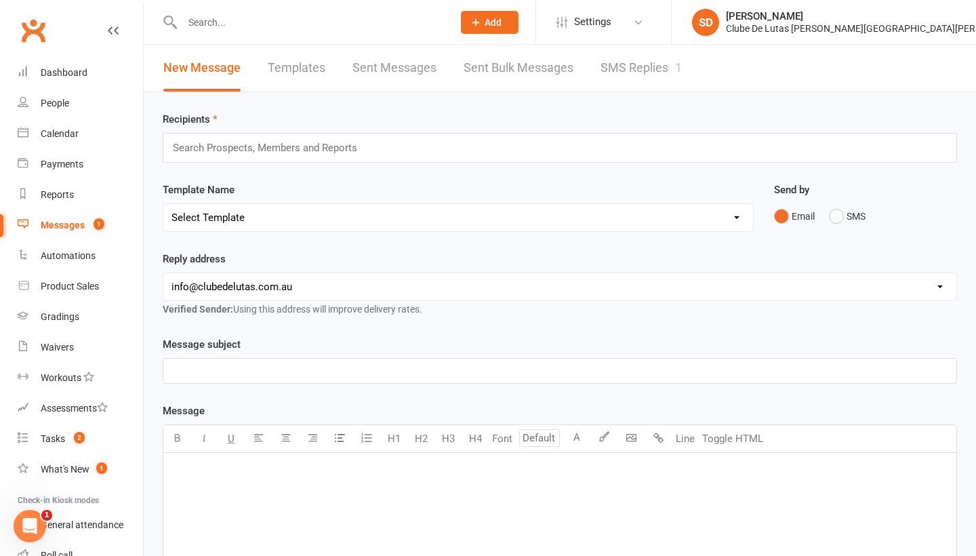
click at [630, 68] on link "SMS Replies 1" at bounding box center [640, 68] width 81 height 47
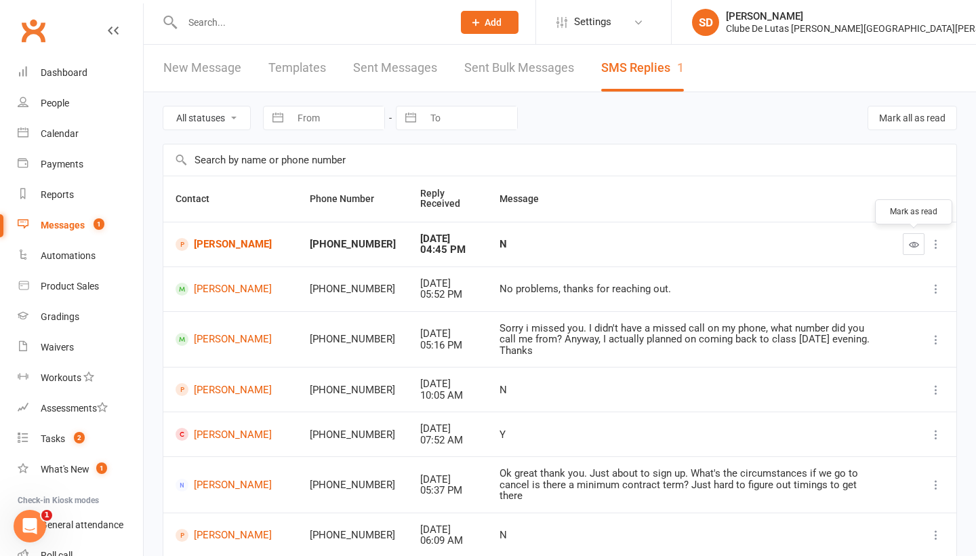
click at [909, 249] on button "button" at bounding box center [914, 244] width 22 height 22
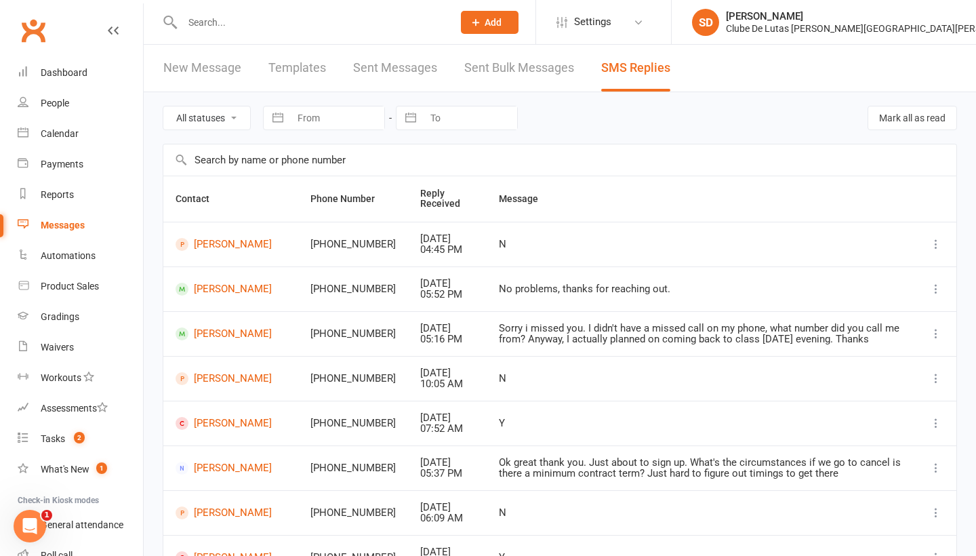
click at [321, 5] on div at bounding box center [303, 22] width 281 height 44
click at [919, 28] on div "Clube De Lutas [PERSON_NAME][GEOGRAPHIC_DATA][PERSON_NAME]" at bounding box center [877, 28] width 302 height 12
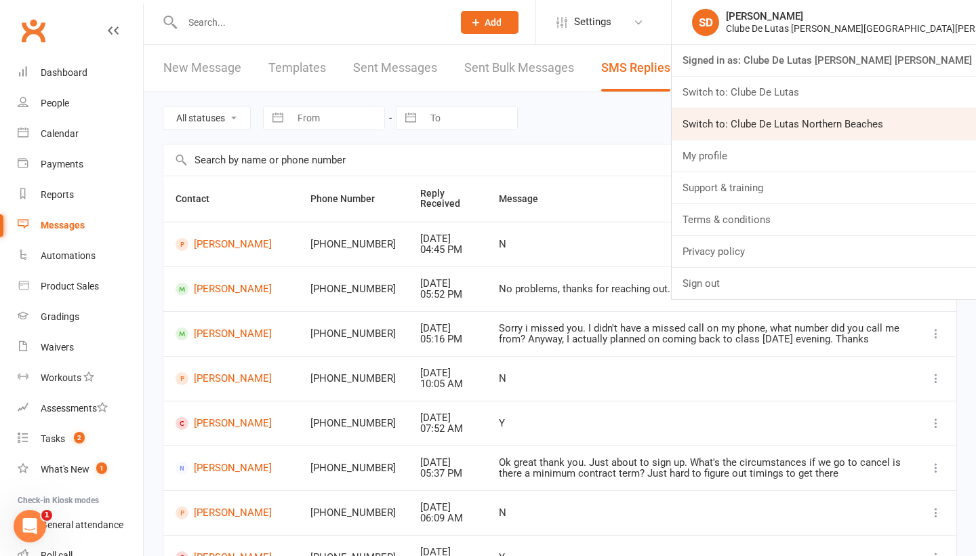
click at [887, 120] on link "Switch to: Clube De Lutas Northern Beaches" at bounding box center [823, 123] width 304 height 31
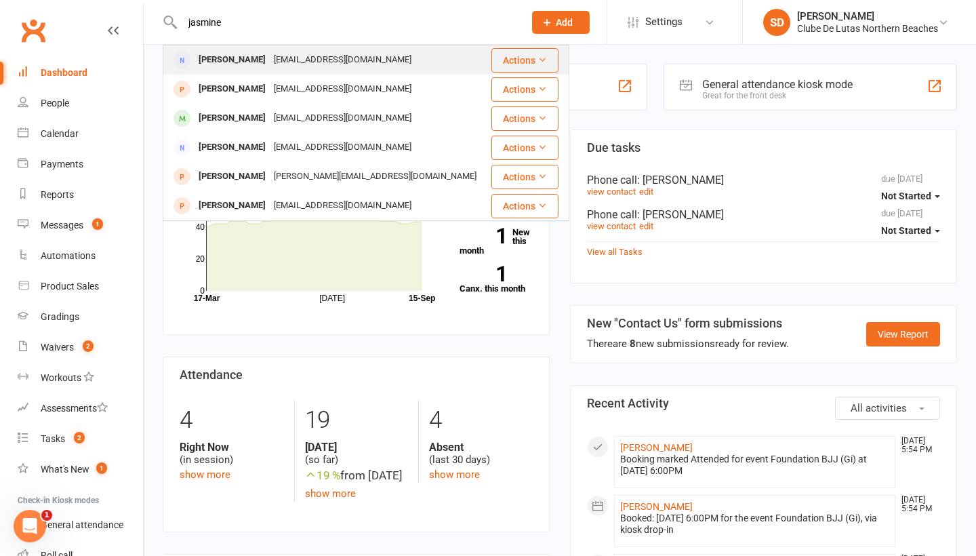
type input "jasmine"
click at [386, 61] on div "[EMAIL_ADDRESS][DOMAIN_NAME]" at bounding box center [343, 60] width 146 height 20
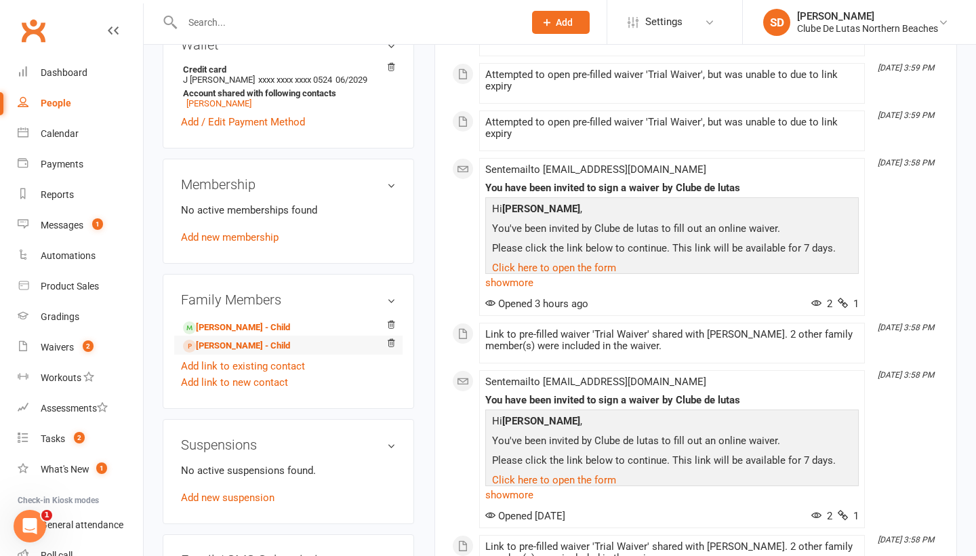
scroll to position [409, 0]
click at [280, 333] on link "[PERSON_NAME] - Child" at bounding box center [236, 326] width 107 height 14
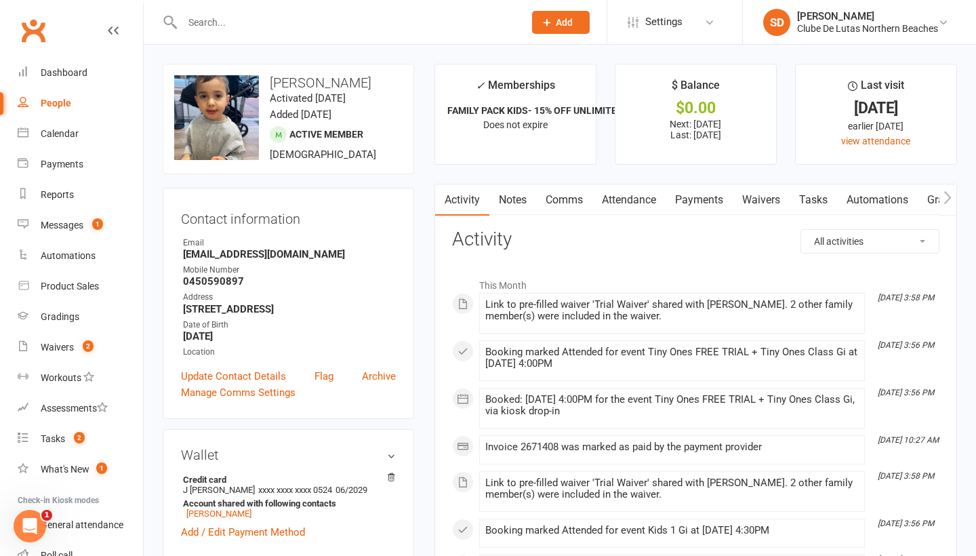
click at [707, 201] on link "Payments" at bounding box center [698, 199] width 67 height 31
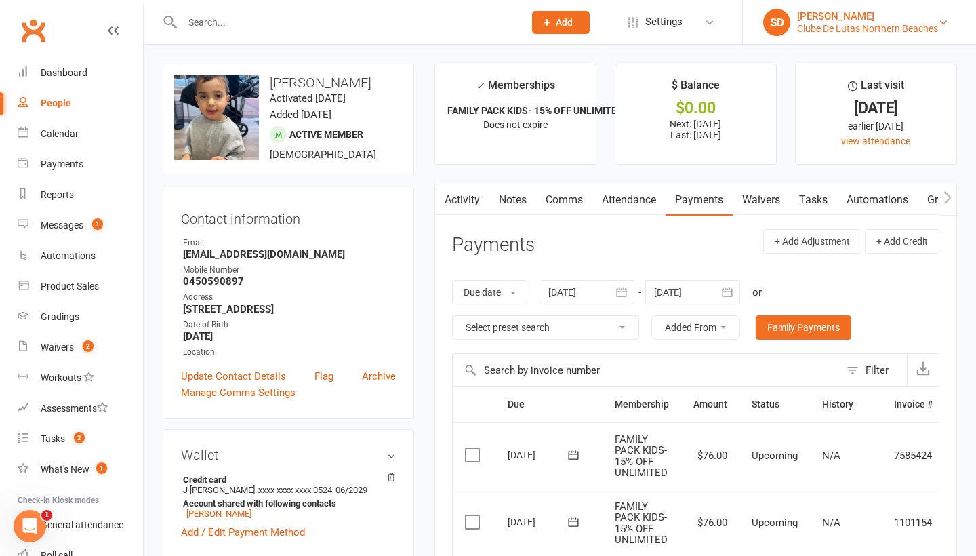
click at [899, 22] on div "Clube De Lutas Northern Beaches" at bounding box center [867, 28] width 141 height 12
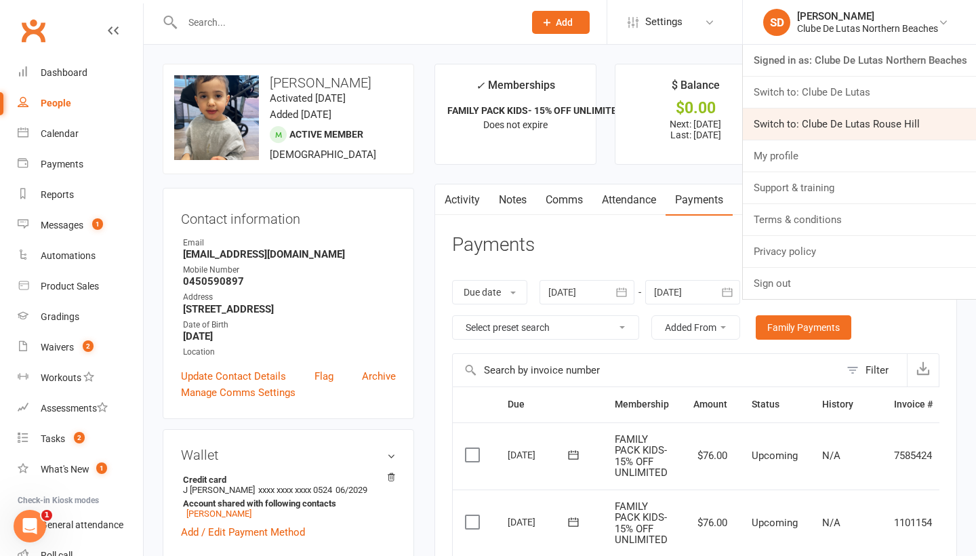
click at [838, 128] on link "Switch to: Clube De Lutas Rouse Hill" at bounding box center [859, 123] width 233 height 31
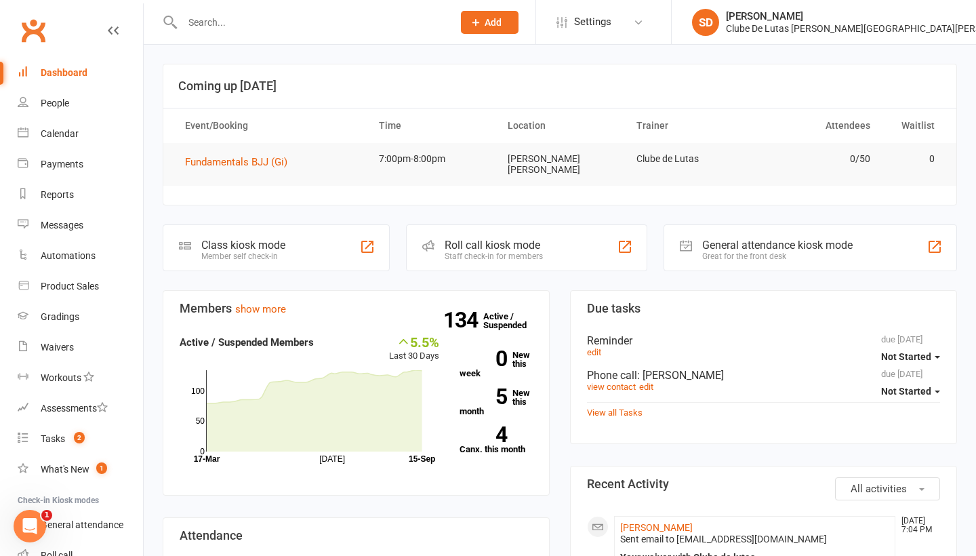
click at [514, 379] on div "134 Active / Suspended 0 New this week 5 New this month 4 Canx. this month" at bounding box center [496, 399] width 94 height 130
click at [519, 389] on link "5 New this month" at bounding box center [495, 401] width 73 height 27
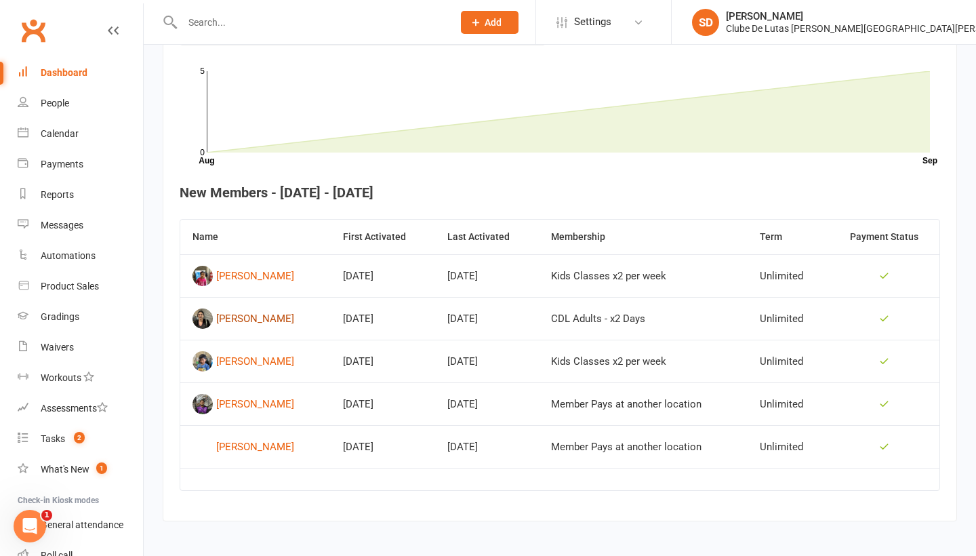
scroll to position [409, 0]
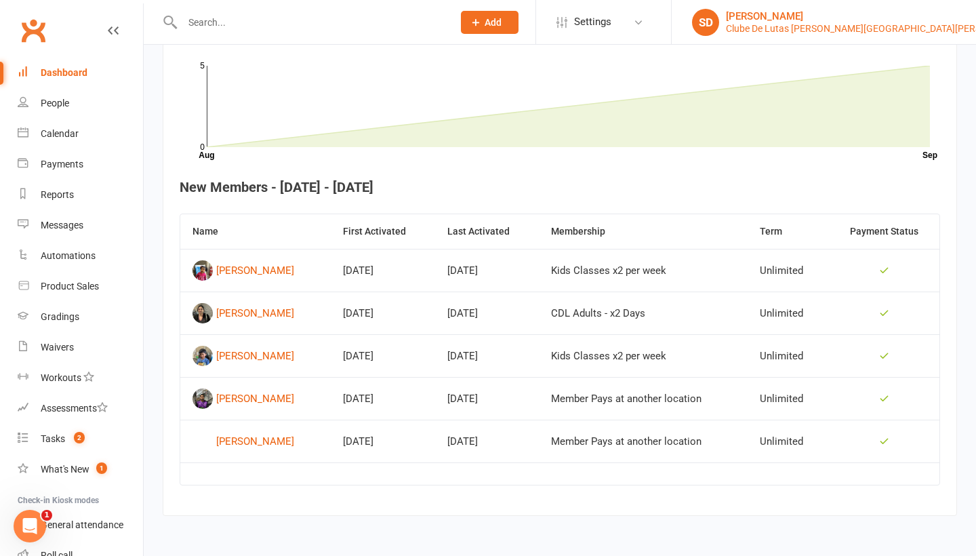
click at [848, 29] on div "Clube De Lutas [PERSON_NAME][GEOGRAPHIC_DATA][PERSON_NAME]" at bounding box center [877, 28] width 302 height 12
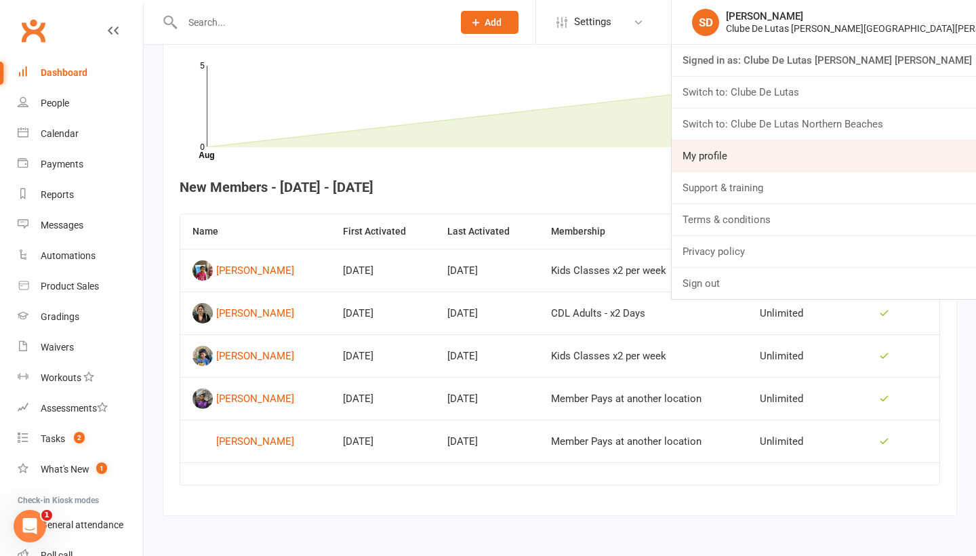
click at [823, 142] on link "My profile" at bounding box center [823, 155] width 304 height 31
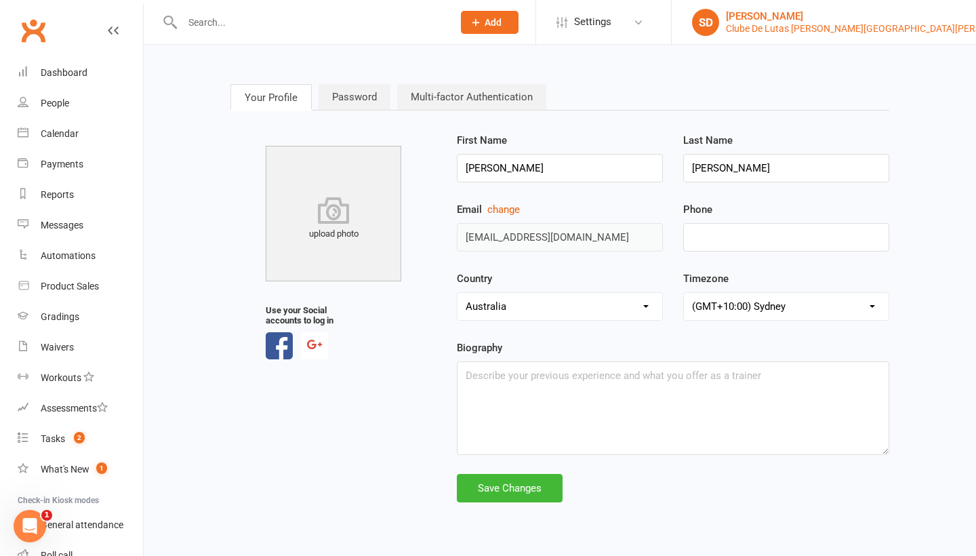
click at [871, 34] on div "Clube De Lutas [PERSON_NAME][GEOGRAPHIC_DATA][PERSON_NAME]" at bounding box center [877, 28] width 302 height 12
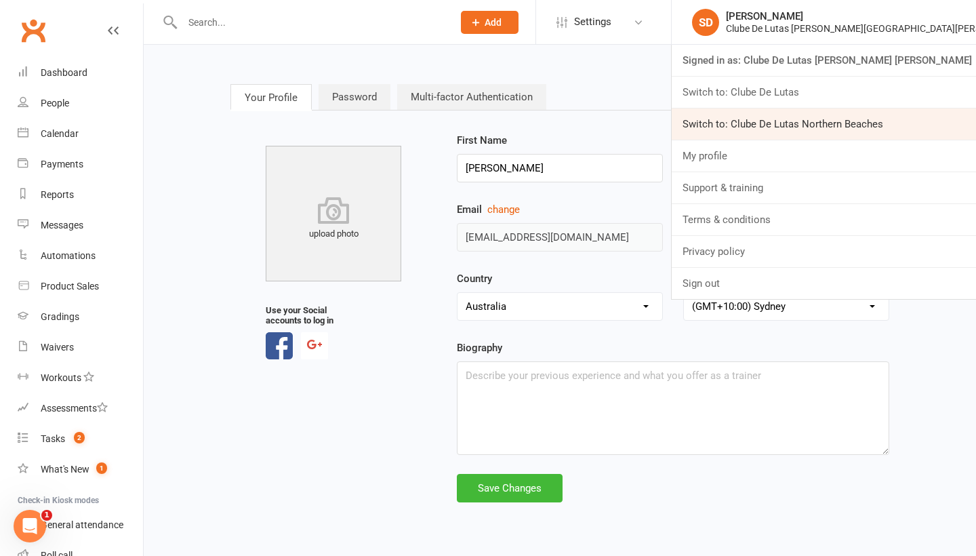
click at [847, 122] on link "Switch to: Clube De Lutas Northern Beaches" at bounding box center [823, 123] width 304 height 31
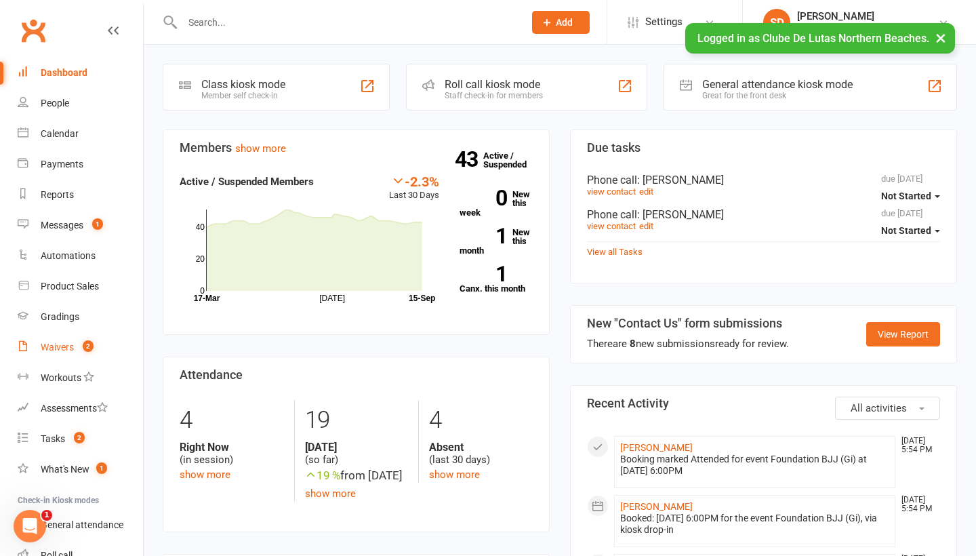
click at [64, 349] on div "Waivers" at bounding box center [57, 346] width 33 height 11
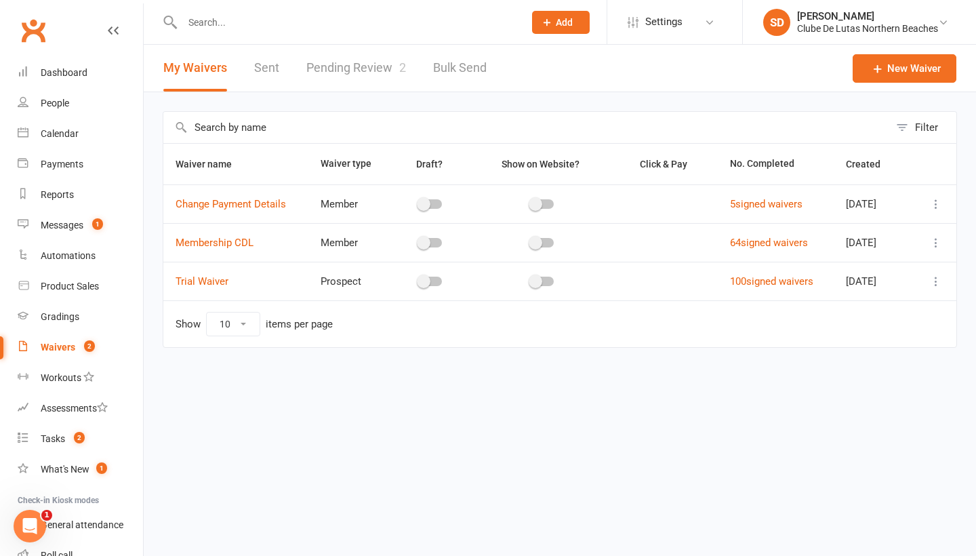
click at [381, 75] on link "Pending Review 2" at bounding box center [356, 68] width 100 height 47
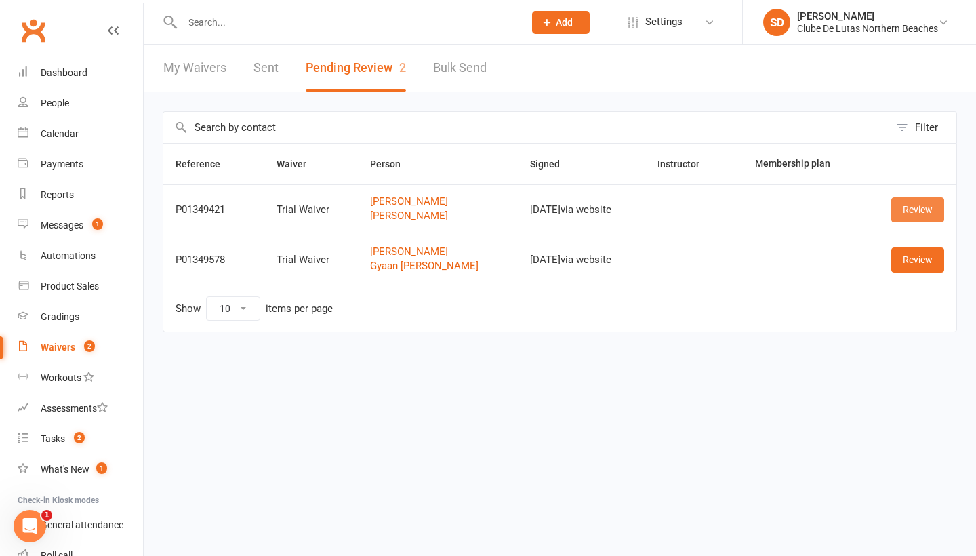
click at [920, 208] on link "Review" at bounding box center [917, 209] width 53 height 24
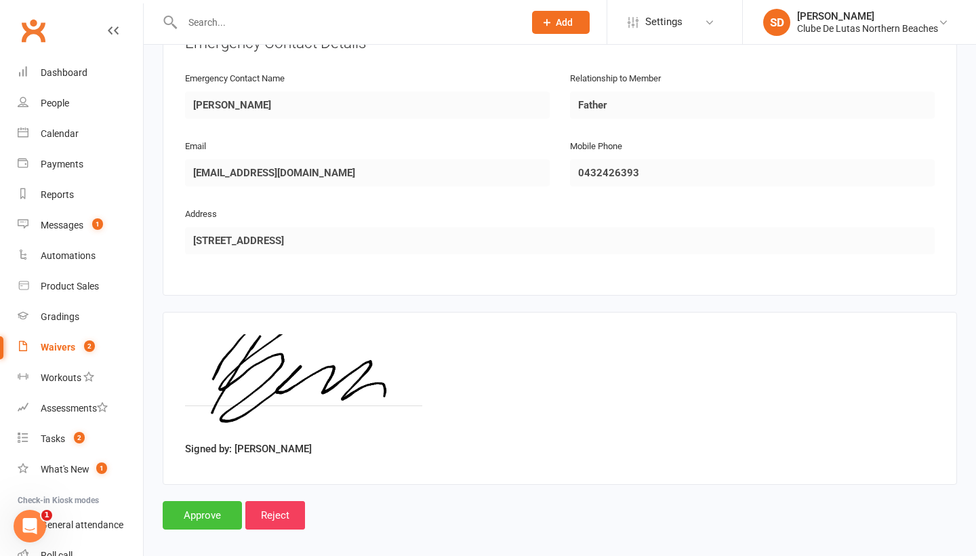
scroll to position [1171, 0]
click at [194, 501] on input "Approve" at bounding box center [202, 515] width 79 height 28
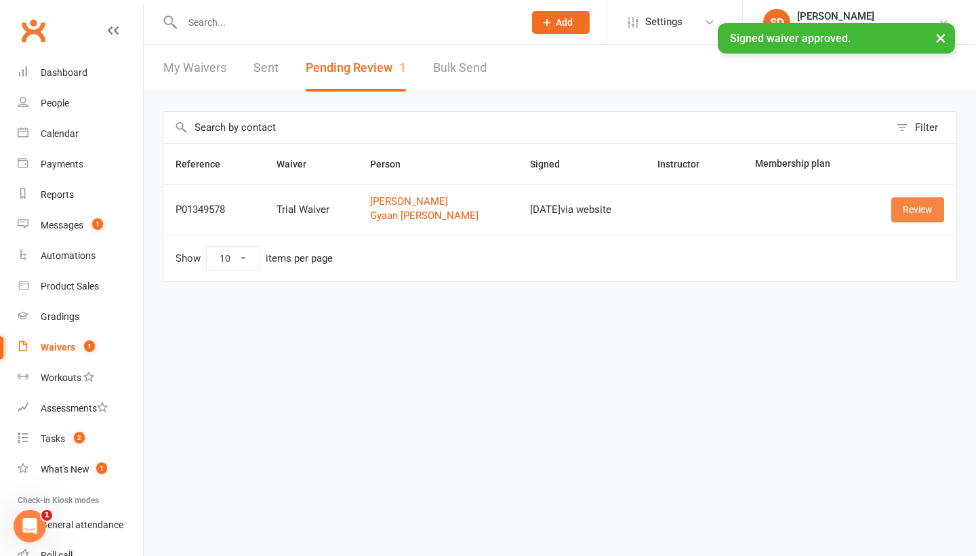
click at [921, 197] on link "Review" at bounding box center [917, 209] width 53 height 24
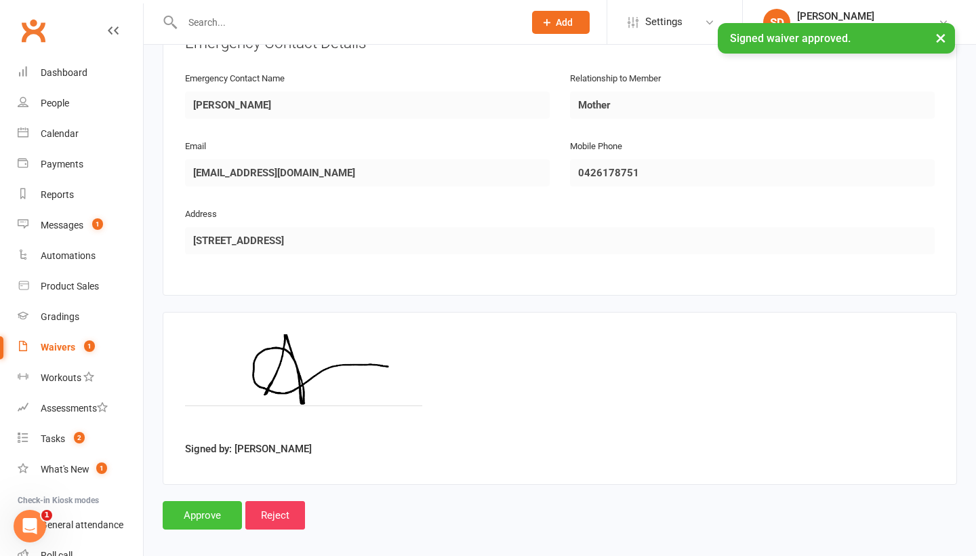
scroll to position [1171, 0]
click at [194, 501] on input "Approve" at bounding box center [202, 515] width 79 height 28
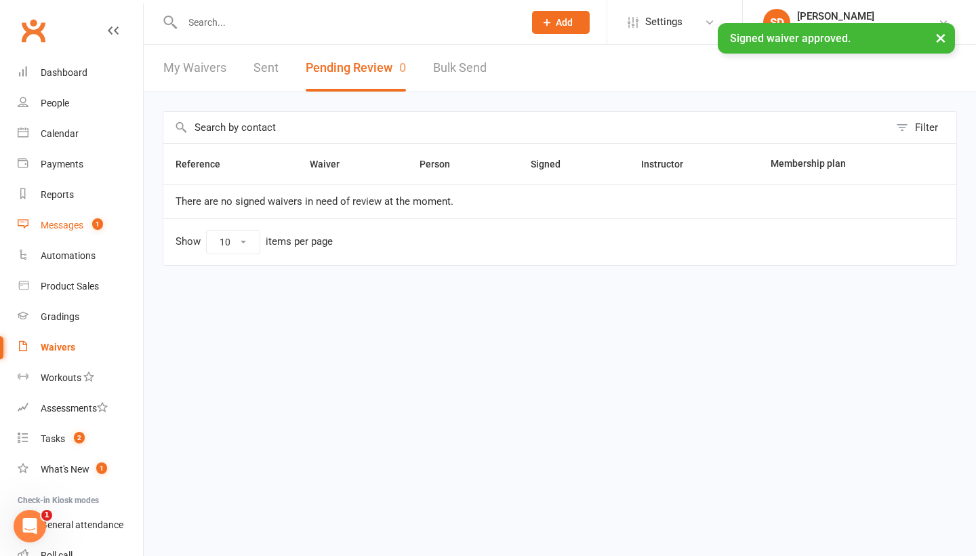
click at [72, 221] on div "Messages" at bounding box center [62, 225] width 43 height 11
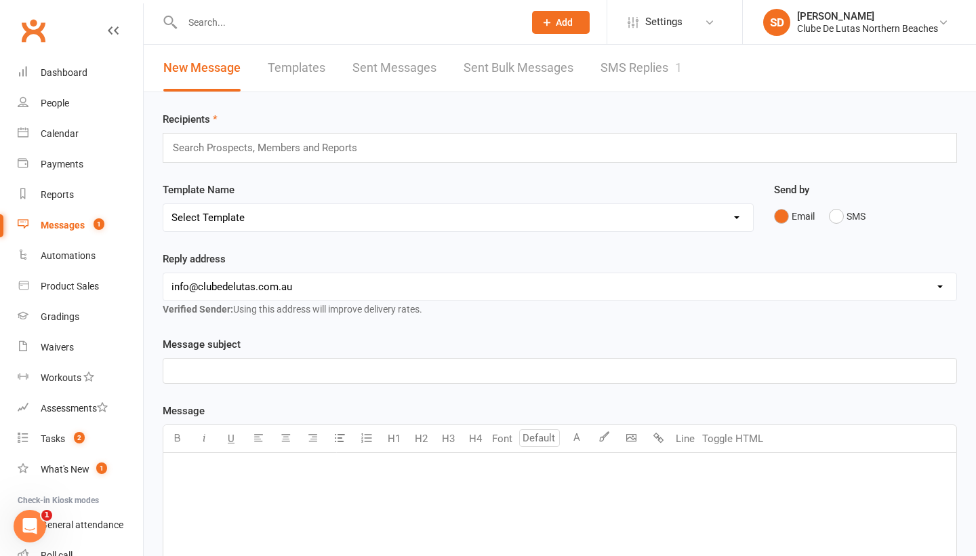
click at [619, 52] on link "SMS Replies 1" at bounding box center [640, 68] width 81 height 47
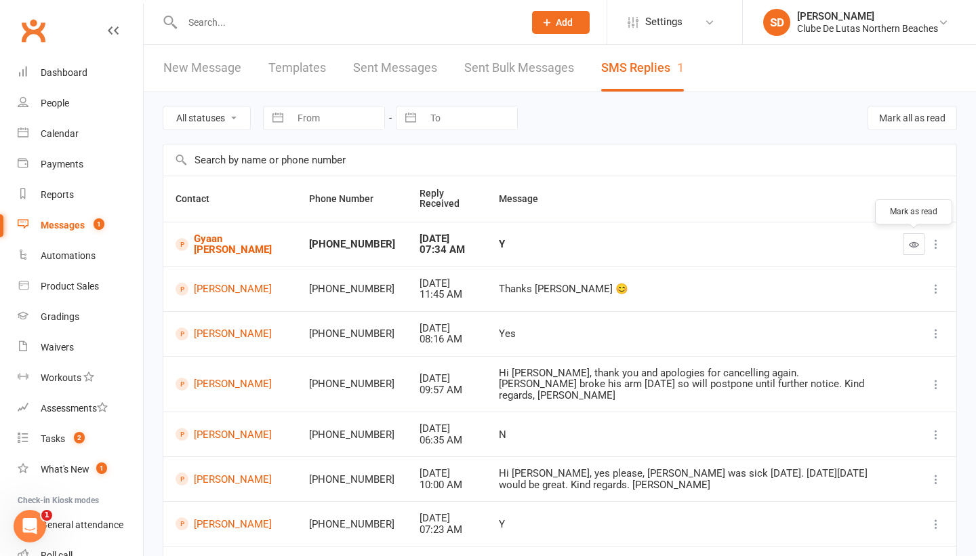
click at [918, 240] on icon "button" at bounding box center [914, 244] width 10 height 10
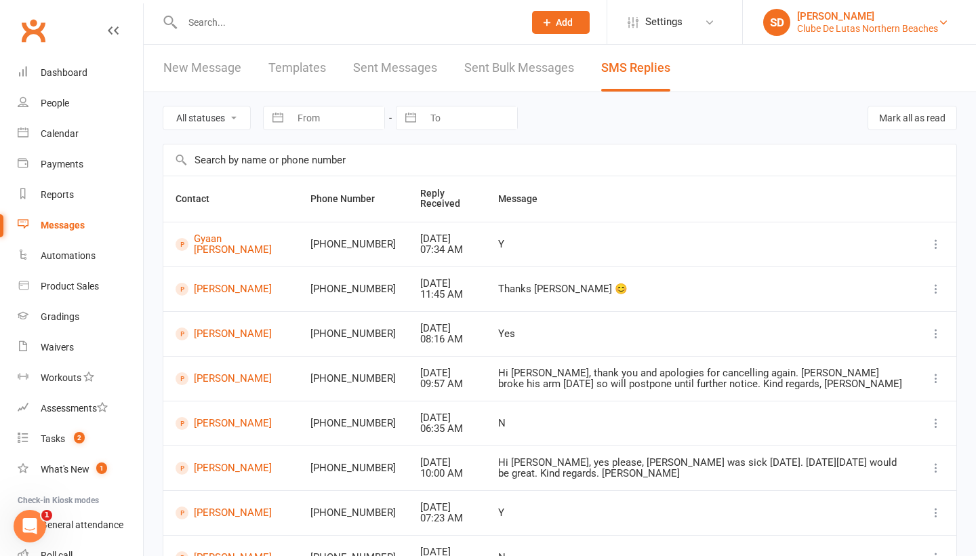
click at [825, 19] on div "[PERSON_NAME]" at bounding box center [867, 16] width 141 height 12
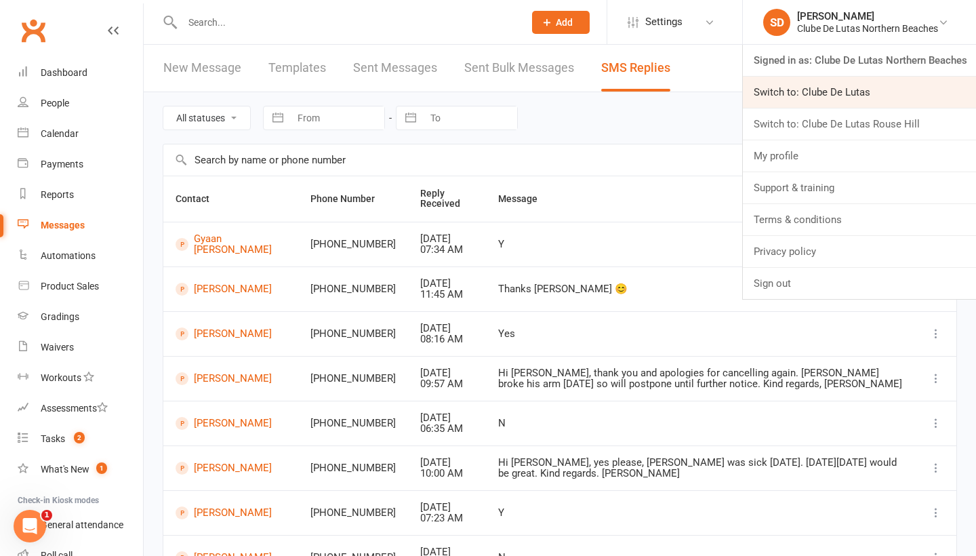
click at [816, 102] on link "Switch to: Clube De Lutas" at bounding box center [859, 92] width 233 height 31
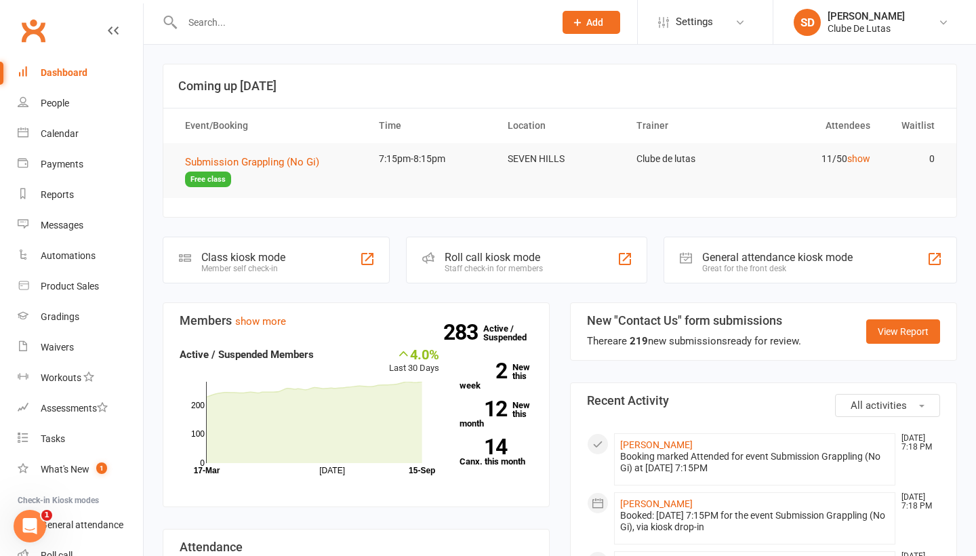
click at [896, 7] on li "SD [PERSON_NAME] Clube [PERSON_NAME] Signed in as: Clube De Lutas Switch to: Cl…" at bounding box center [873, 22] width 203 height 44
click at [876, 39] on li "SD [PERSON_NAME] Clube [PERSON_NAME] Signed in as: Clube De Lutas Switch to: Cl…" at bounding box center [873, 22] width 203 height 44
click at [894, 26] on link "SD [PERSON_NAME] Clube [PERSON_NAME]" at bounding box center [874, 22] width 162 height 27
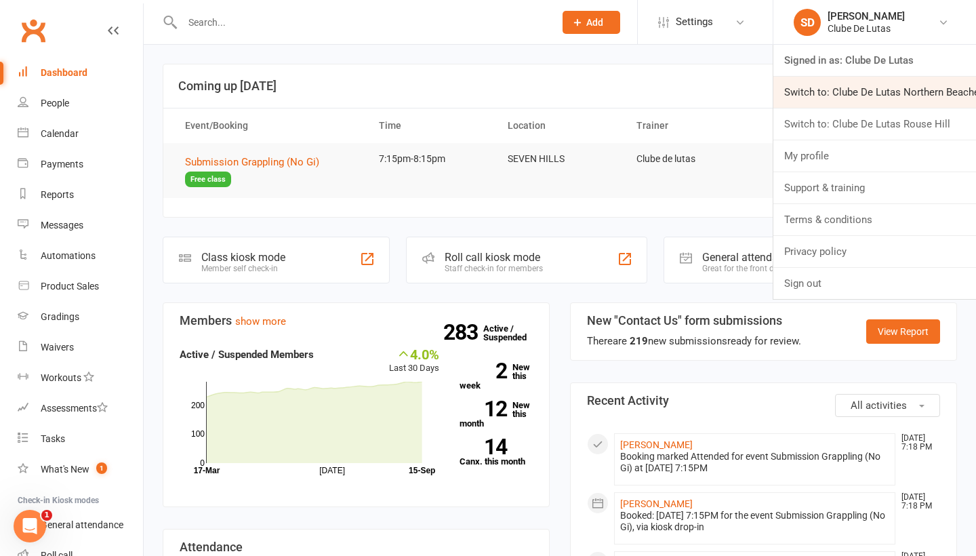
click at [879, 95] on link "Switch to: Clube De Lutas Northern Beaches" at bounding box center [874, 92] width 203 height 31
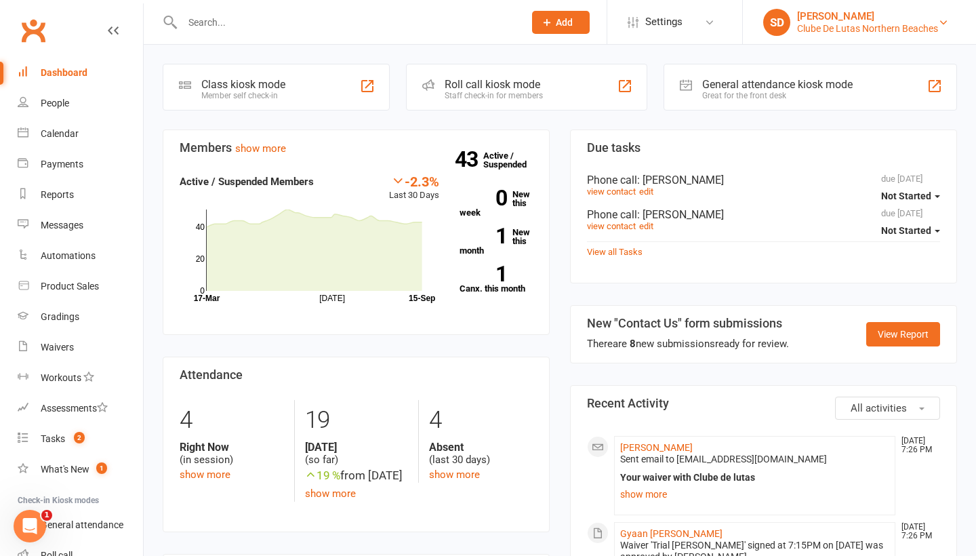
click at [853, 20] on div "Siobhan Duffy" at bounding box center [867, 16] width 141 height 12
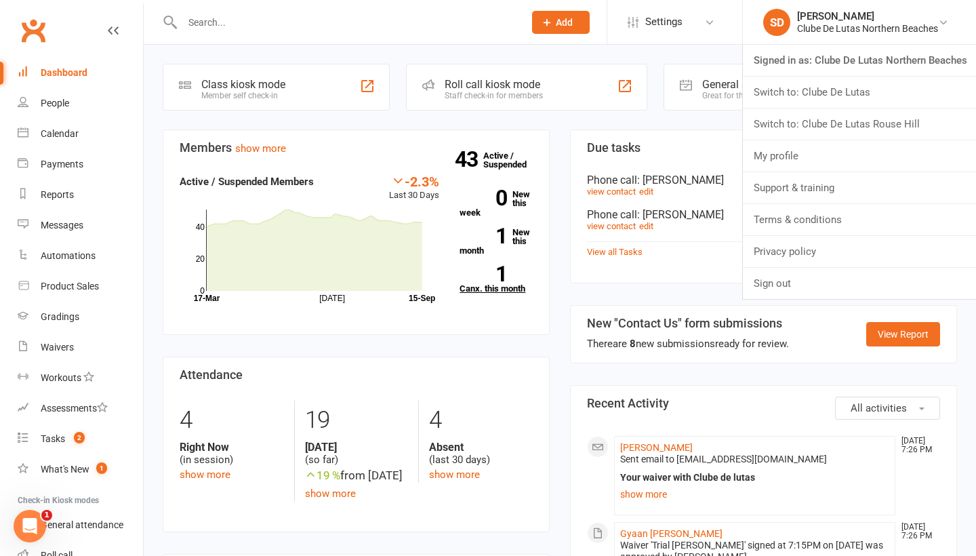
click at [499, 285] on link "1 Canx. this month" at bounding box center [495, 279] width 73 height 27
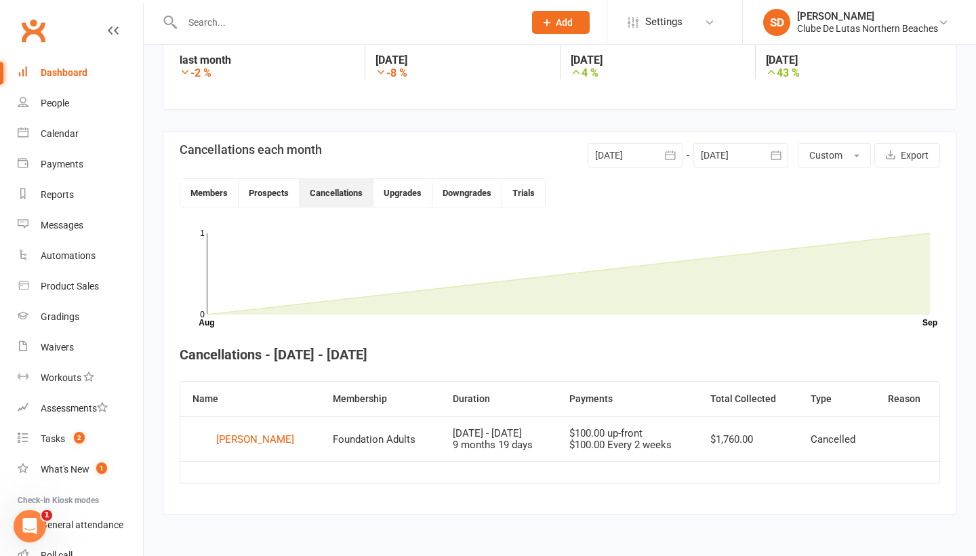
scroll to position [249, 0]
click at [873, 33] on div "Clube De Lutas Northern Beaches" at bounding box center [867, 28] width 141 height 12
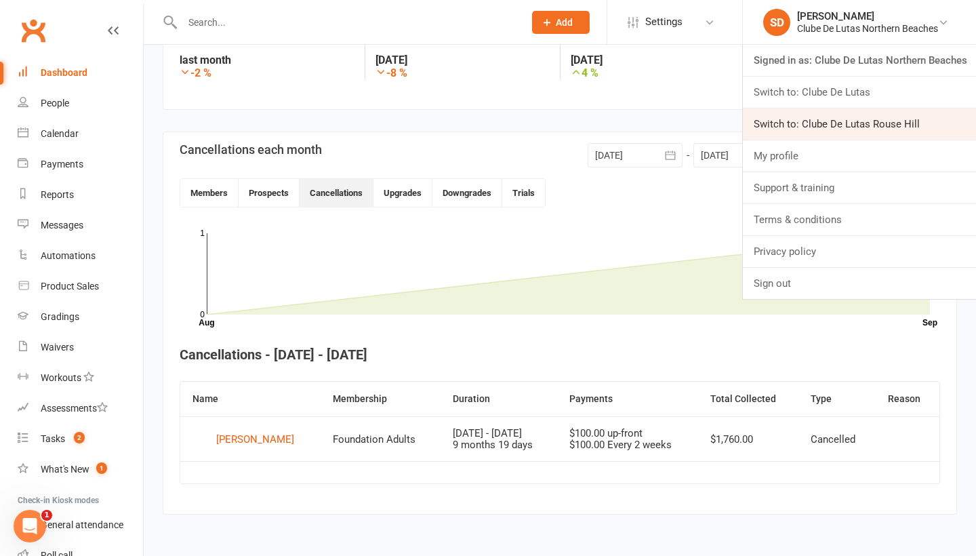
click at [854, 125] on link "Switch to: Clube De Lutas Rouse Hill" at bounding box center [859, 123] width 233 height 31
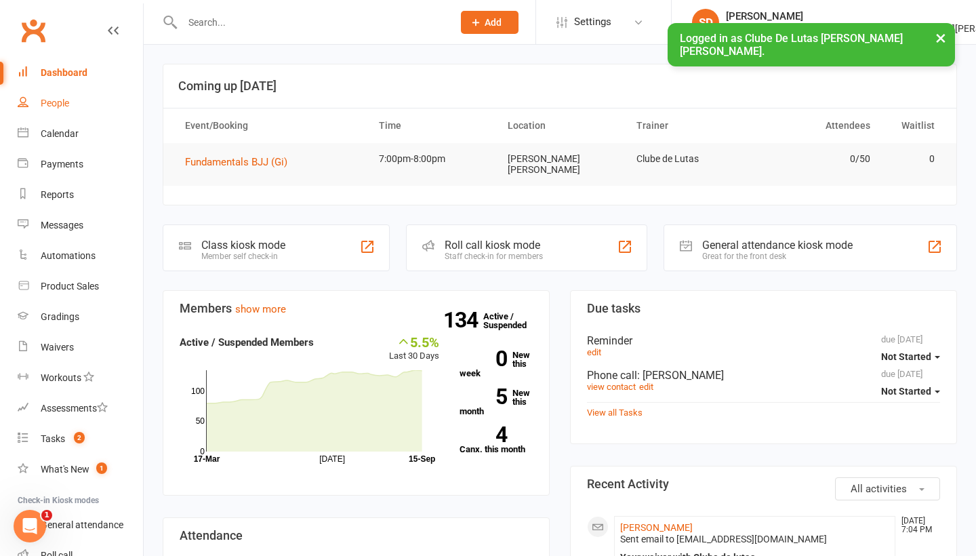
click at [61, 107] on div "People" at bounding box center [55, 103] width 28 height 11
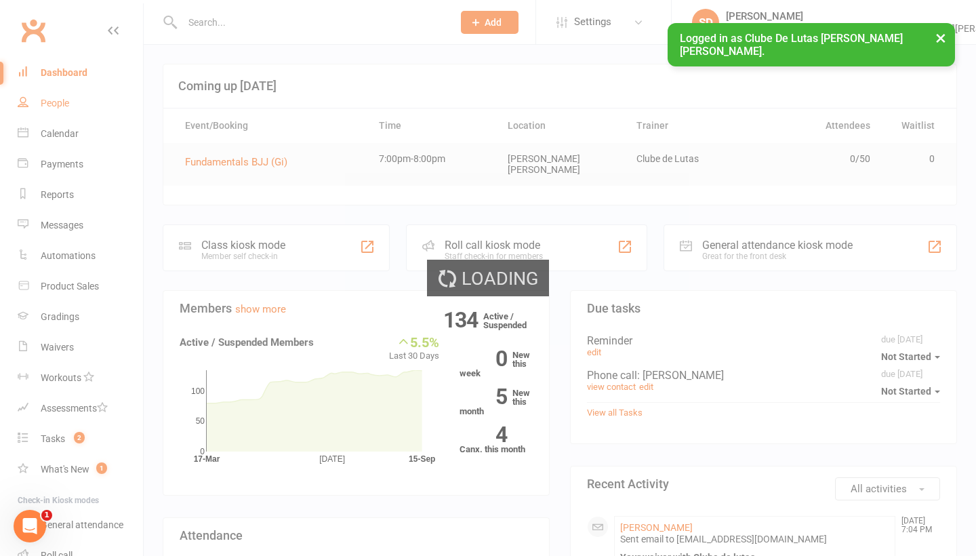
select select "100"
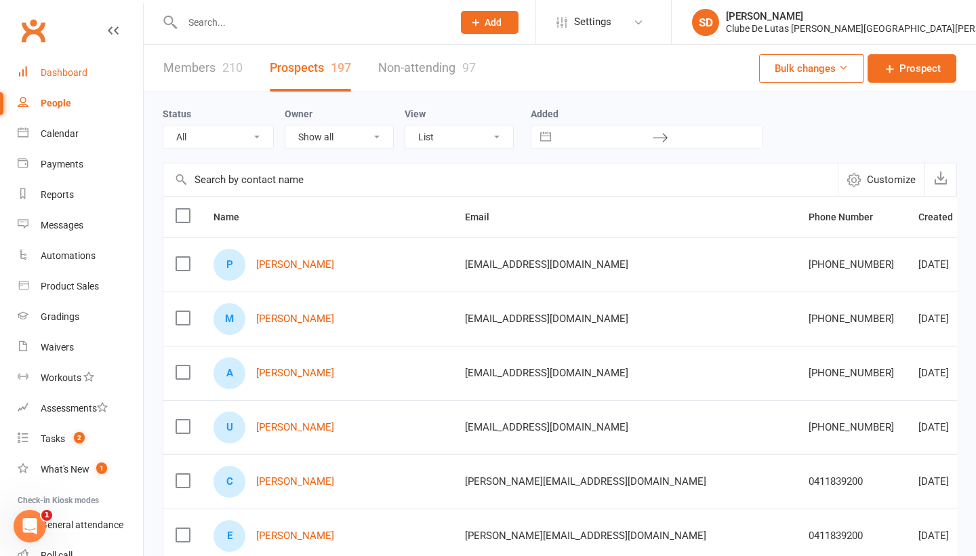
click at [56, 80] on link "Dashboard" at bounding box center [80, 73] width 125 height 30
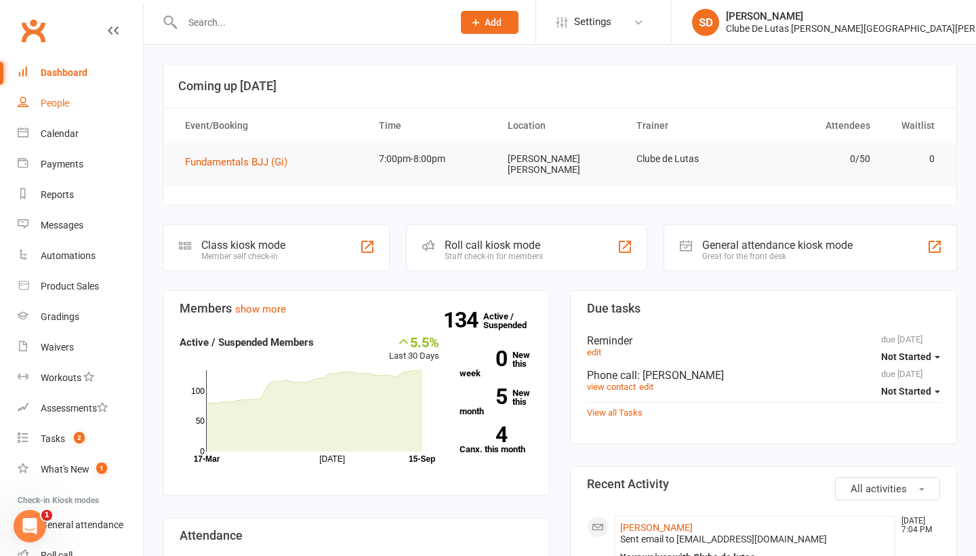
click at [93, 114] on link "People" at bounding box center [80, 103] width 125 height 30
select select "100"
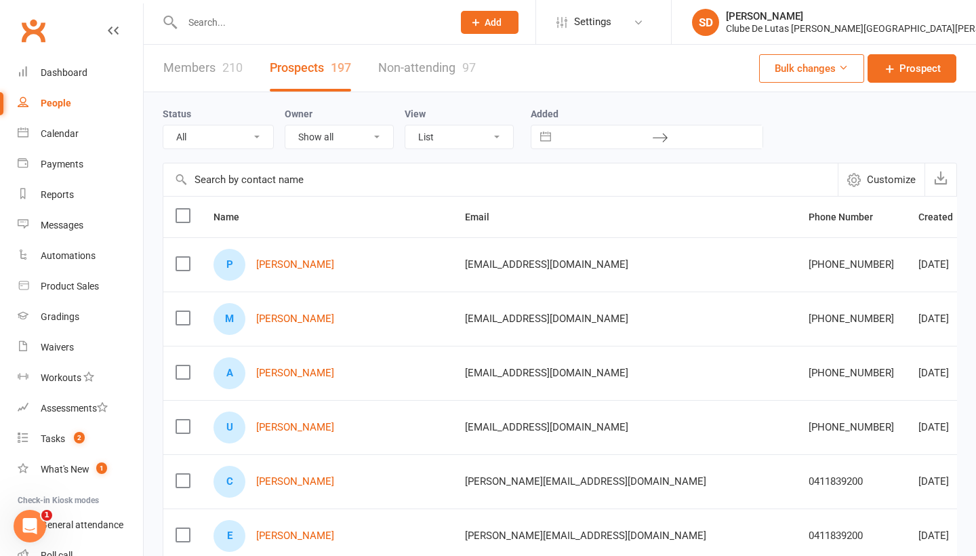
click at [921, 39] on li "SD Siobhan Duffy Clube De Lutas Rouse Hill Signed in as: Clube De Lutas Rouse H…" at bounding box center [823, 22] width 305 height 44
click at [922, 18] on div "[PERSON_NAME]" at bounding box center [877, 16] width 302 height 12
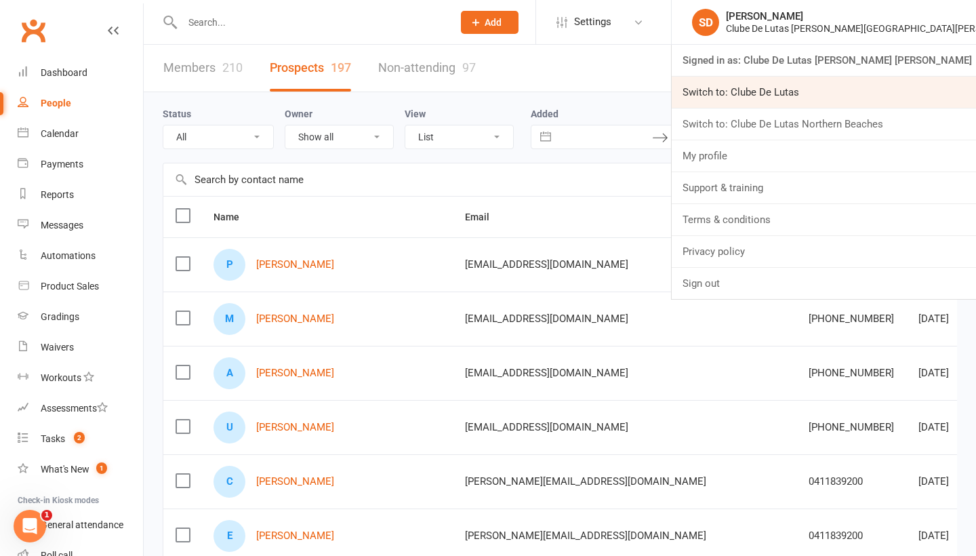
click at [843, 95] on link "Switch to: Clube De Lutas" at bounding box center [823, 92] width 304 height 31
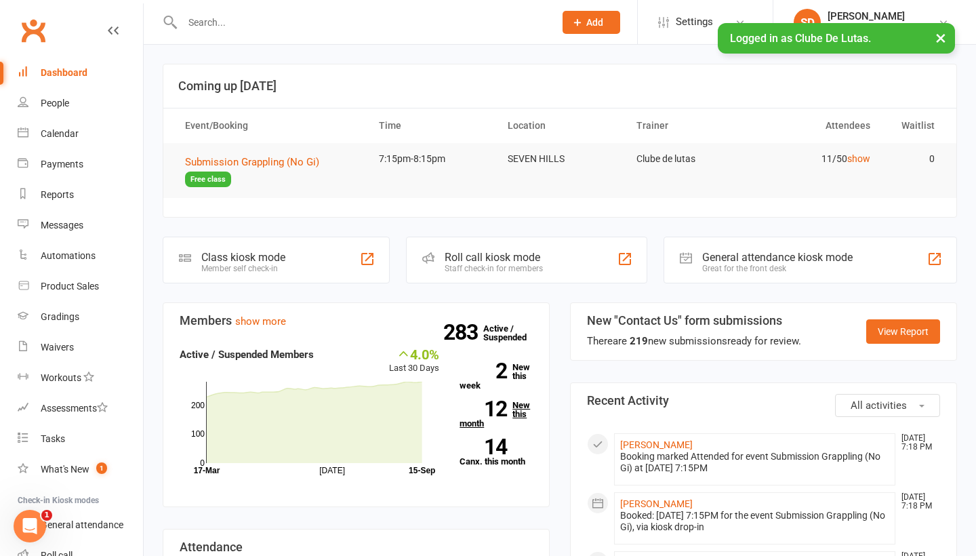
click at [525, 405] on link "12 New this month" at bounding box center [495, 413] width 73 height 27
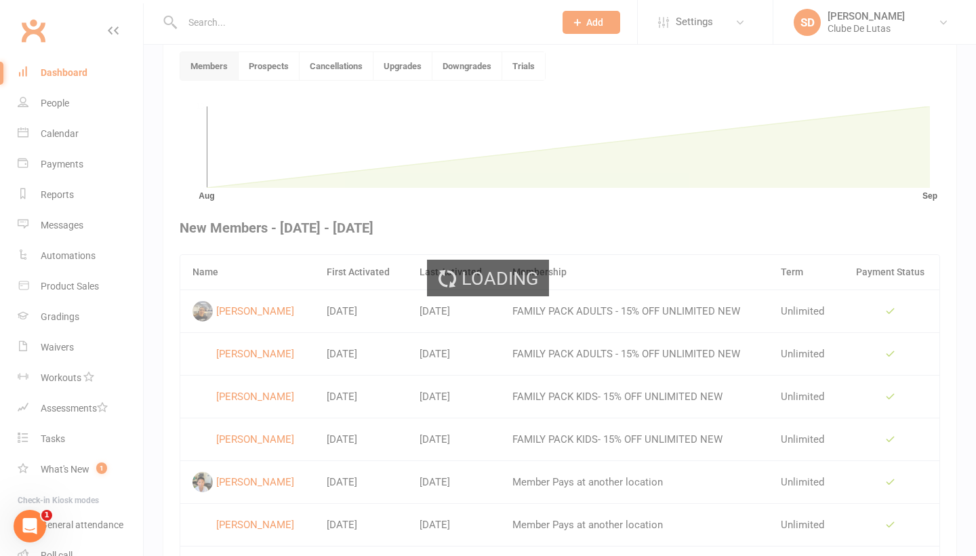
scroll to position [352, 0]
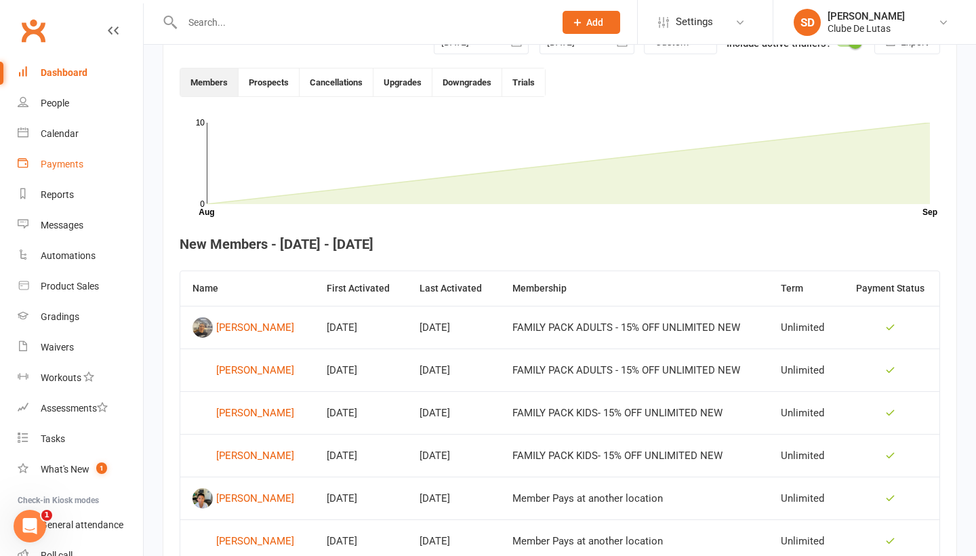
click at [64, 164] on div "Payments" at bounding box center [62, 164] width 43 height 11
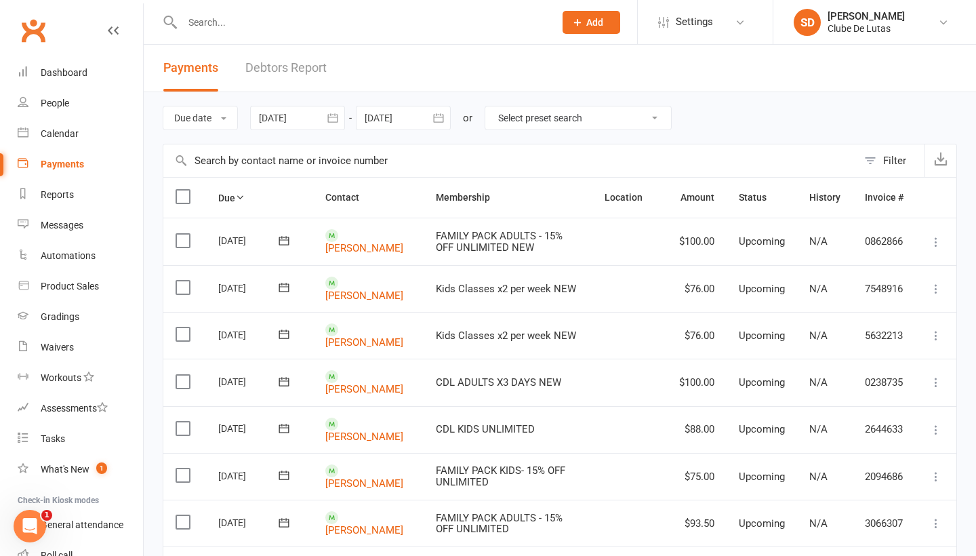
click at [62, 167] on div "Payments" at bounding box center [62, 164] width 43 height 11
click at [79, 290] on div "Product Sales" at bounding box center [70, 286] width 58 height 11
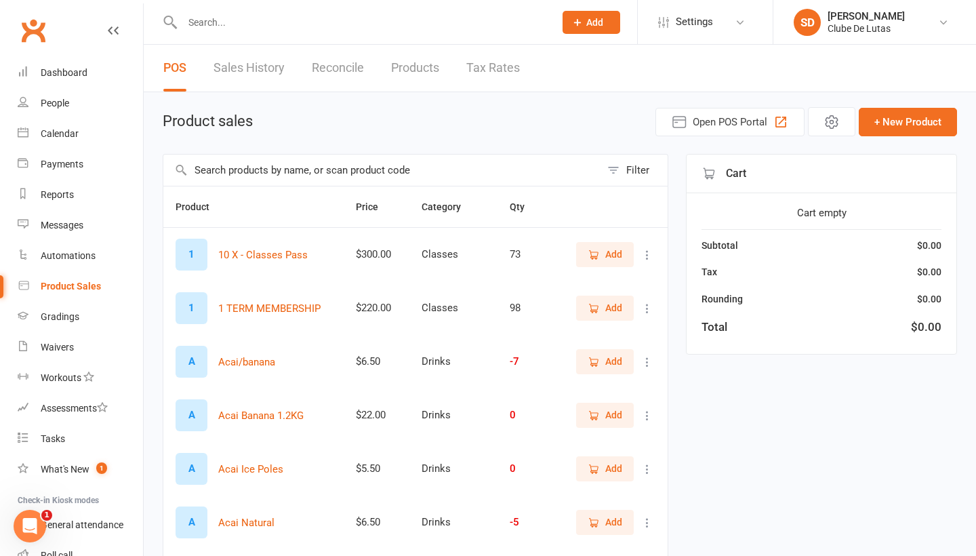
click at [258, 174] on input "text" at bounding box center [381, 169] width 437 height 31
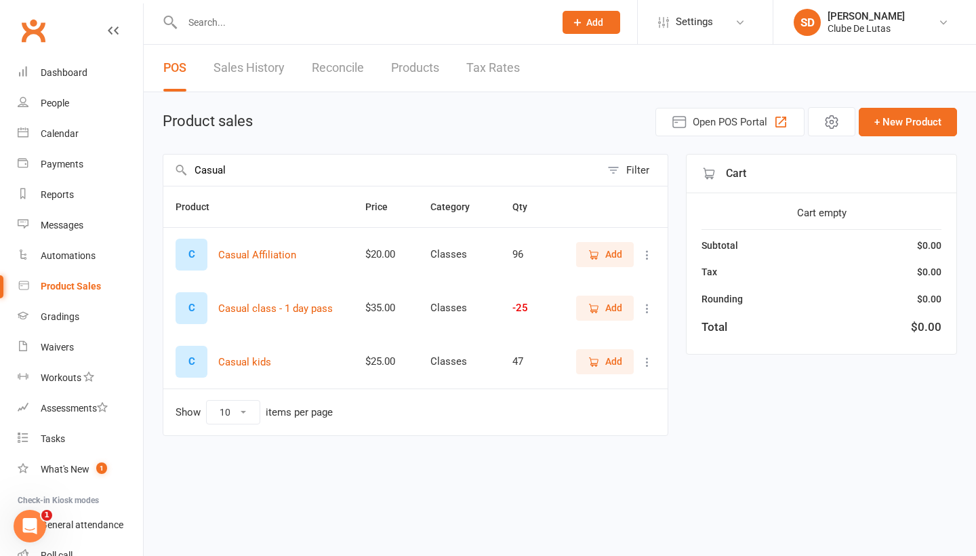
type input "Casual"
click at [622, 311] on span "Add" at bounding box center [613, 307] width 17 height 15
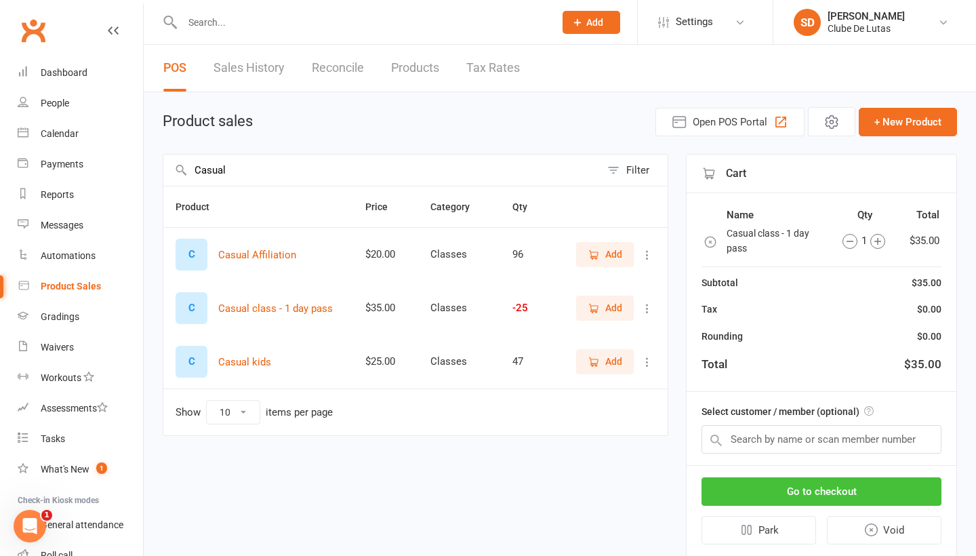
click at [807, 480] on button "Go to checkout" at bounding box center [821, 491] width 240 height 28
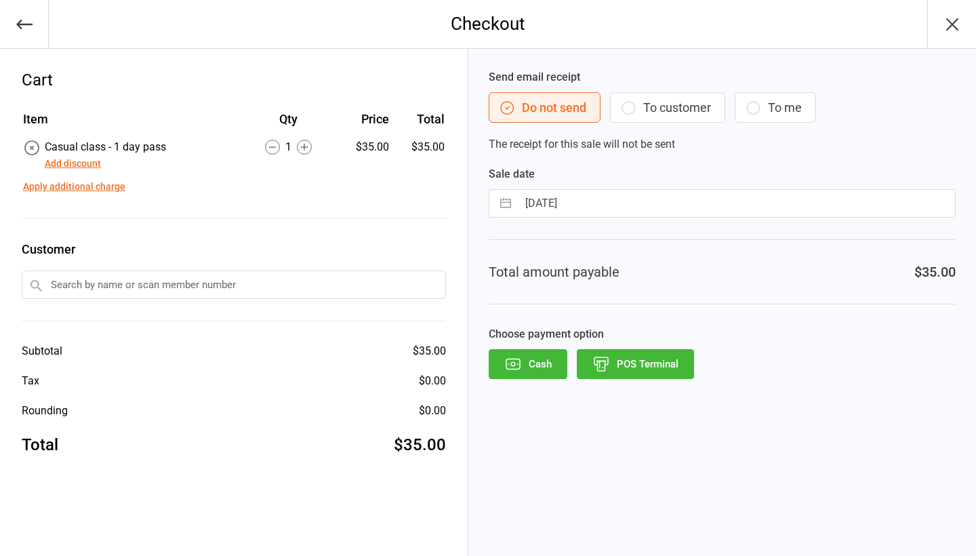
click at [661, 361] on button "POS Terminal" at bounding box center [635, 364] width 117 height 30
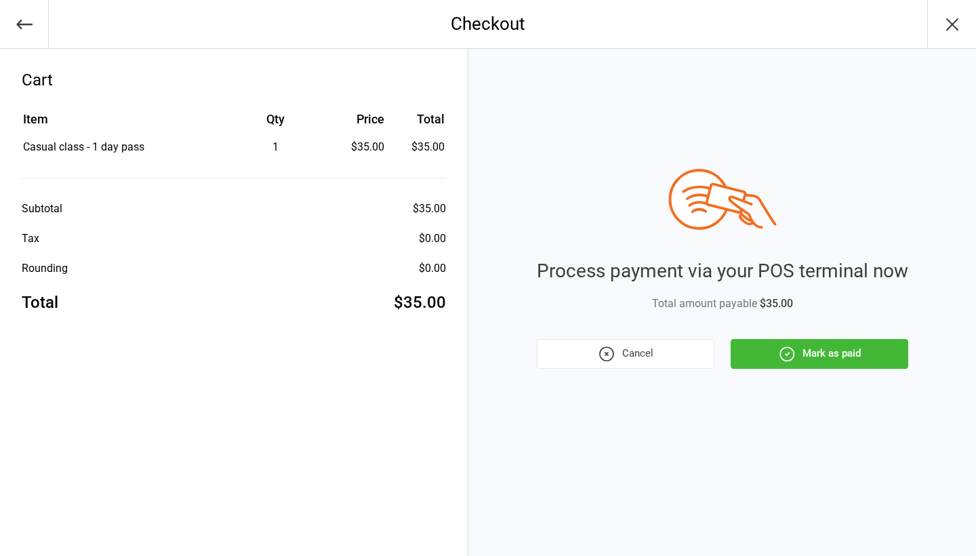
click at [812, 360] on button "Mark as paid" at bounding box center [819, 354] width 178 height 30
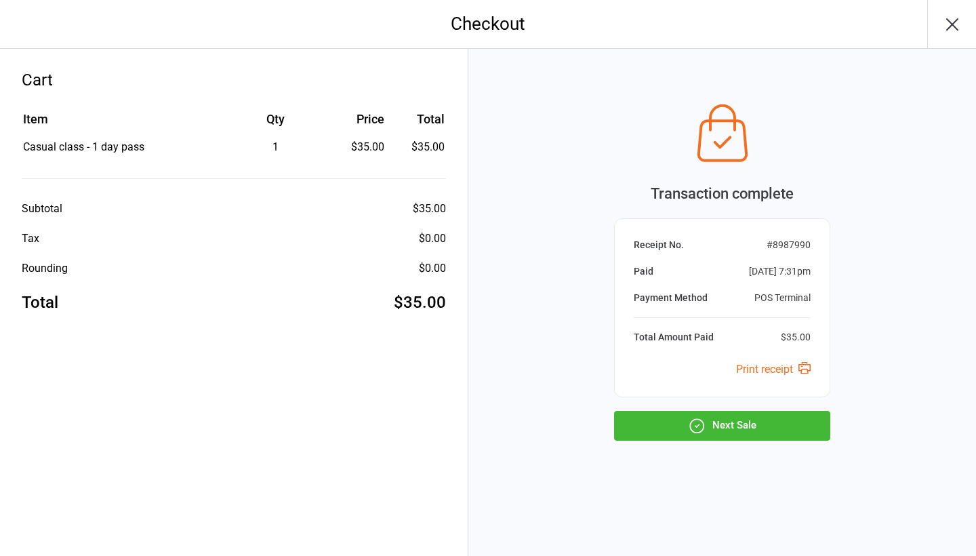
click at [720, 432] on button "Next Sale" at bounding box center [722, 426] width 216 height 30
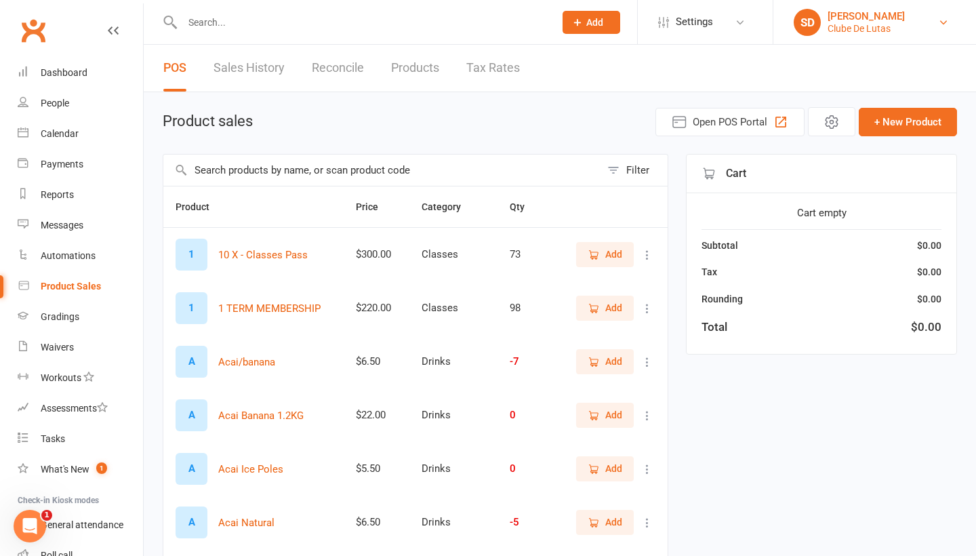
click at [909, 22] on link "SD [PERSON_NAME] Clube [PERSON_NAME]" at bounding box center [874, 22] width 162 height 27
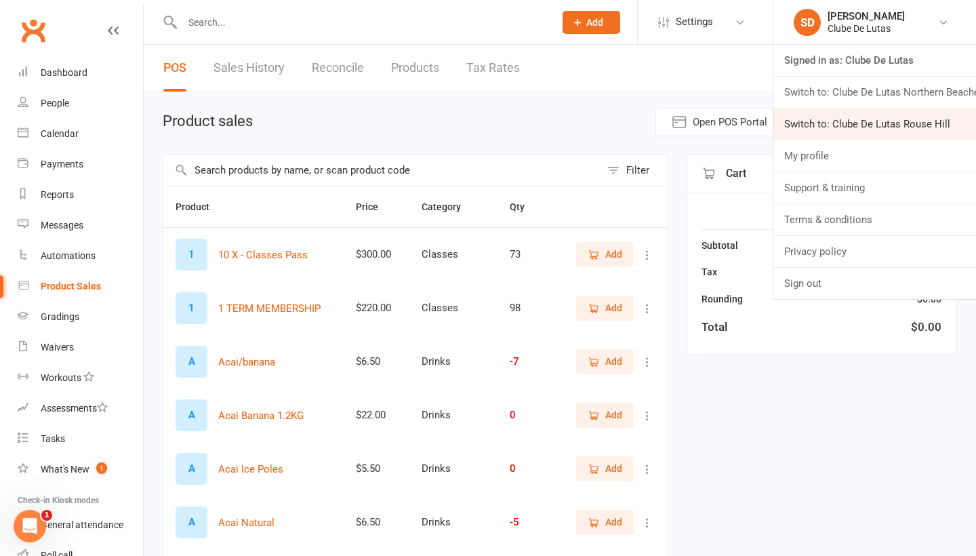
click at [822, 119] on link "Switch to: Clube De Lutas Rouse Hill" at bounding box center [874, 123] width 203 height 31
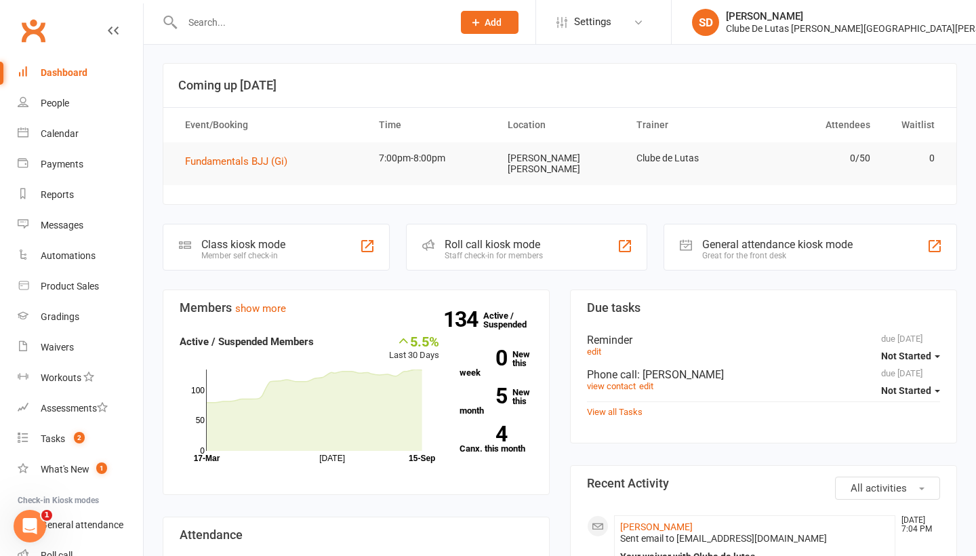
scroll to position [37, 0]
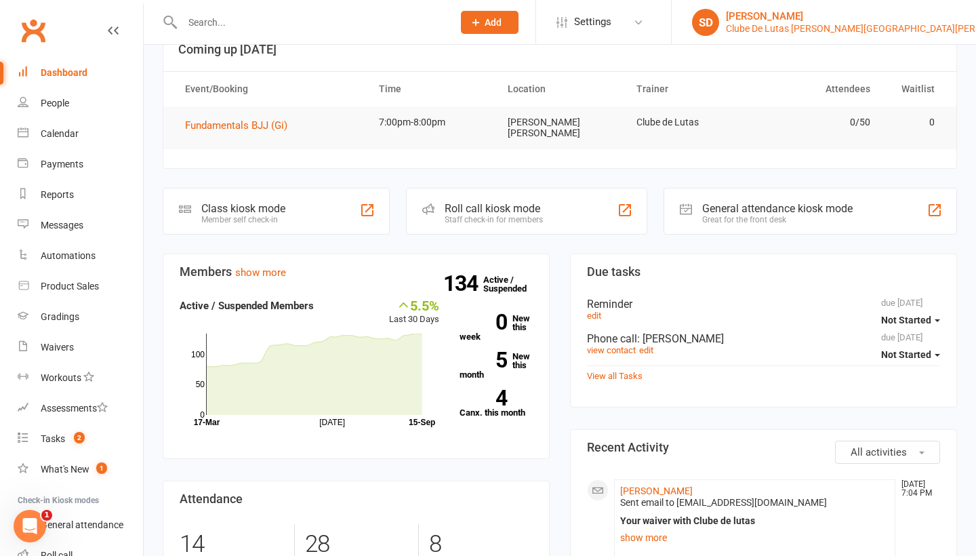
click at [872, 35] on link "SD [PERSON_NAME] Clube [PERSON_NAME] [PERSON_NAME] [PERSON_NAME]" at bounding box center [824, 22] width 264 height 27
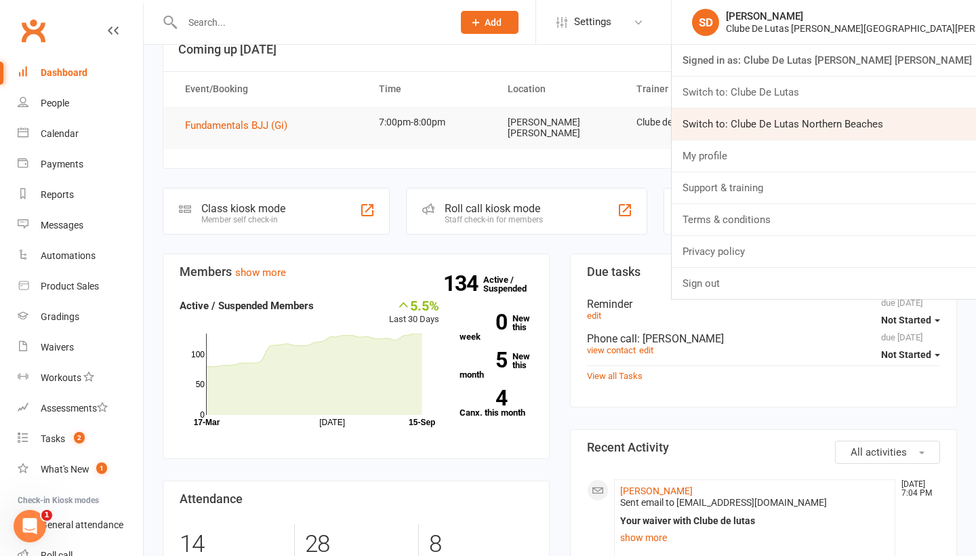
click at [873, 115] on link "Switch to: Clube De Lutas Northern Beaches" at bounding box center [823, 123] width 304 height 31
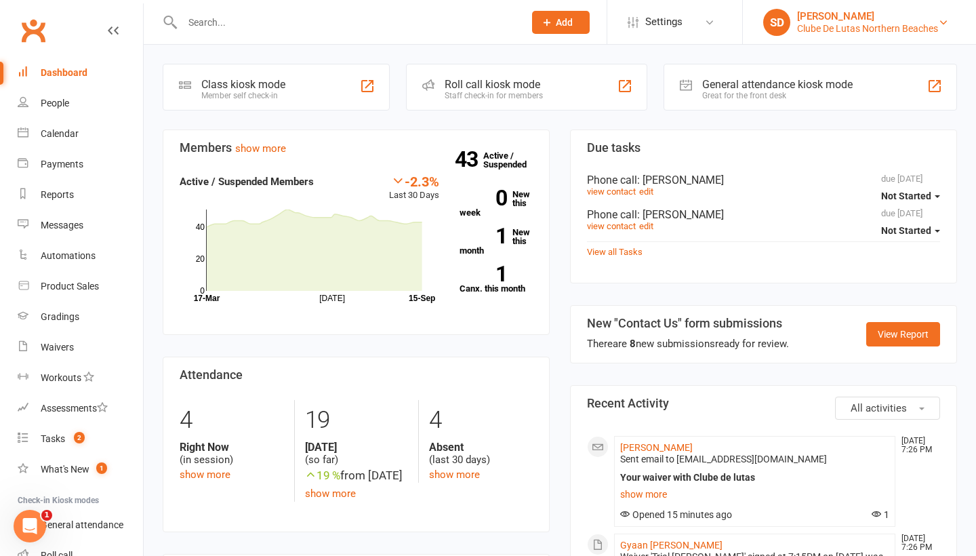
click at [898, 25] on div "Clube De Lutas Northern Beaches" at bounding box center [867, 28] width 141 height 12
